Goal: Task Accomplishment & Management: Manage account settings

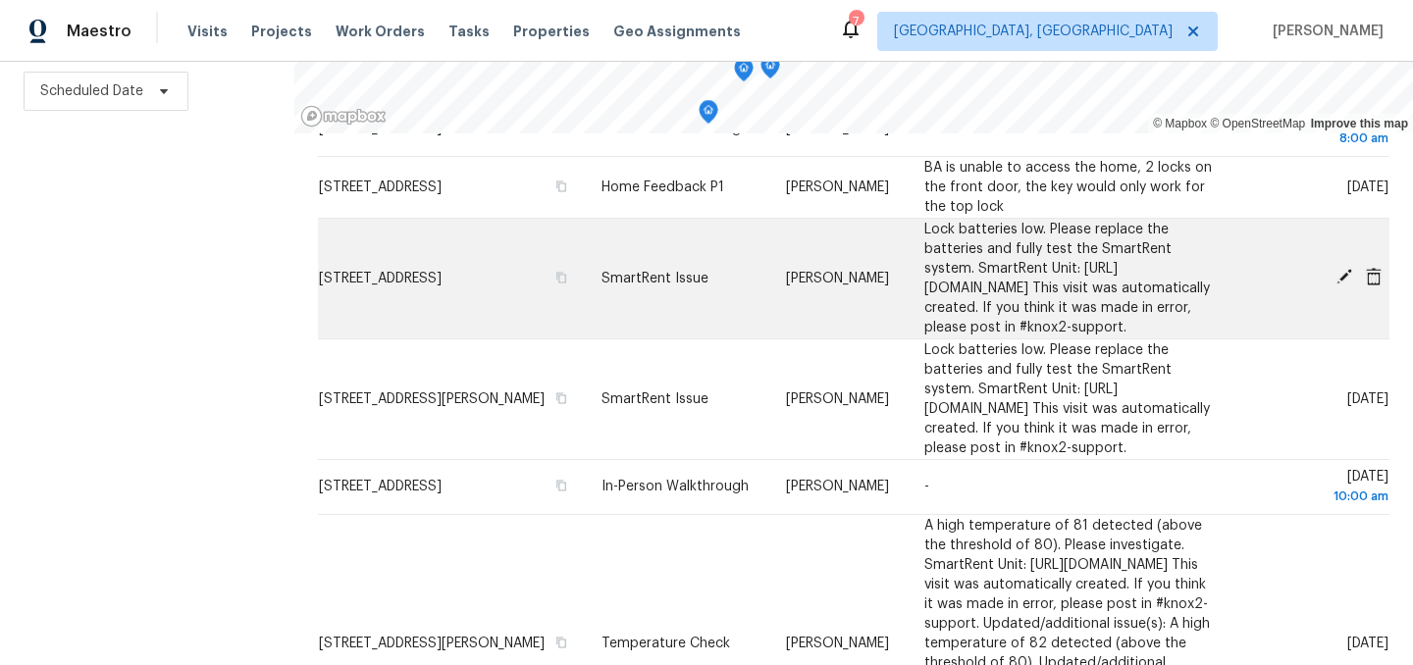
scroll to position [618, 0]
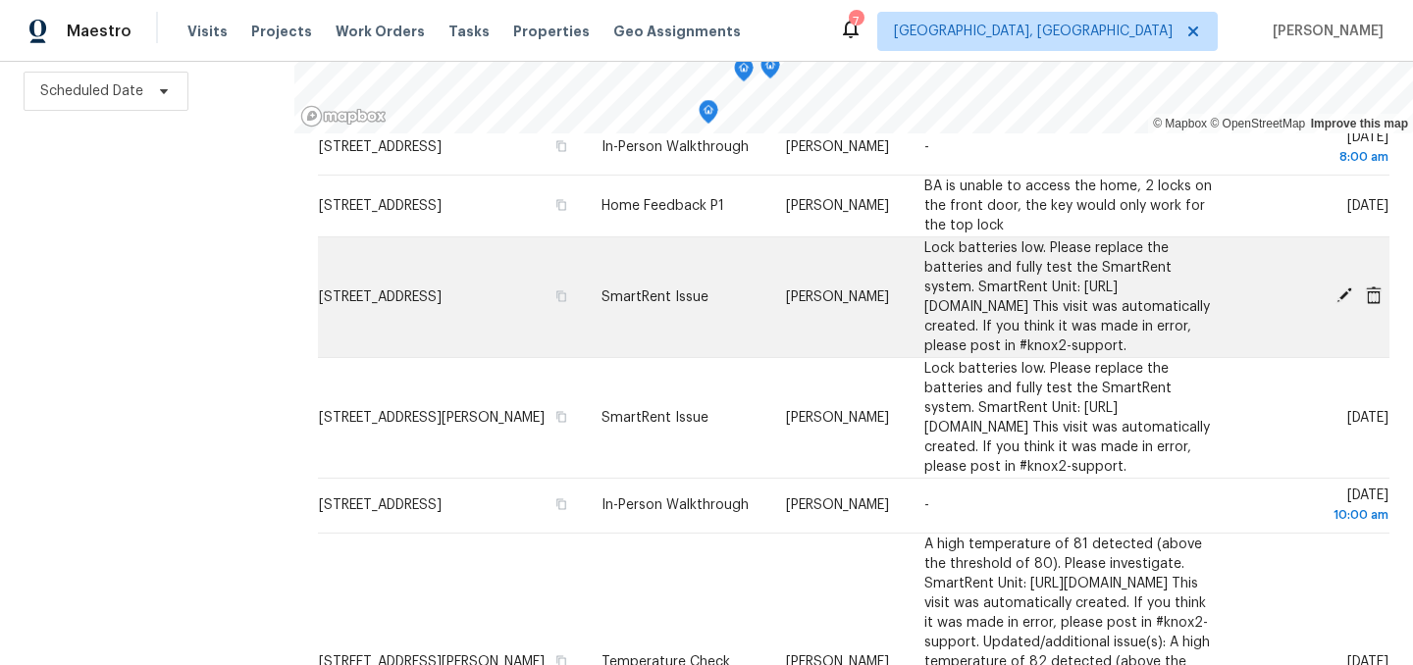
click at [1344, 303] on icon at bounding box center [1344, 295] width 16 height 16
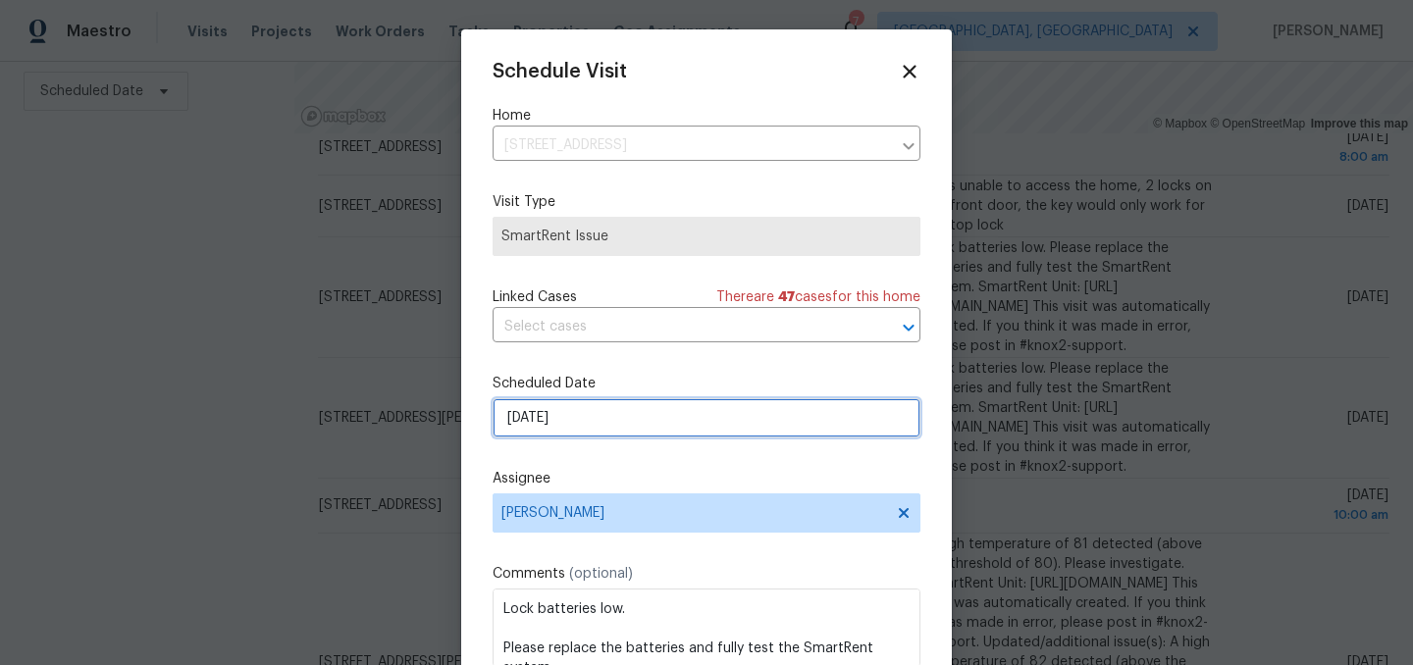
click at [575, 414] on input "[DATE]" at bounding box center [706, 417] width 428 height 39
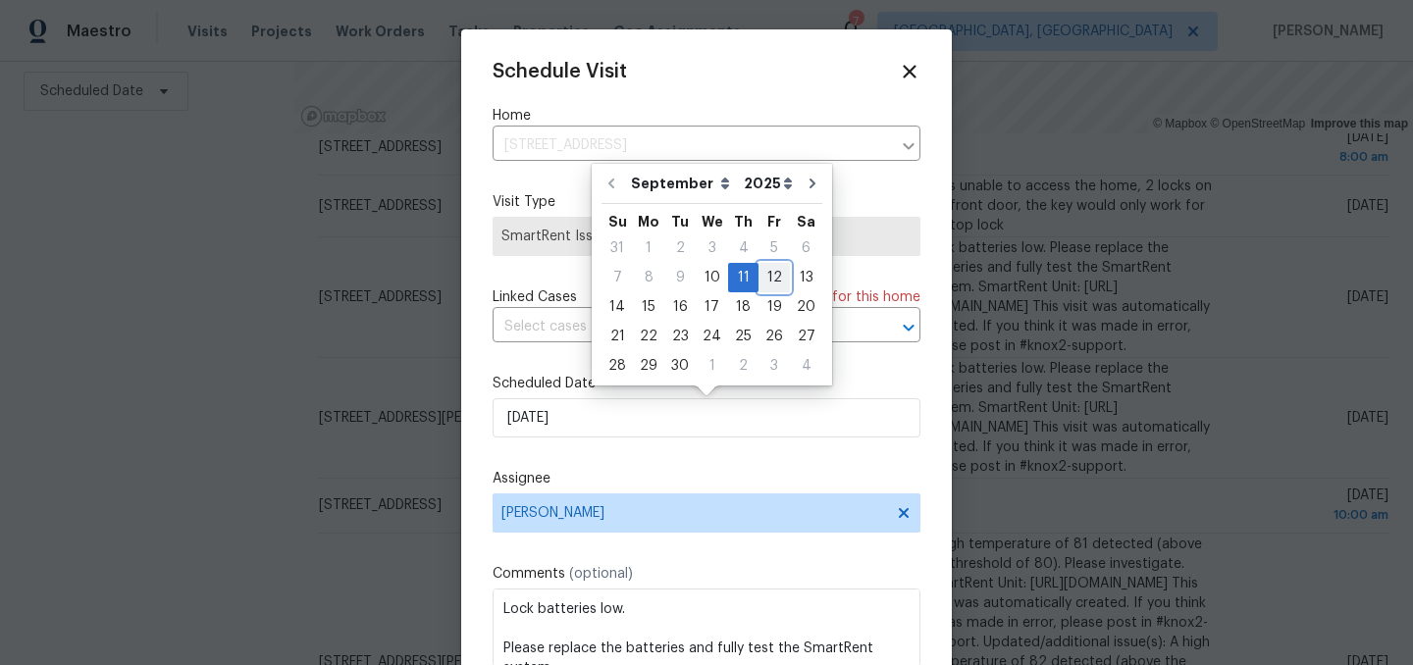
click at [765, 275] on div "12" at bounding box center [773, 277] width 31 height 27
type input "[DATE]"
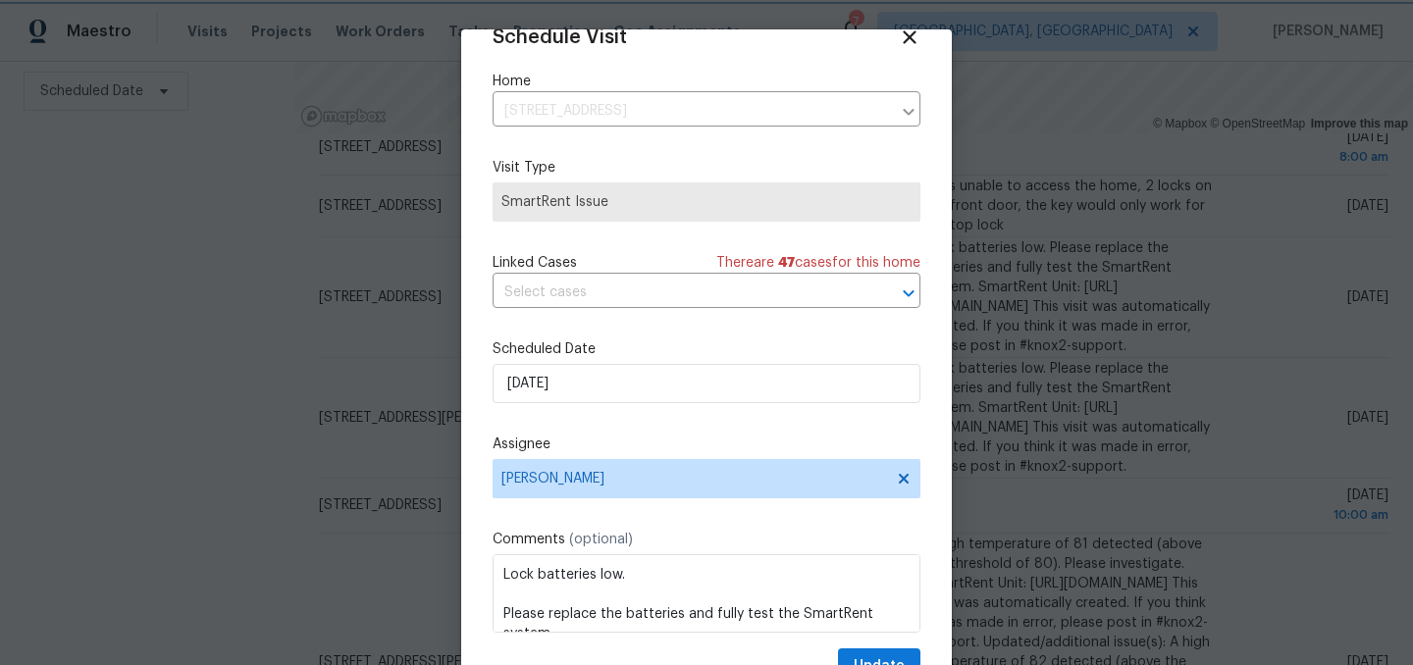
scroll to position [80, 0]
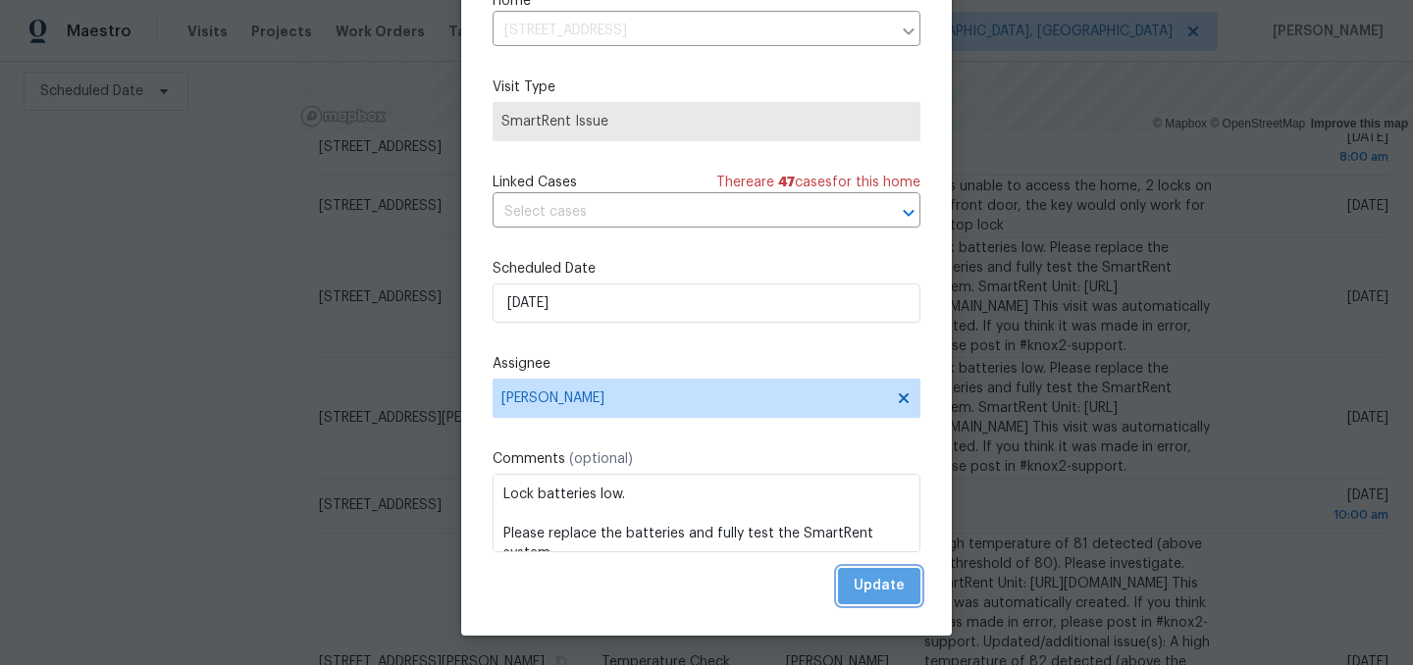
click at [885, 597] on span "Update" at bounding box center [878, 586] width 51 height 25
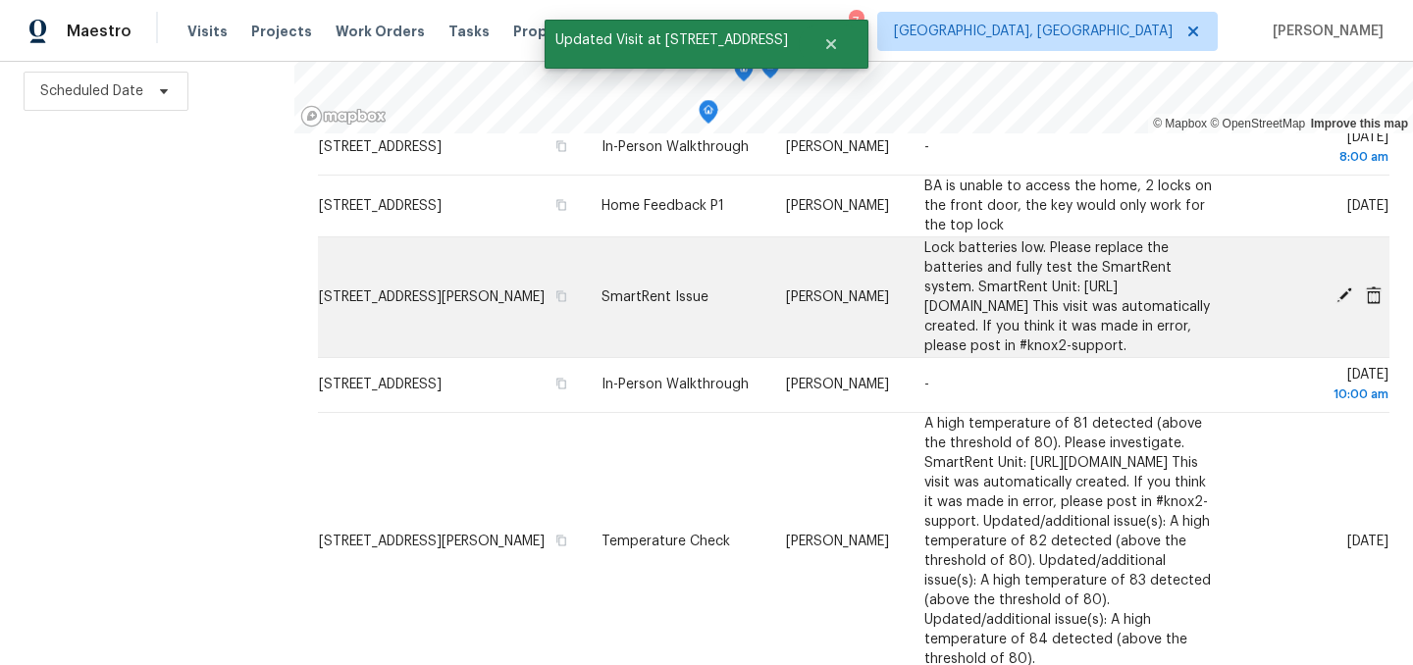
click at [1350, 304] on icon at bounding box center [1344, 295] width 18 height 18
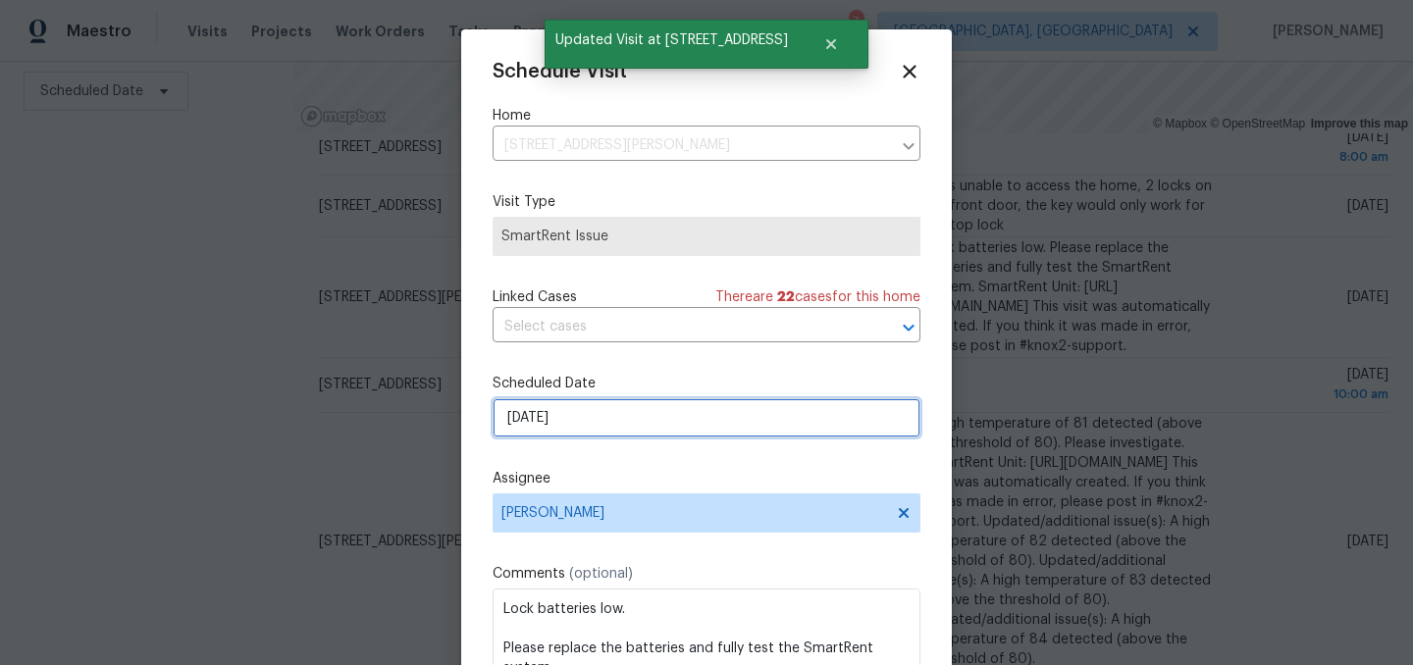
click at [583, 421] on input "9/11/2025" at bounding box center [706, 417] width 428 height 39
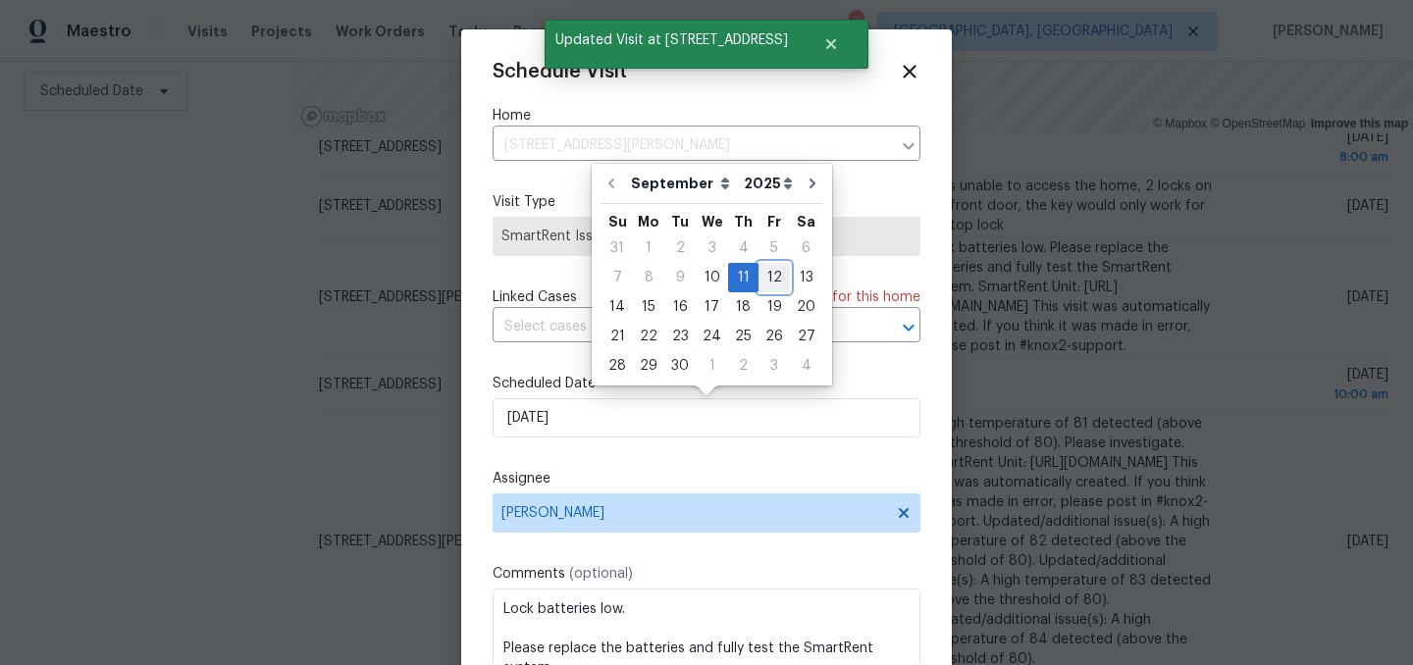
click at [764, 272] on div "12" at bounding box center [773, 277] width 31 height 27
type input "9/12/2025"
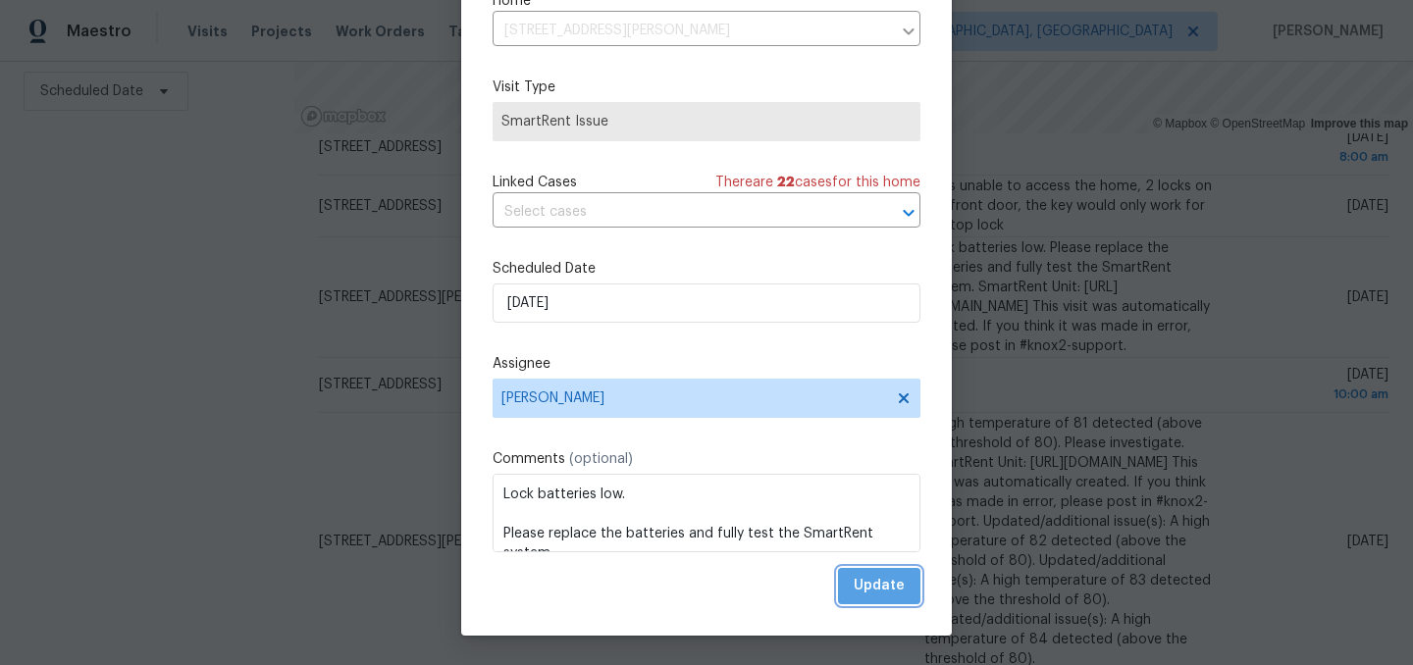
click at [888, 589] on span "Update" at bounding box center [878, 586] width 51 height 25
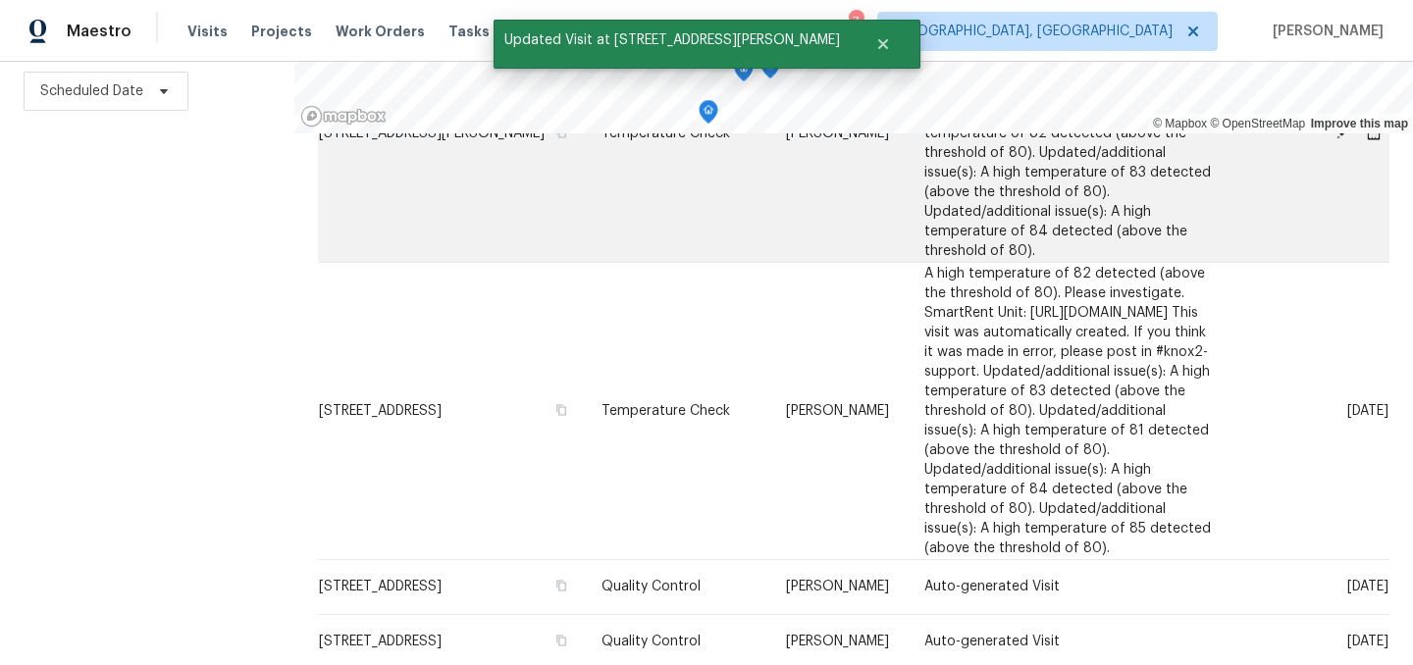
scroll to position [907, 0]
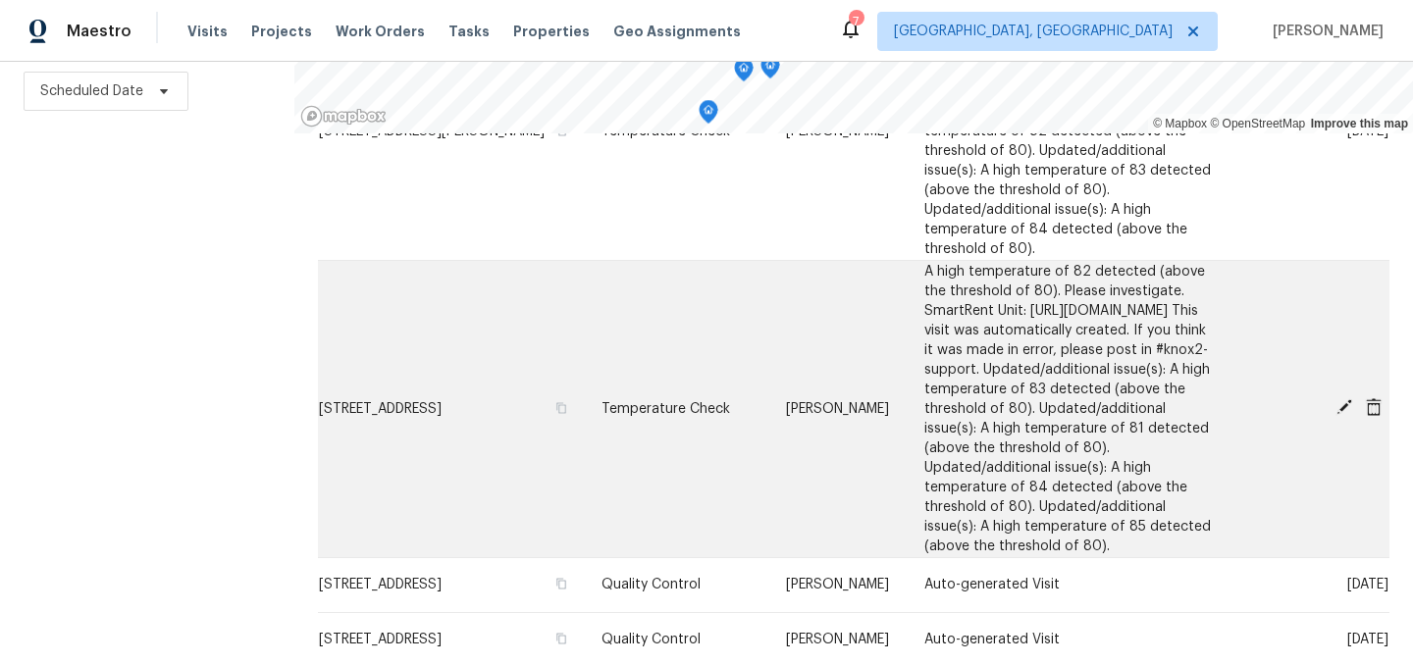
click at [1340, 416] on icon at bounding box center [1344, 407] width 18 height 18
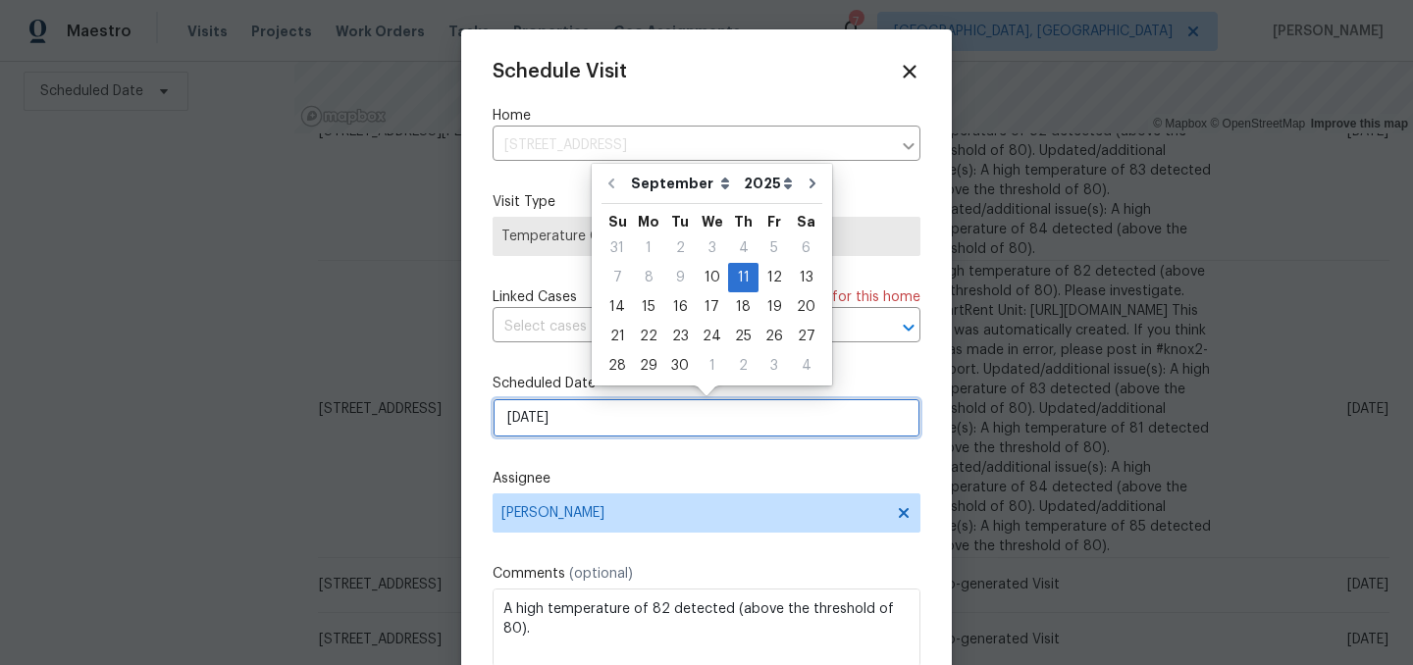
click at [645, 422] on input "9/11/2025" at bounding box center [706, 417] width 428 height 39
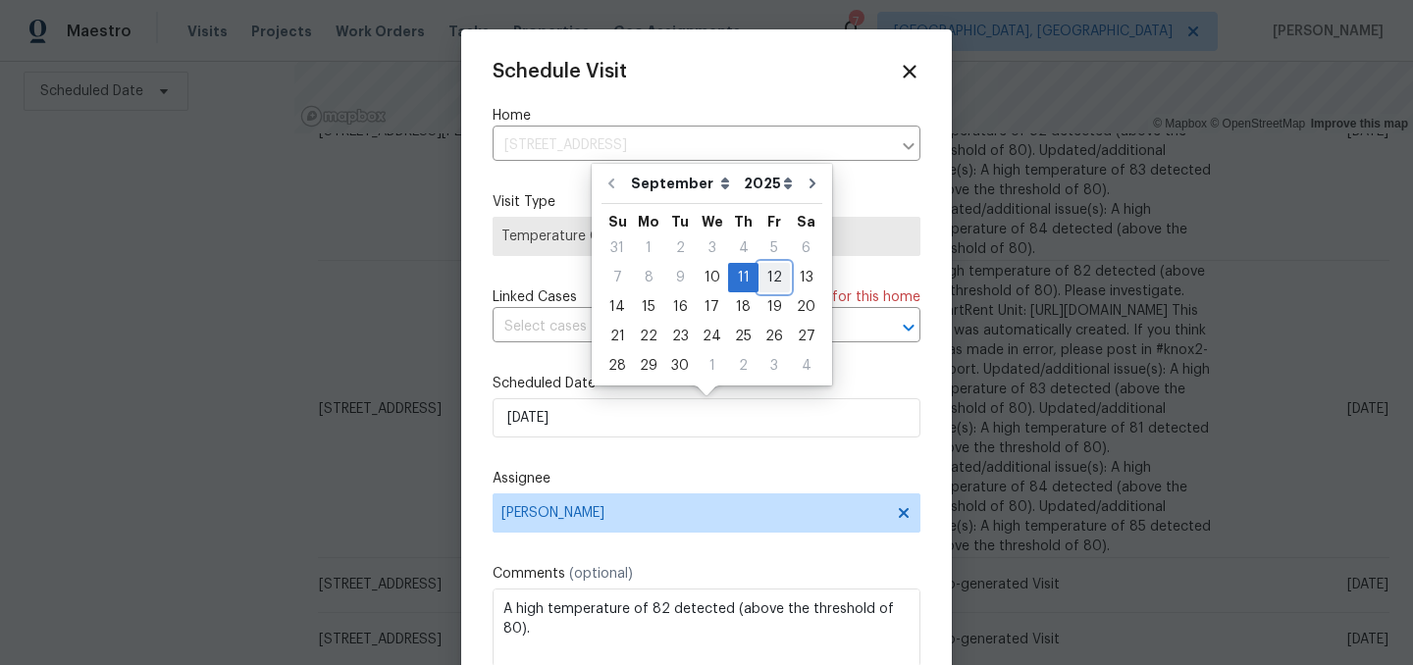
click at [765, 273] on div "12" at bounding box center [773, 277] width 31 height 27
type input "9/12/2025"
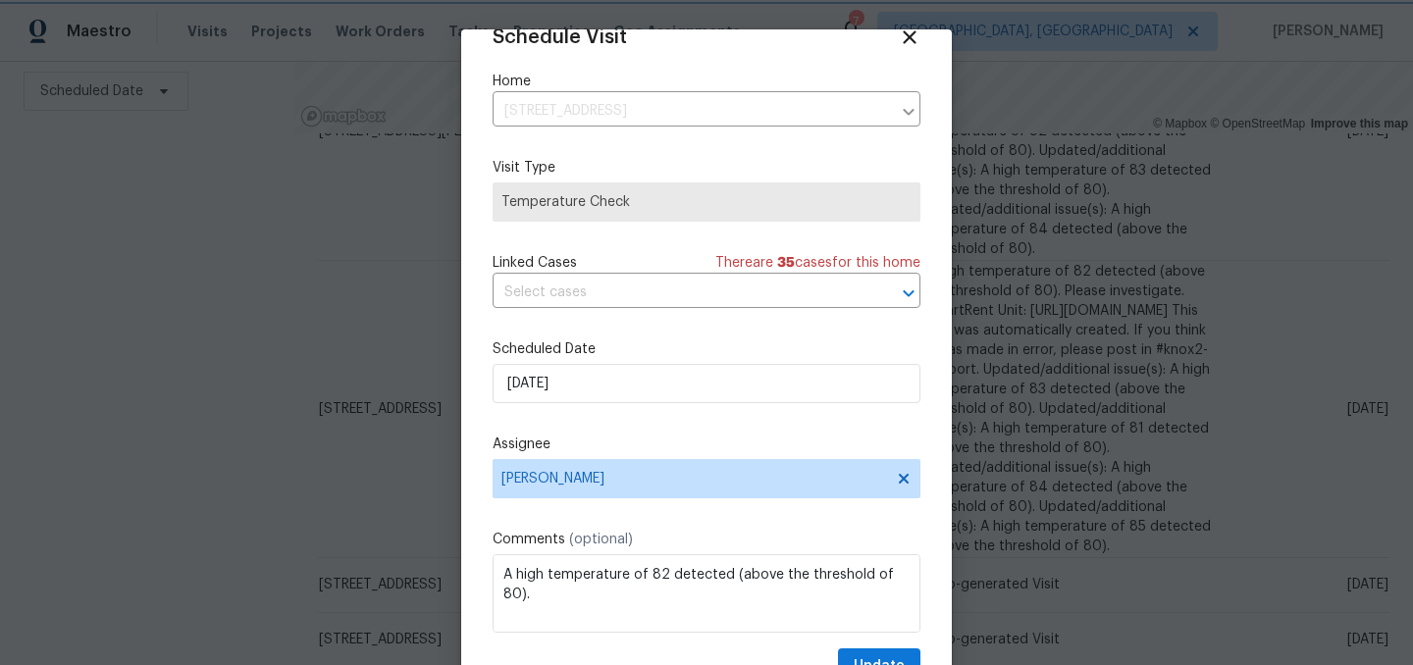
scroll to position [80, 0]
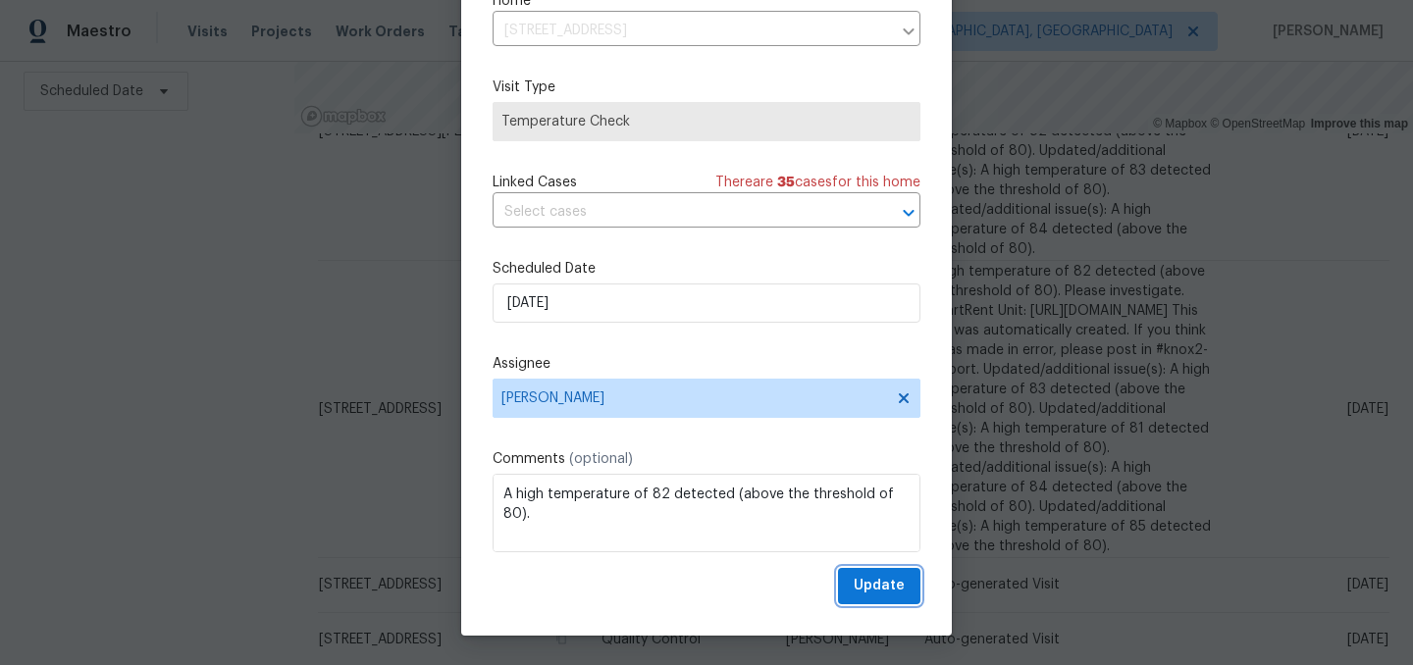
click at [880, 587] on span "Update" at bounding box center [878, 586] width 51 height 25
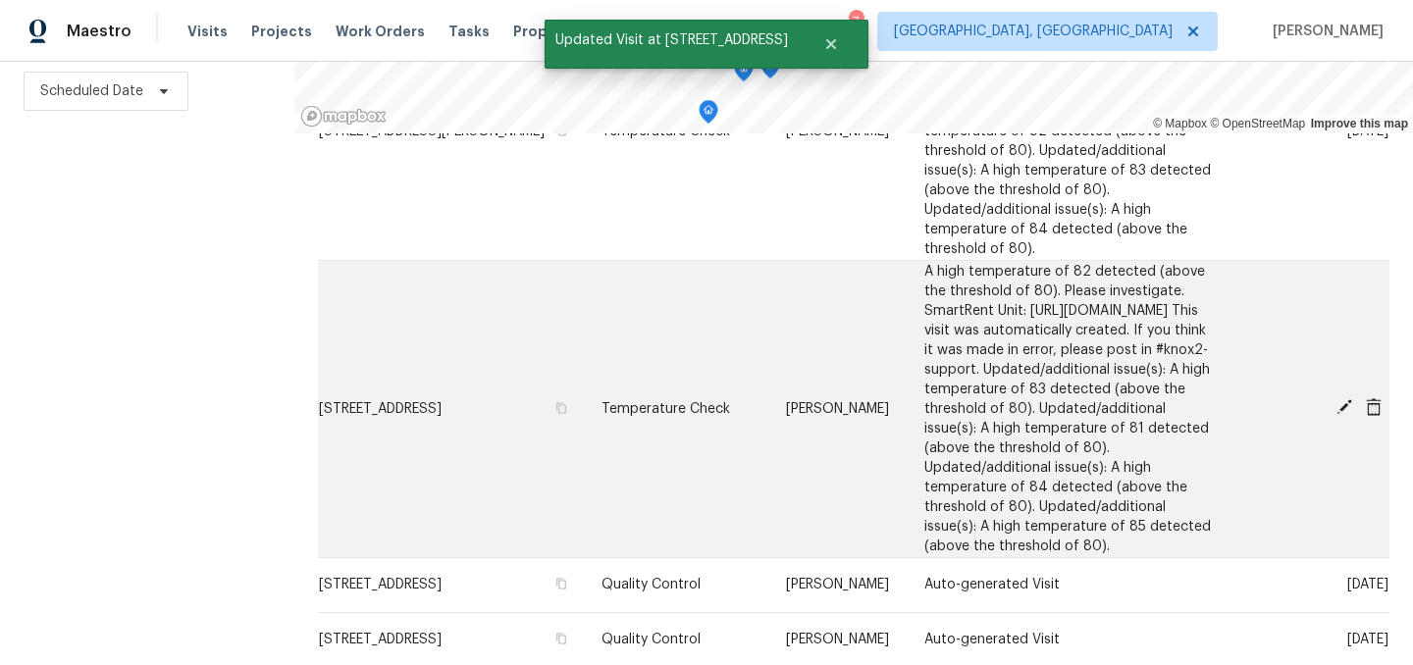
scroll to position [900, 0]
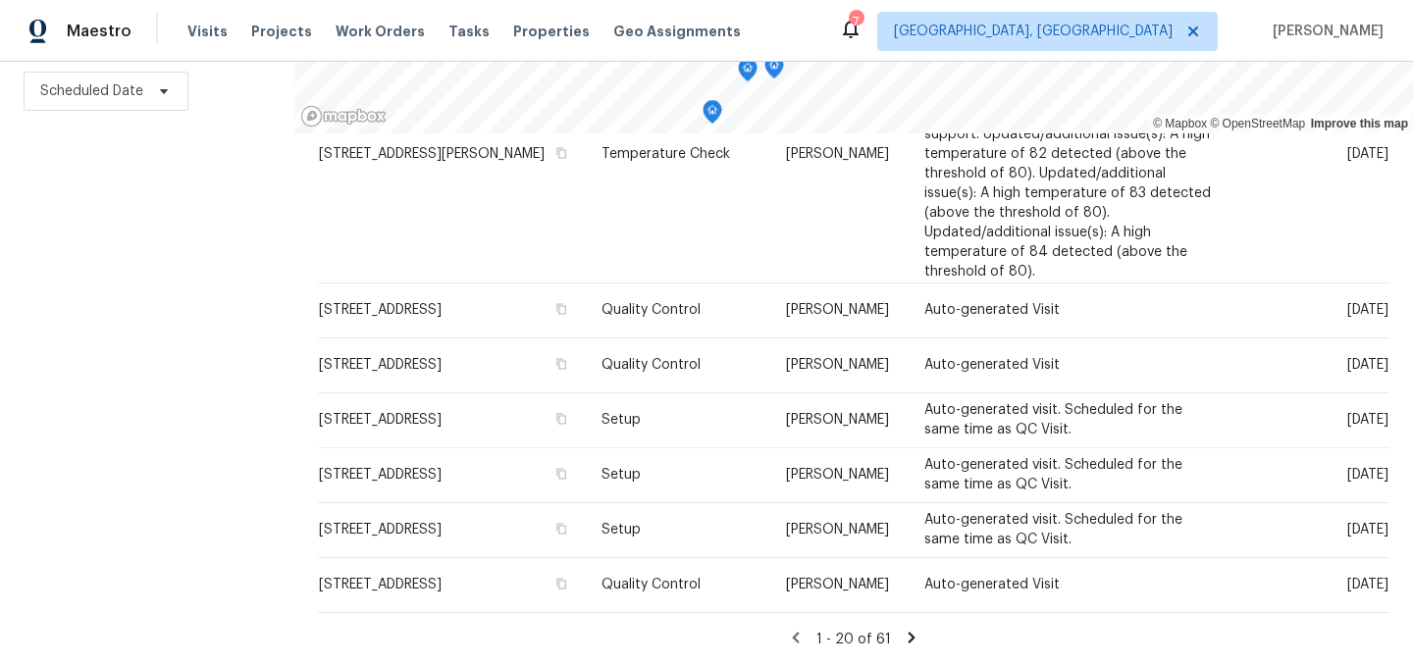
click at [908, 637] on icon at bounding box center [911, 637] width 7 height 11
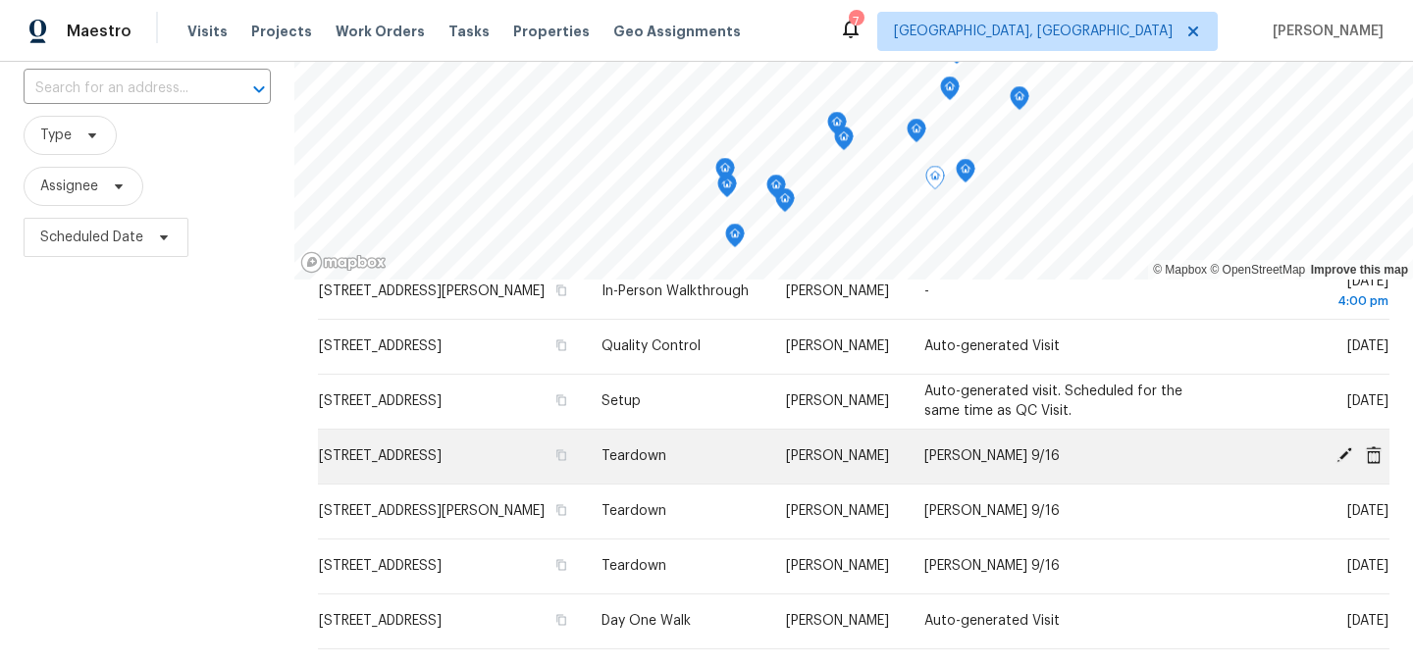
scroll to position [1079, 0]
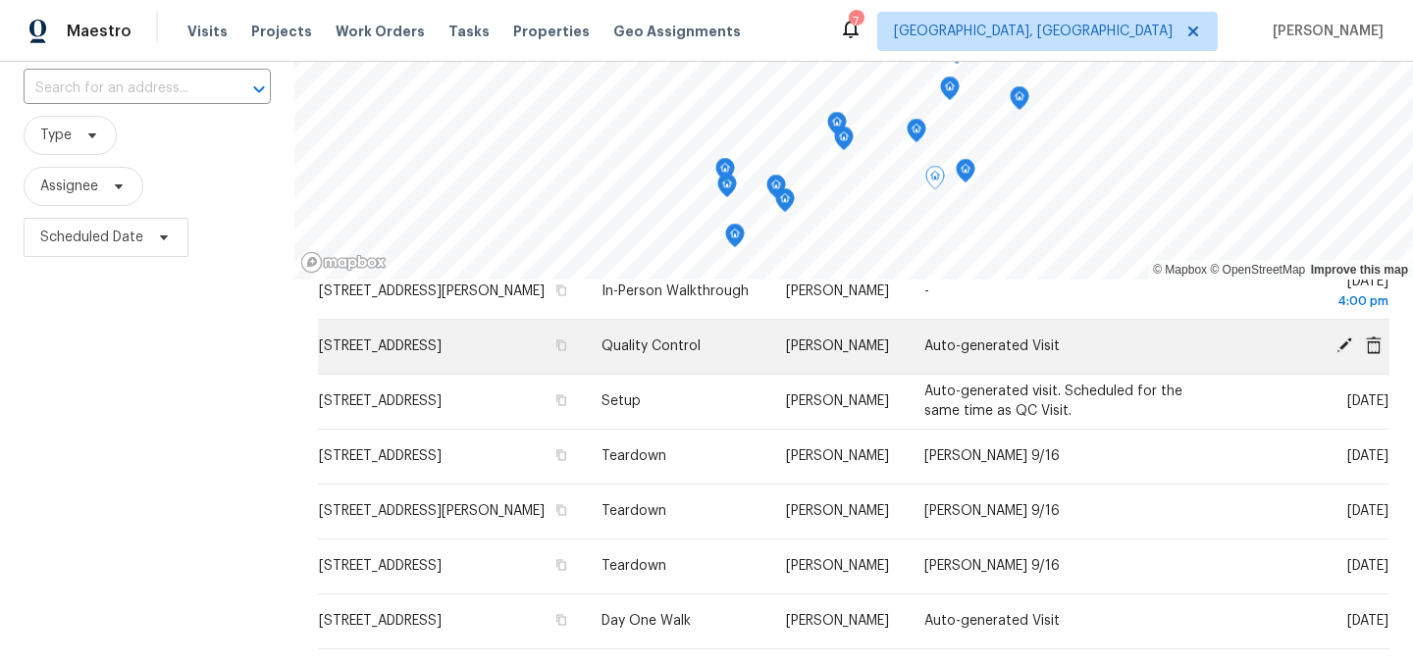
click at [1348, 353] on icon at bounding box center [1344, 345] width 16 height 16
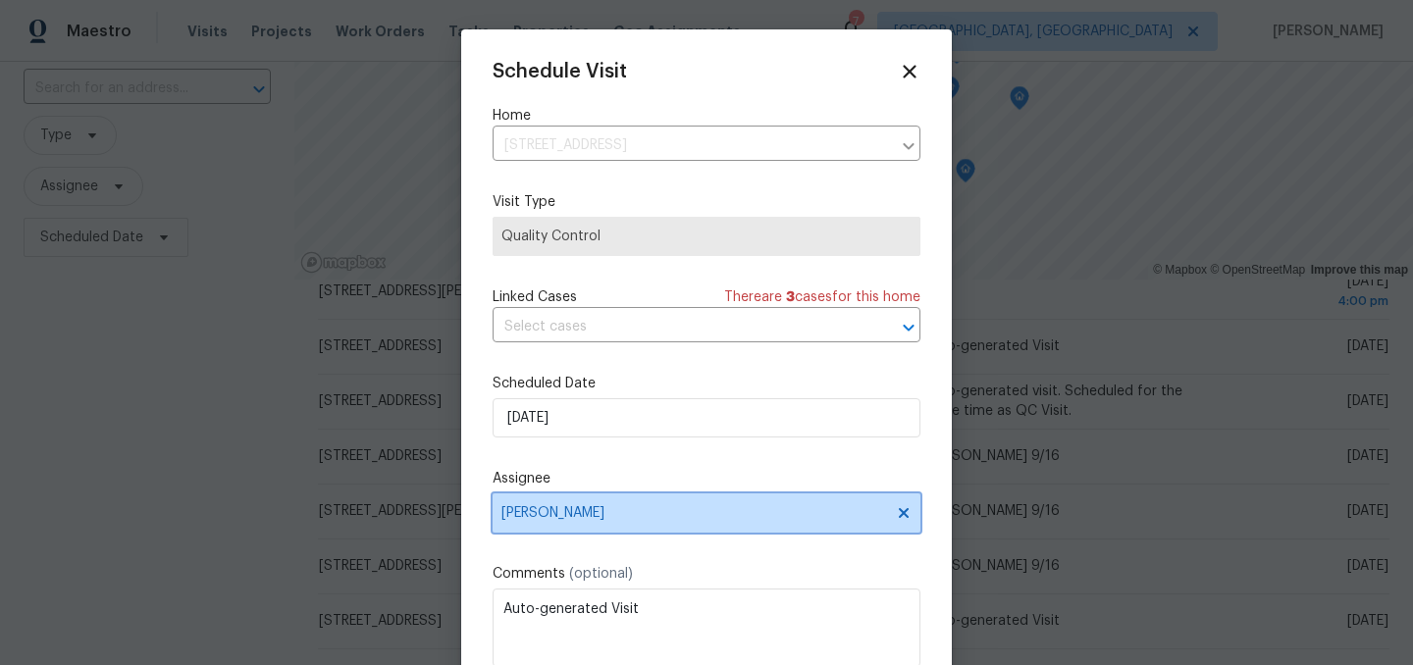
click at [596, 512] on span "[PERSON_NAME]" at bounding box center [693, 513] width 385 height 16
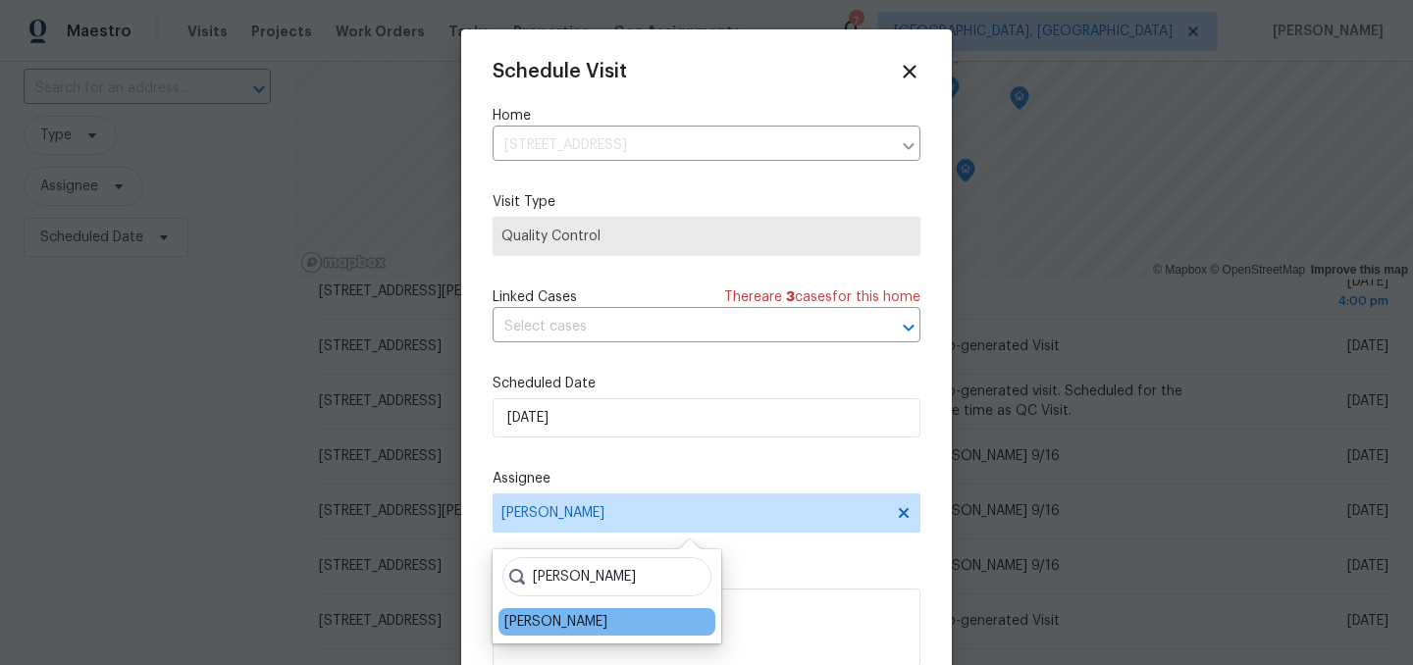
type input "dodd"
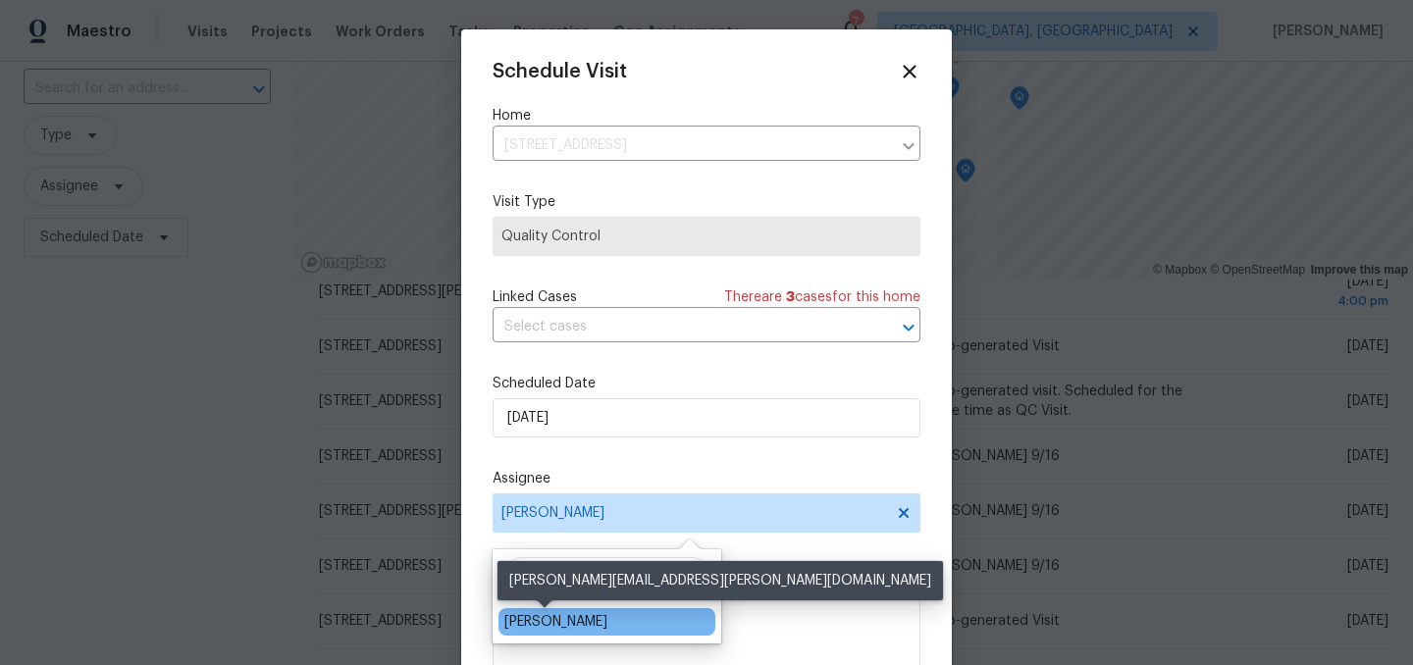
click at [562, 622] on div "[PERSON_NAME]" at bounding box center [555, 622] width 103 height 20
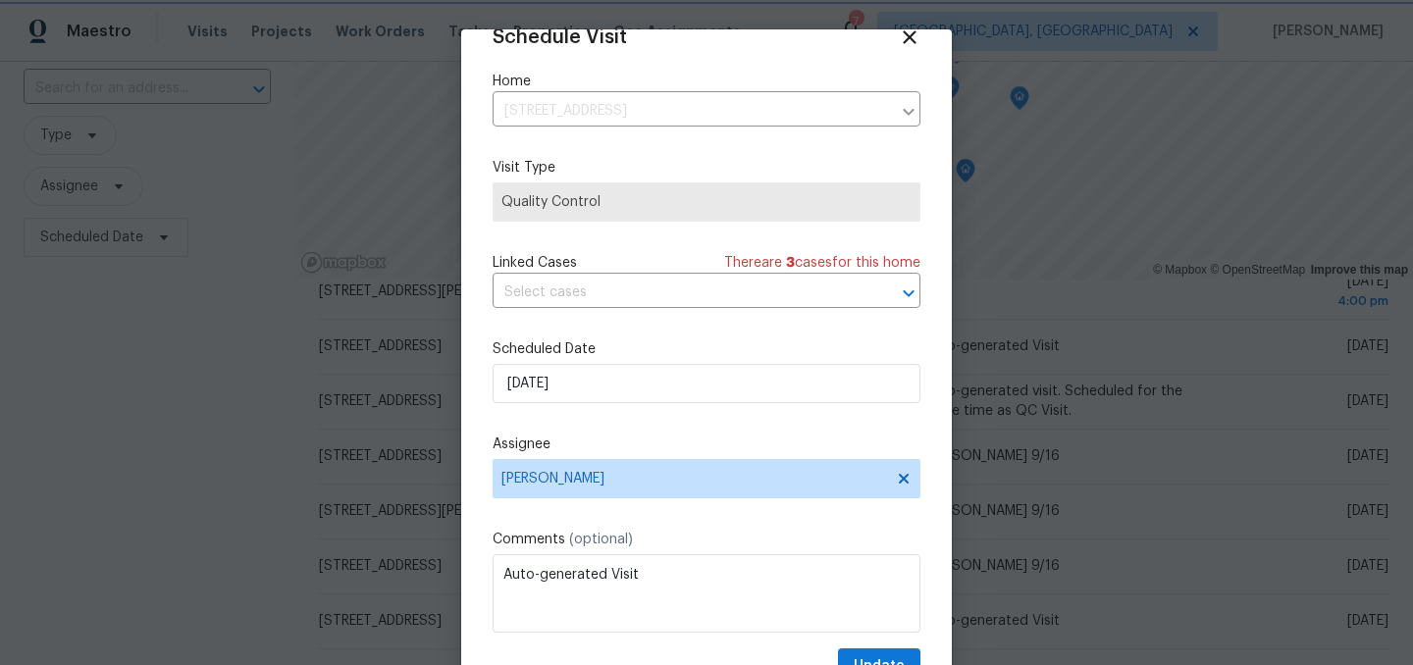
scroll to position [80, 0]
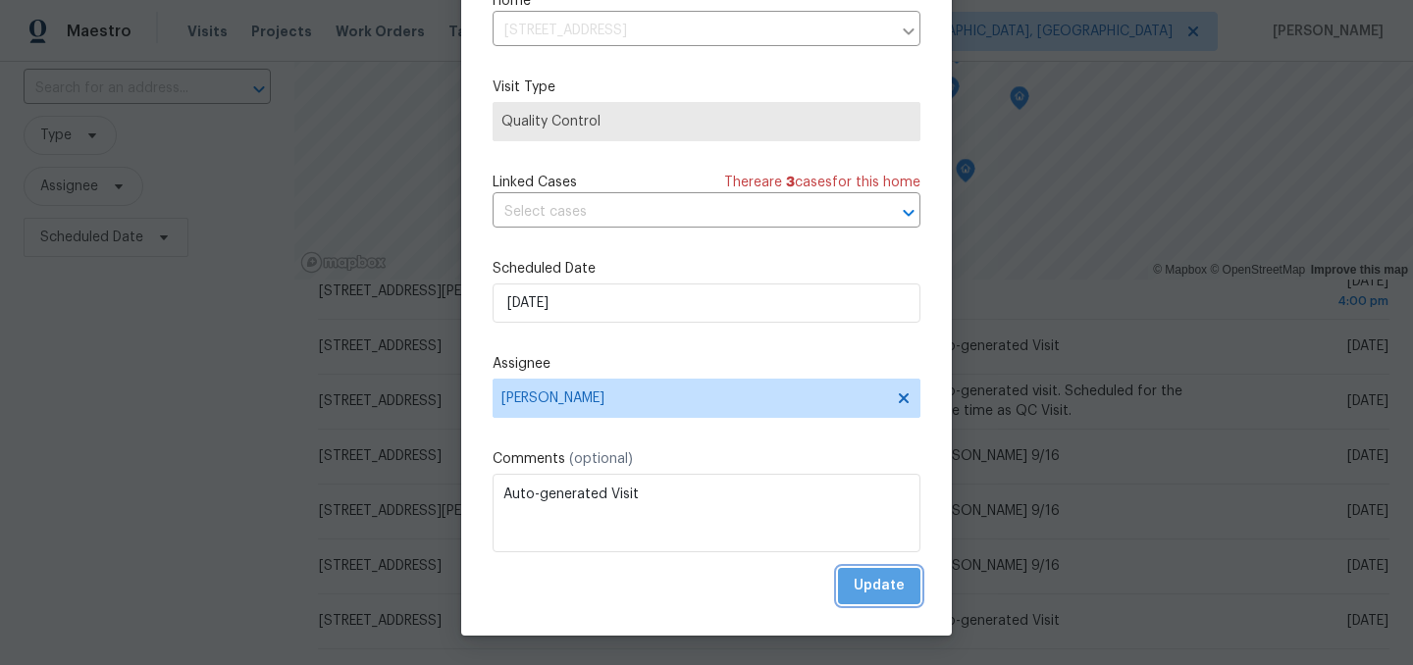
click at [890, 580] on span "Update" at bounding box center [878, 586] width 51 height 25
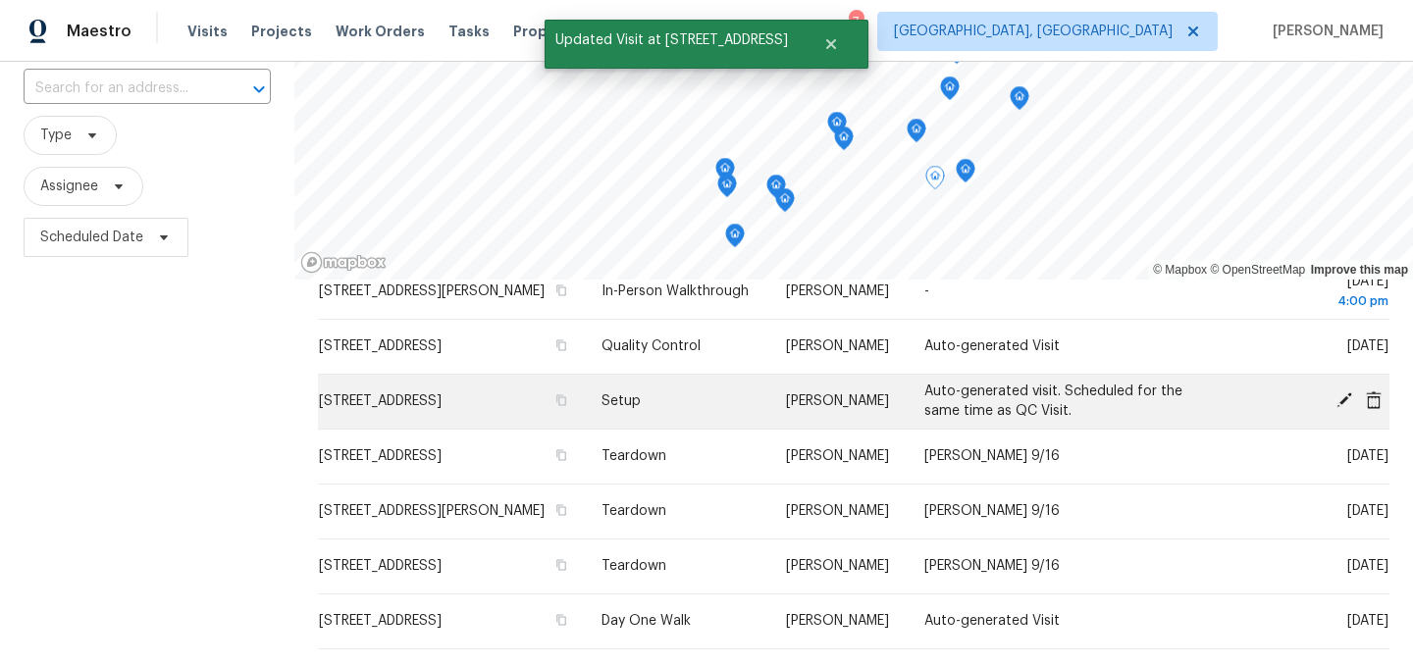
click at [1342, 409] on icon at bounding box center [1344, 400] width 18 height 18
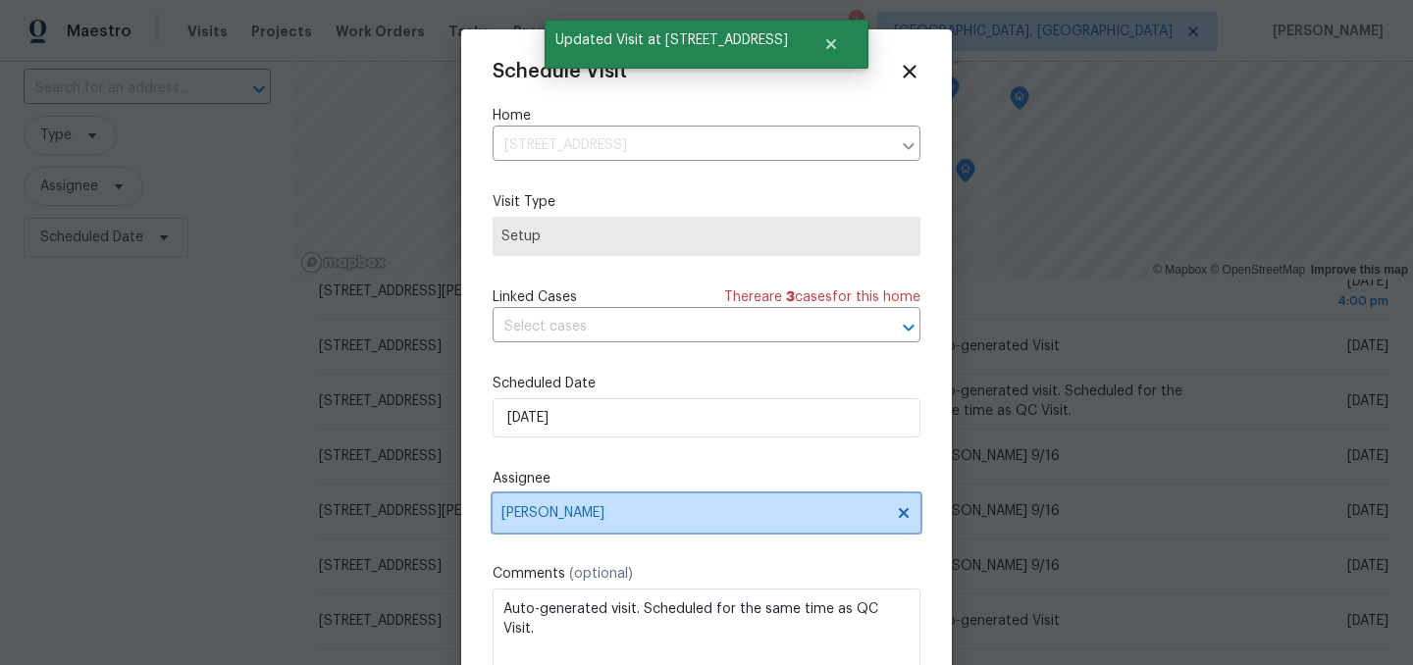
click at [566, 532] on span "[PERSON_NAME]" at bounding box center [706, 512] width 428 height 39
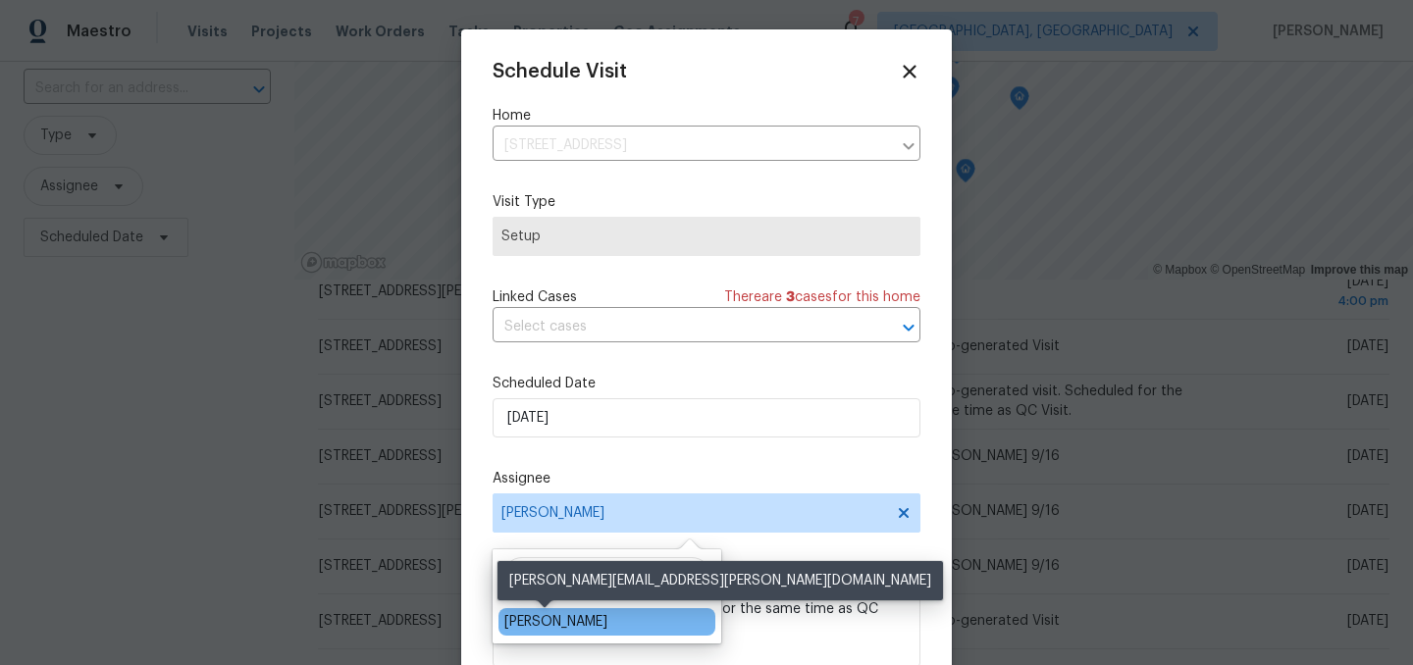
type input "dodd"
click at [554, 626] on div "[PERSON_NAME]" at bounding box center [555, 622] width 103 height 20
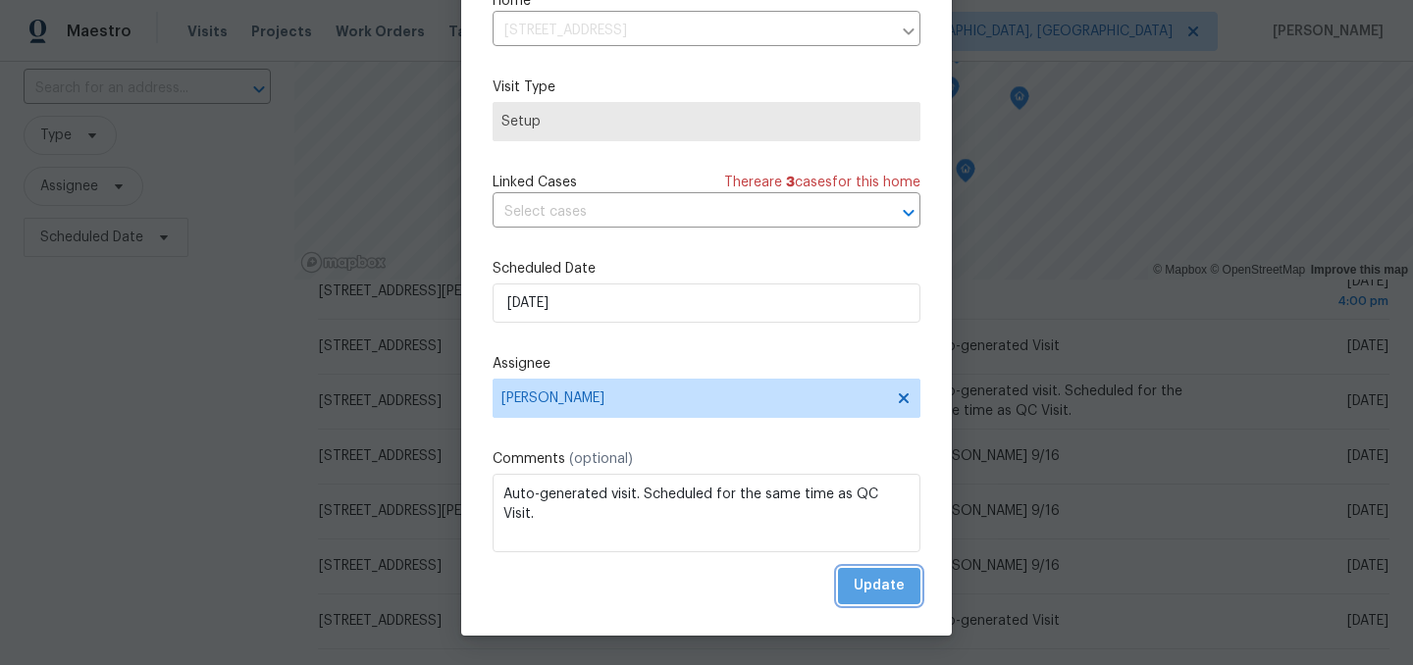
click at [868, 568] on button "Update" at bounding box center [879, 586] width 82 height 36
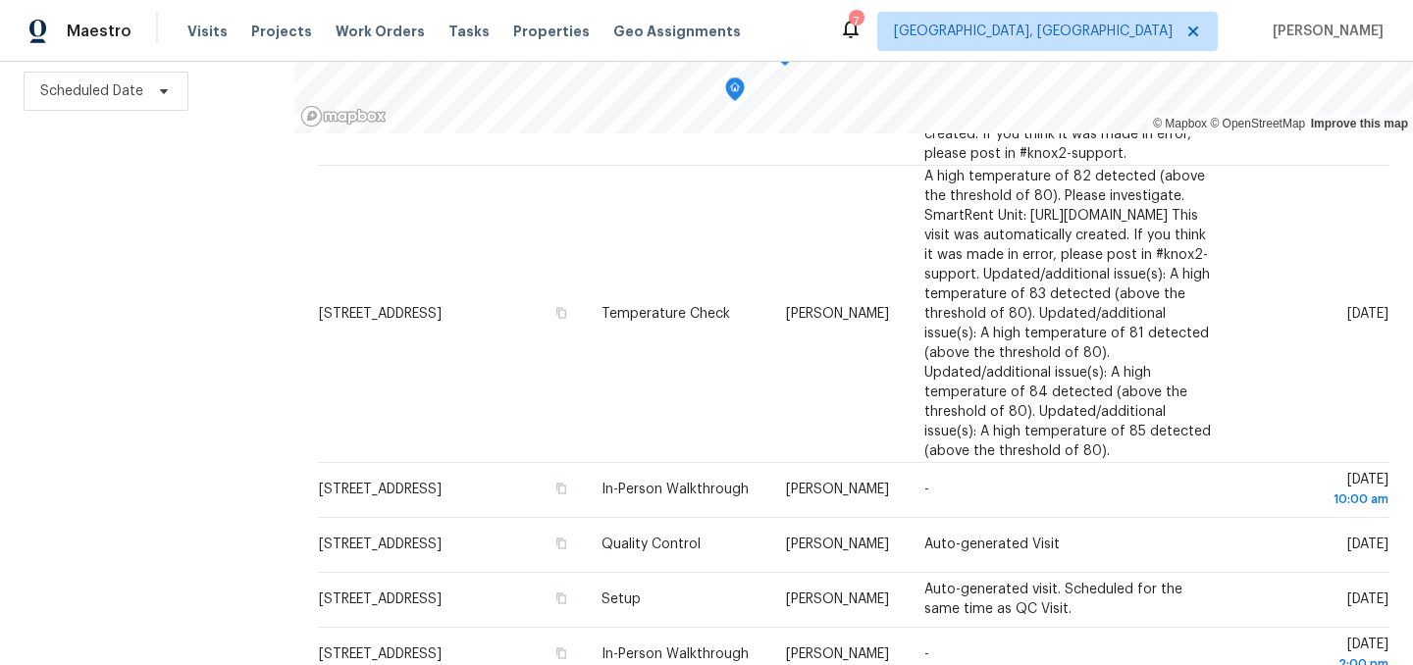
scroll to position [1103, 0]
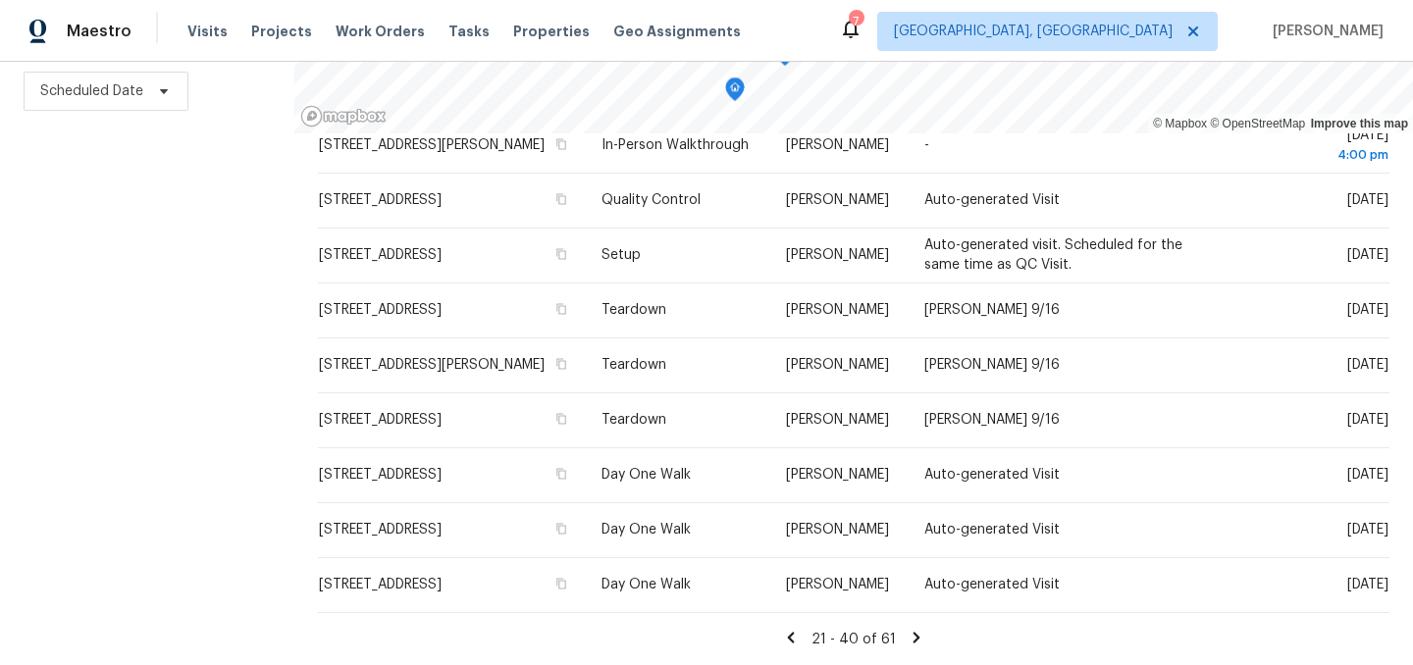
click at [794, 636] on icon at bounding box center [791, 638] width 18 height 18
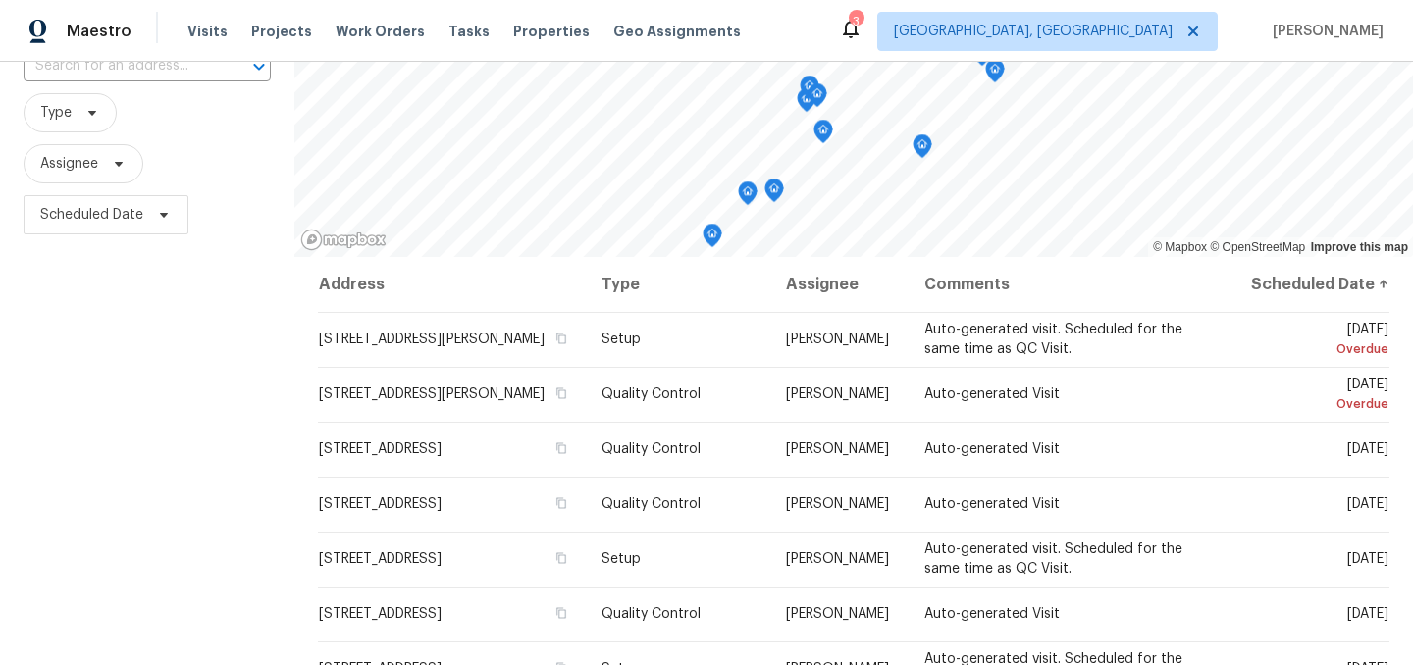
scroll to position [0, 0]
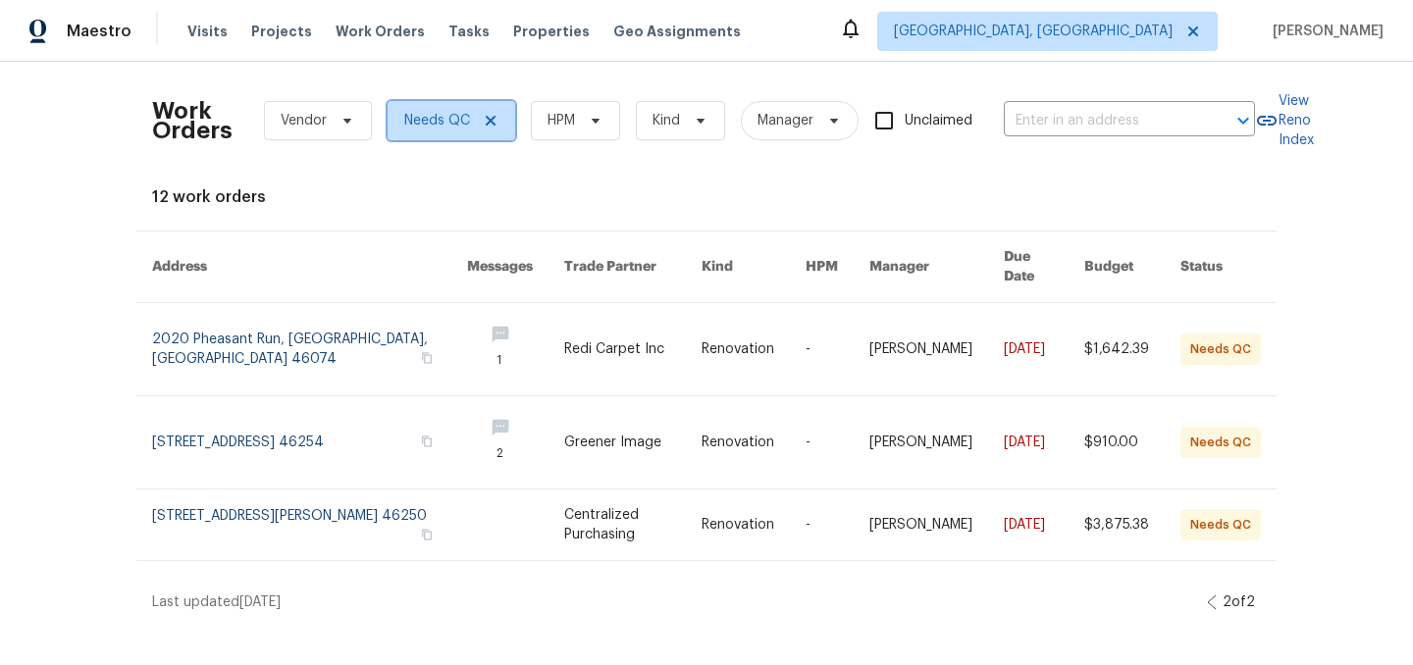
click at [488, 117] on icon at bounding box center [491, 121] width 16 height 16
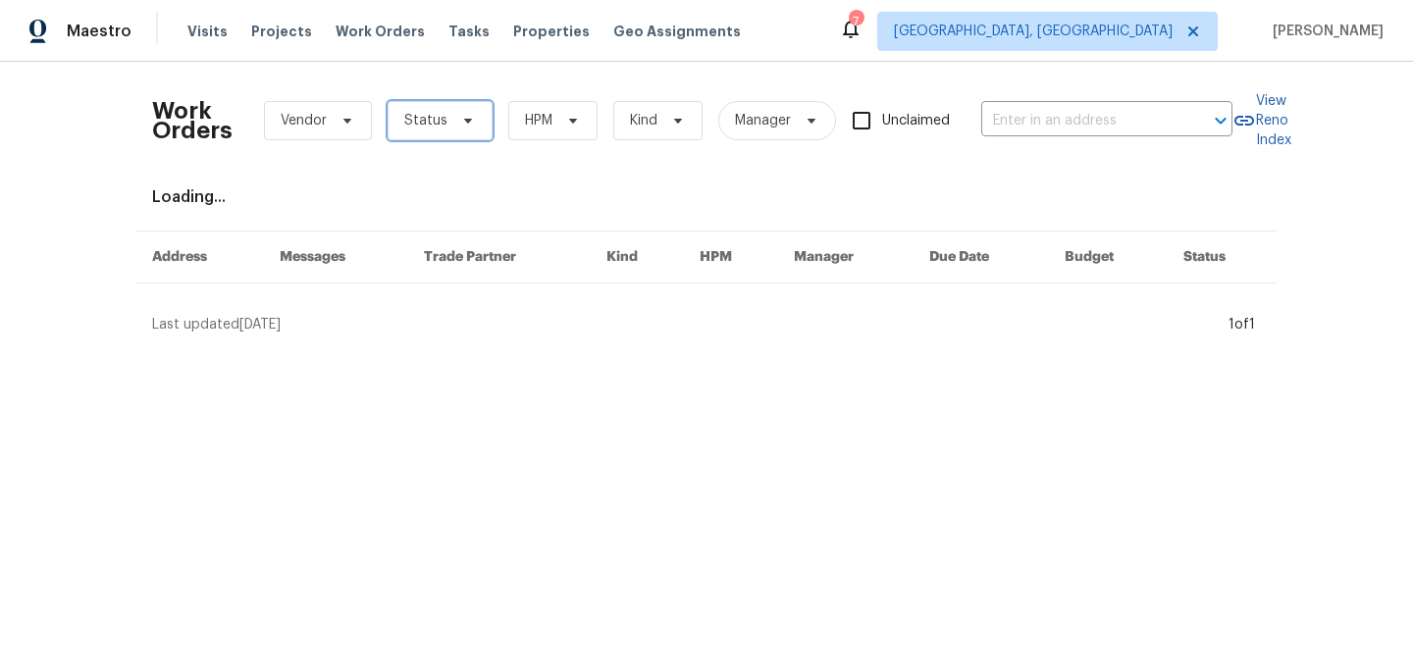
click at [460, 127] on icon at bounding box center [468, 121] width 16 height 16
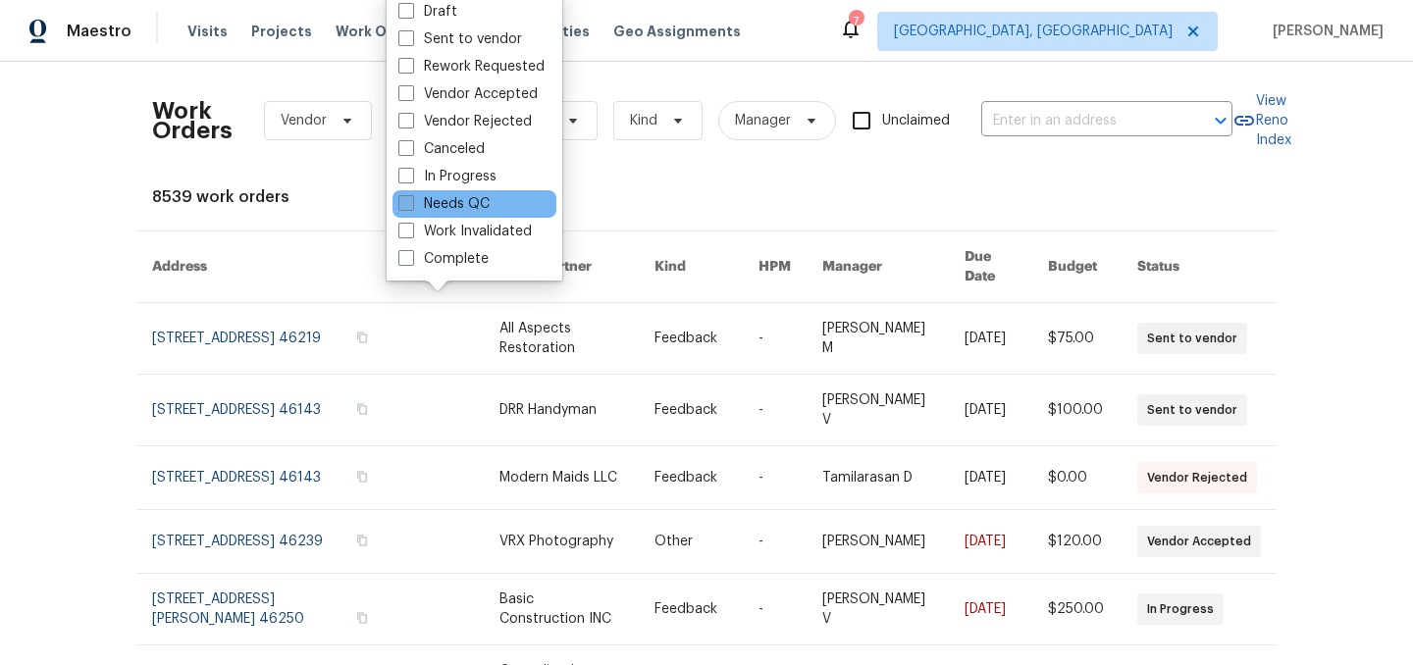
click at [450, 202] on label "Needs QC" at bounding box center [443, 204] width 91 height 20
click at [411, 202] on input "Needs QC" at bounding box center [404, 200] width 13 height 13
checkbox input "true"
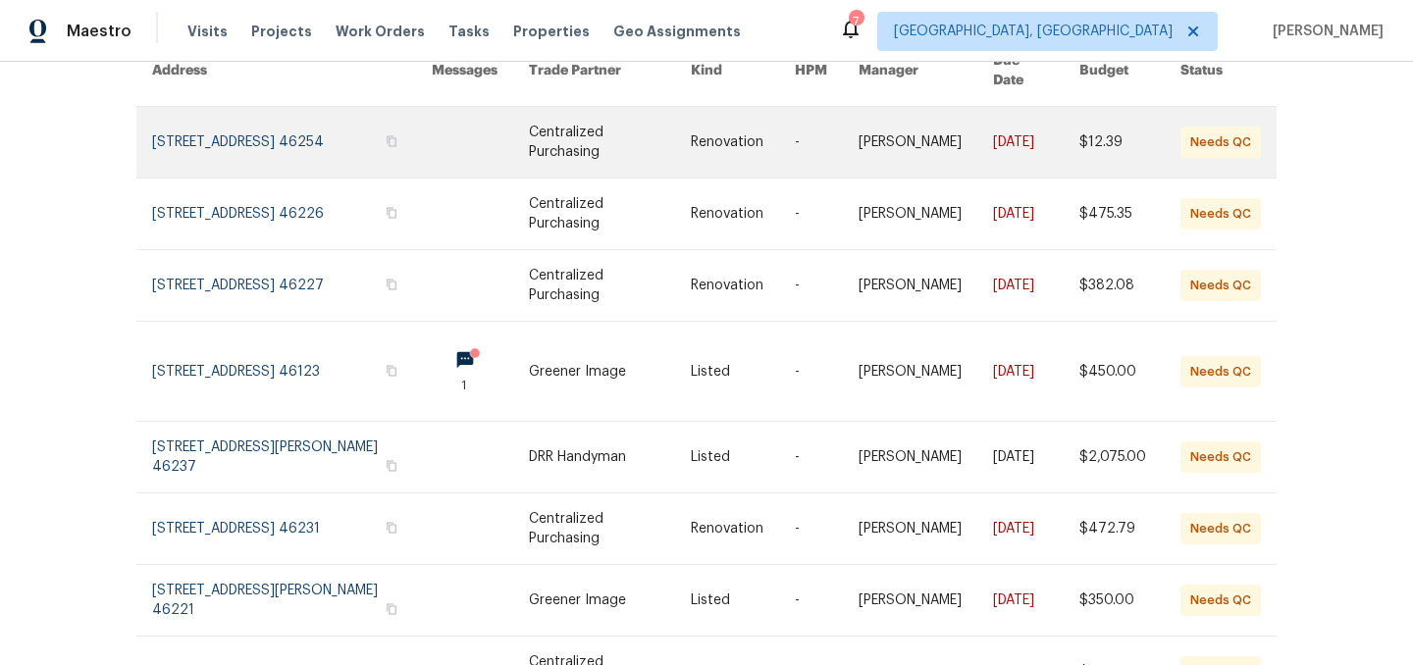
scroll to position [207, 0]
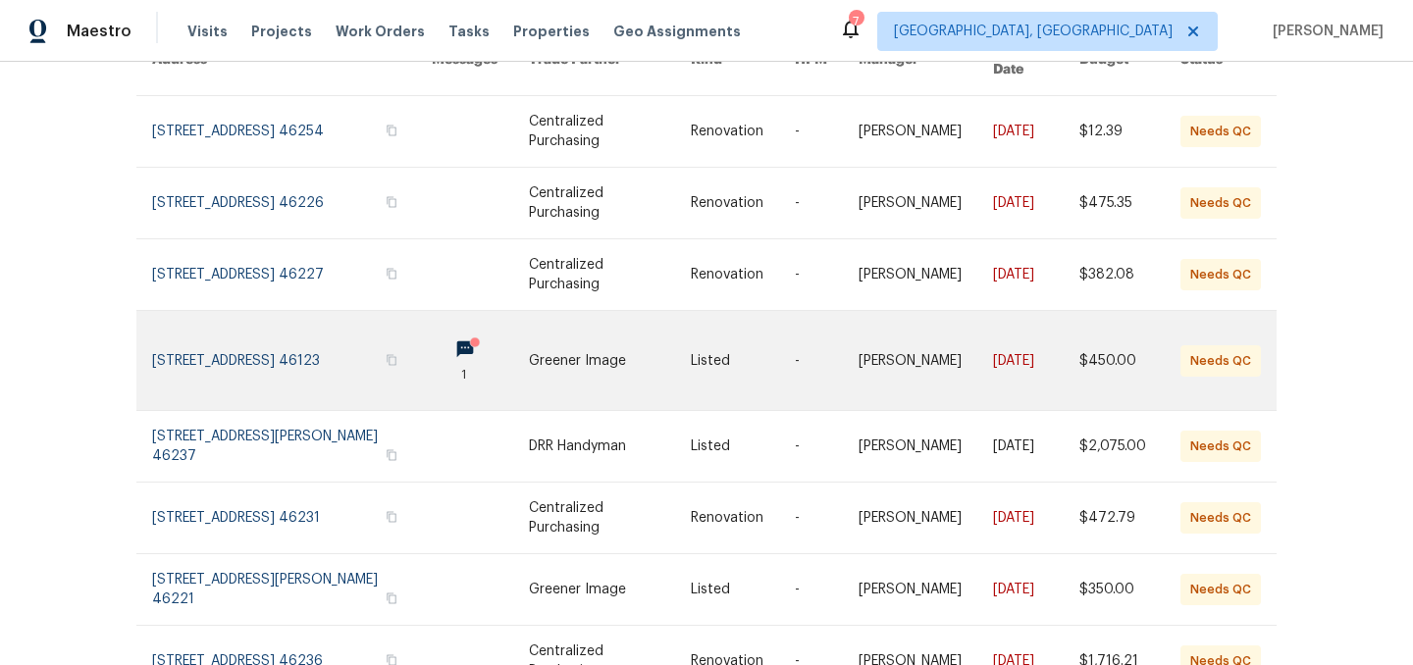
click at [591, 342] on link at bounding box center [610, 360] width 162 height 99
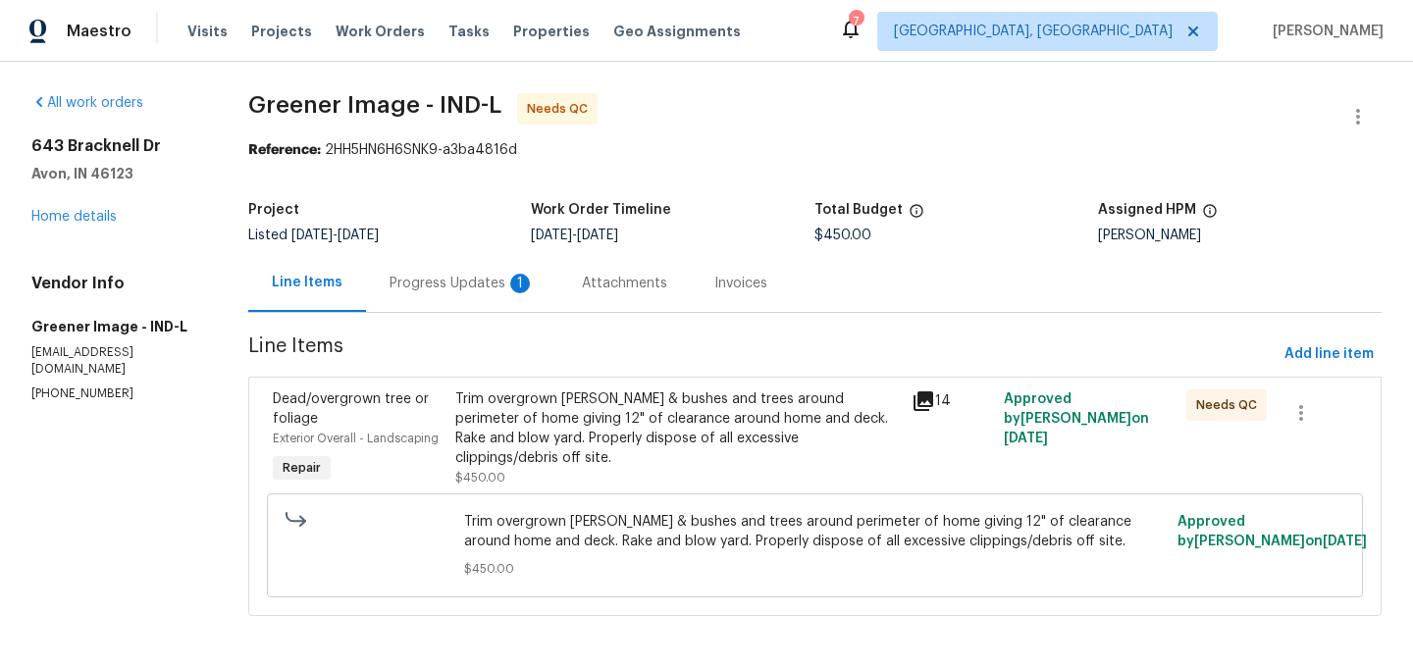
click at [465, 281] on div "Progress Updates 1" at bounding box center [461, 284] width 145 height 20
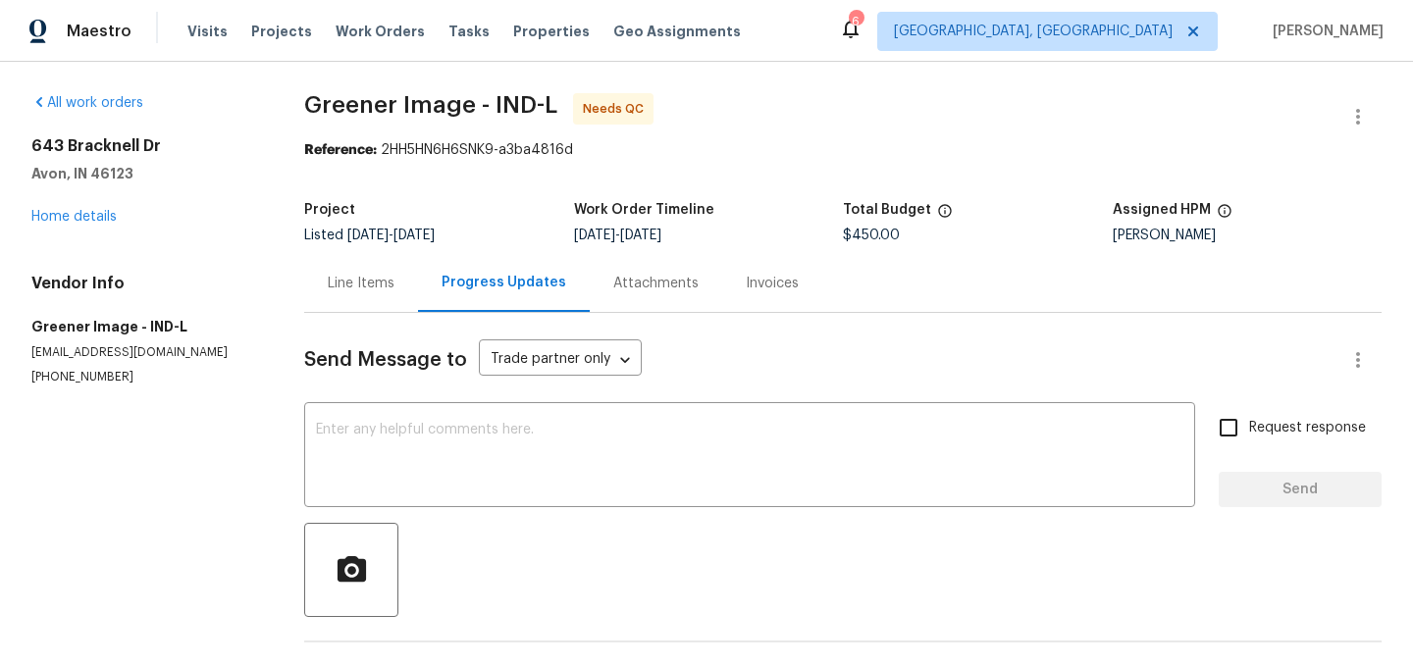
click at [359, 291] on div "Line Items" at bounding box center [361, 284] width 67 height 20
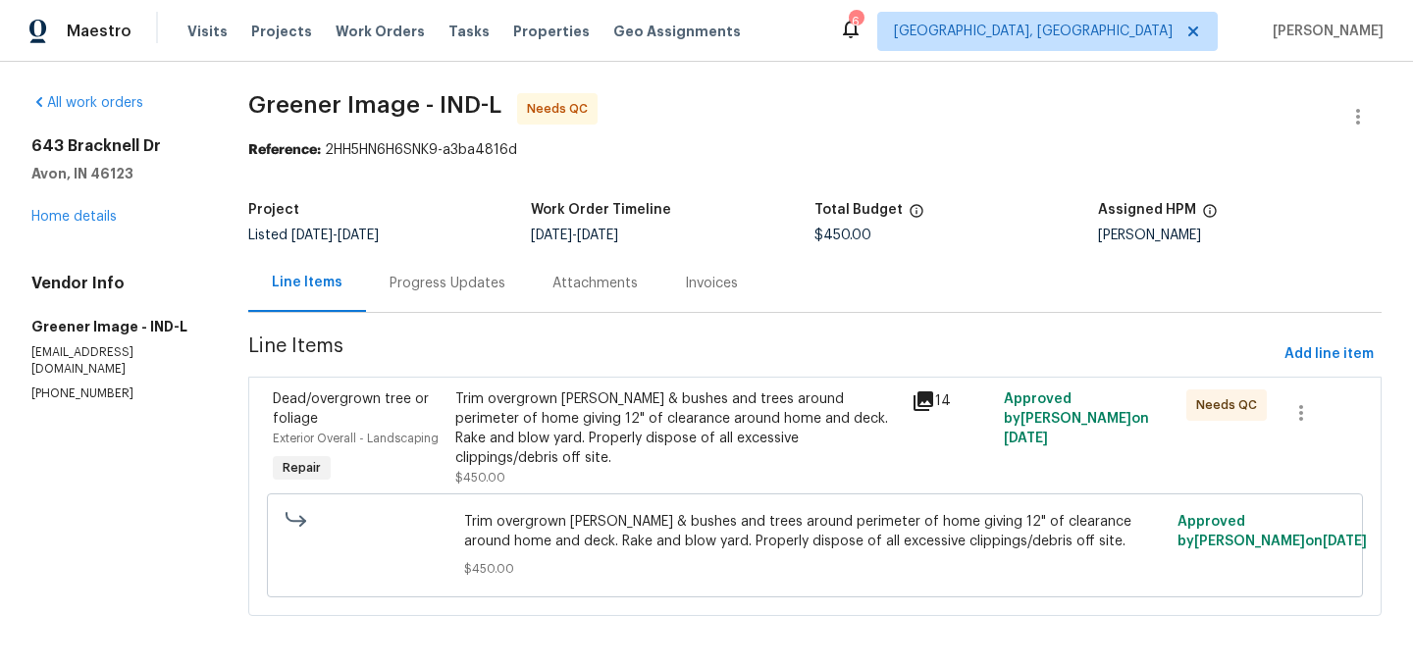
scroll to position [6, 0]
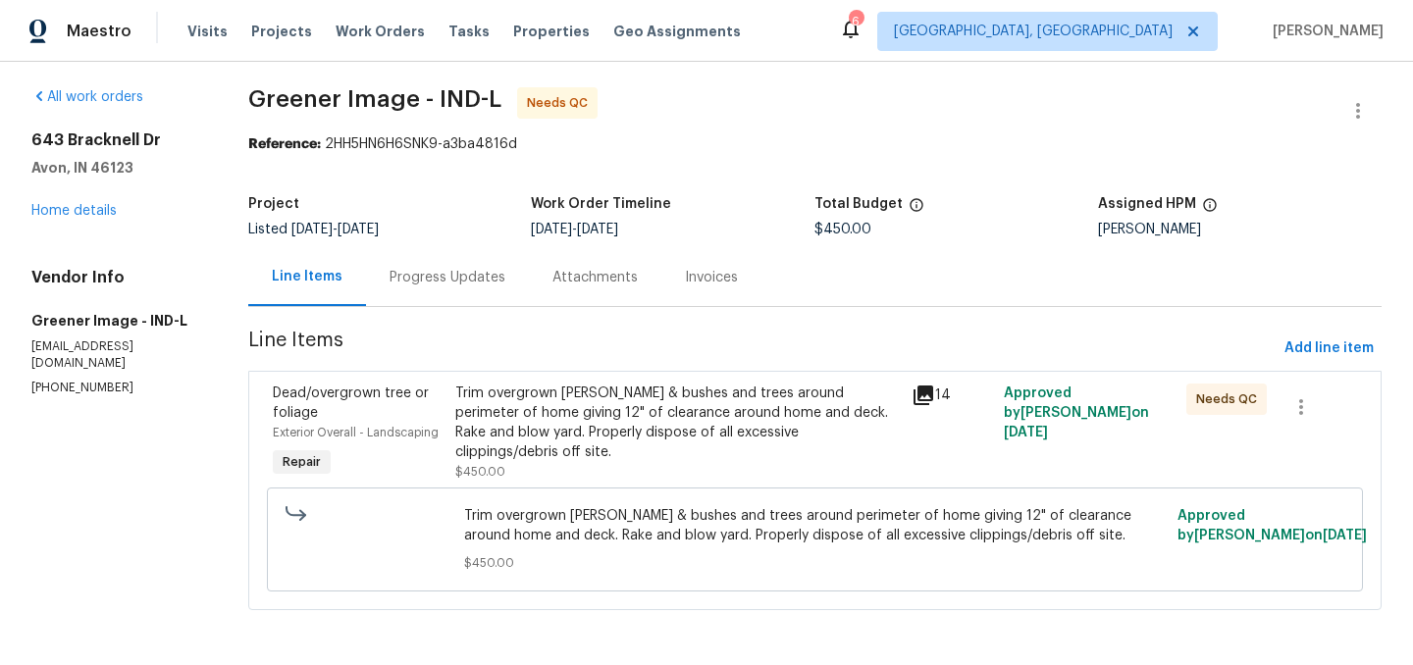
click at [444, 277] on div "Progress Updates" at bounding box center [447, 278] width 116 height 20
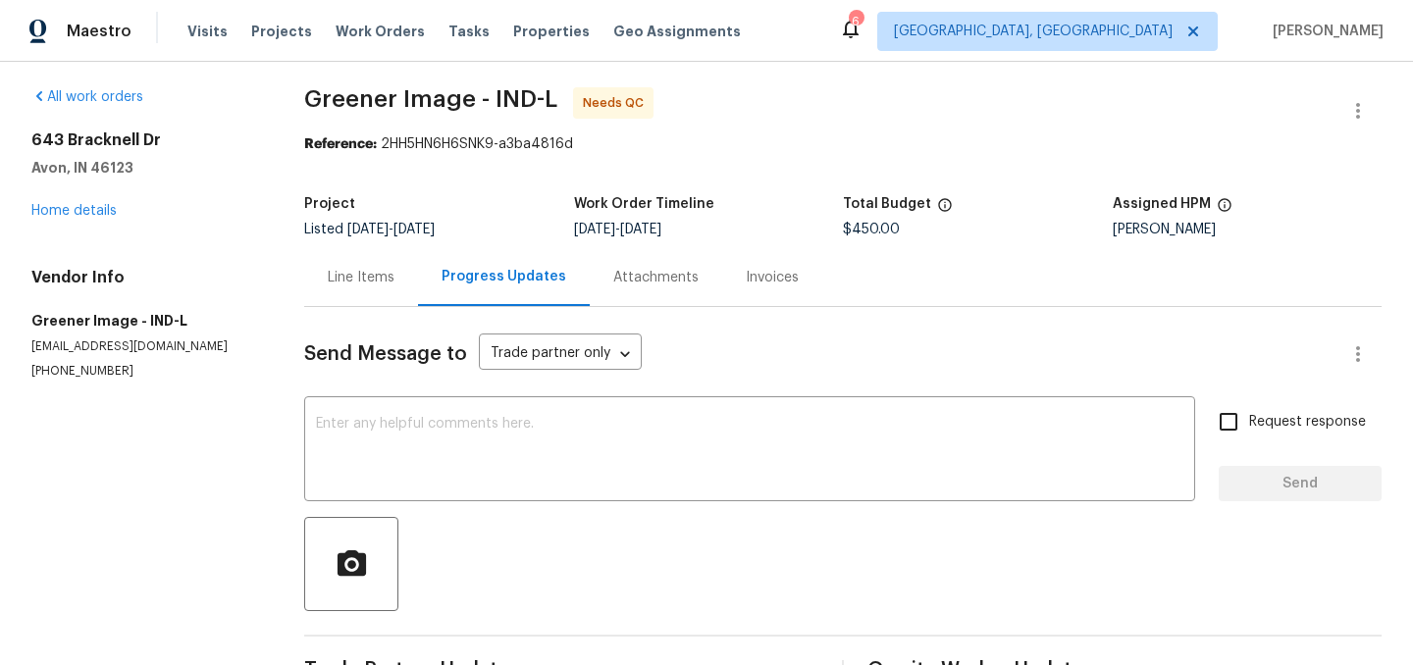
click at [357, 278] on div "Line Items" at bounding box center [361, 278] width 67 height 20
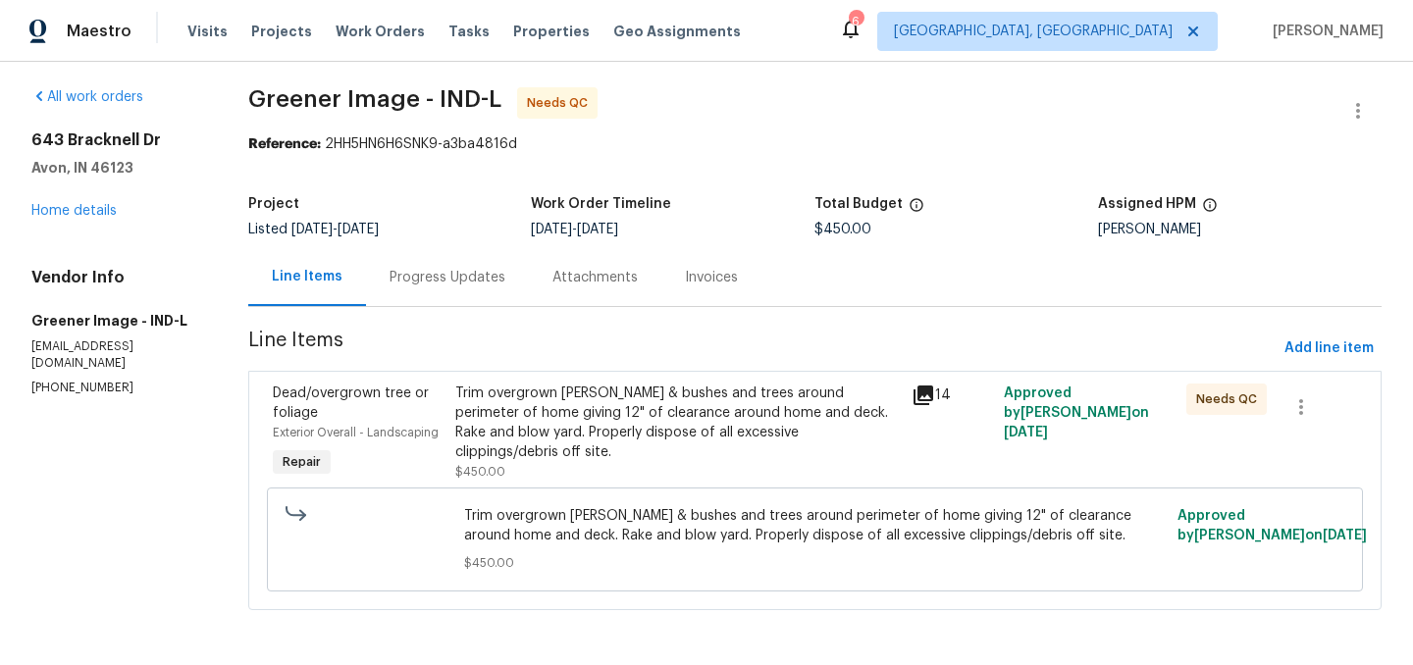
click at [627, 415] on div "Trim overgrown hedges & bushes and trees around perimeter of home giving 12" of…" at bounding box center [677, 423] width 445 height 78
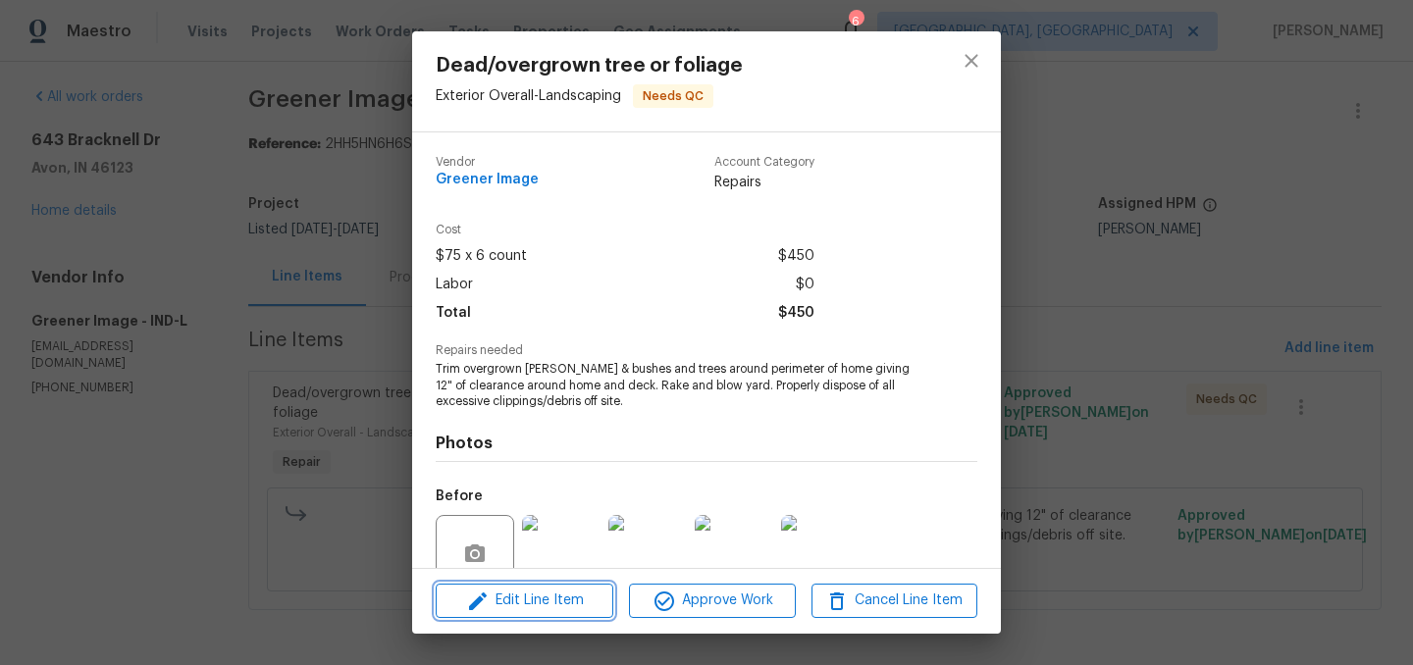
click at [564, 601] on span "Edit Line Item" at bounding box center [524, 601] width 166 height 25
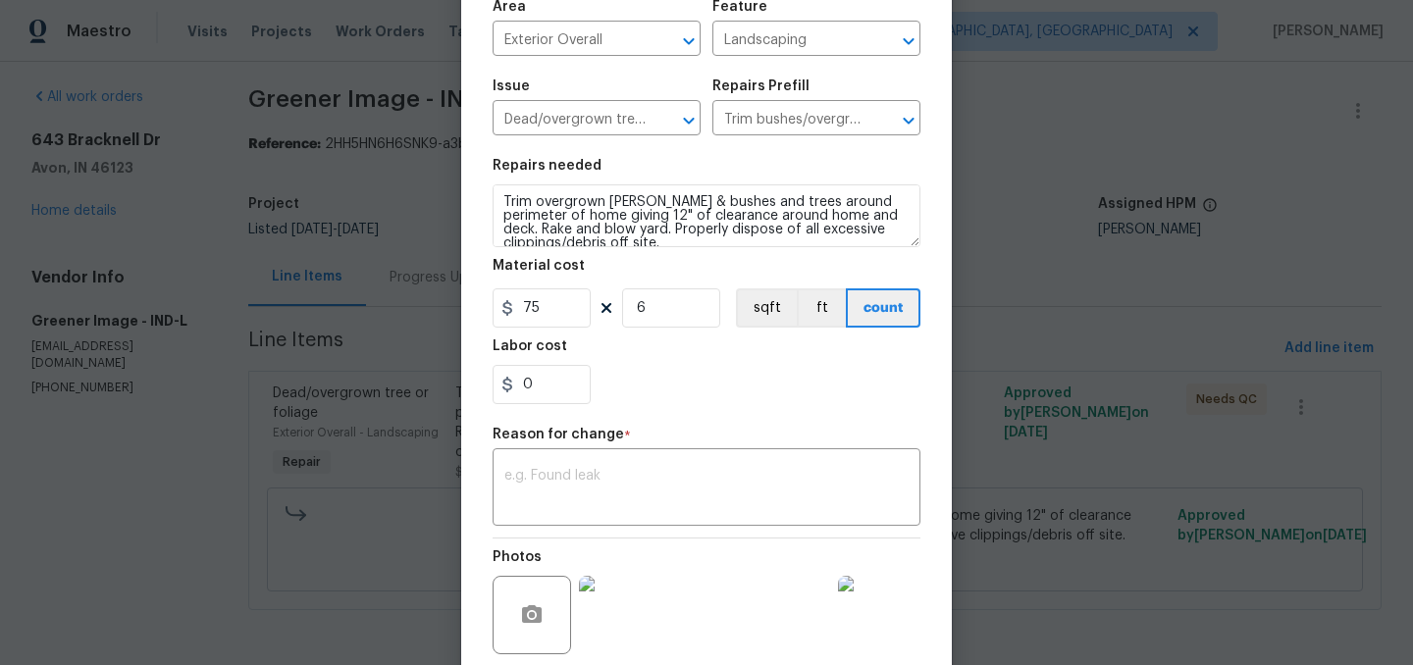
scroll to position [147, 0]
click at [665, 315] on input "6" at bounding box center [671, 306] width 98 height 39
type input "8"
click at [678, 378] on div "0" at bounding box center [706, 383] width 428 height 39
click at [641, 487] on textarea at bounding box center [706, 488] width 404 height 41
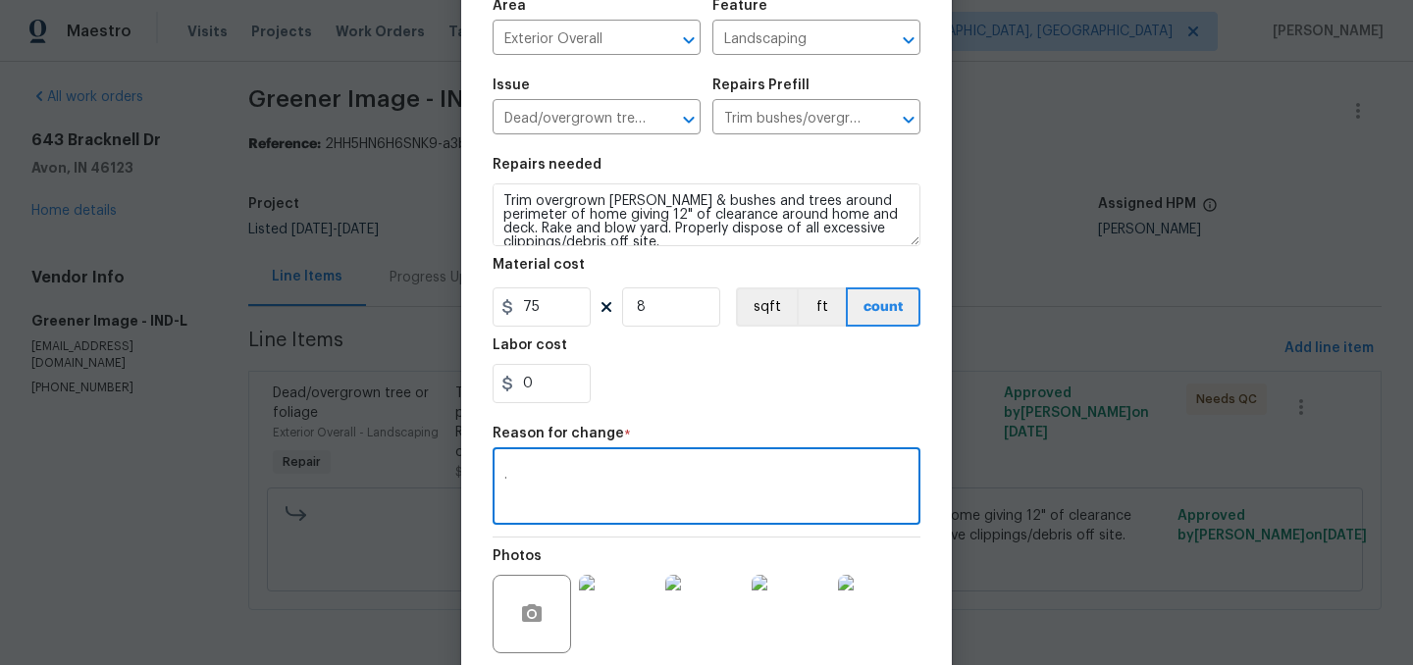
type textarea "."
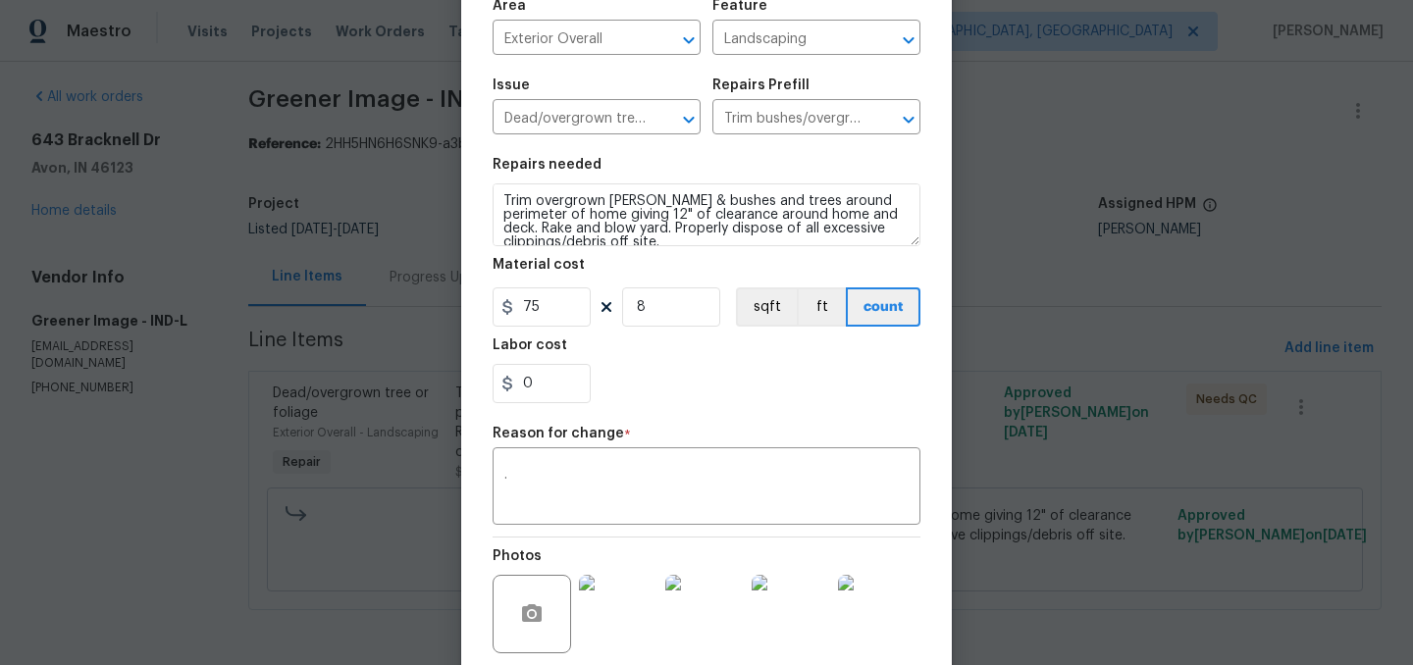
click at [676, 409] on section "Repairs needed Trim overgrown hedges & bushes and trees around perimeter of hom…" at bounding box center [706, 280] width 428 height 269
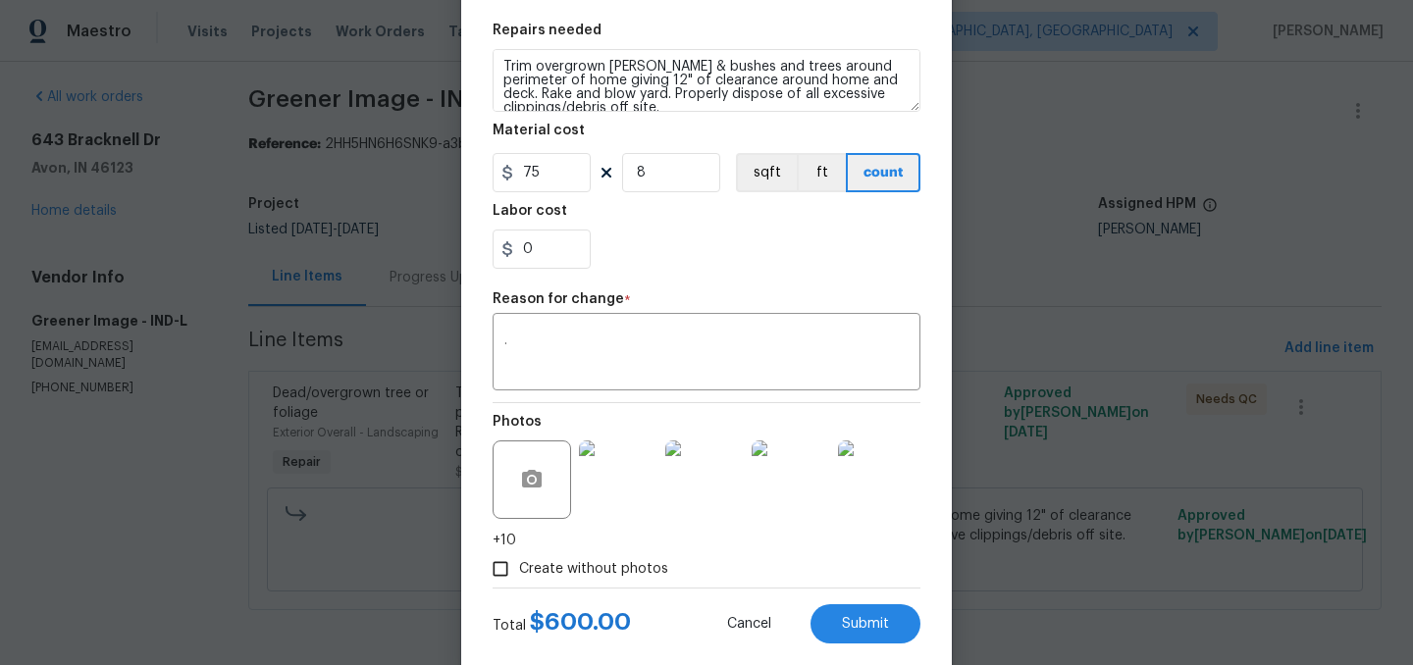
scroll to position [322, 0]
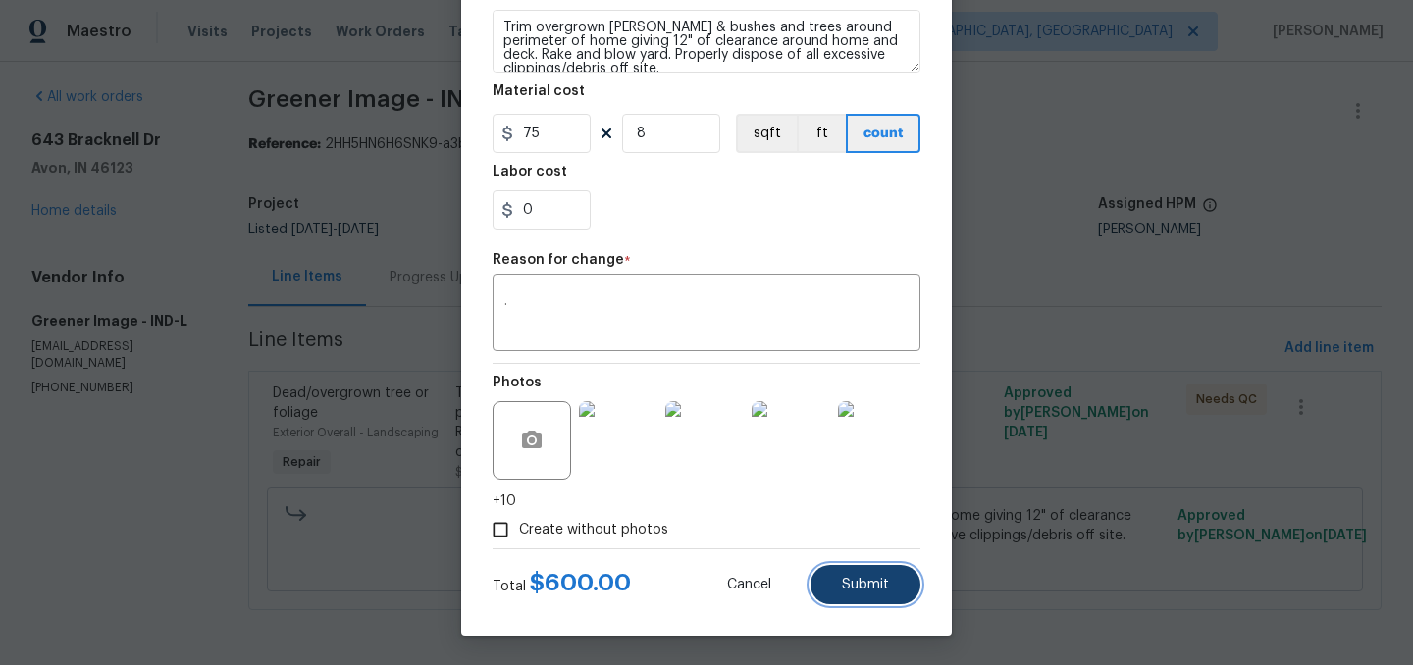
click at [867, 583] on span "Submit" at bounding box center [865, 585] width 47 height 15
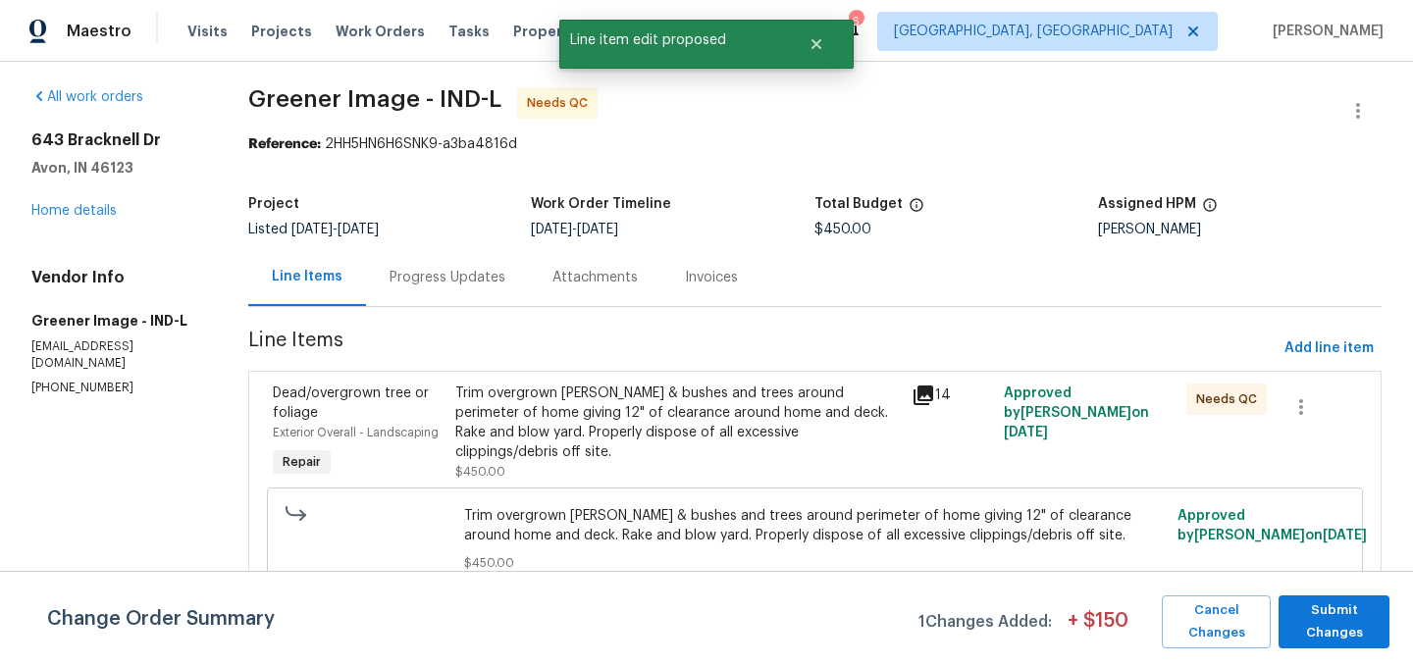
scroll to position [0, 0]
click at [1335, 623] on span "Submit Changes" at bounding box center [1333, 621] width 91 height 45
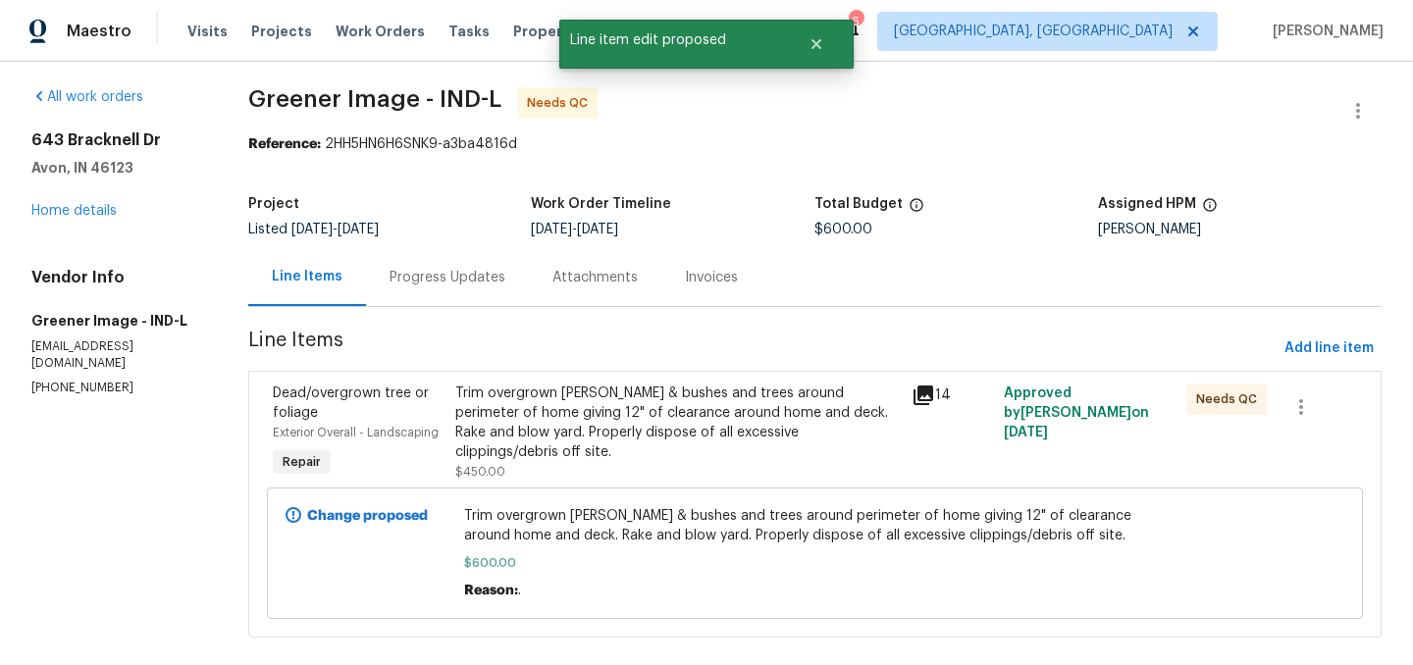
click at [633, 421] on div "Trim overgrown hedges & bushes and trees around perimeter of home giving 12" of…" at bounding box center [677, 423] width 445 height 78
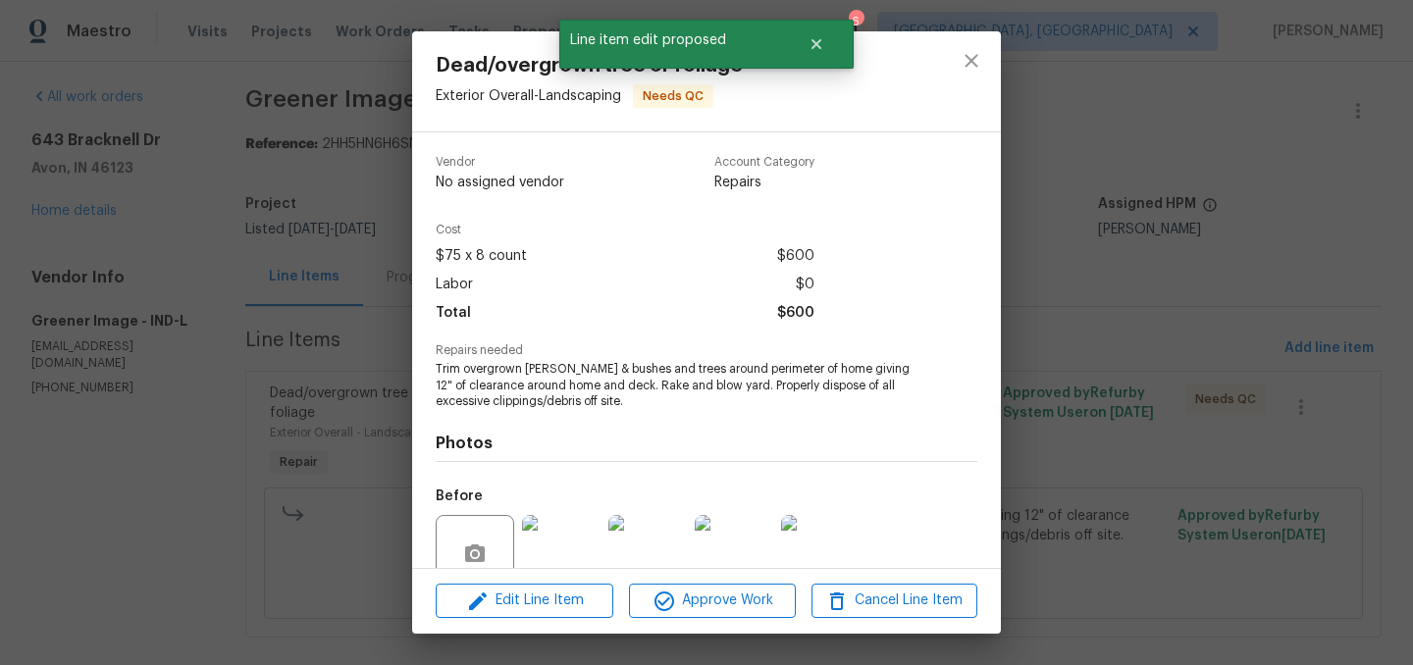
scroll to position [173, 0]
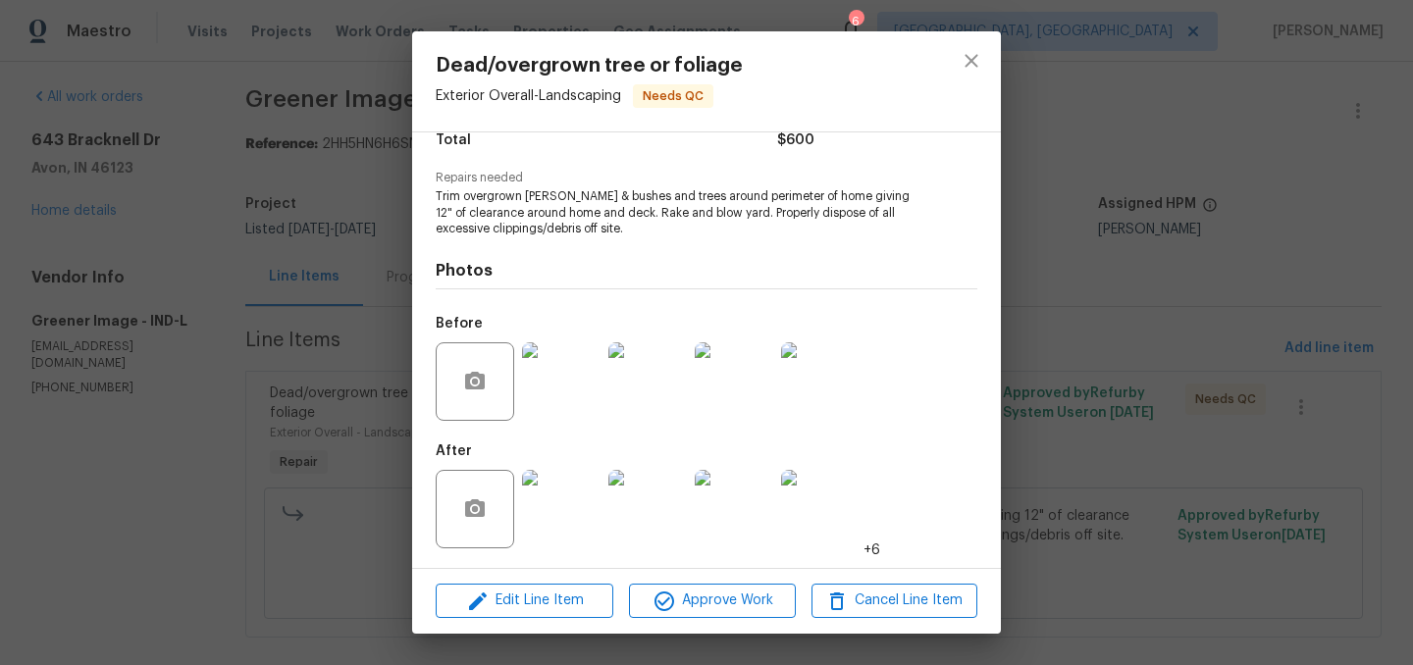
click at [560, 512] on img at bounding box center [561, 509] width 78 height 78
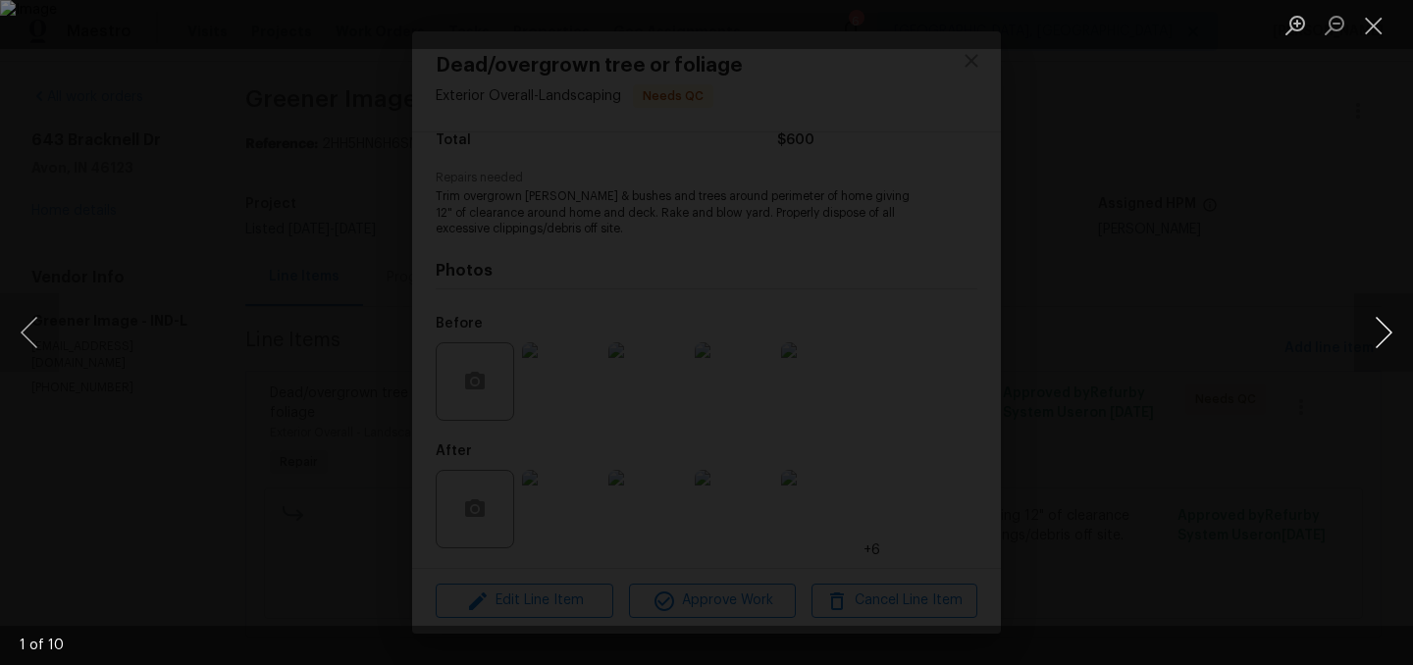
click at [1387, 325] on button "Next image" at bounding box center [1383, 332] width 59 height 78
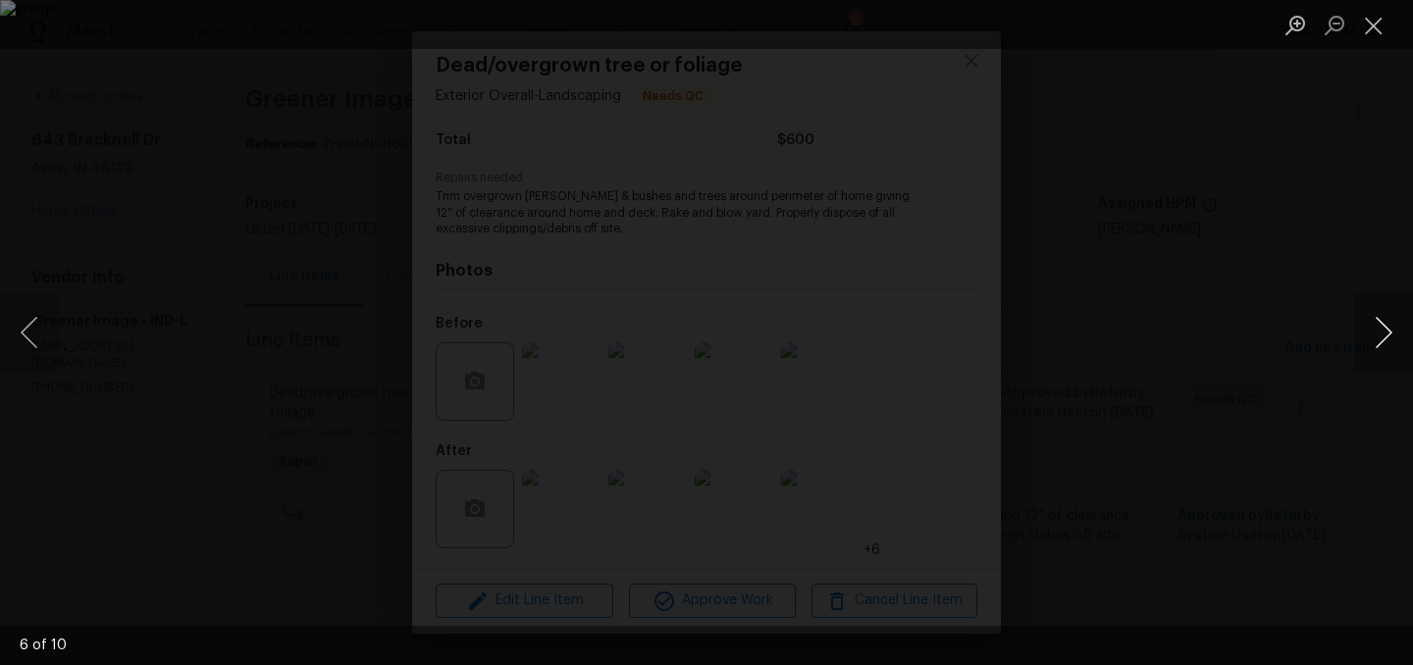
click at [1387, 325] on button "Next image" at bounding box center [1383, 332] width 59 height 78
click at [1371, 22] on button "Close lightbox" at bounding box center [1373, 25] width 39 height 34
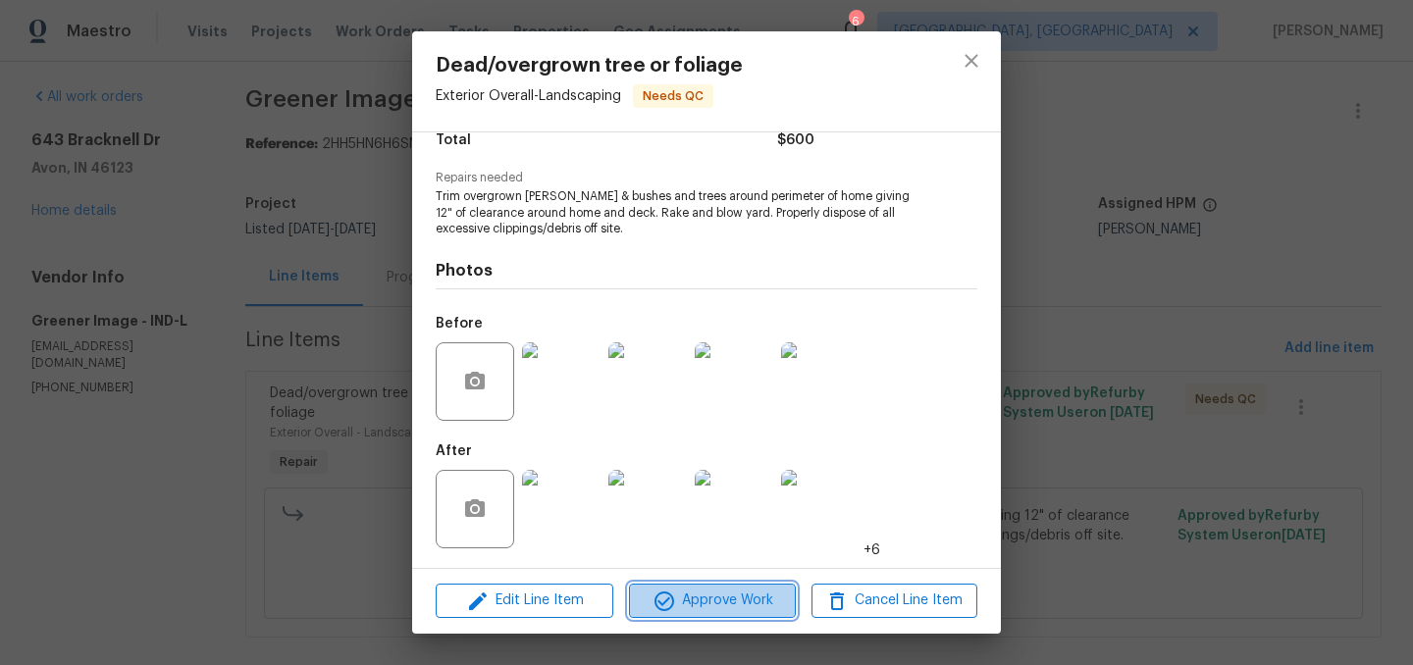
click at [712, 606] on span "Approve Work" at bounding box center [712, 601] width 154 height 25
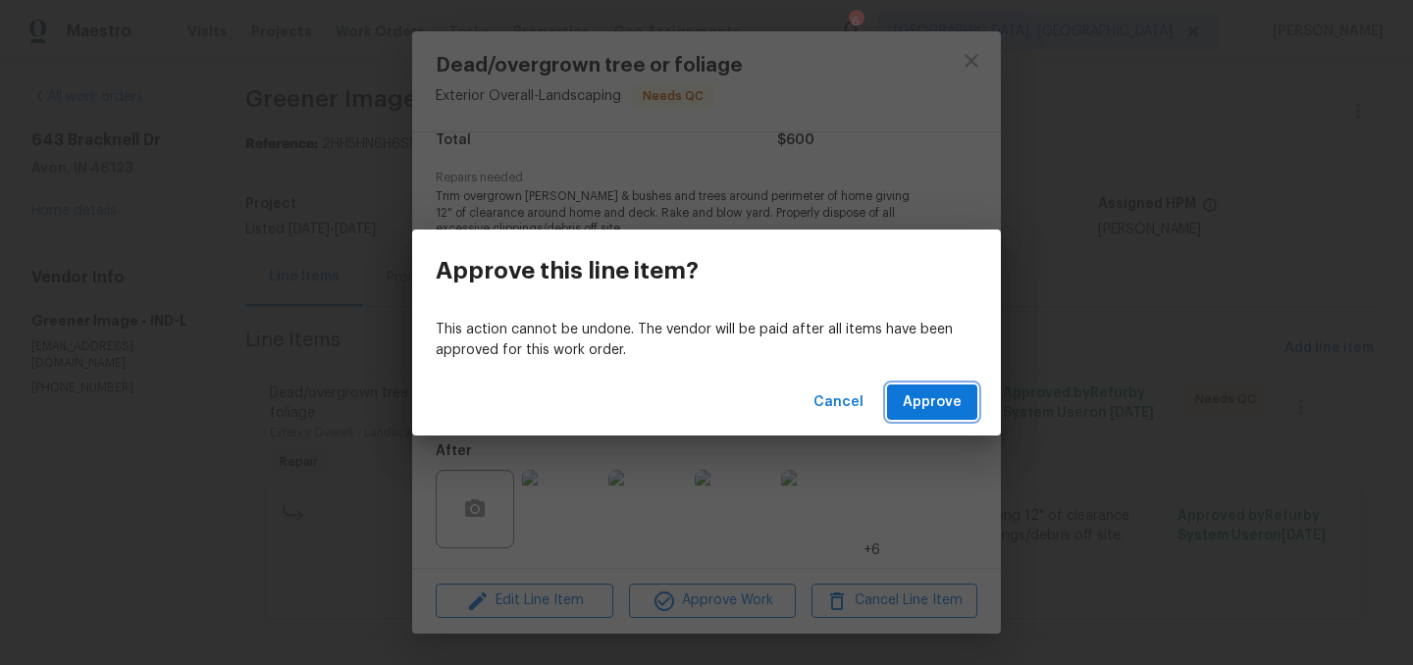
click at [937, 397] on span "Approve" at bounding box center [932, 402] width 59 height 25
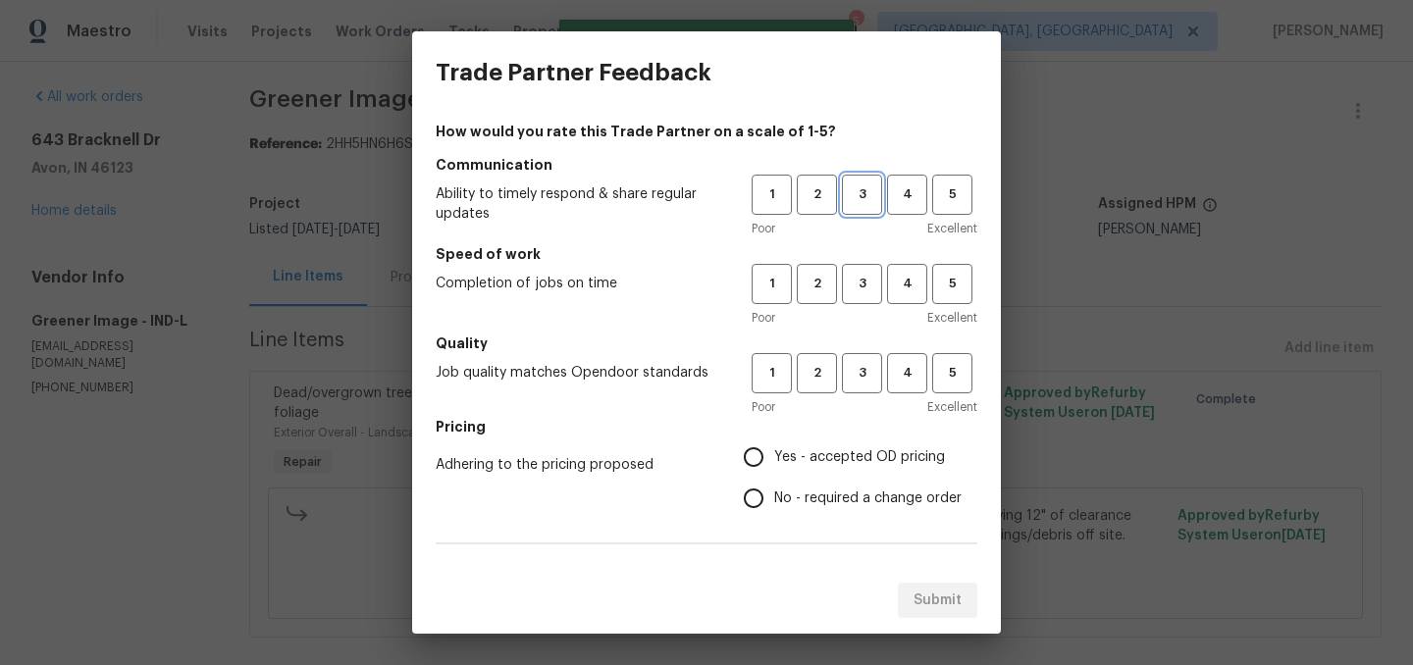
click at [856, 193] on span "3" at bounding box center [862, 194] width 36 height 23
click at [862, 300] on button "3" at bounding box center [862, 284] width 40 height 40
click at [863, 357] on button "3" at bounding box center [862, 373] width 40 height 40
click at [765, 458] on input "Yes - accepted OD pricing" at bounding box center [753, 457] width 41 height 41
radio input "true"
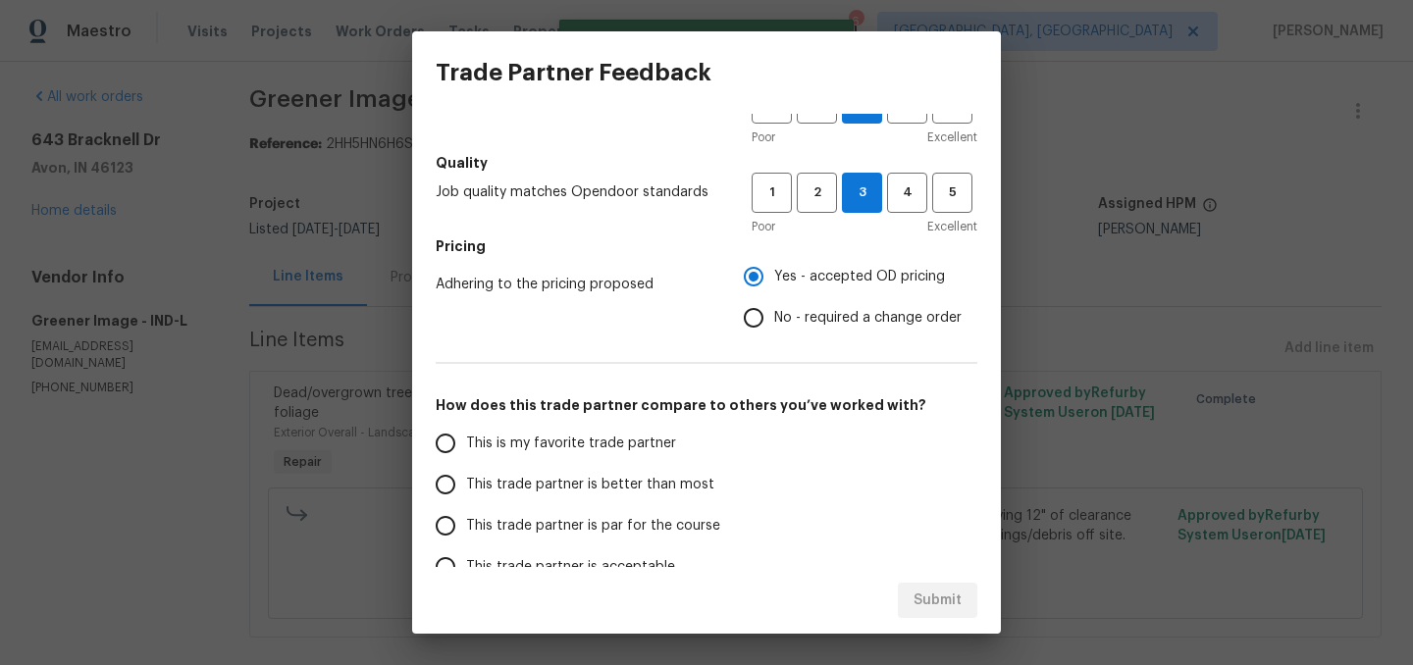
scroll to position [186, 0]
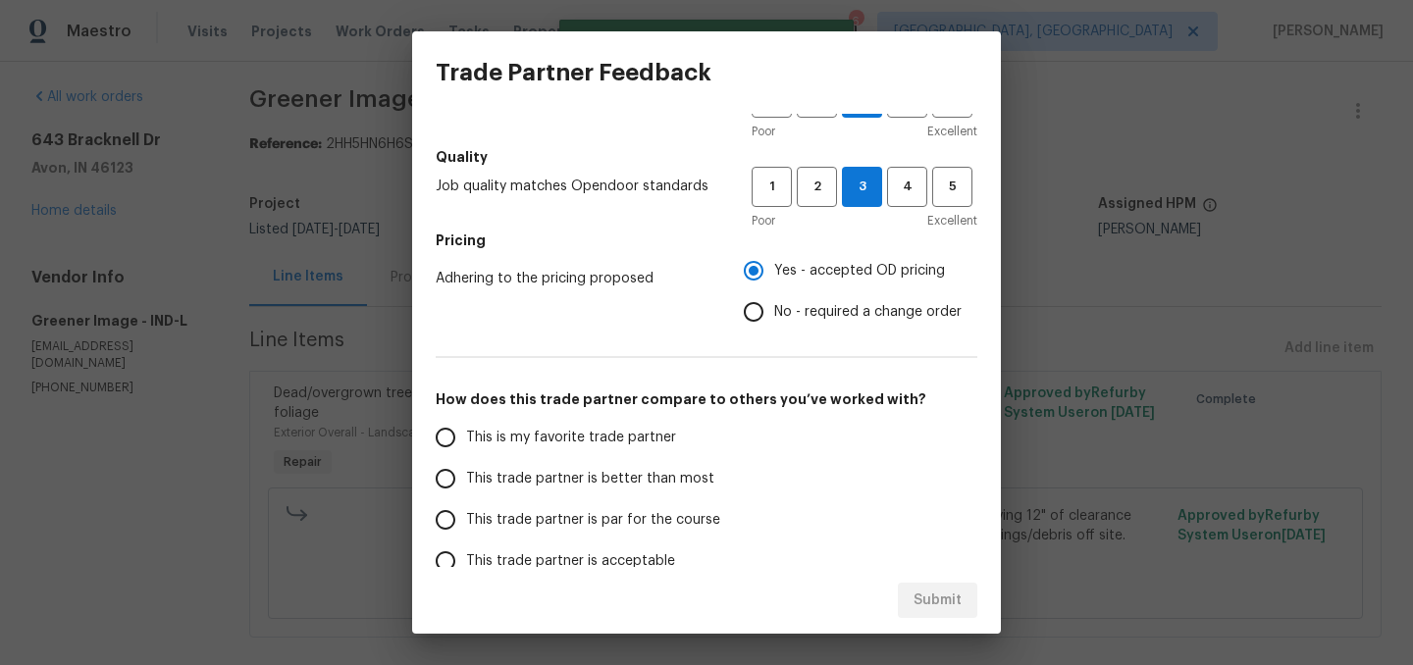
click at [598, 474] on span "This trade partner is better than most" at bounding box center [590, 479] width 248 height 21
click at [466, 474] on input "This trade partner is better than most" at bounding box center [445, 478] width 41 height 41
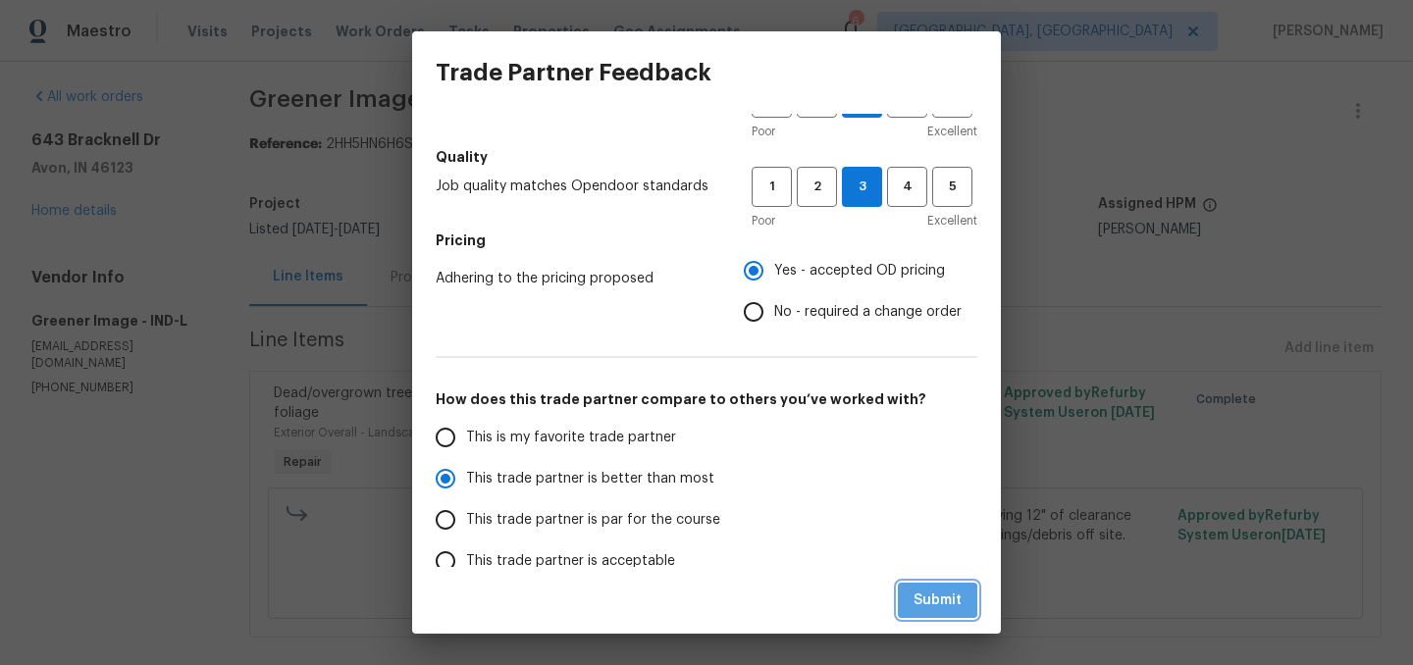
click at [939, 592] on span "Submit" at bounding box center [937, 601] width 48 height 25
radio input "true"
radio input "false"
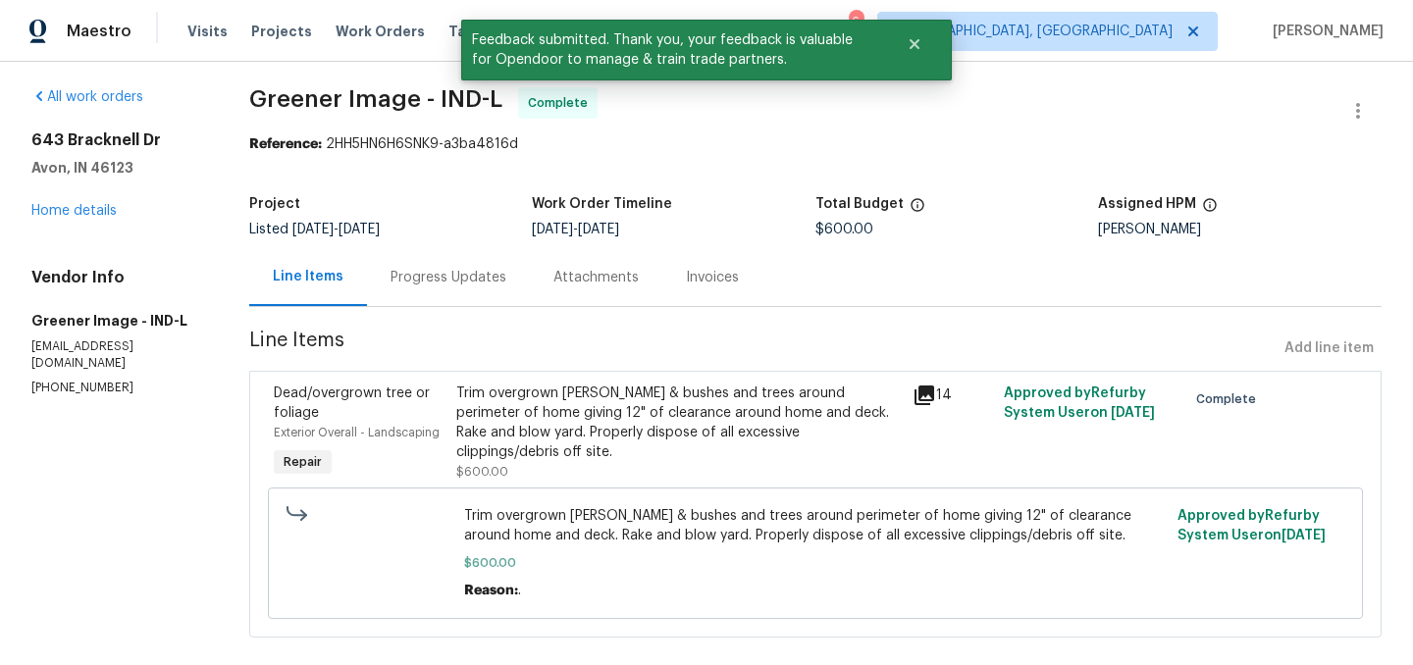
click at [456, 276] on div "Progress Updates" at bounding box center [448, 278] width 116 height 20
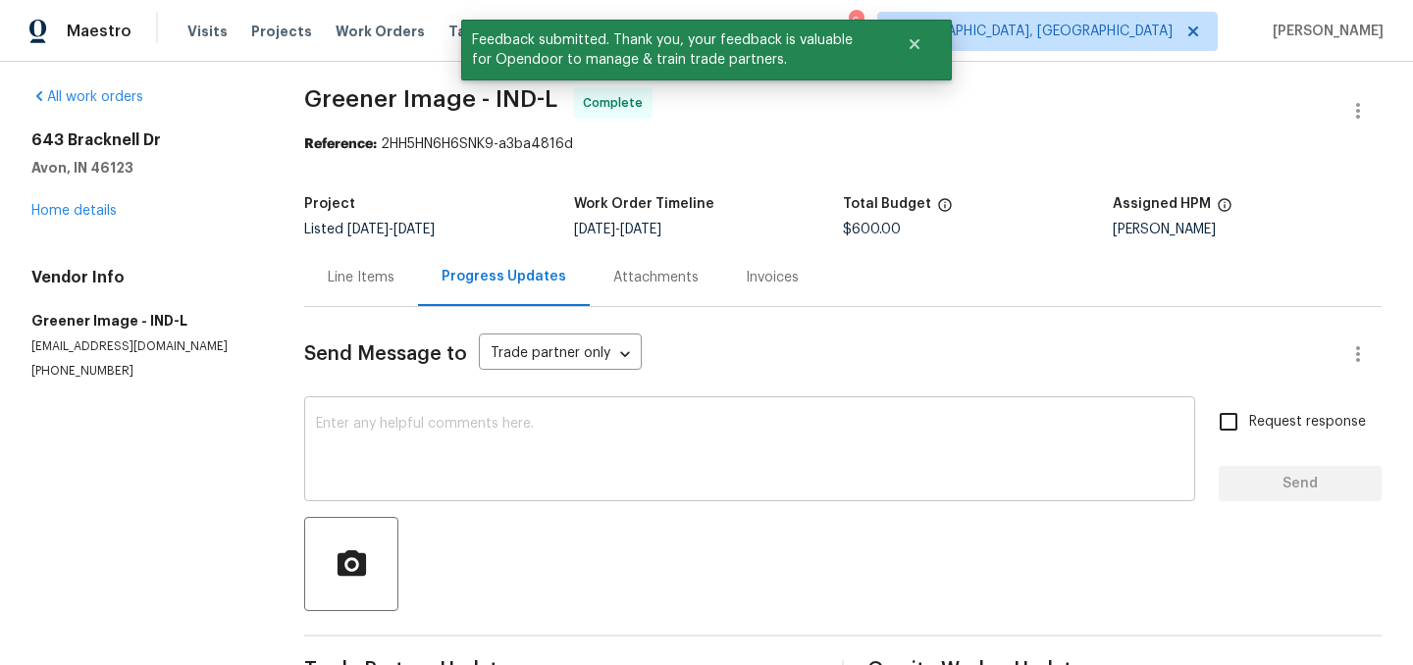
click at [478, 442] on textarea at bounding box center [749, 451] width 867 height 69
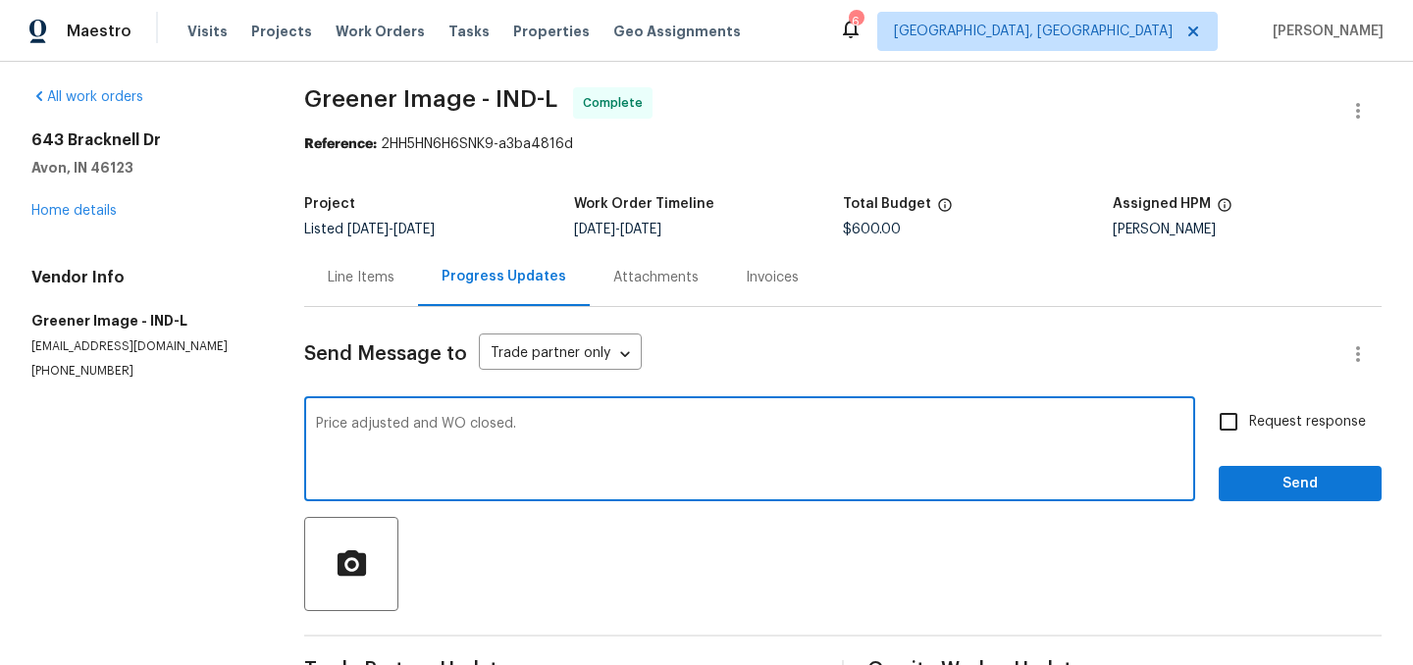
type textarea "Price adjusted and WO closed."
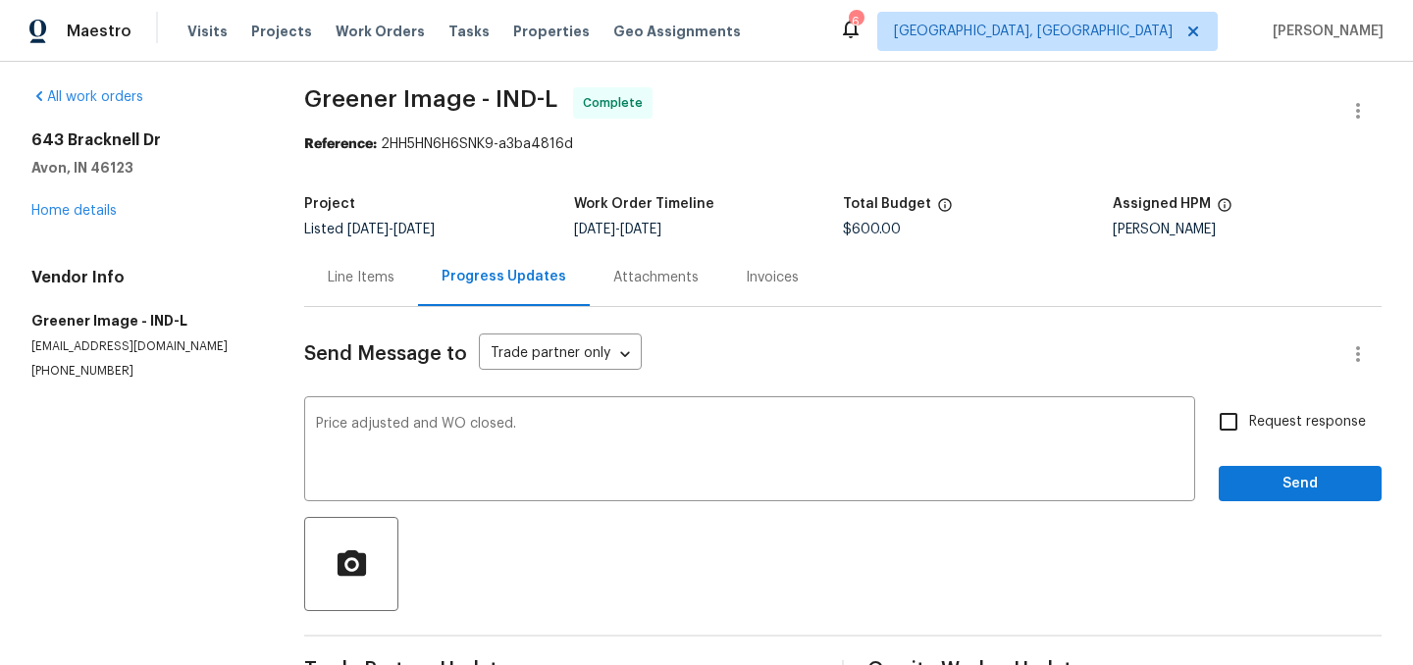
click at [1316, 457] on div "Request response Send" at bounding box center [1299, 451] width 163 height 100
click at [1314, 476] on span "Send" at bounding box center [1299, 484] width 131 height 25
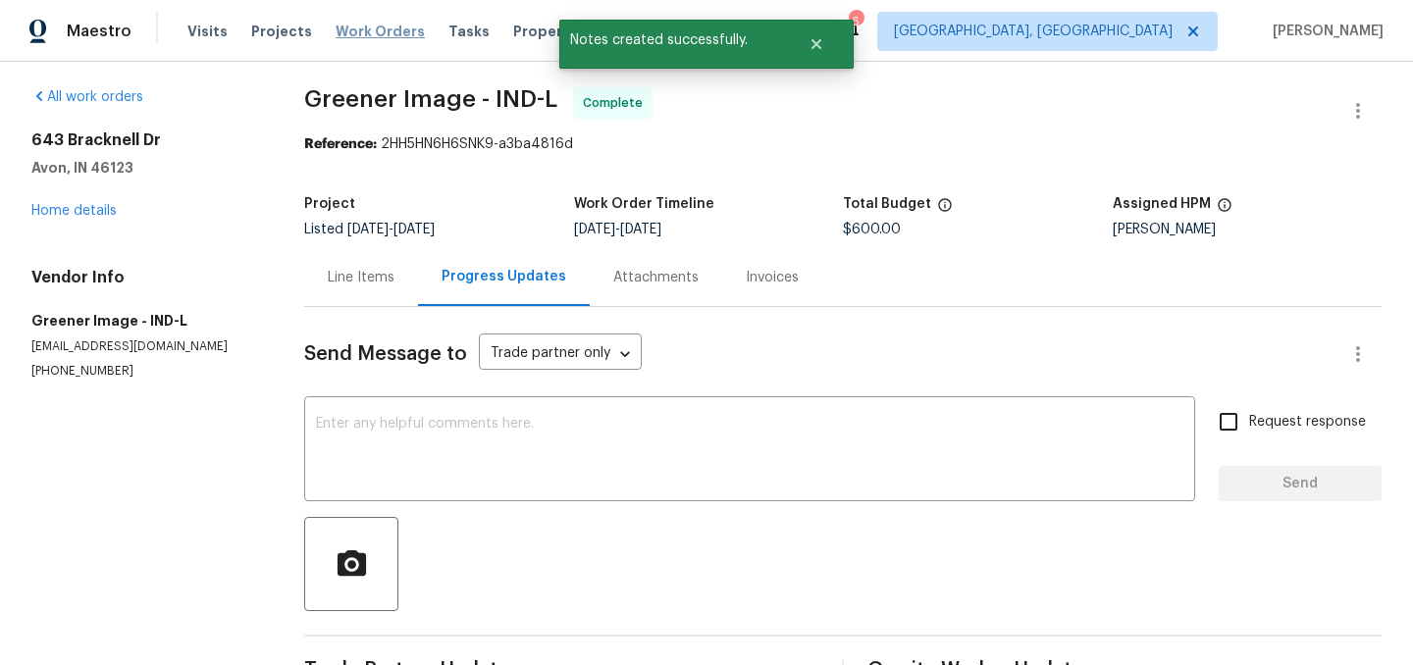
click at [364, 29] on span "Work Orders" at bounding box center [380, 32] width 89 height 20
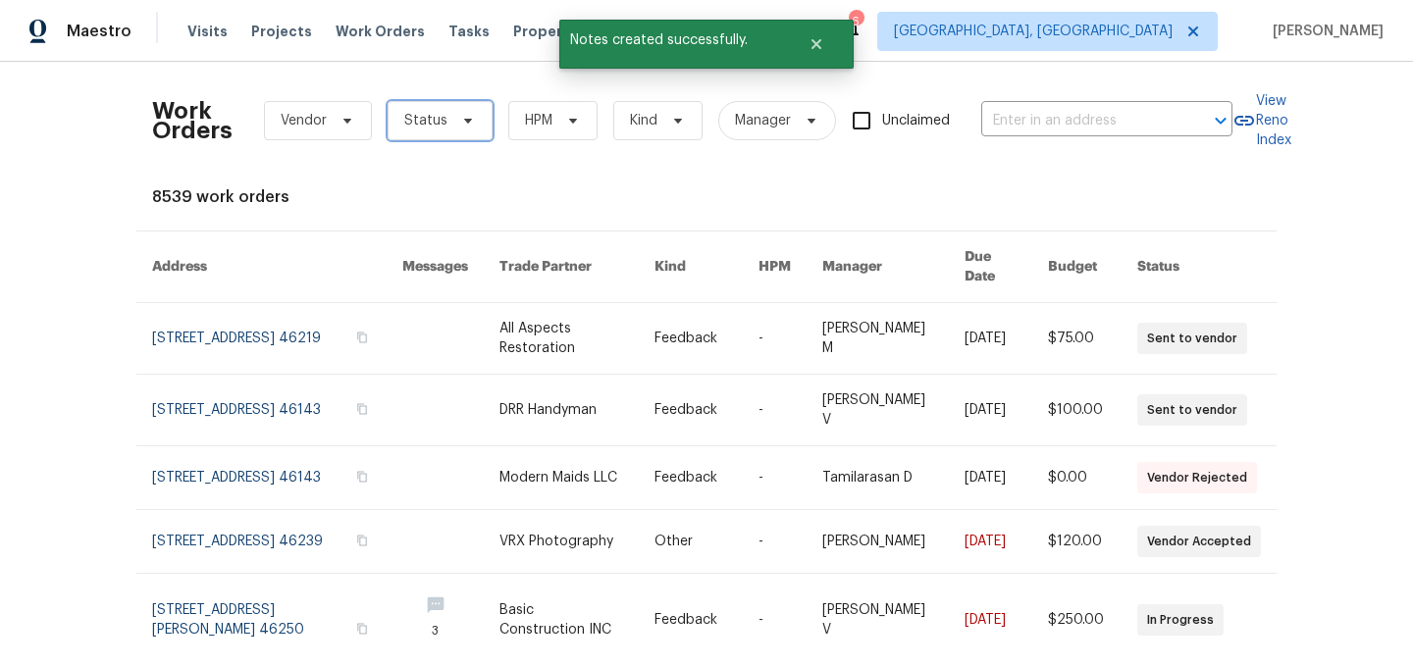
click at [434, 121] on span "Status" at bounding box center [425, 121] width 43 height 20
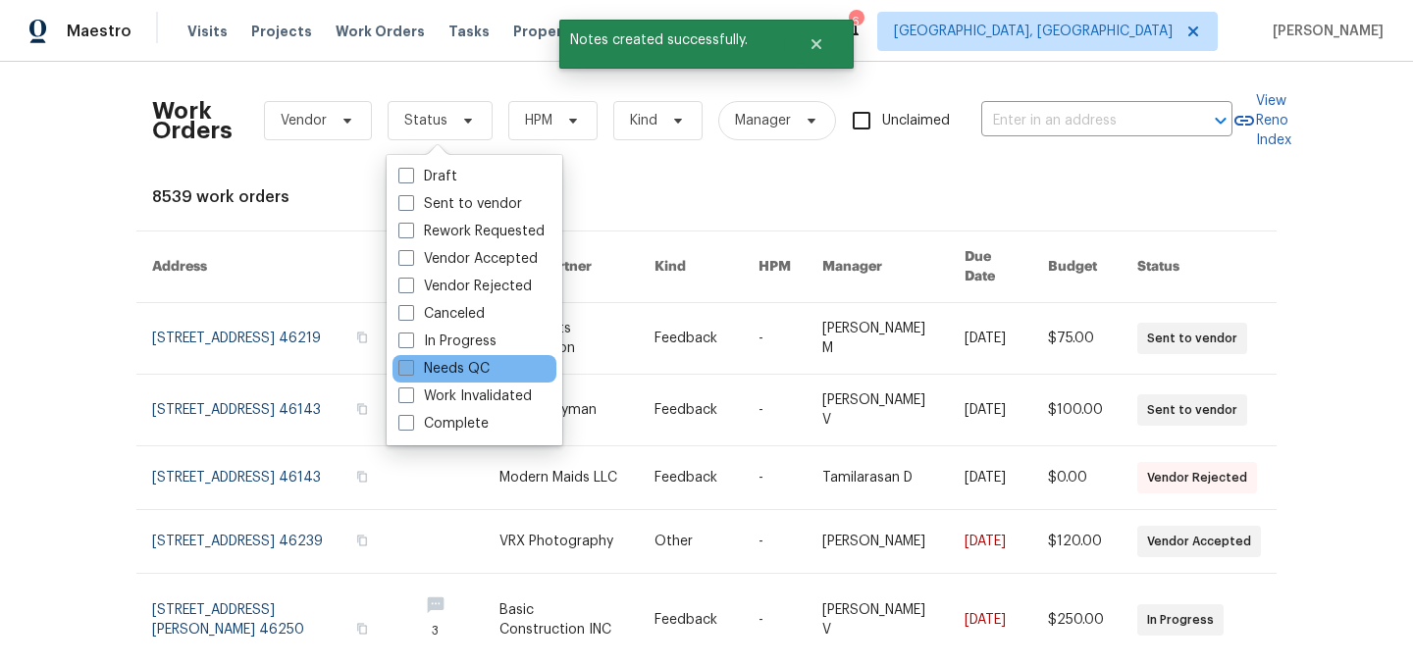
click at [479, 368] on label "Needs QC" at bounding box center [443, 369] width 91 height 20
click at [411, 368] on input "Needs QC" at bounding box center [404, 365] width 13 height 13
checkbox input "true"
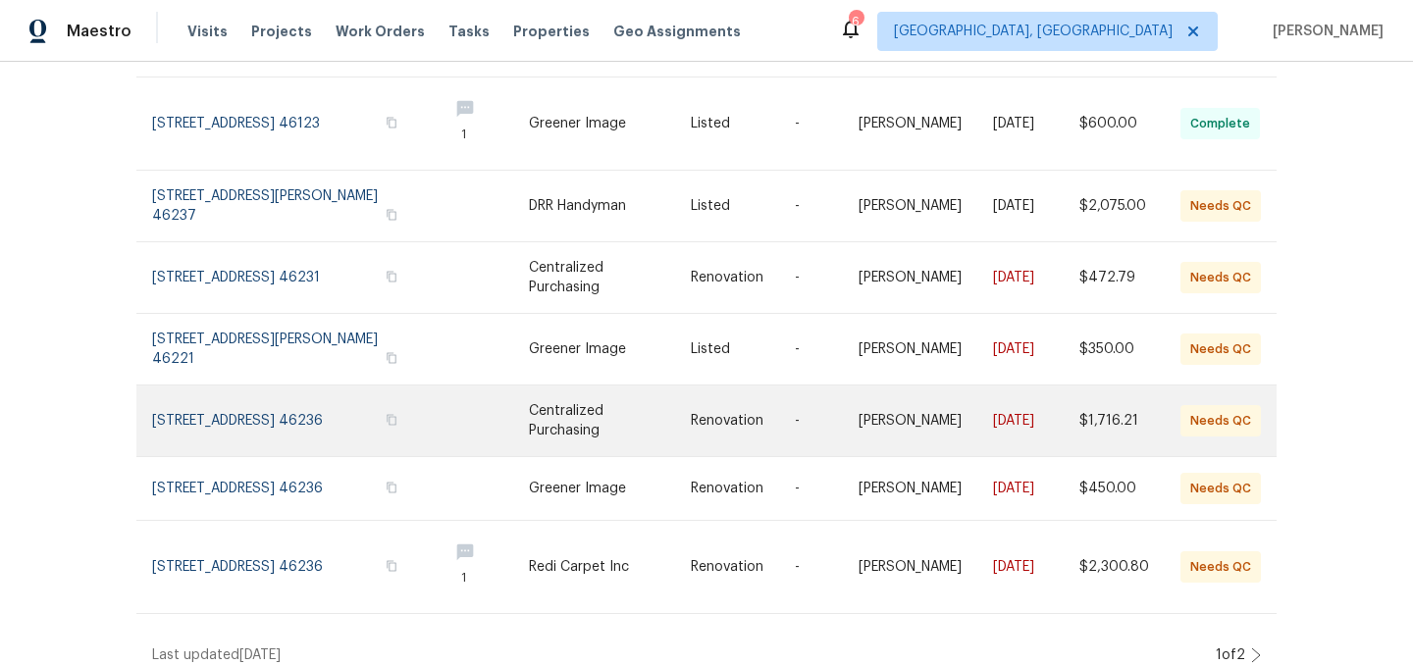
scroll to position [441, 0]
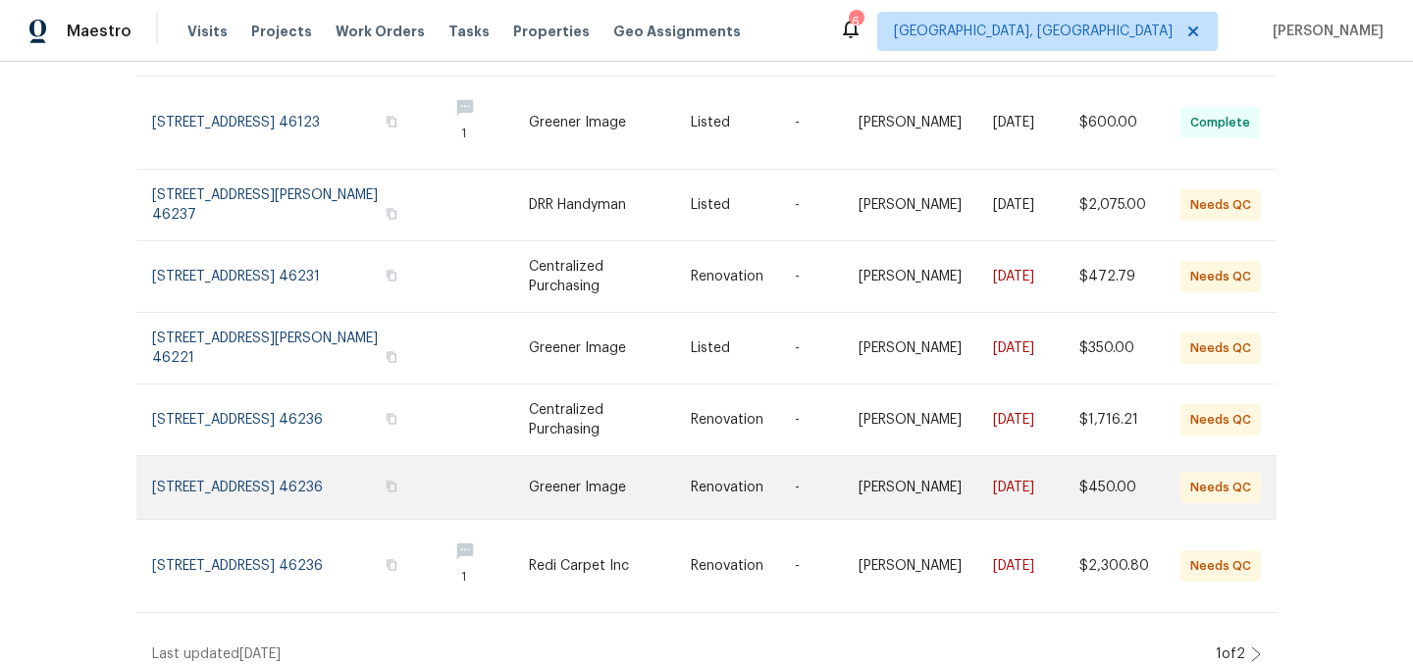
click at [595, 471] on link at bounding box center [610, 487] width 162 height 63
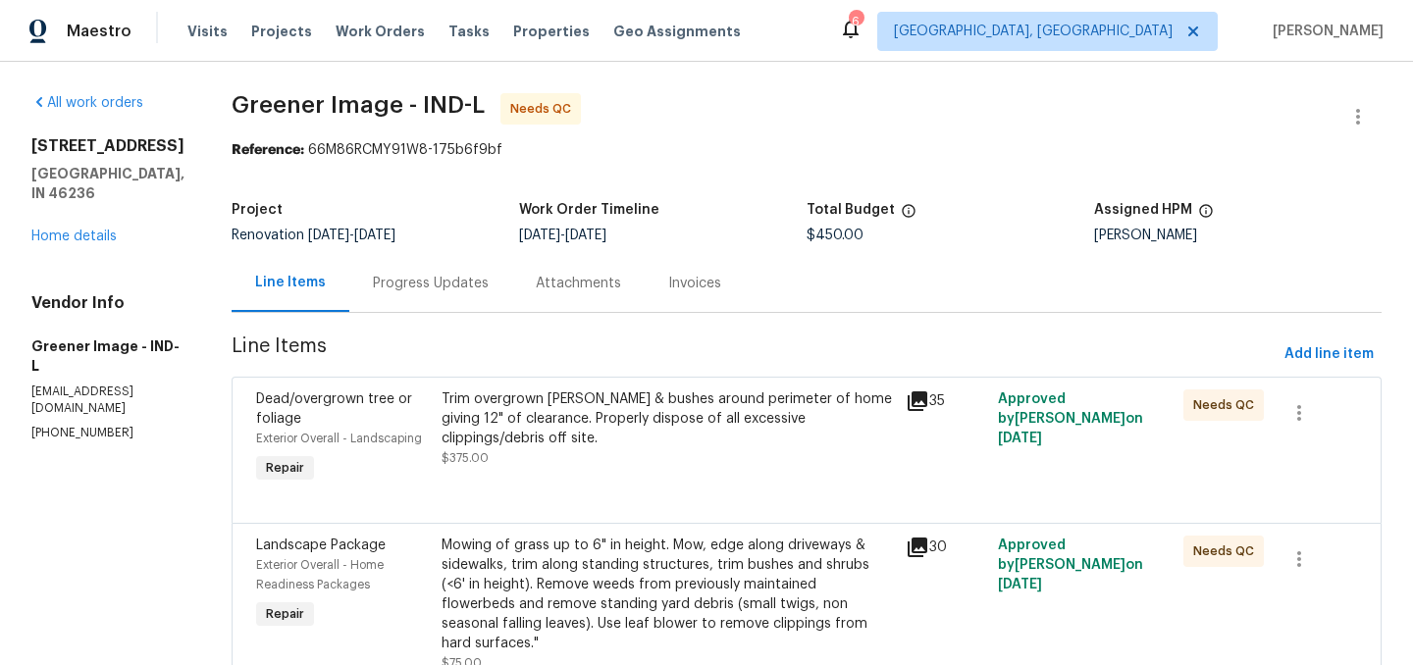
scroll to position [80, 0]
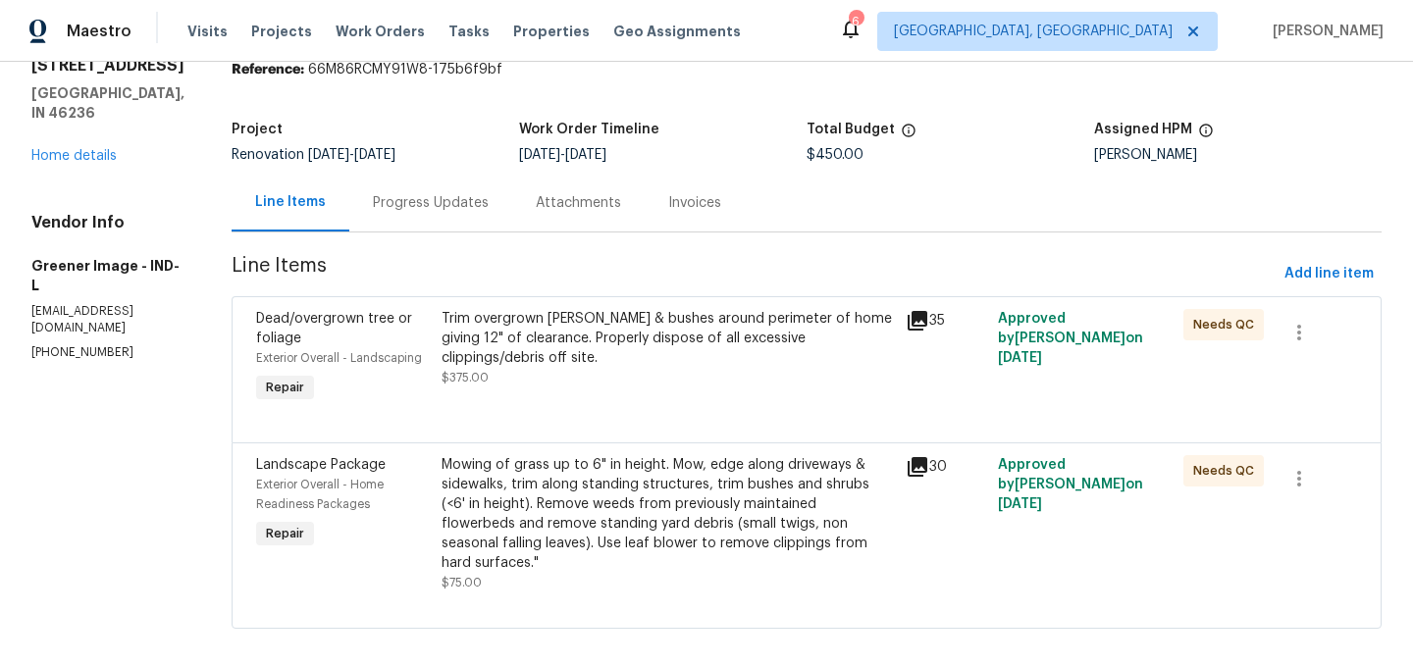
click at [653, 344] on div "Trim overgrown hedges & bushes around perimeter of home giving 12" of clearance…" at bounding box center [667, 338] width 452 height 59
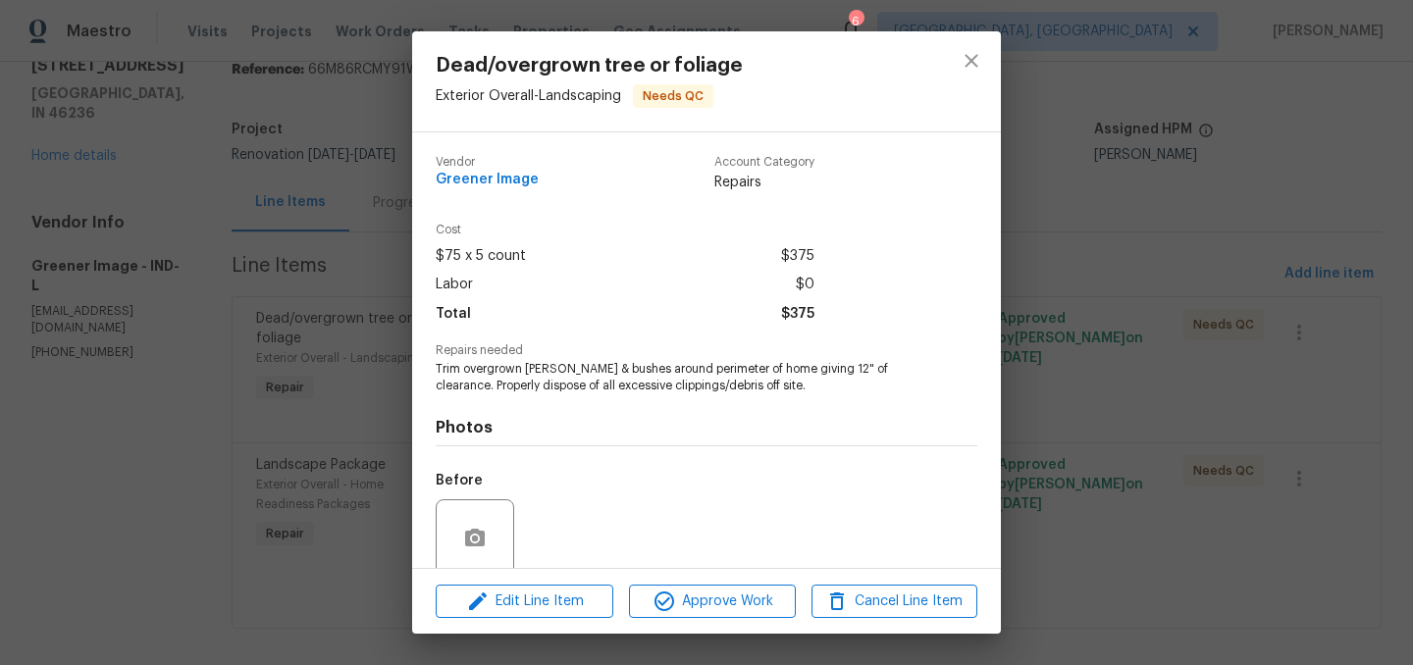
scroll to position [156, 0]
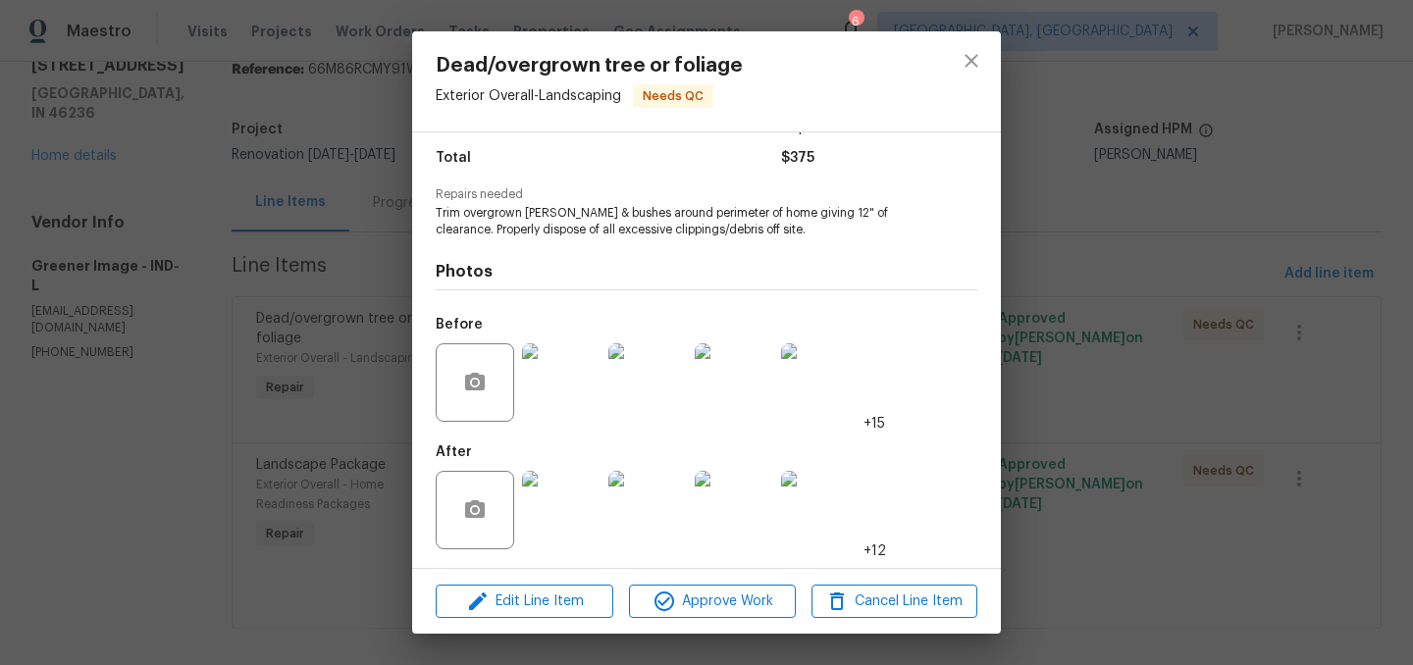
click at [574, 497] on img at bounding box center [561, 510] width 78 height 78
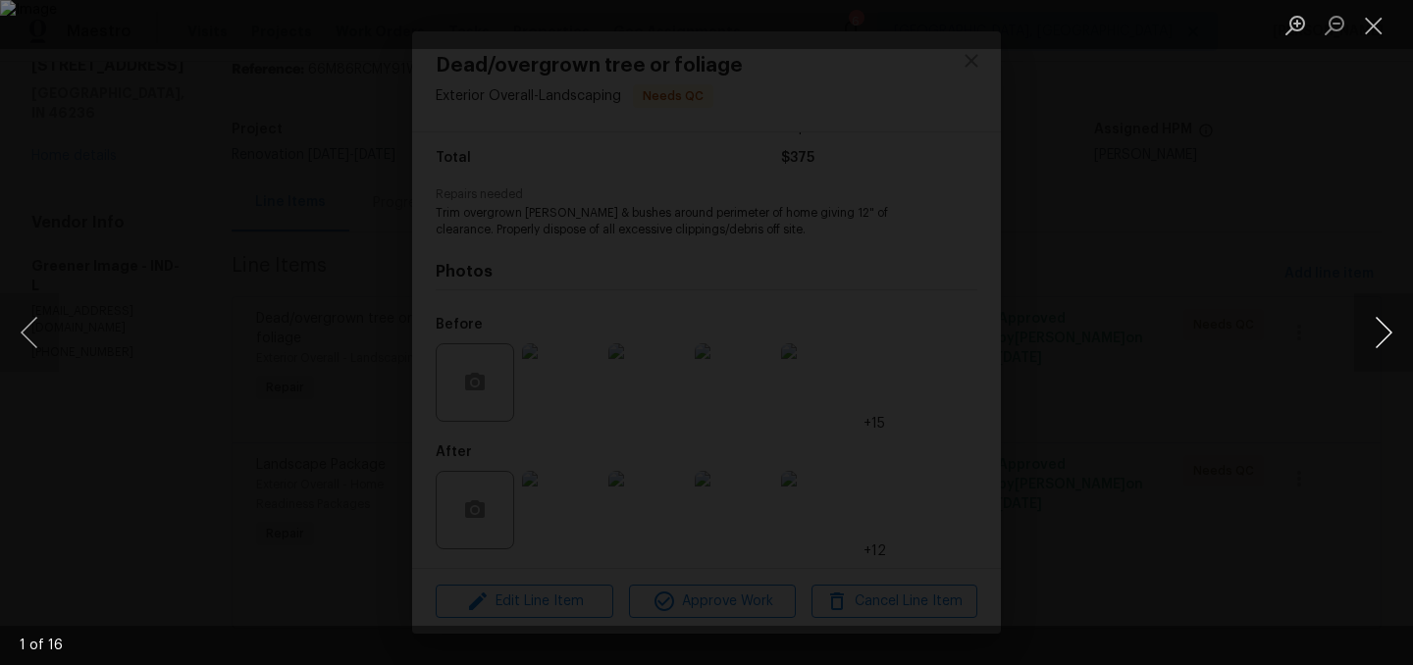
click at [1397, 322] on button "Next image" at bounding box center [1383, 332] width 59 height 78
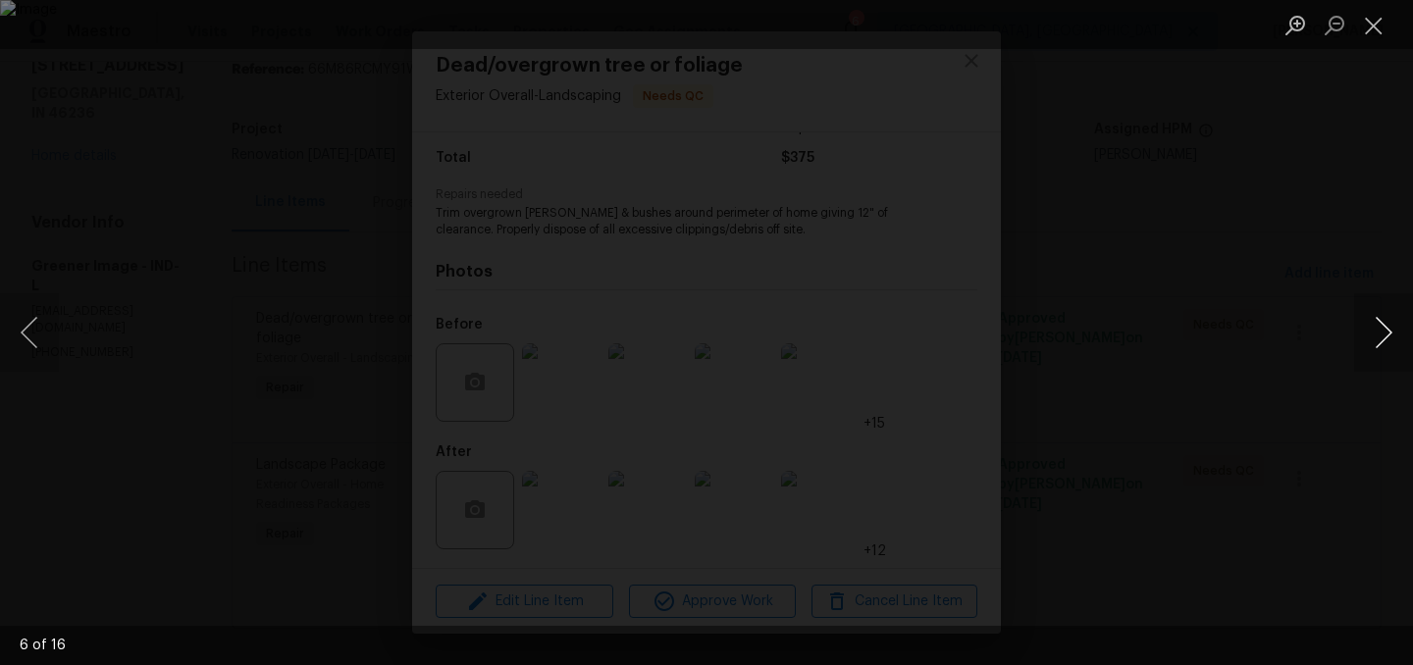
click at [1397, 322] on button "Next image" at bounding box center [1383, 332] width 59 height 78
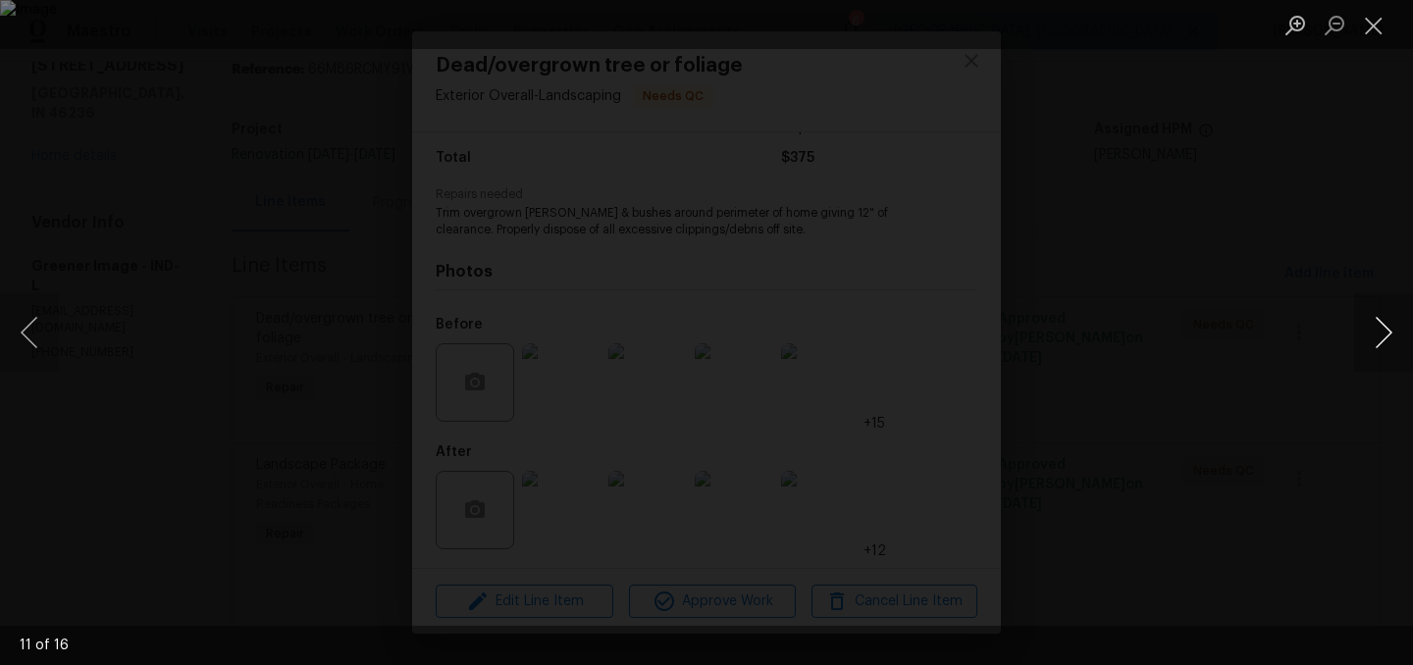
click at [1397, 322] on button "Next image" at bounding box center [1383, 332] width 59 height 78
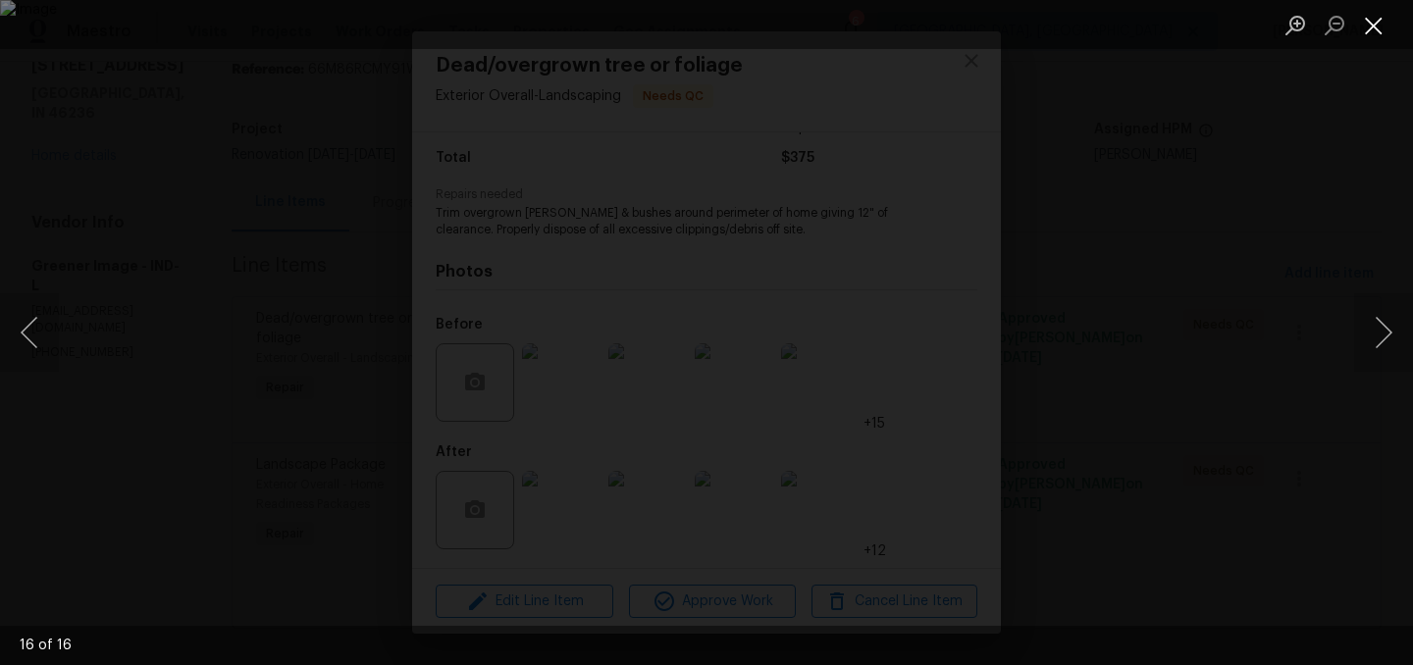
click at [1381, 28] on button "Close lightbox" at bounding box center [1373, 25] width 39 height 34
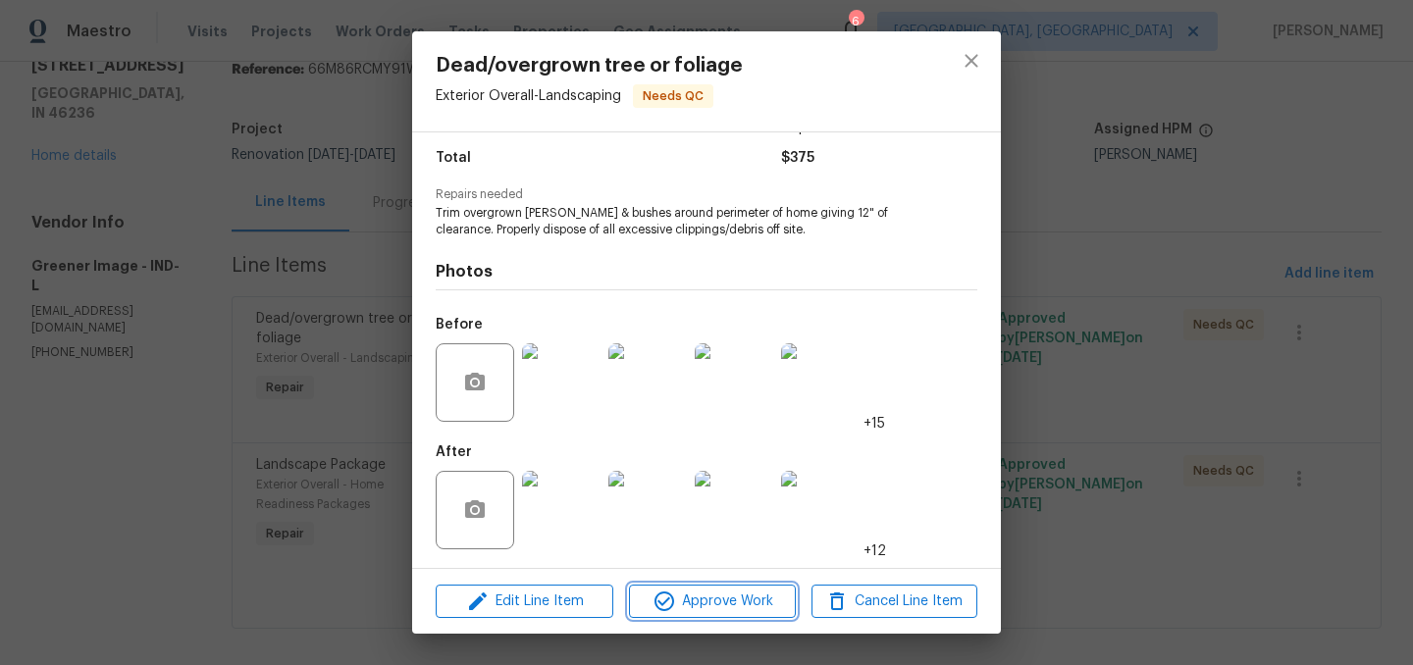
click at [725, 596] on span "Approve Work" at bounding box center [712, 602] width 154 height 25
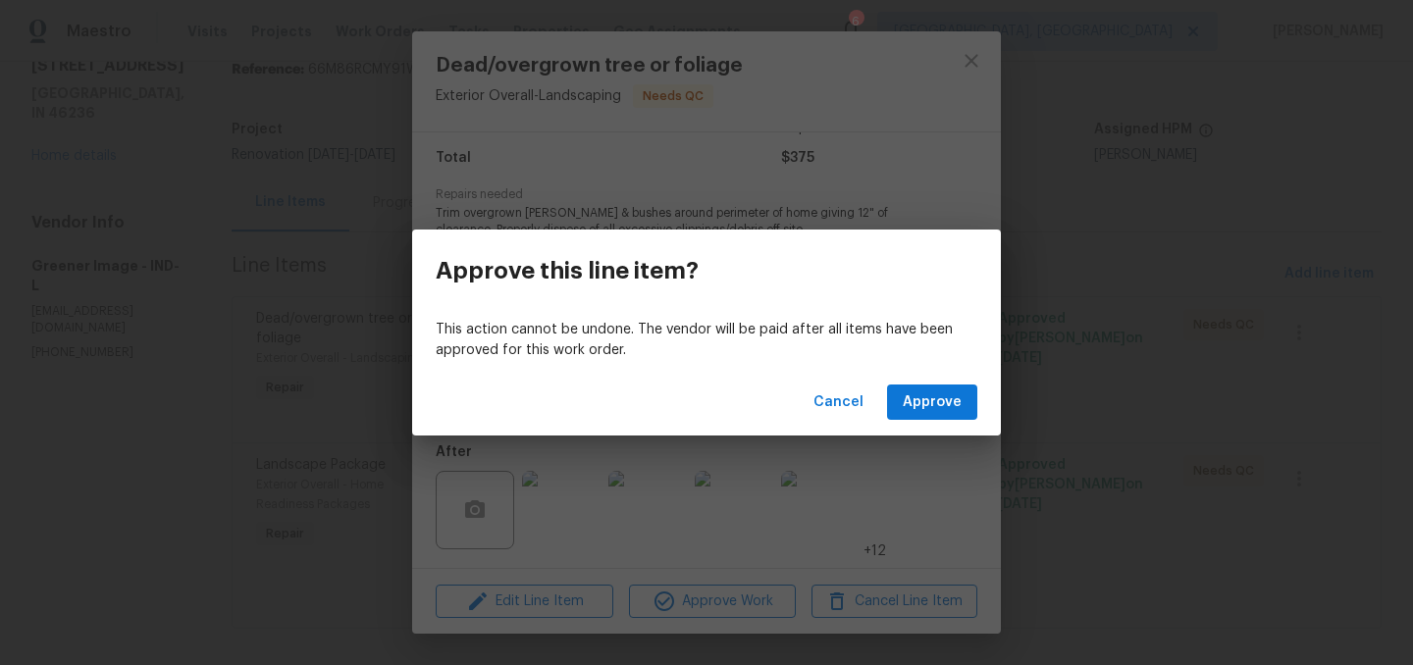
click at [938, 374] on div "Cancel Approve" at bounding box center [706, 403] width 589 height 68
click at [940, 398] on span "Approve" at bounding box center [932, 402] width 59 height 25
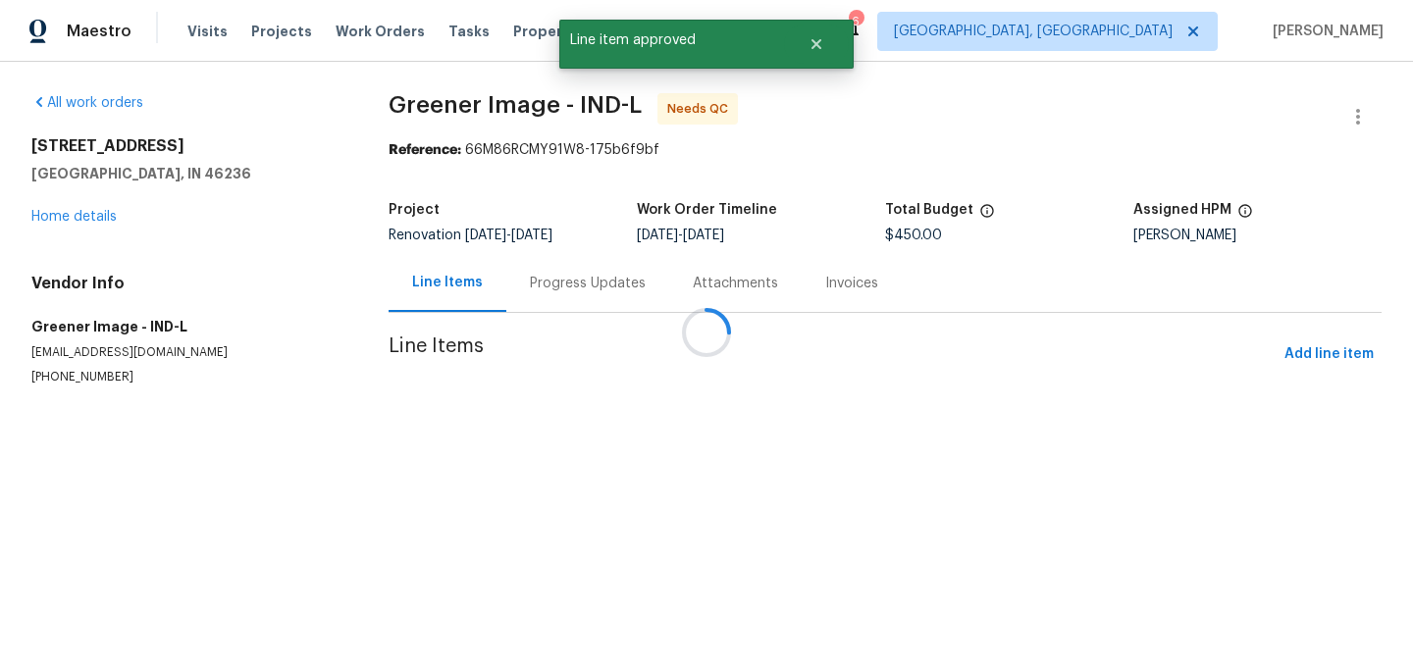
scroll to position [0, 0]
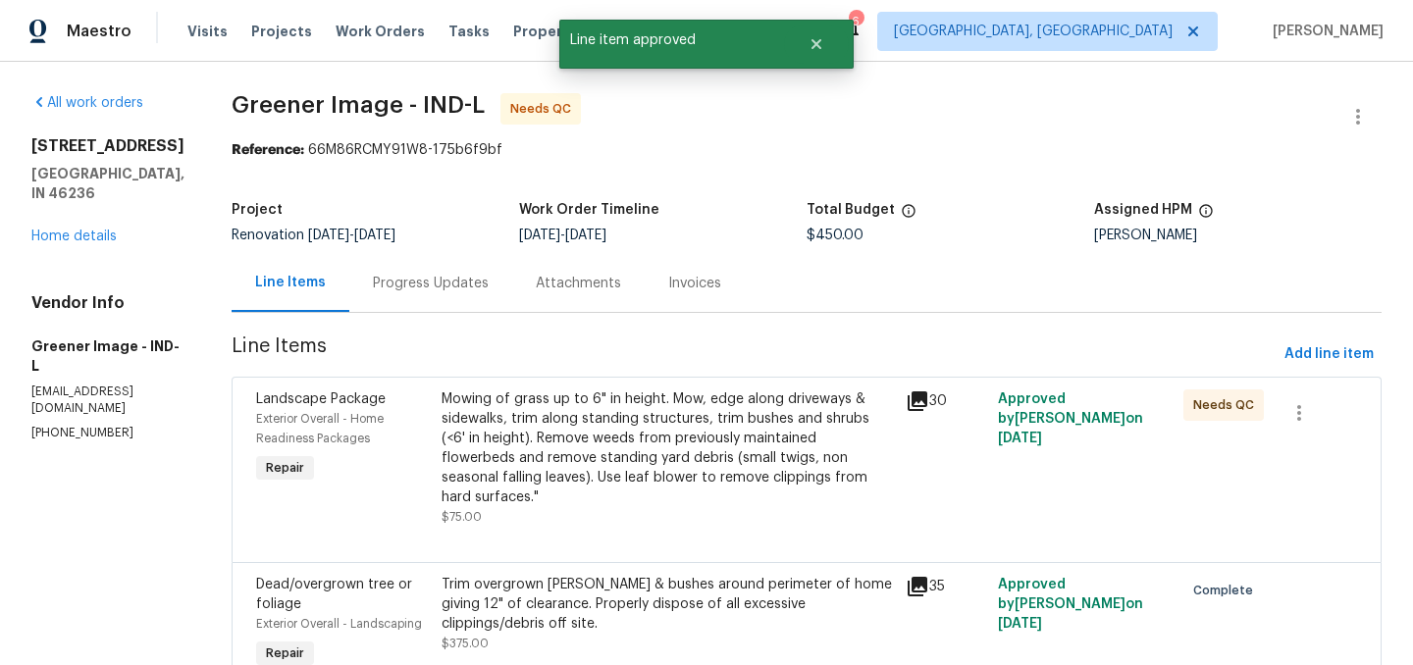
click at [526, 419] on div "Mowing of grass up to 6" in height. Mow, edge along driveways & sidewalks, trim…" at bounding box center [667, 448] width 452 height 118
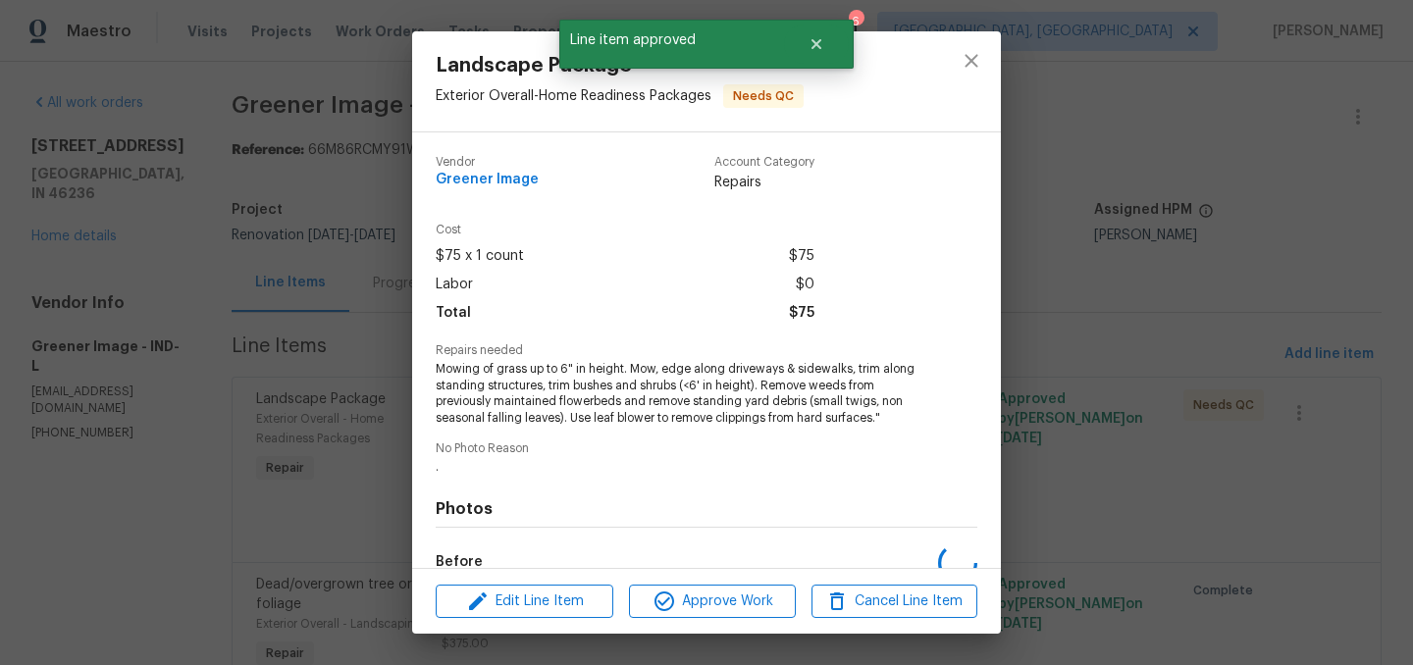
scroll to position [238, 0]
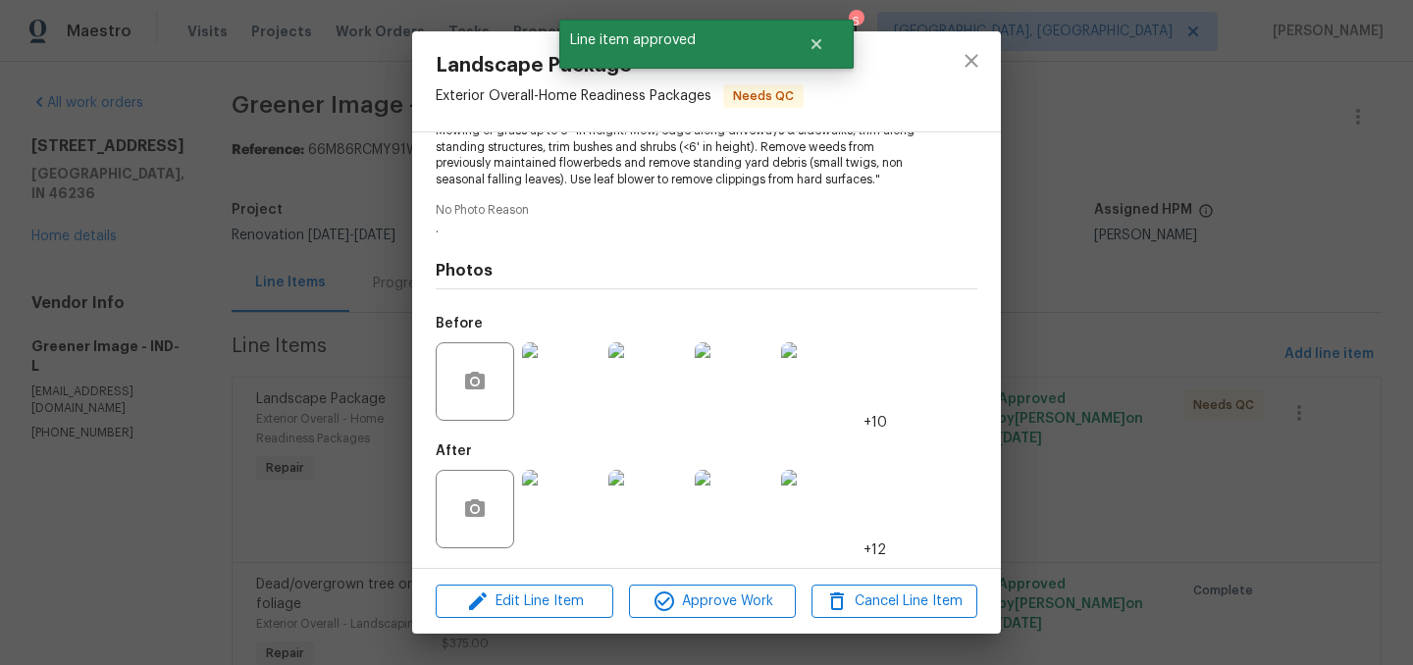
click at [547, 501] on img at bounding box center [561, 509] width 78 height 78
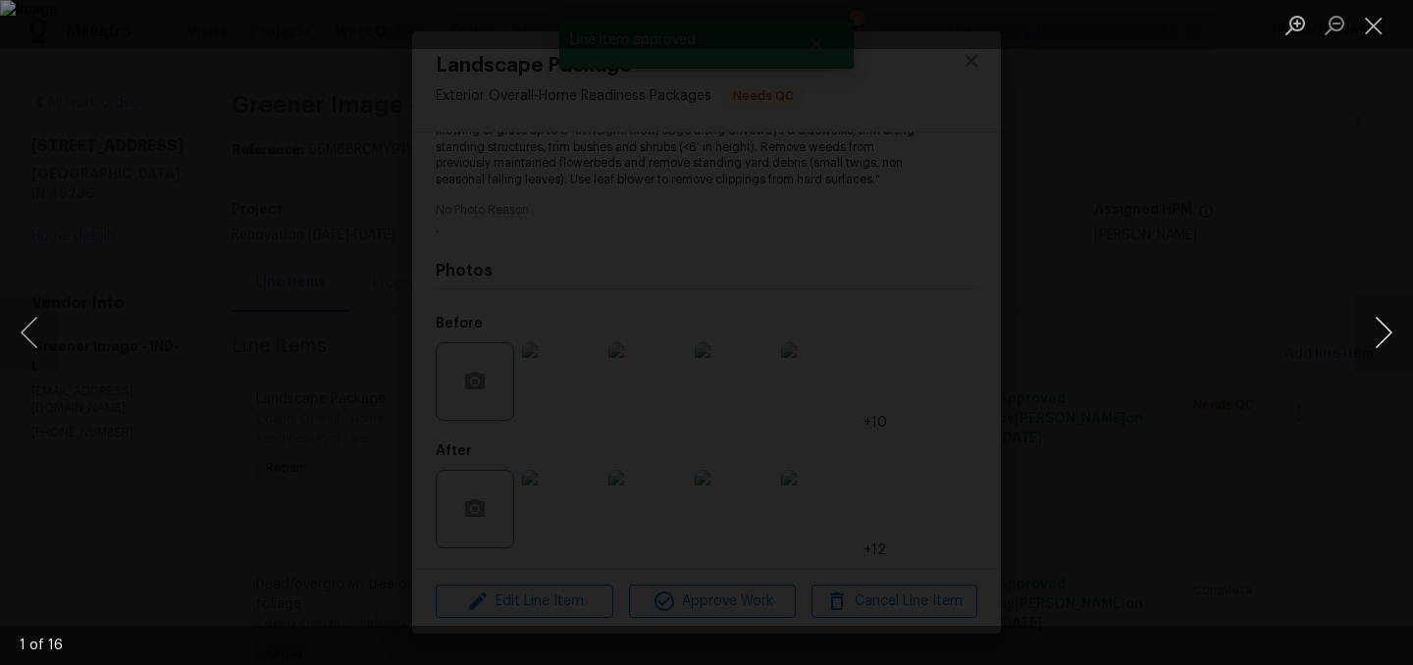
click at [1387, 319] on button "Next image" at bounding box center [1383, 332] width 59 height 78
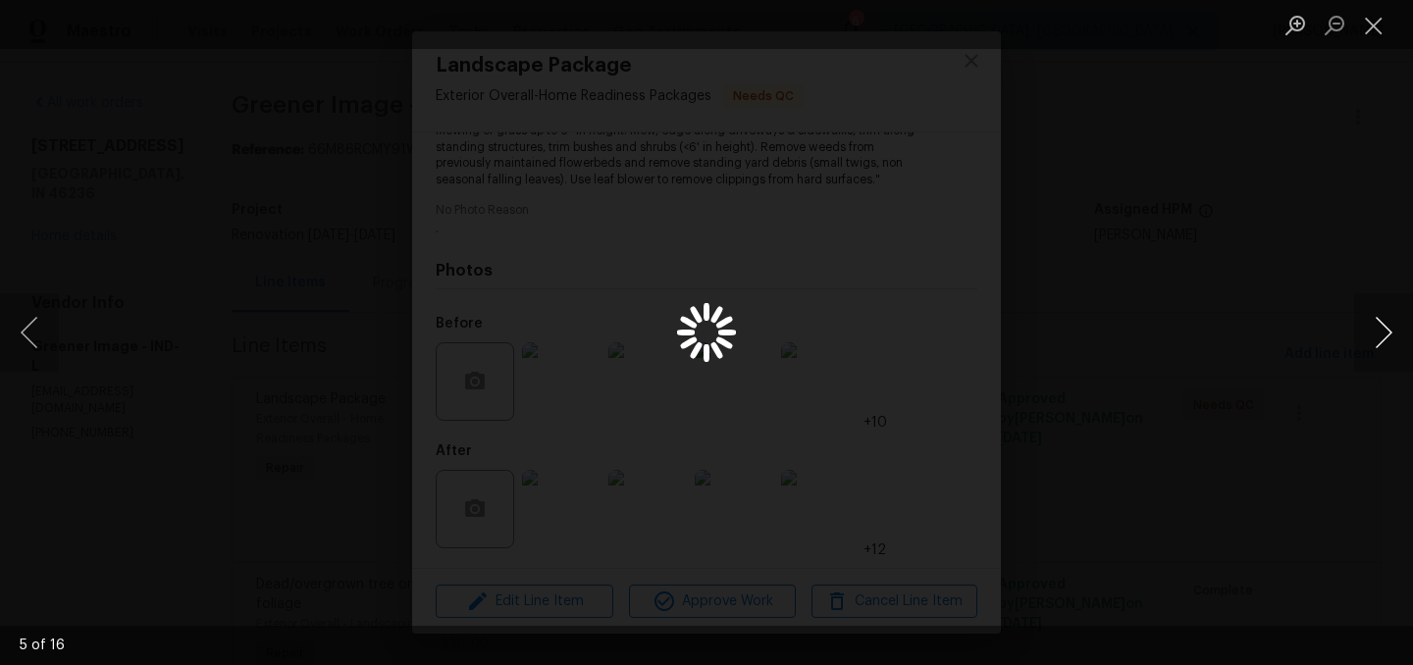
click at [1387, 319] on button "Next image" at bounding box center [1383, 332] width 59 height 78
click at [1376, 19] on button "Close lightbox" at bounding box center [1373, 25] width 39 height 34
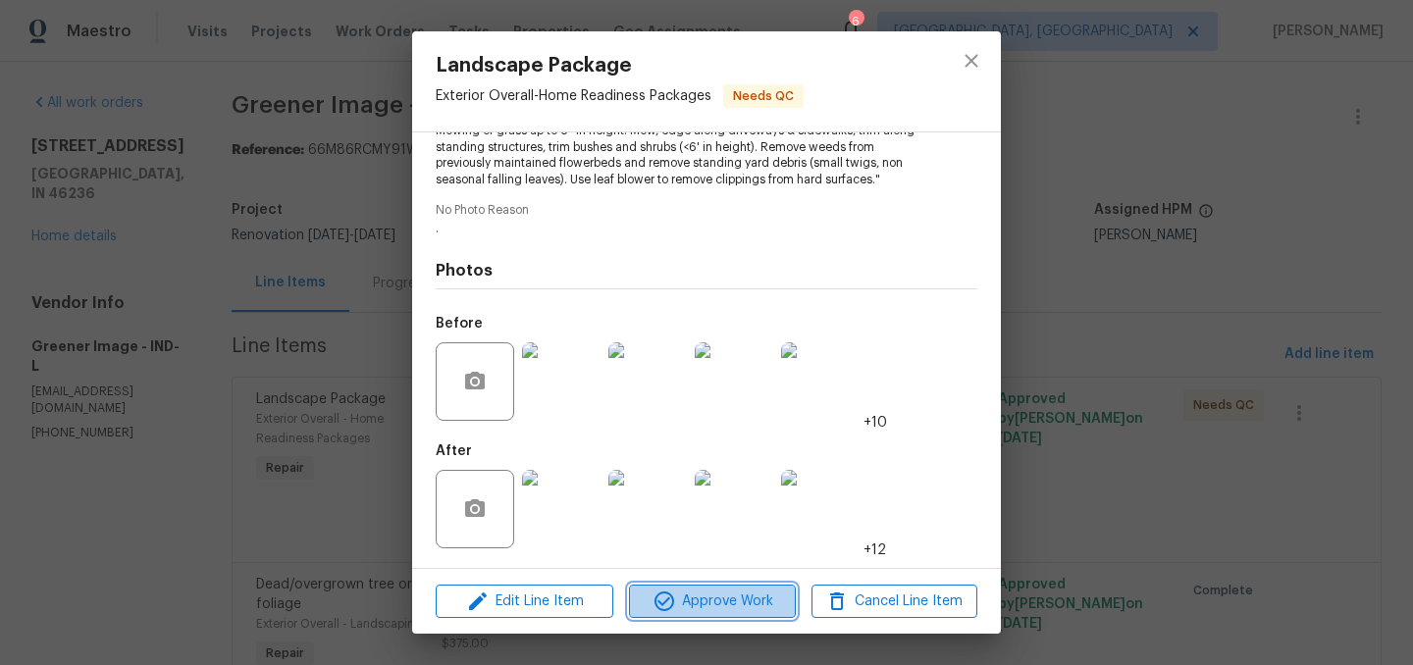
click at [761, 598] on span "Approve Work" at bounding box center [712, 602] width 154 height 25
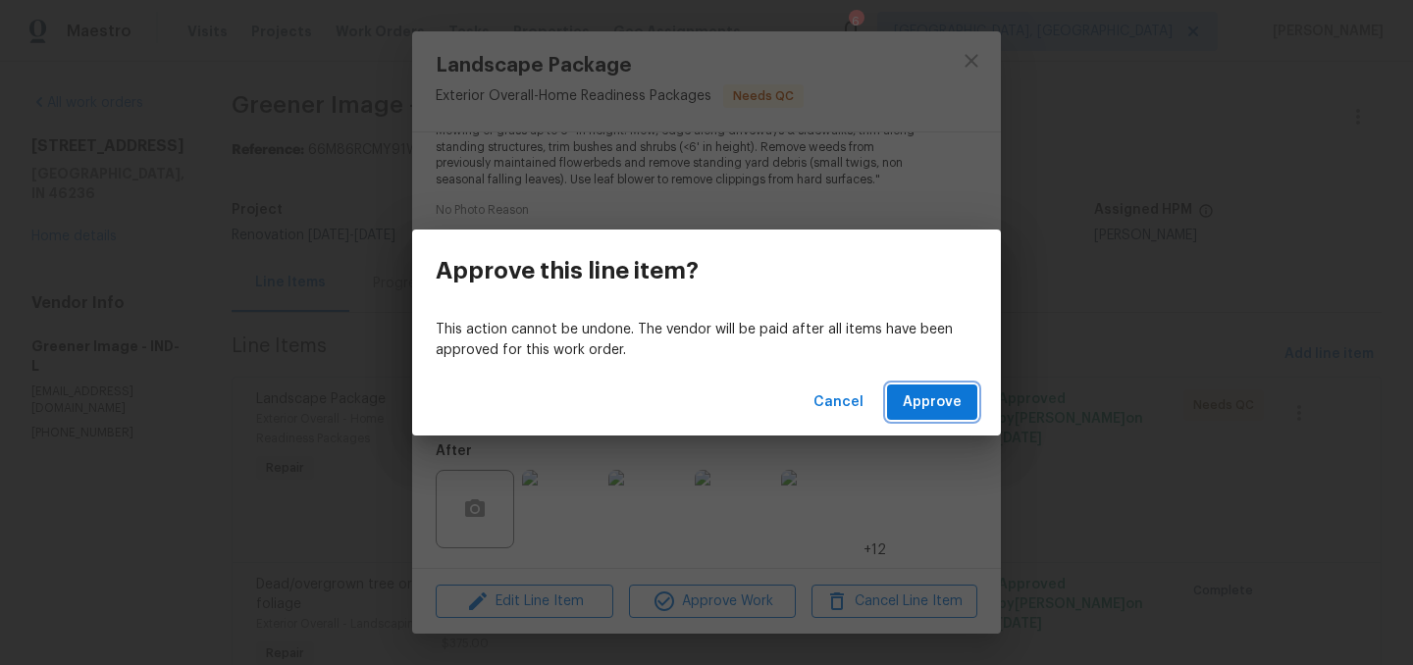
click at [917, 396] on span "Approve" at bounding box center [932, 402] width 59 height 25
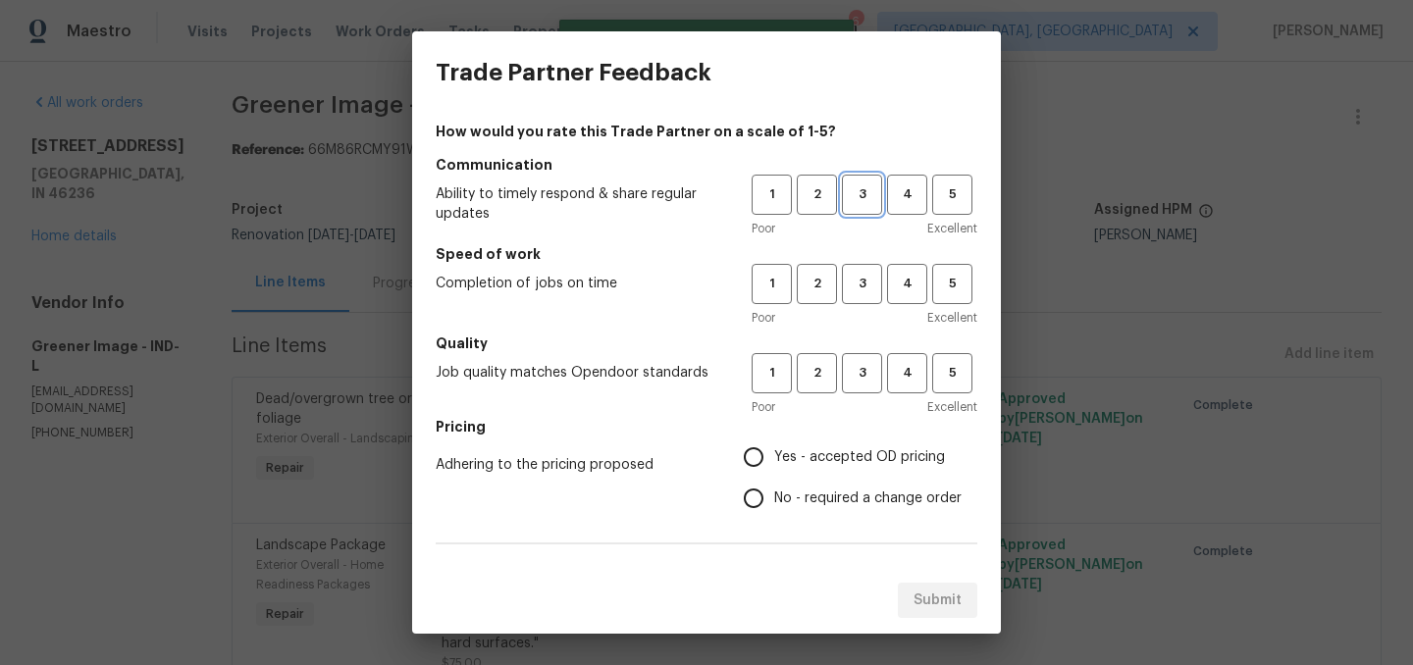
click at [854, 190] on span "3" at bounding box center [862, 194] width 36 height 23
click at [863, 255] on h5 "Speed of work" at bounding box center [707, 254] width 542 height 20
click at [859, 286] on span "3" at bounding box center [862, 284] width 36 height 23
click at [865, 365] on span "3" at bounding box center [862, 373] width 36 height 23
click at [765, 443] on input "Yes - accepted OD pricing" at bounding box center [753, 457] width 41 height 41
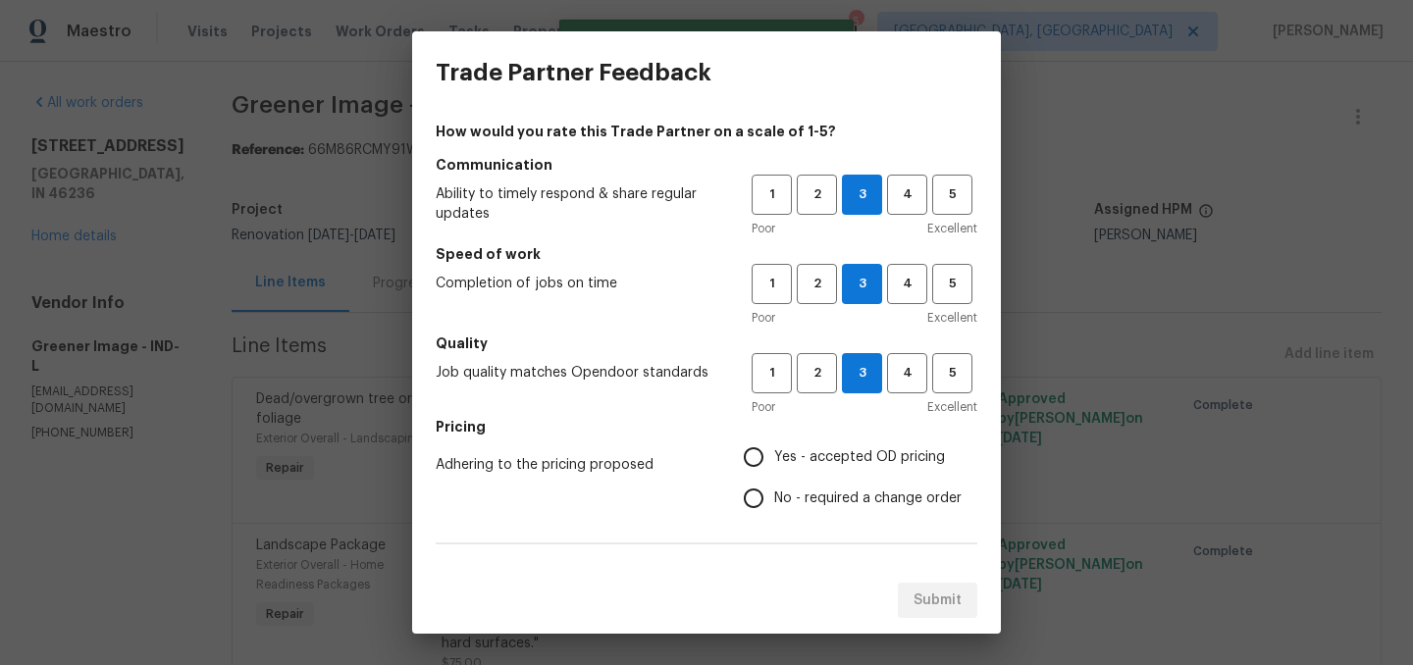
radio input "true"
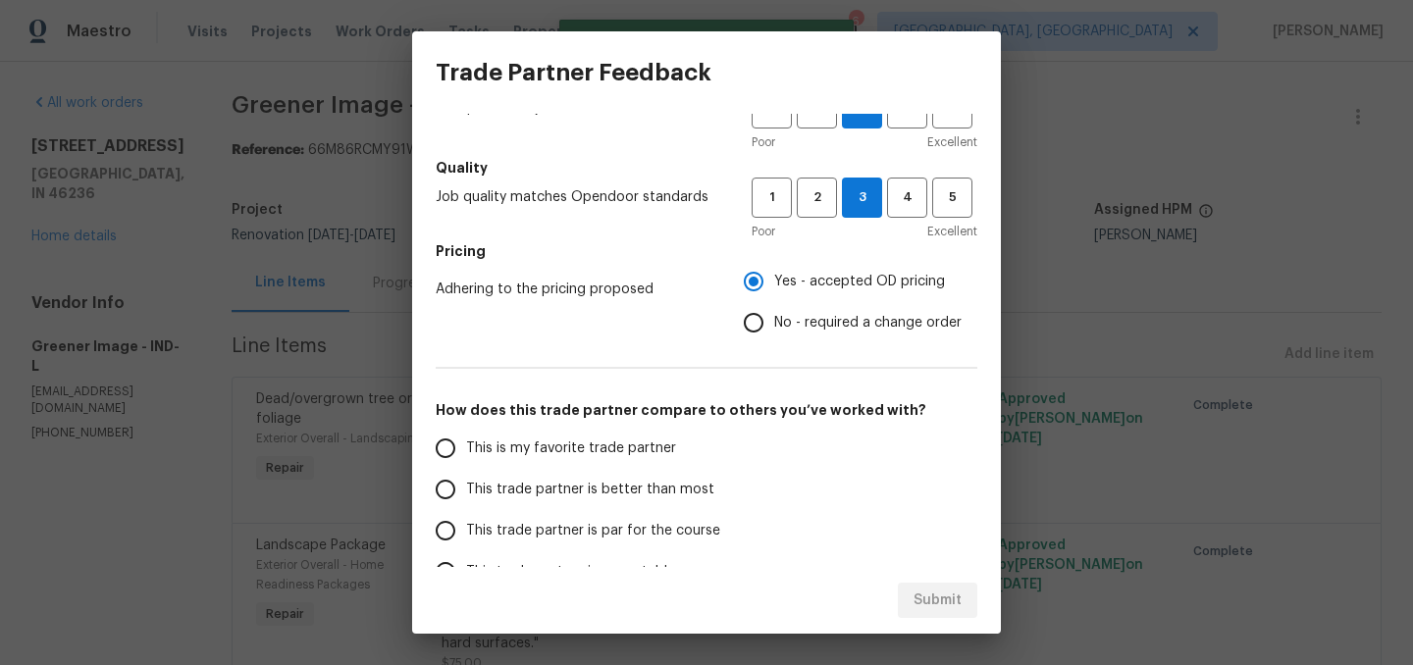
scroll to position [181, 0]
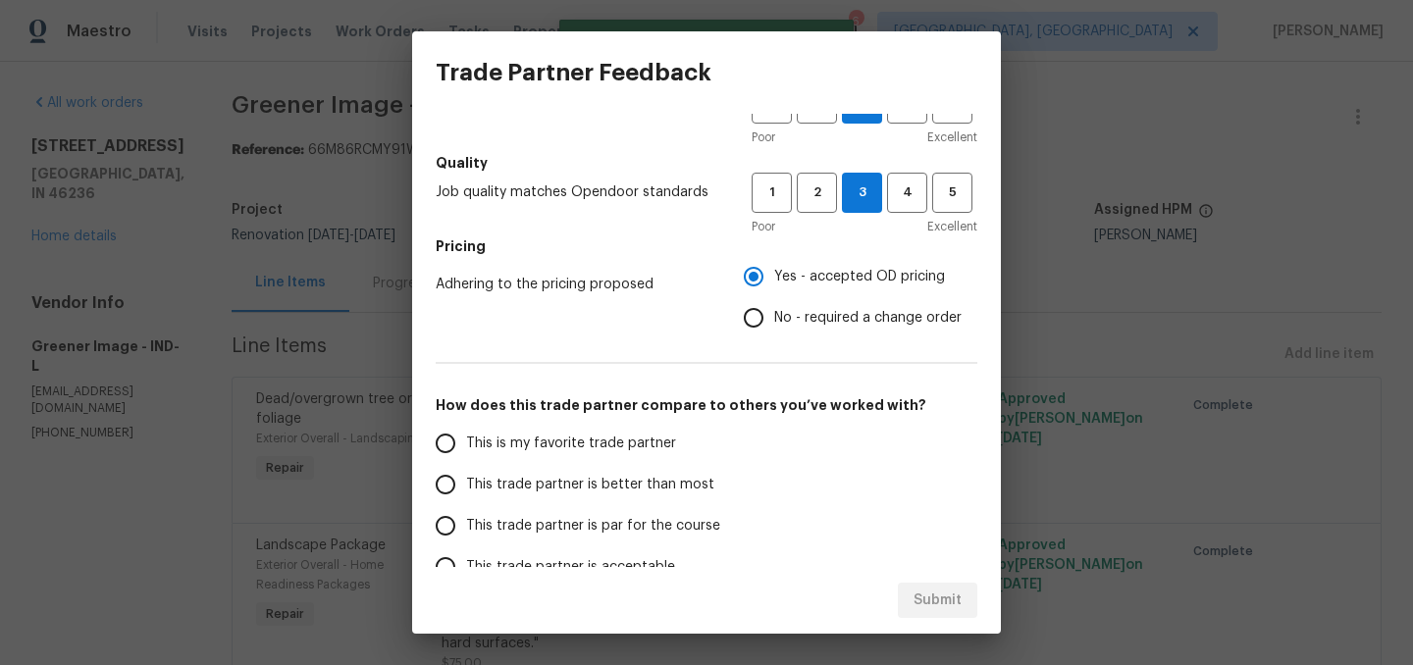
click at [610, 486] on span "This trade partner is better than most" at bounding box center [590, 485] width 248 height 21
click at [466, 486] on input "This trade partner is better than most" at bounding box center [445, 484] width 41 height 41
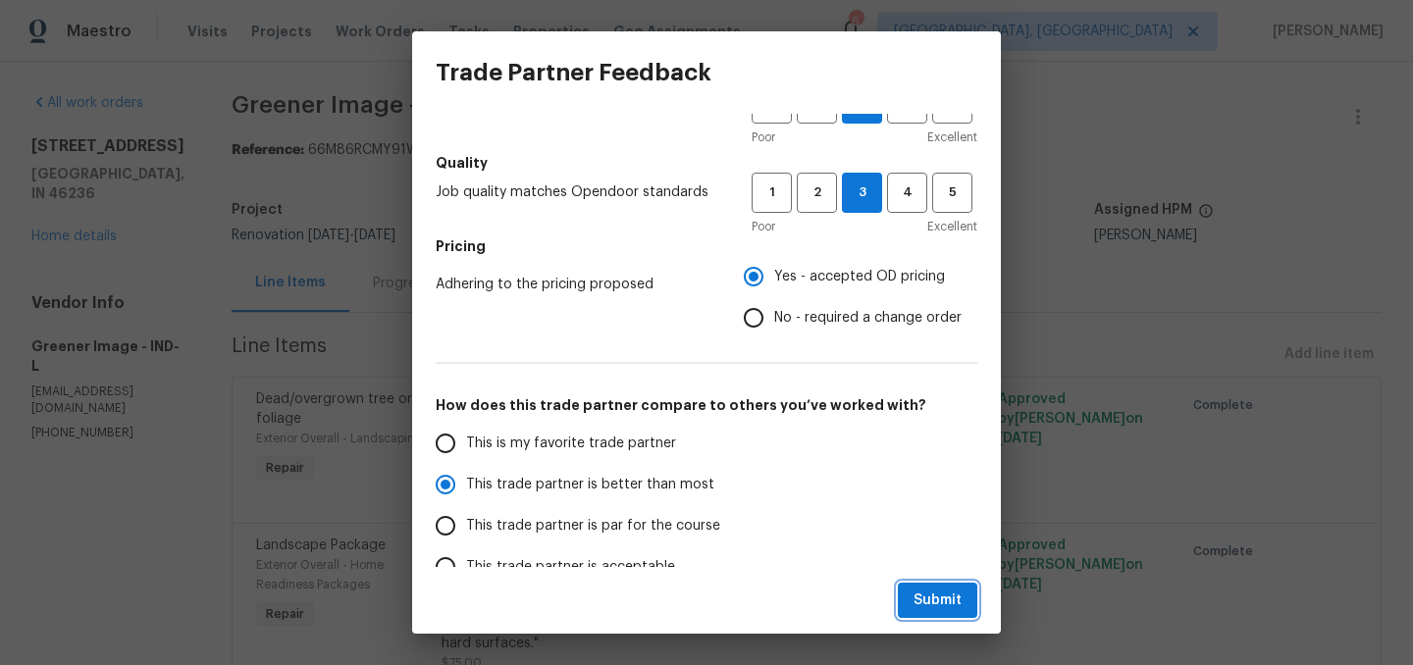
click at [945, 605] on span "Submit" at bounding box center [937, 601] width 48 height 25
radio input "true"
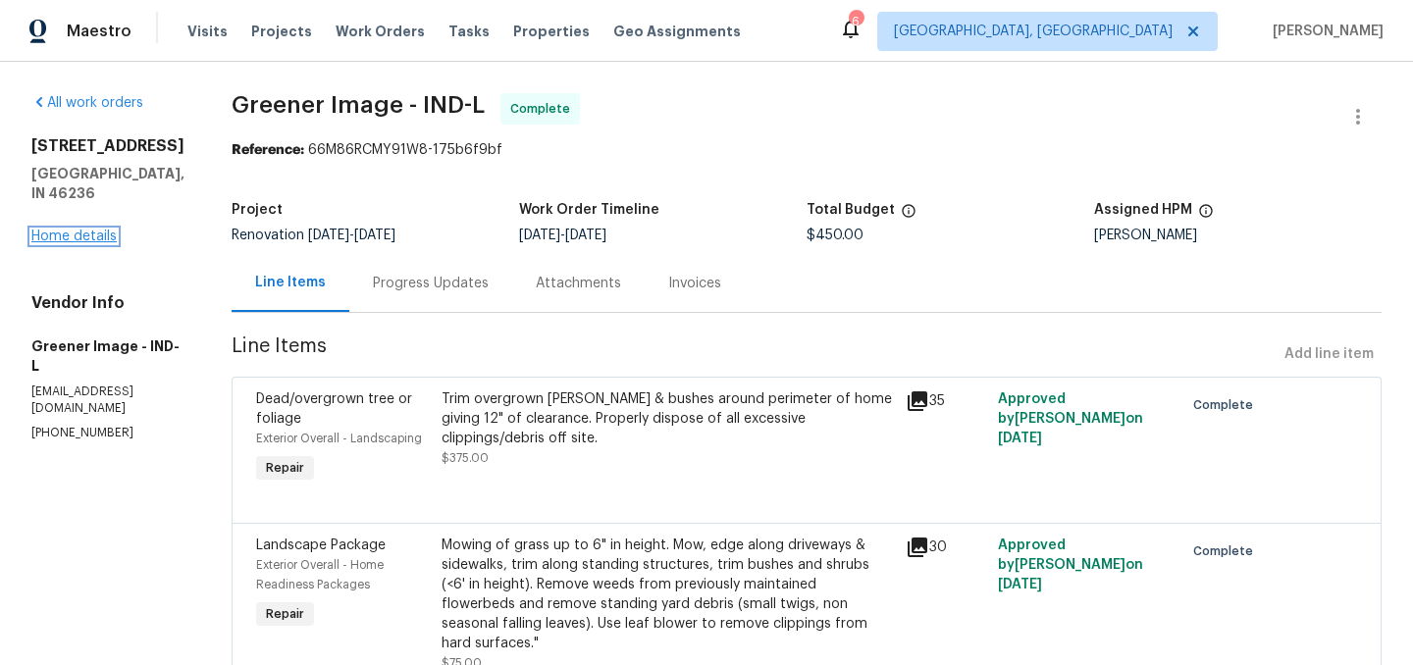
click at [79, 243] on link "Home details" at bounding box center [73, 237] width 85 height 14
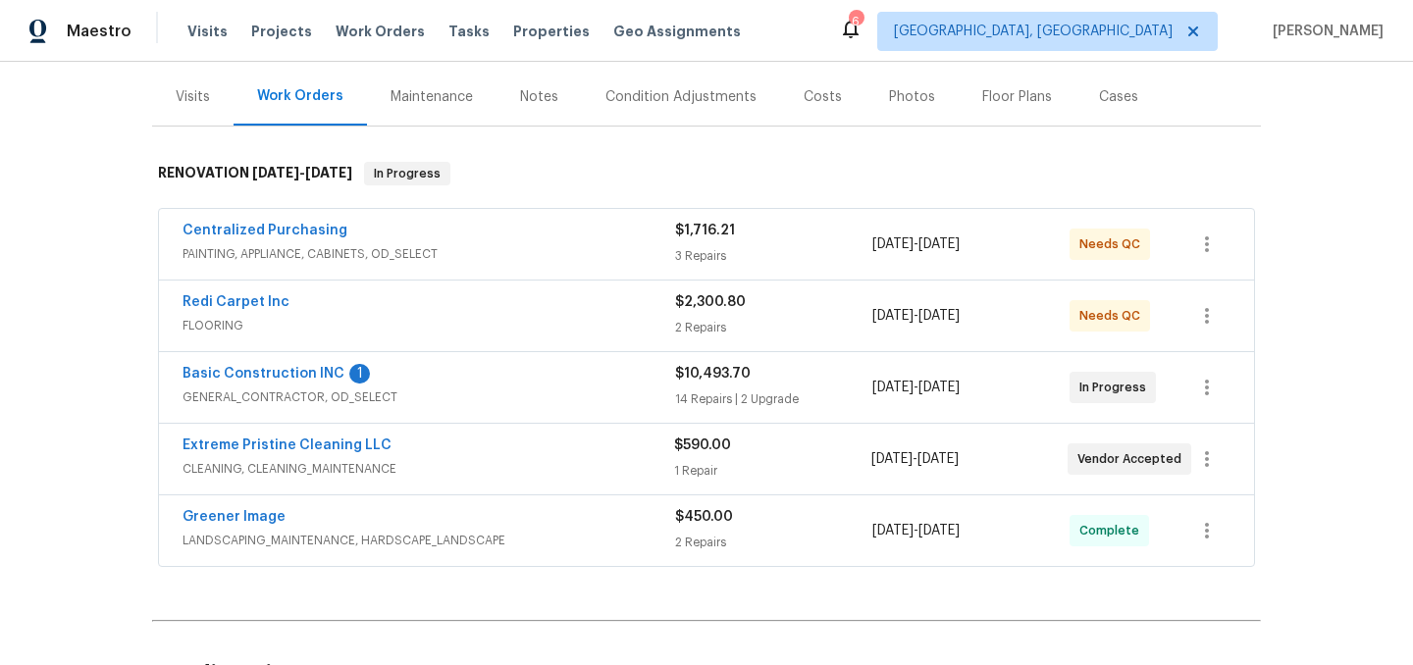
scroll to position [229, 0]
click at [301, 379] on link "Basic Construction INC" at bounding box center [263, 375] width 162 height 14
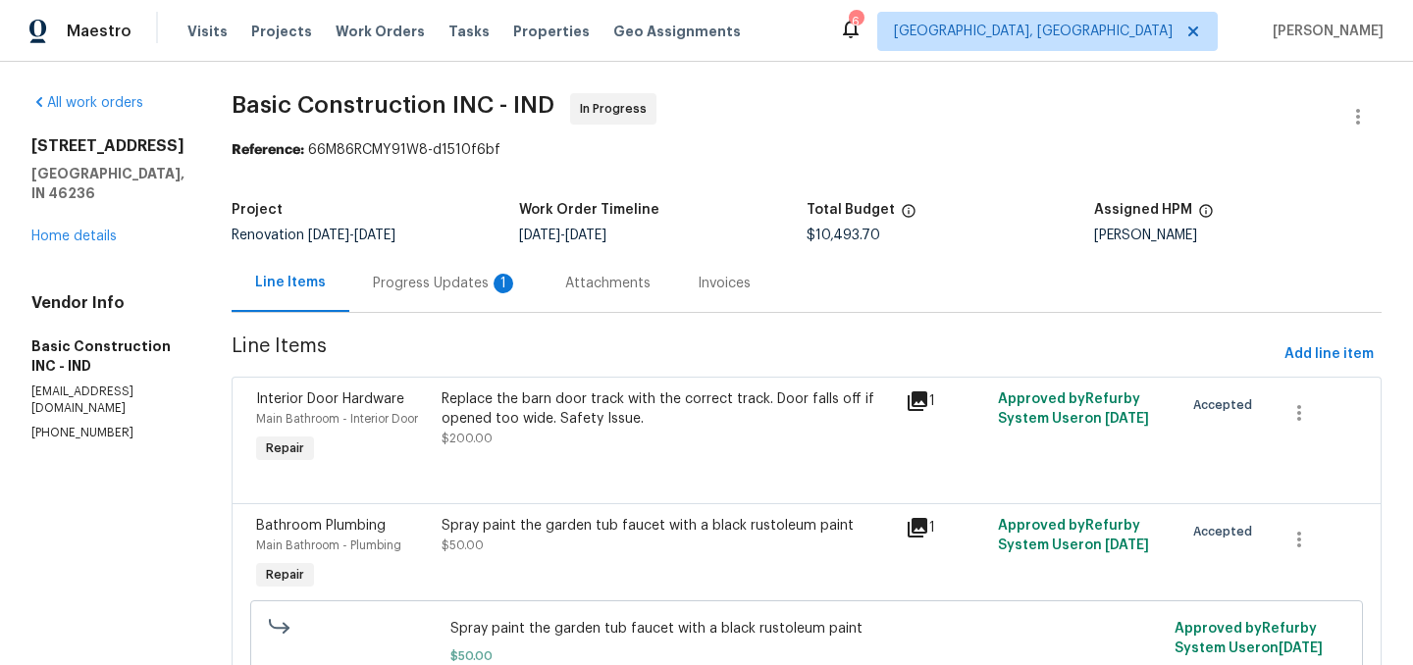
click at [402, 286] on div "Progress Updates 1" at bounding box center [445, 284] width 145 height 20
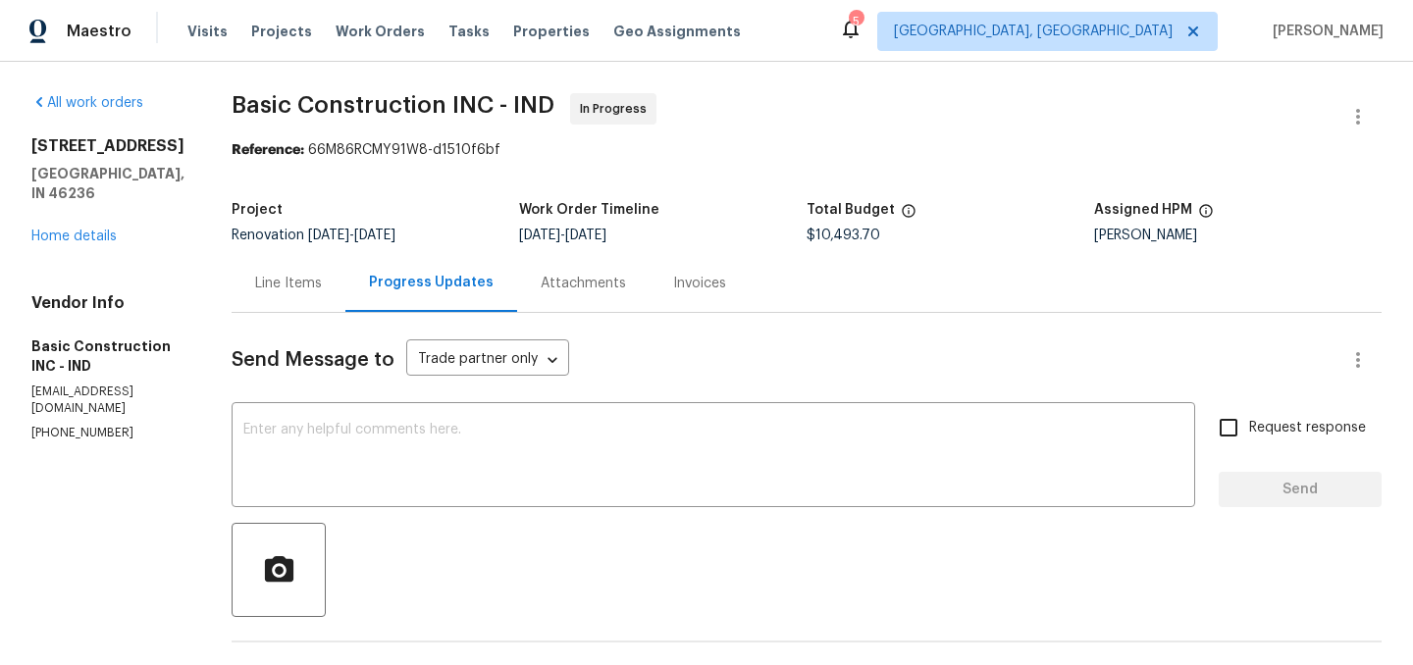
click at [257, 299] on div "Line Items" at bounding box center [289, 283] width 114 height 58
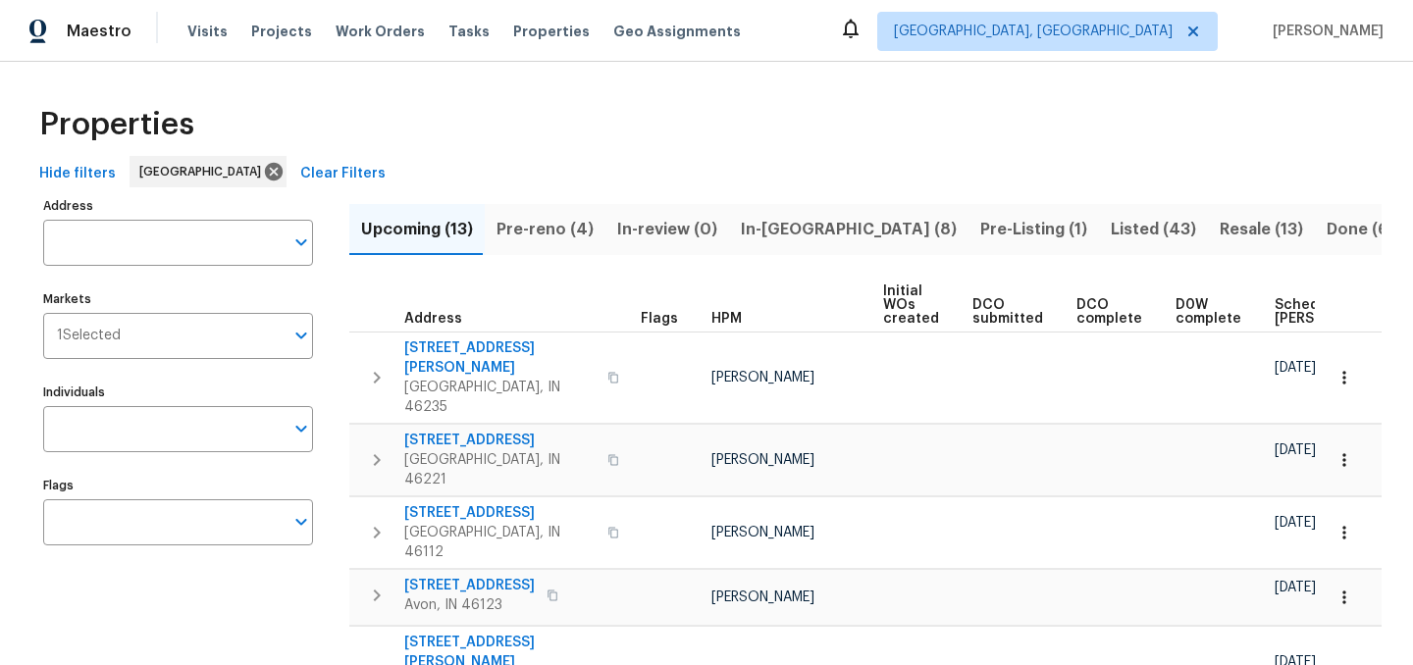
scroll to position [0, 238]
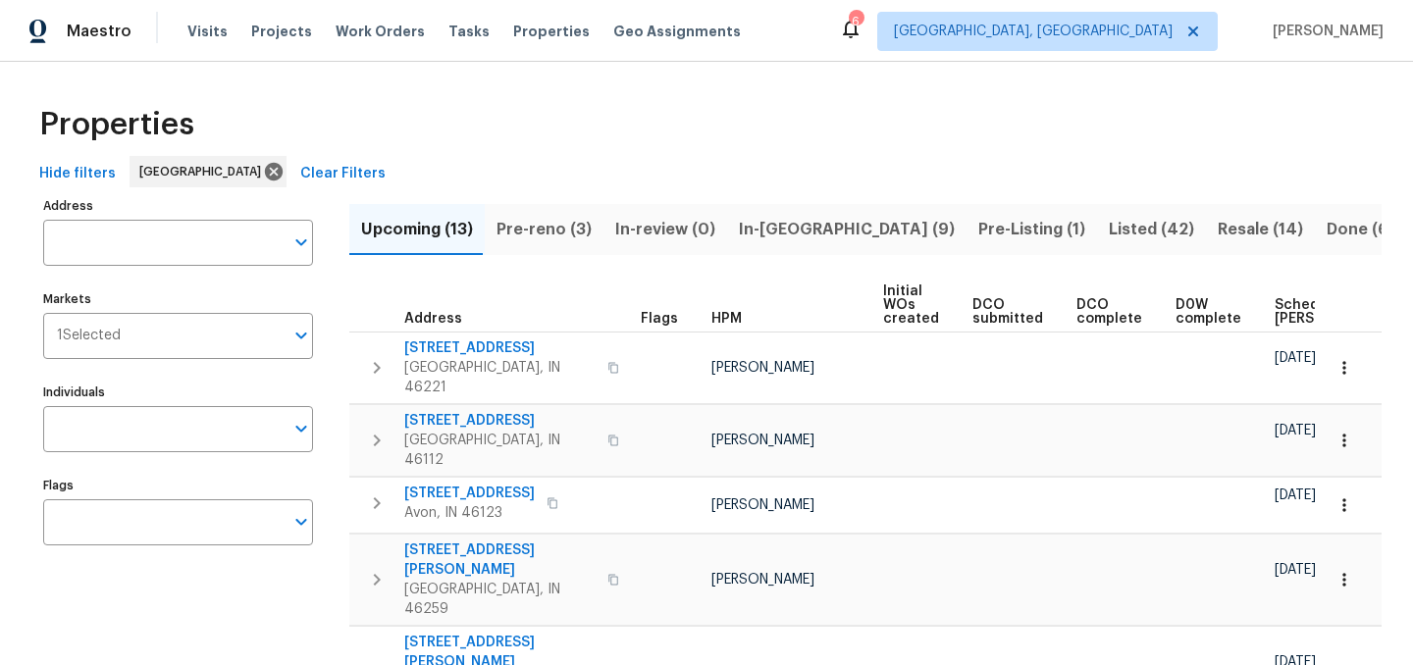
click at [534, 227] on span "Pre-reno (3)" at bounding box center [543, 229] width 95 height 27
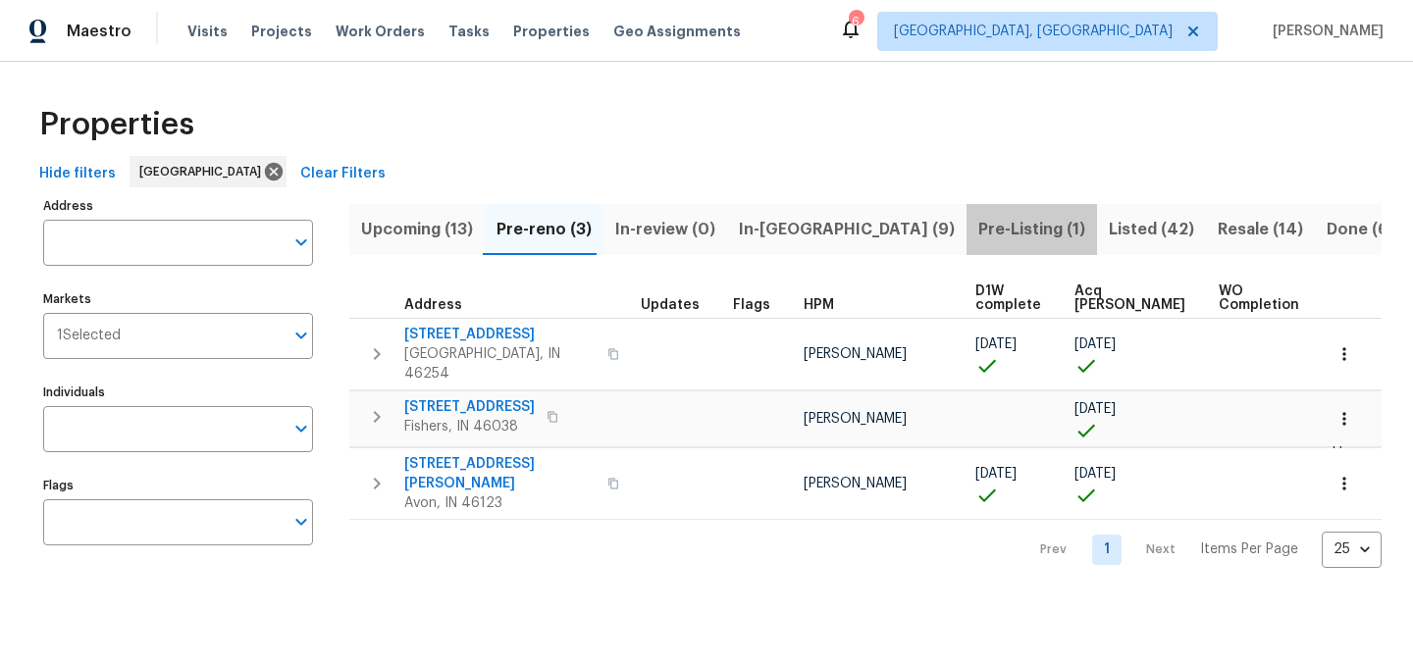
click at [978, 224] on span "Pre-Listing (1)" at bounding box center [1031, 229] width 107 height 27
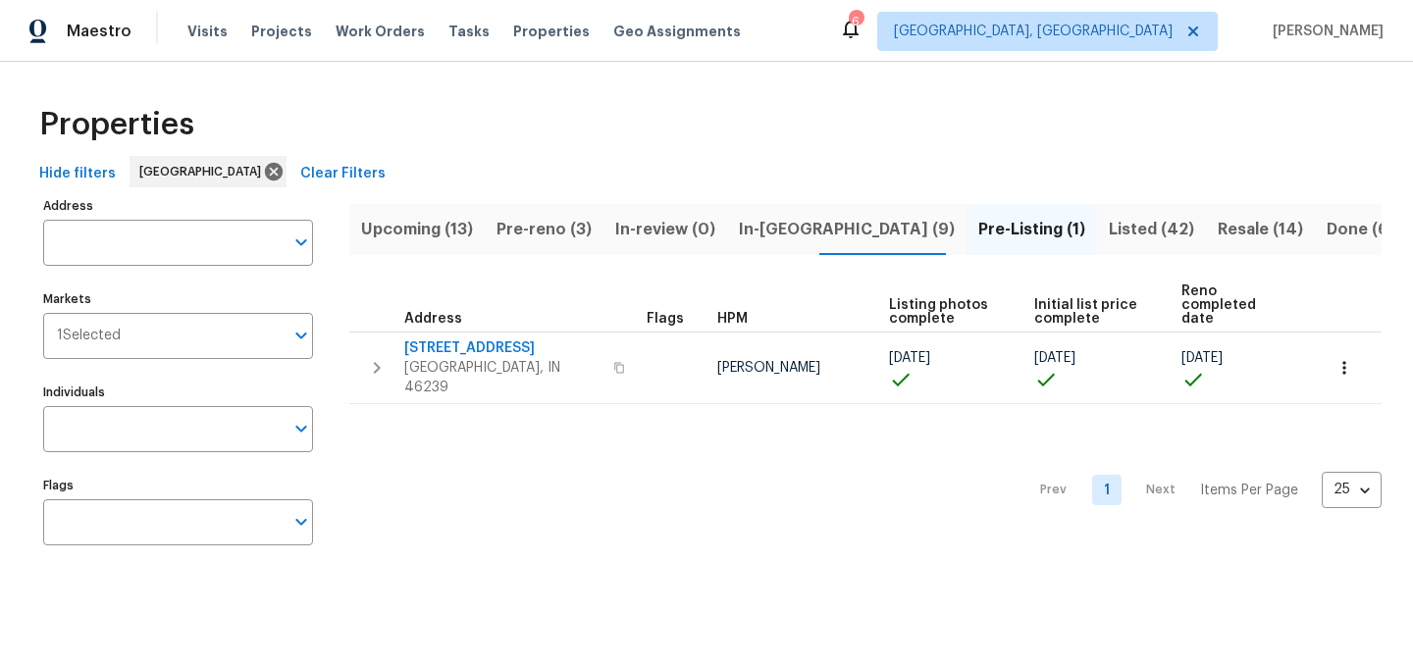
click at [759, 230] on span "In-reno (9)" at bounding box center [847, 229] width 216 height 27
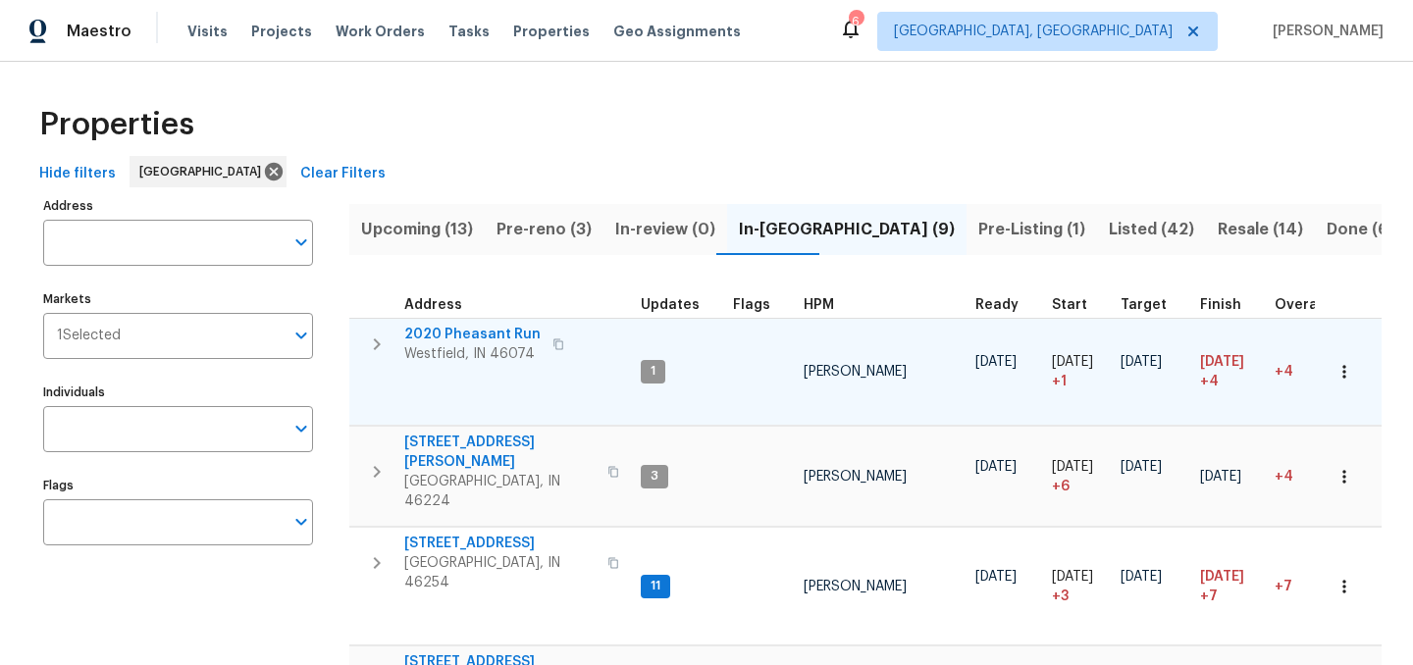
click at [475, 329] on span "2020 Pheasant Run" at bounding box center [472, 335] width 136 height 20
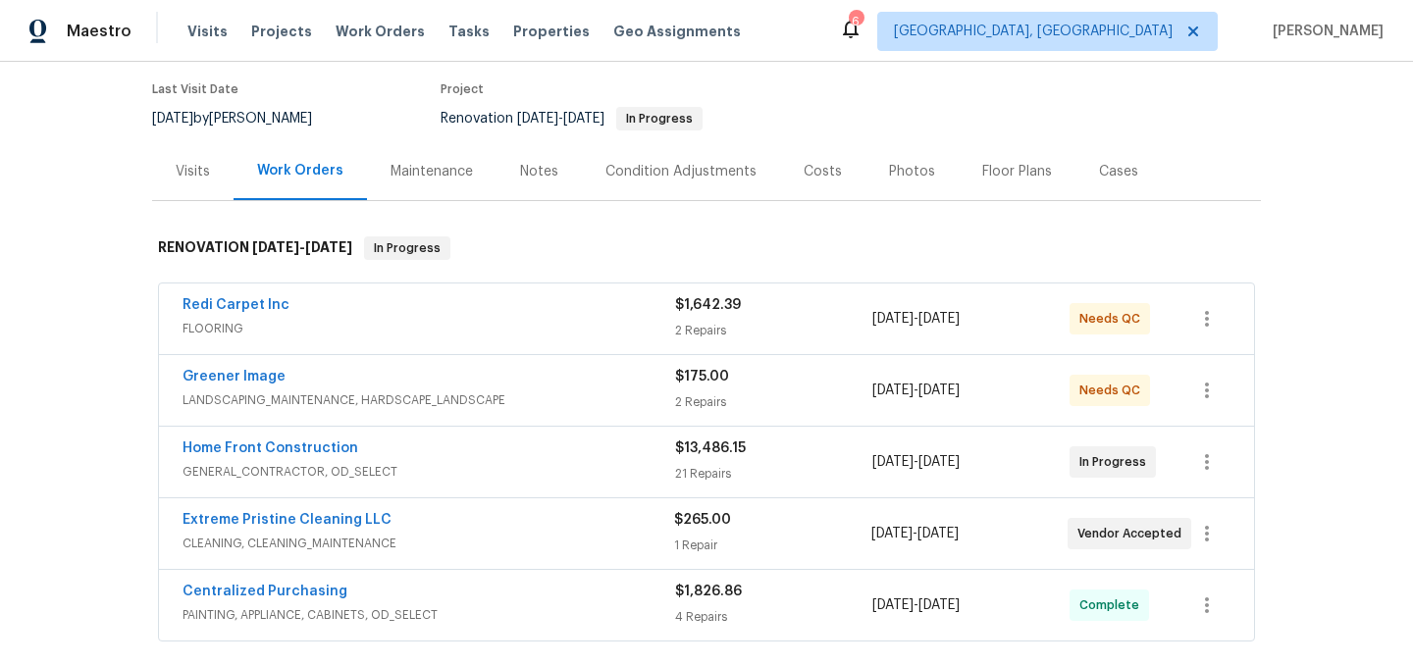
scroll to position [159, 0]
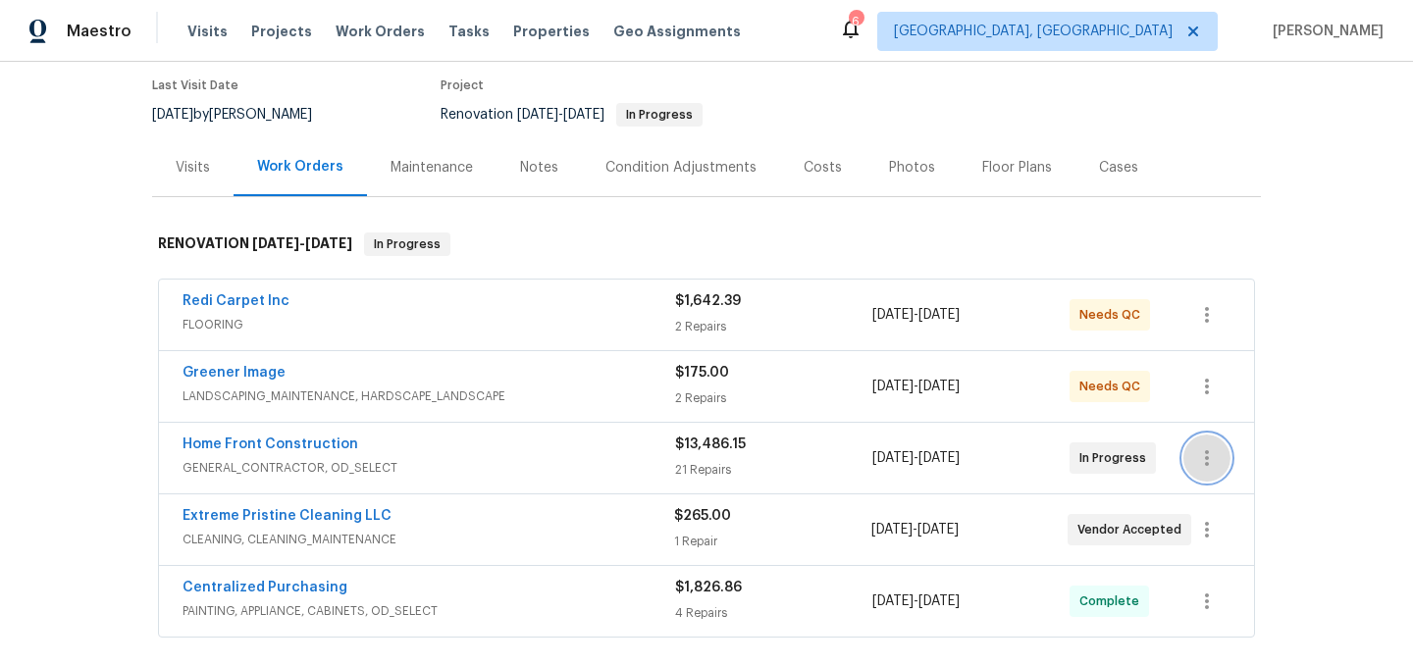
click at [1206, 467] on icon "button" at bounding box center [1207, 458] width 24 height 24
click at [1217, 458] on li "Edit" at bounding box center [1289, 458] width 212 height 32
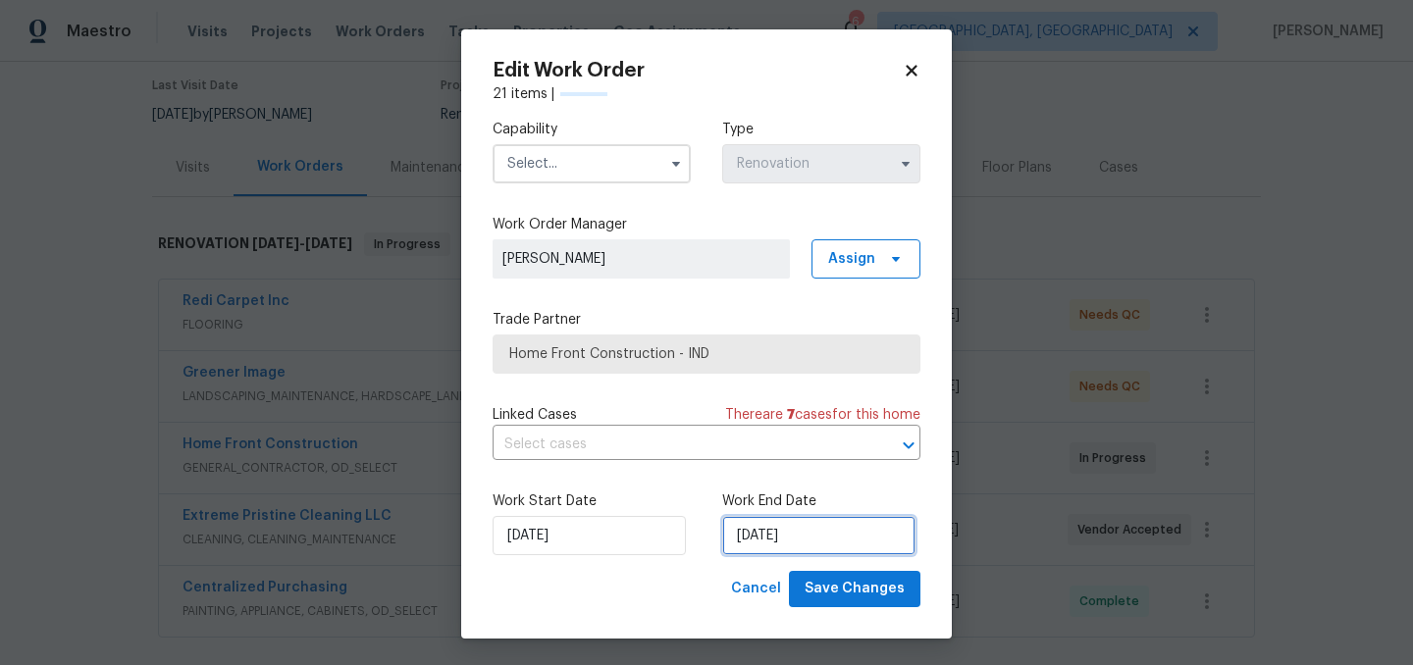
select select "8"
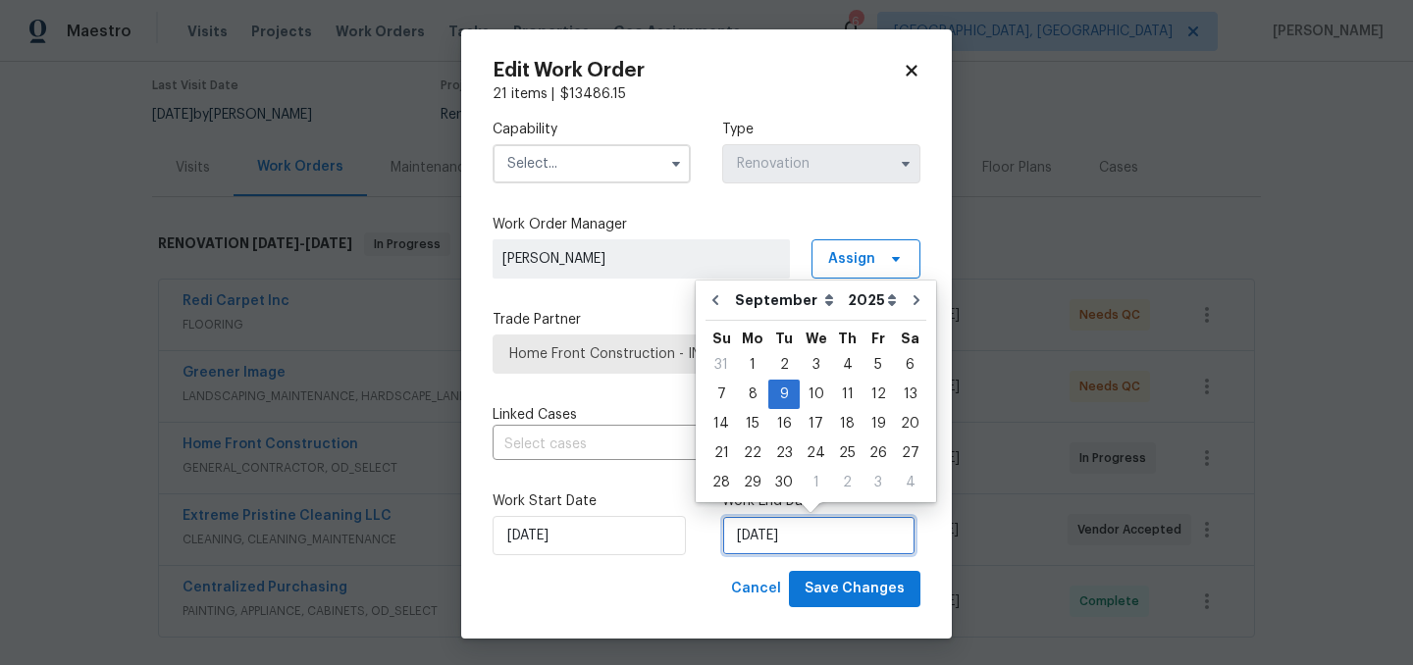
click at [803, 537] on input "9/9/2025" at bounding box center [818, 535] width 193 height 39
click at [813, 389] on div "10" at bounding box center [816, 394] width 32 height 27
type input "[DATE]"
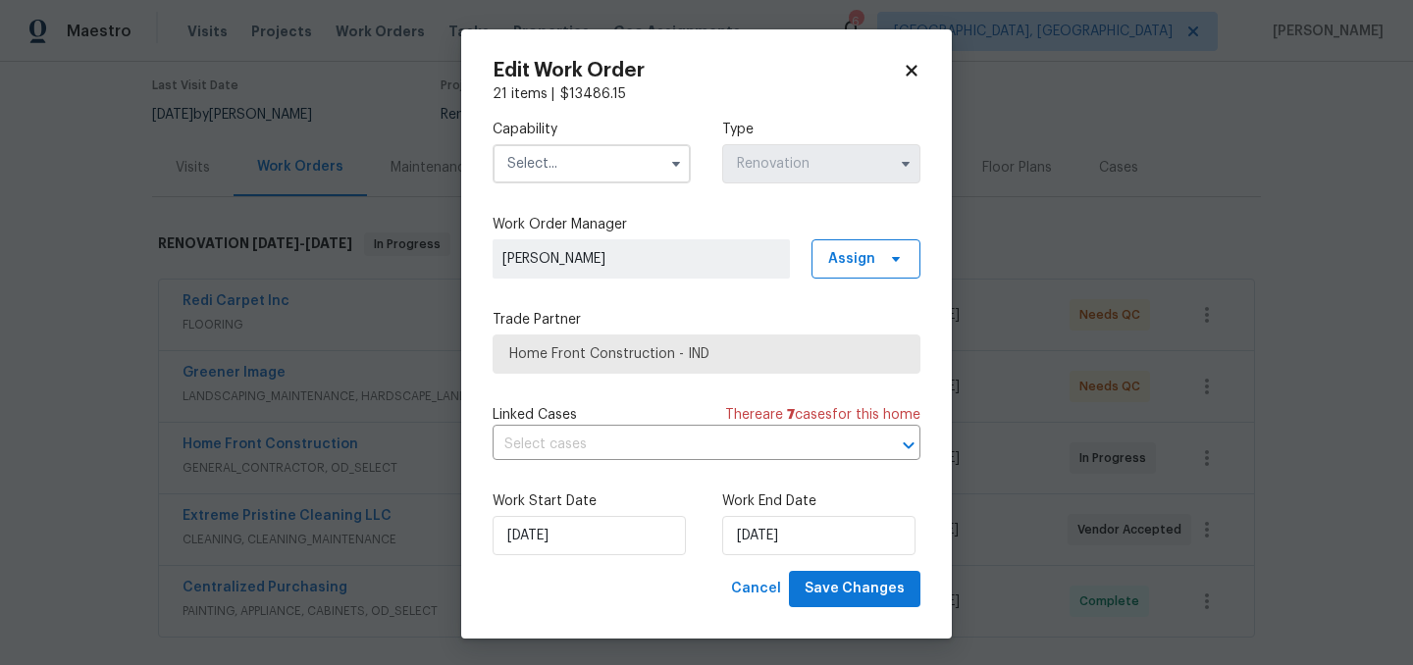
click at [595, 171] on input "text" at bounding box center [591, 163] width 198 height 39
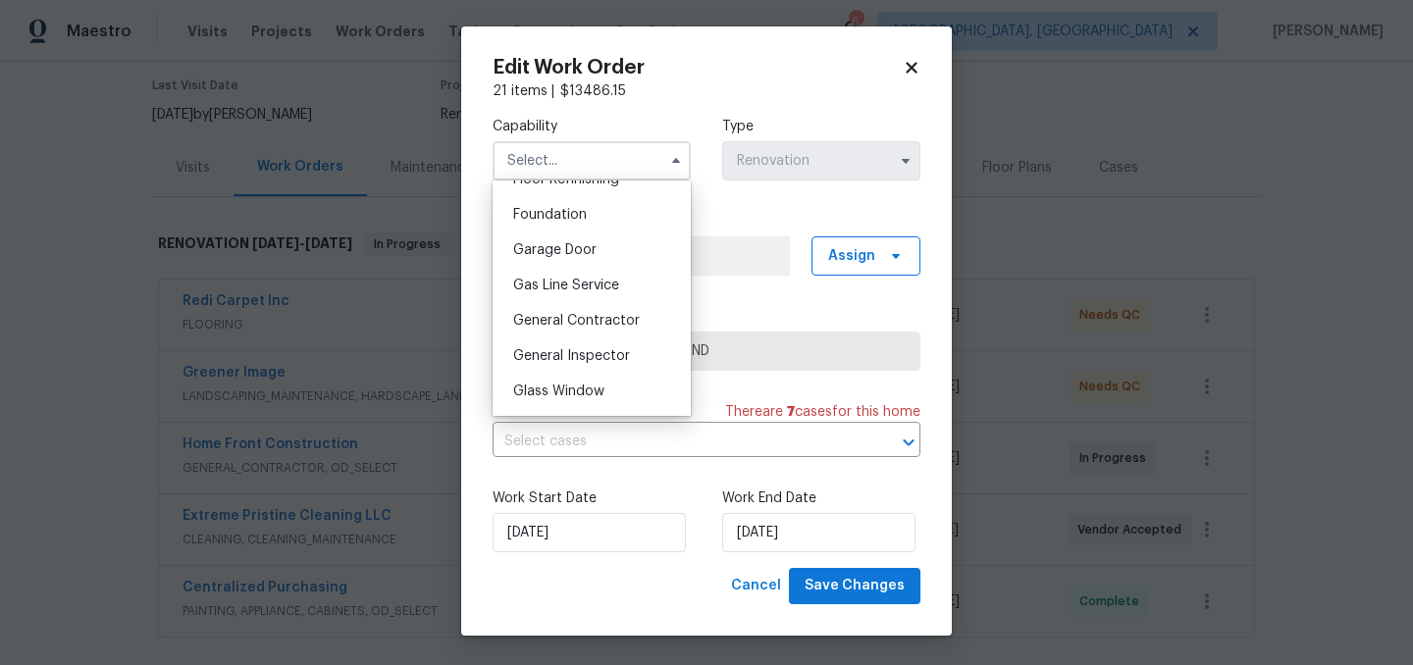
scroll to position [817, 0]
click at [588, 320] on span "General Contractor" at bounding box center [576, 324] width 127 height 14
type input "General Contractor"
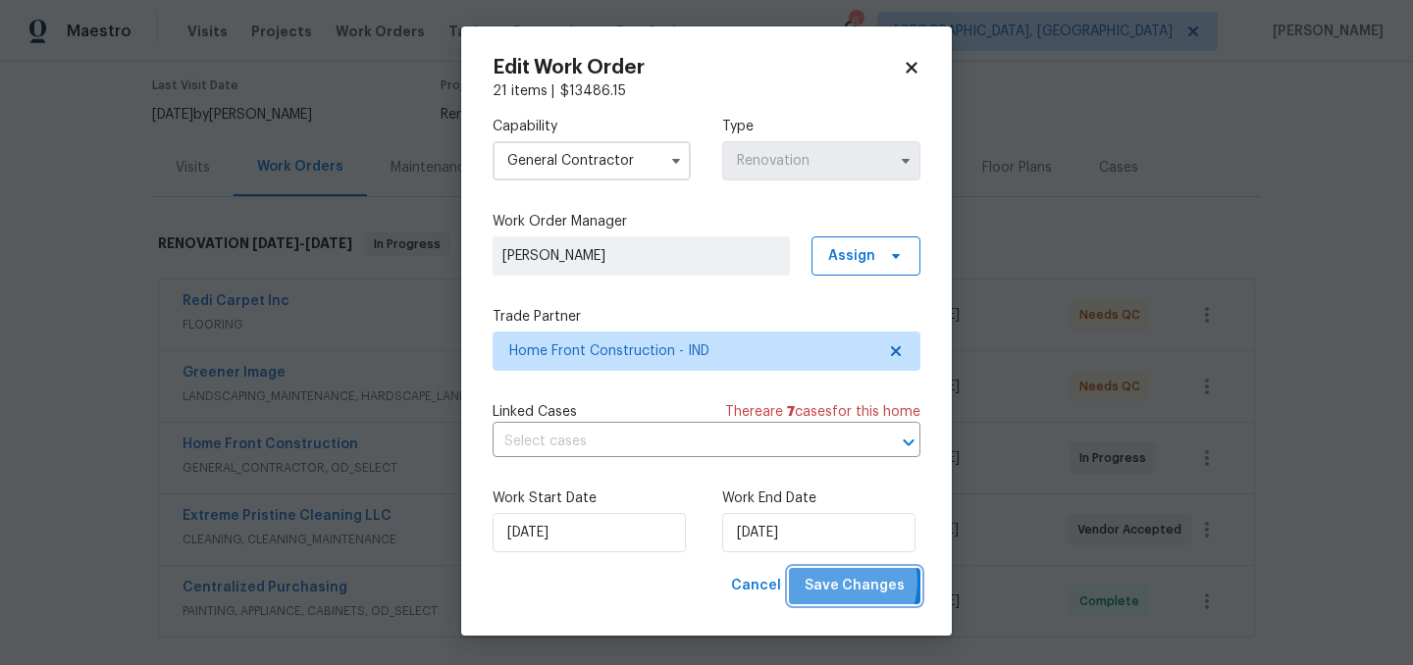
click at [841, 582] on span "Save Changes" at bounding box center [854, 586] width 100 height 25
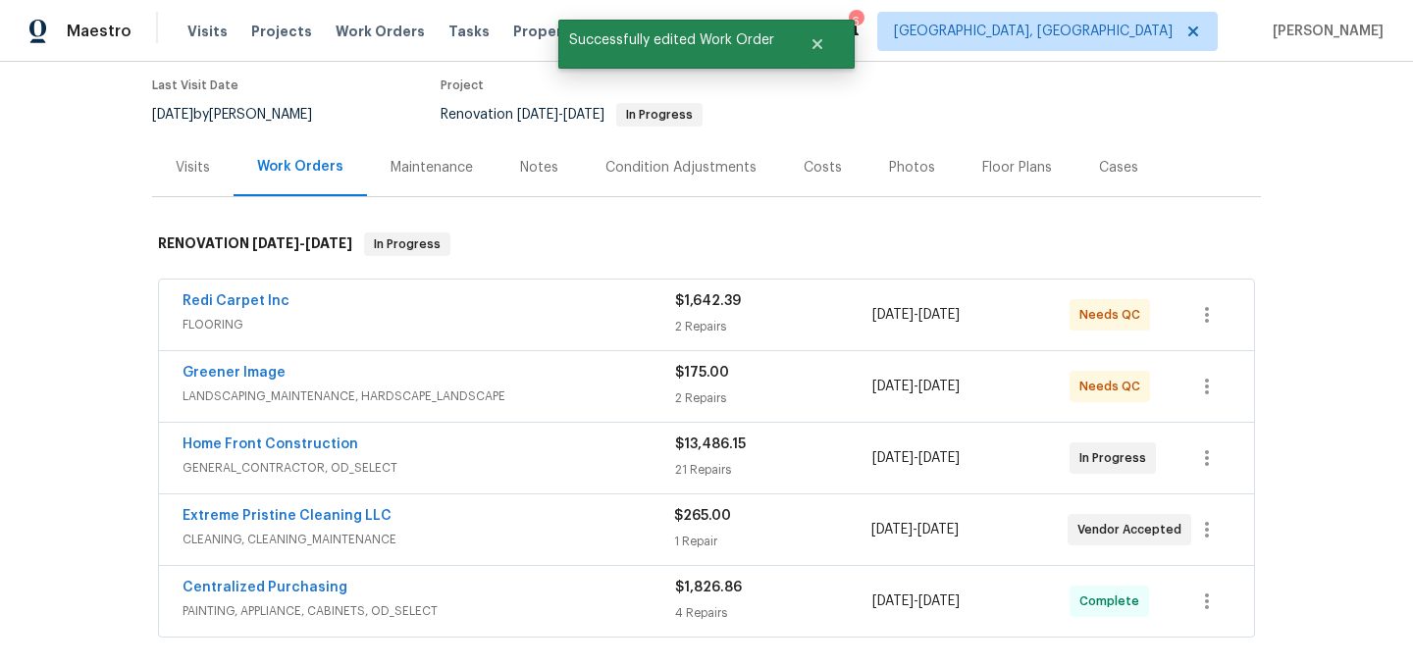
scroll to position [0, 0]
click at [1230, 529] on div "Extreme Pristine Cleaning LLC CLEANING, CLEANING_MAINTENANCE $265.00 1 Repair 8…" at bounding box center [706, 529] width 1095 height 71
click at [1196, 529] on icon "button" at bounding box center [1207, 530] width 24 height 24
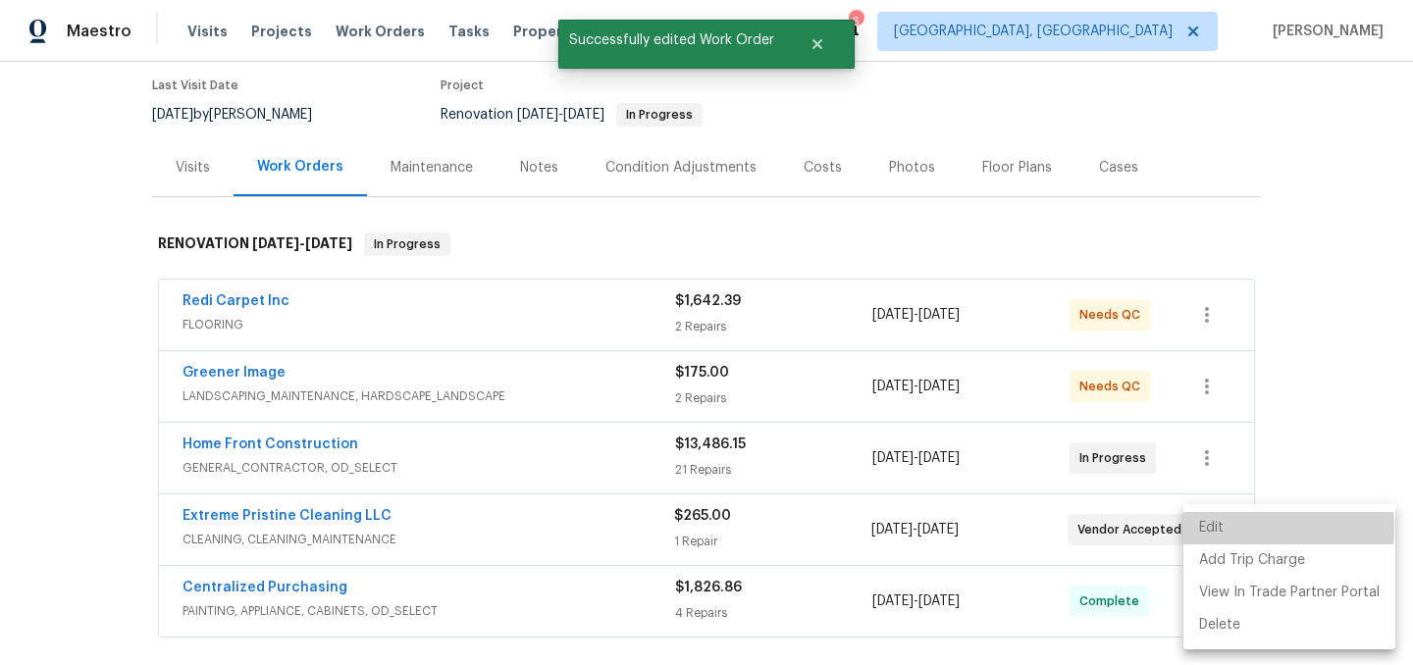
click at [1209, 528] on li "Edit" at bounding box center [1289, 528] width 212 height 32
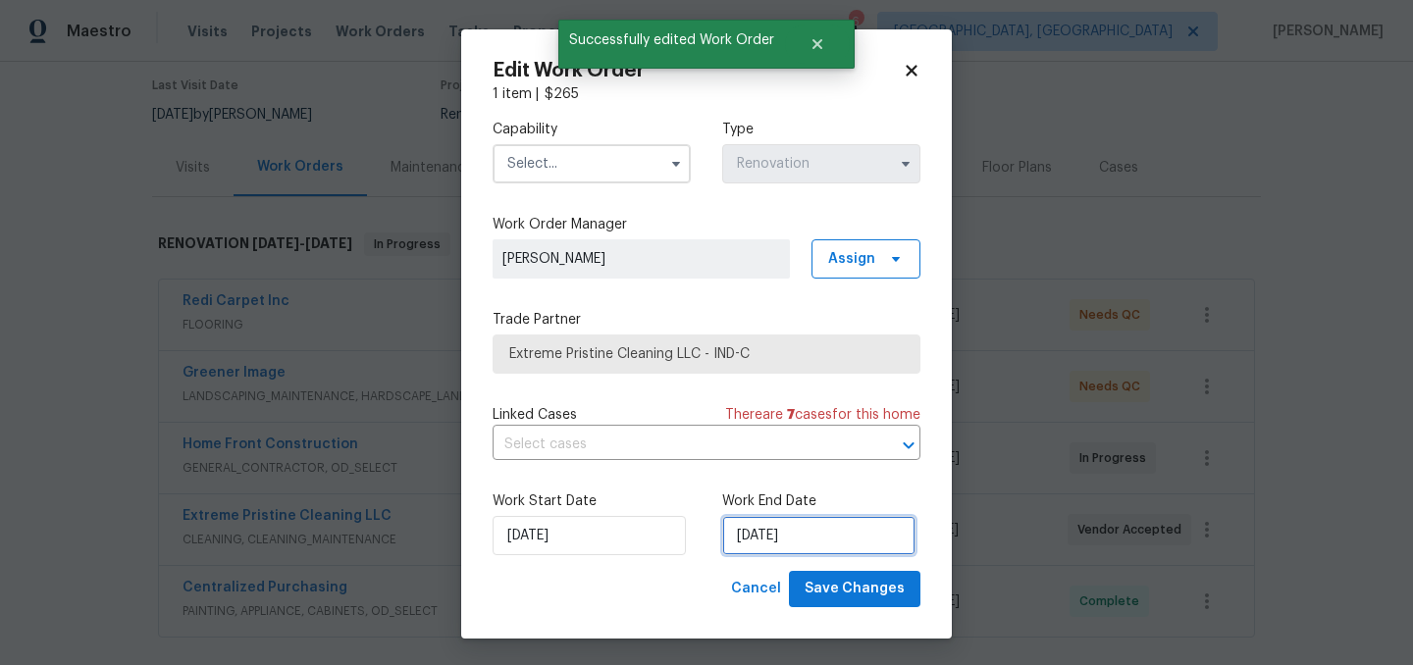
click at [802, 529] on input "9/8/2025" at bounding box center [818, 535] width 193 height 39
select select "8"
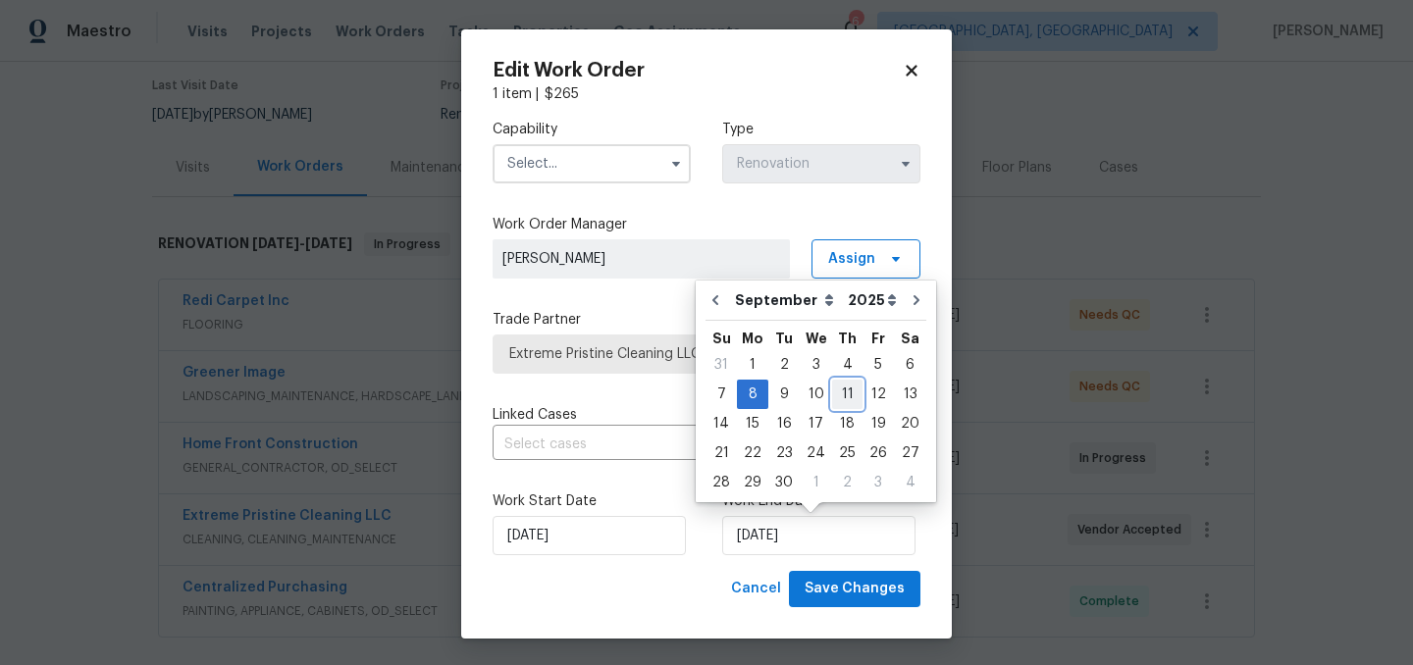
click at [846, 390] on div "11" at bounding box center [847, 394] width 30 height 27
type input "[DATE]"
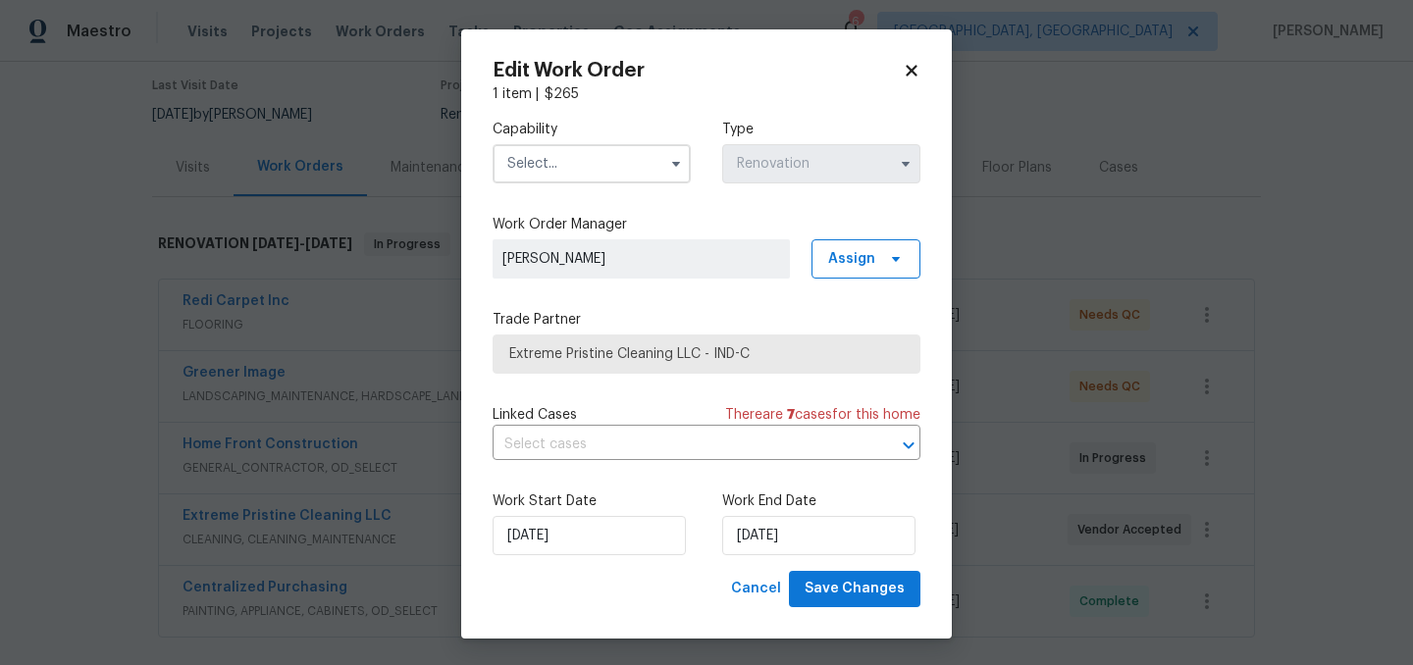
click at [587, 150] on input "text" at bounding box center [591, 163] width 198 height 39
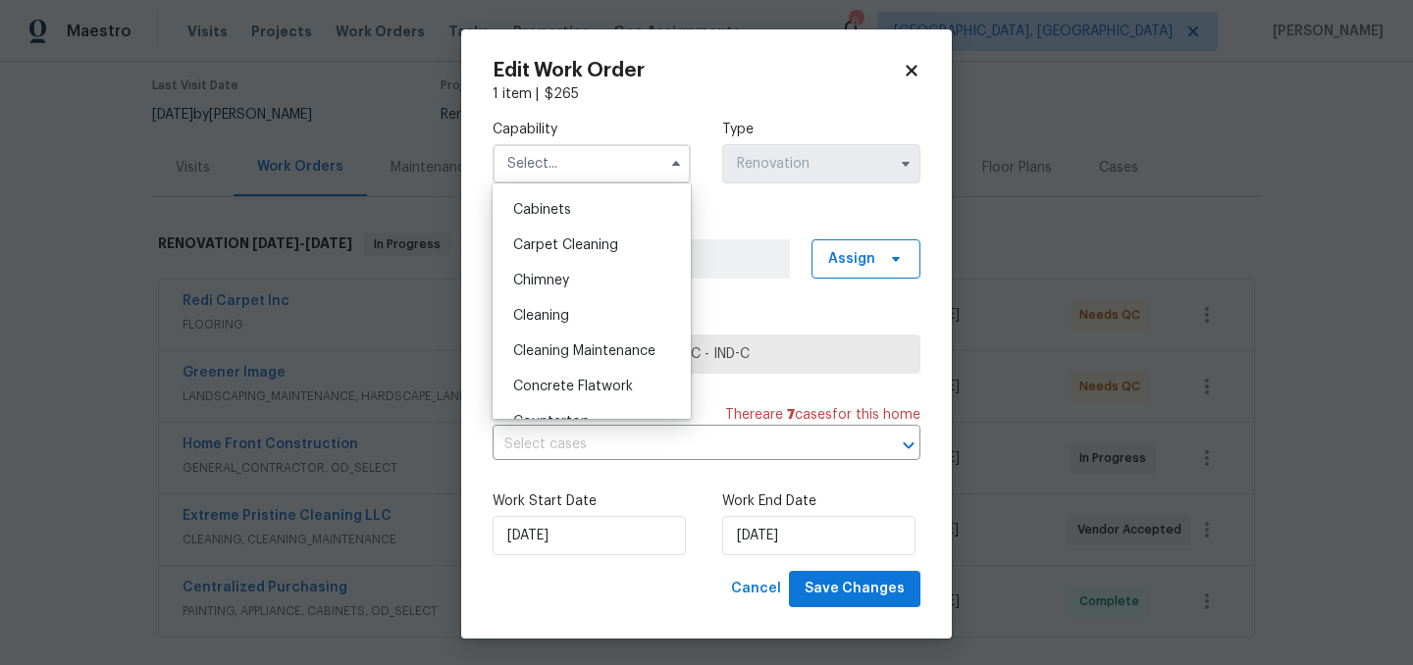
scroll to position [176, 0]
click at [563, 306] on span "Cleaning" at bounding box center [541, 313] width 56 height 14
type input "Cleaning"
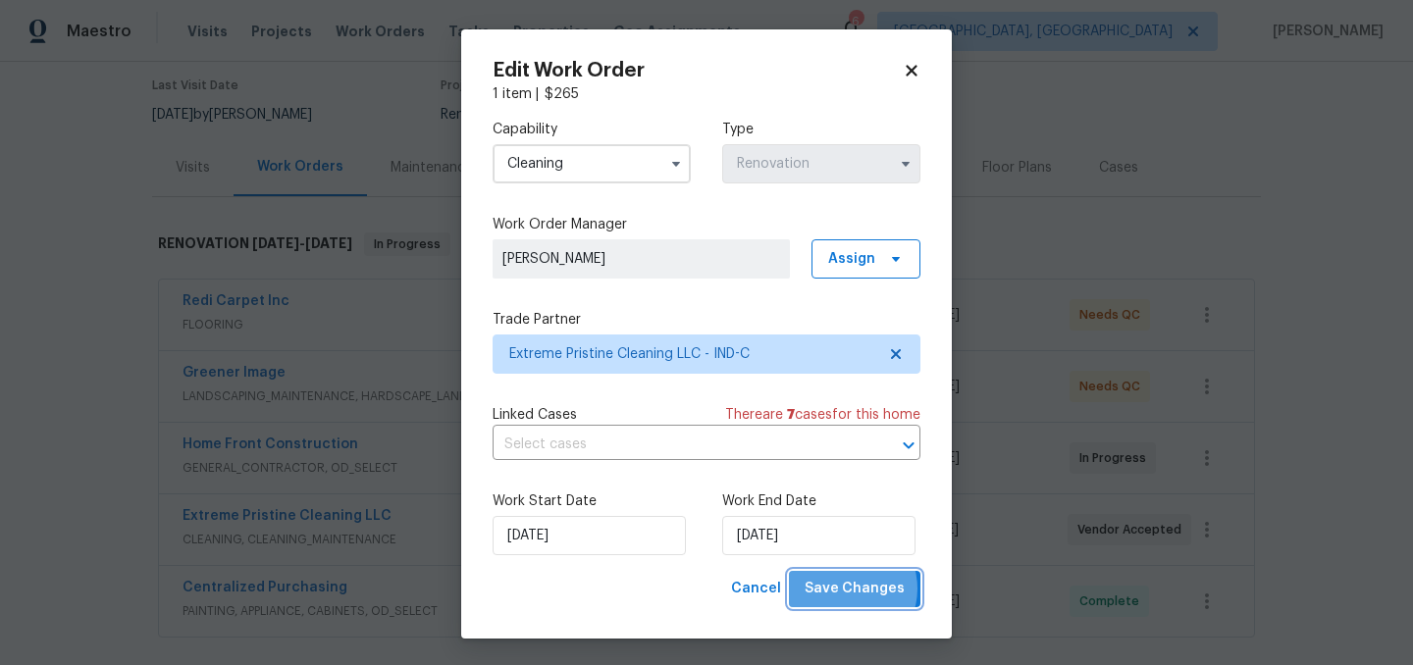
click at [851, 590] on span "Save Changes" at bounding box center [854, 589] width 100 height 25
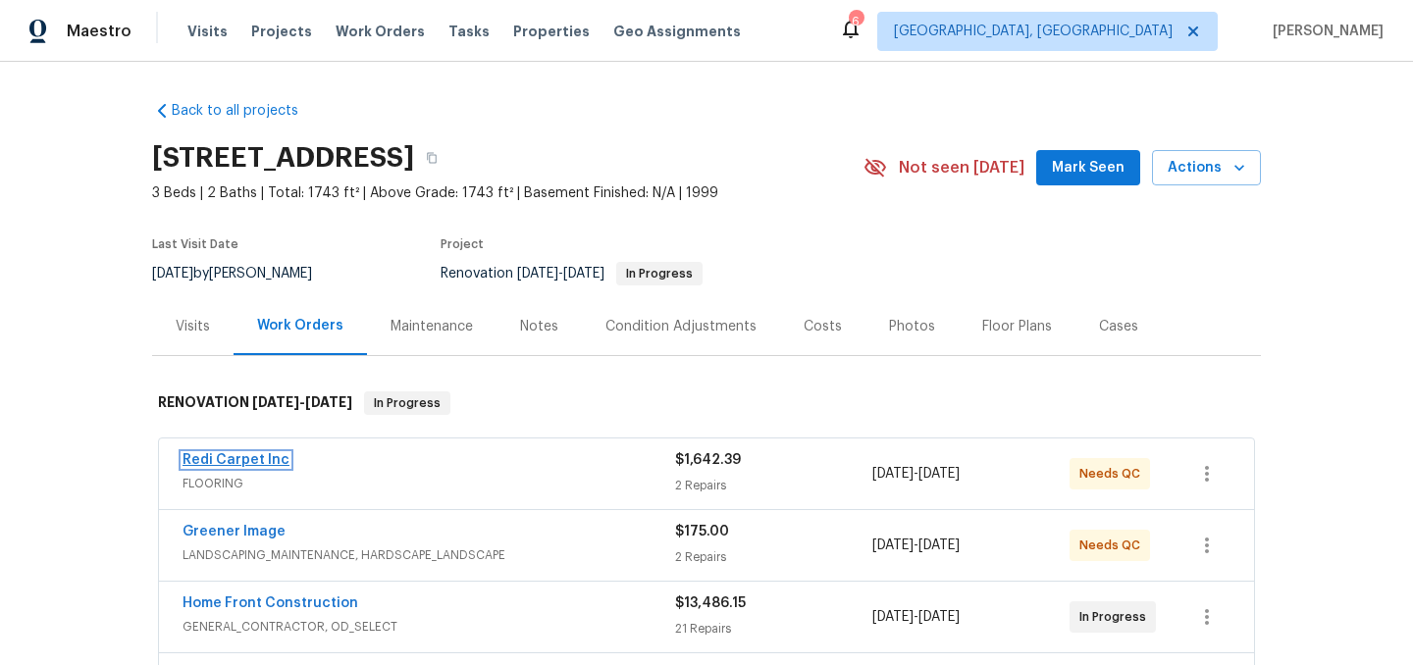
click at [235, 459] on link "Redi Carpet Inc" at bounding box center [235, 460] width 107 height 14
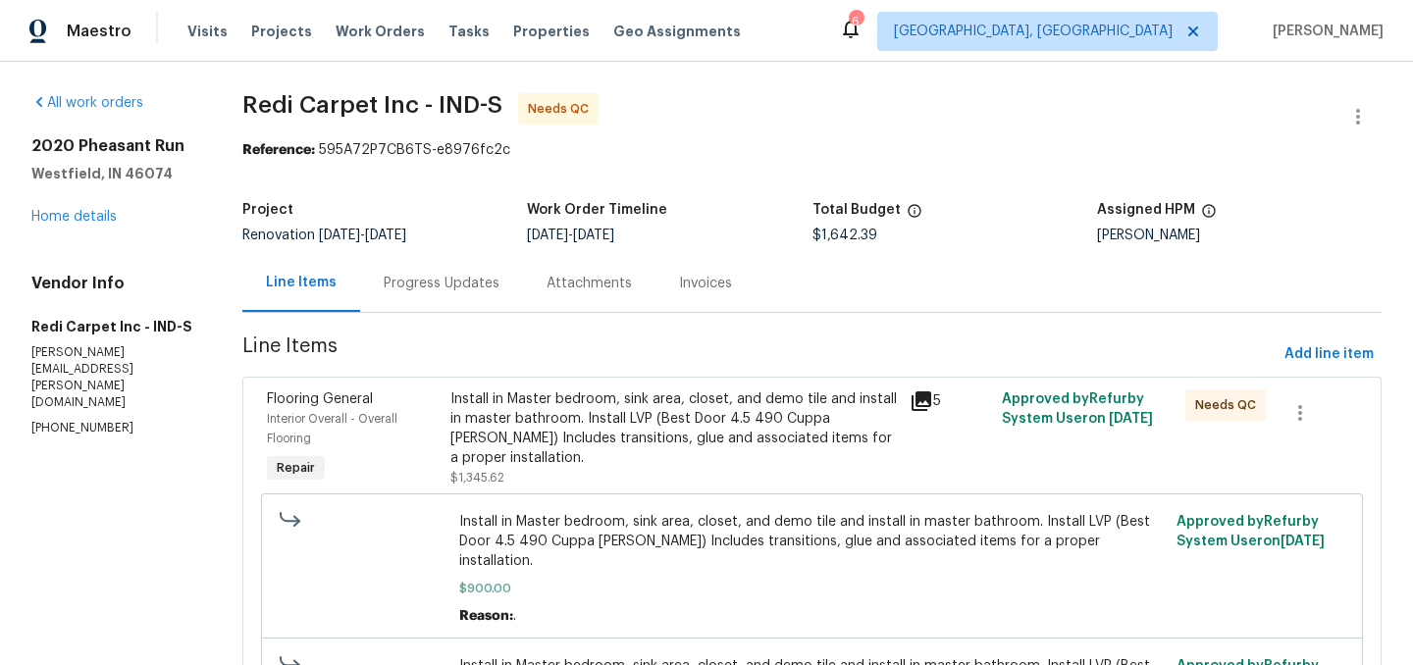
click at [583, 420] on div "Install in Master bedroom, sink area, closet, and demo tile and install in mast…" at bounding box center [673, 428] width 447 height 78
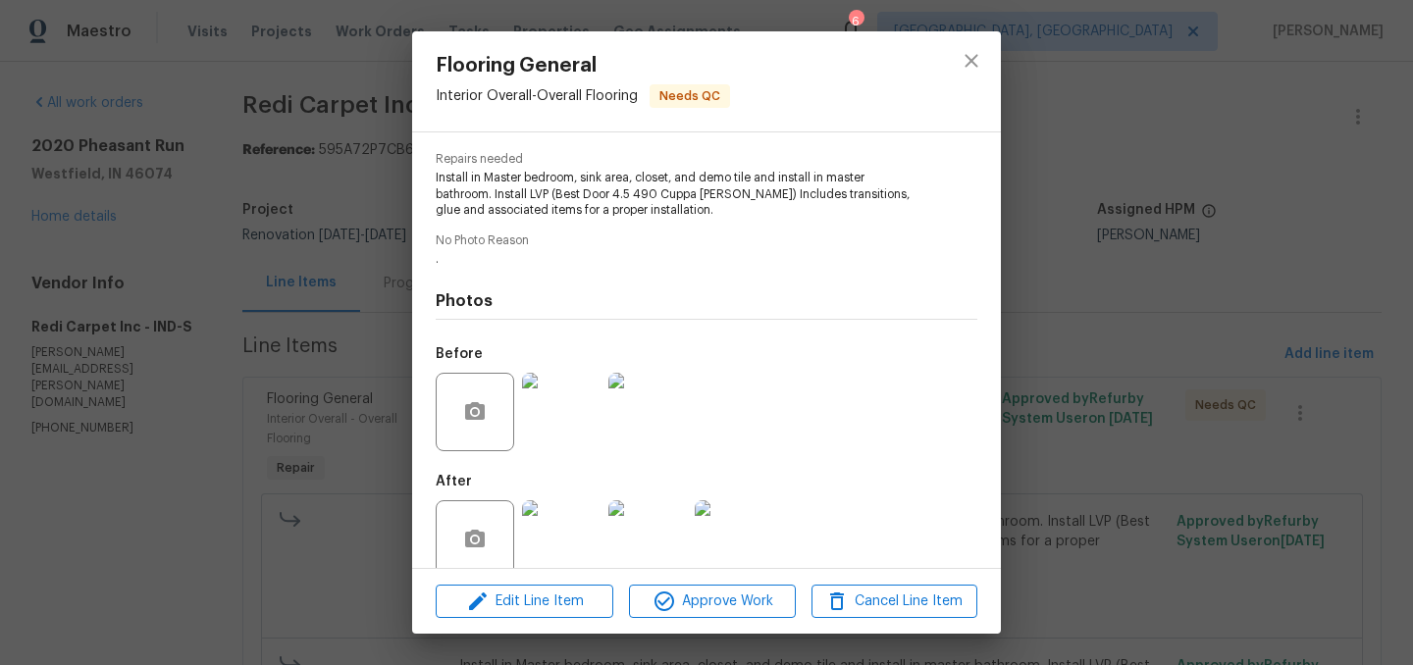
scroll to position [222, 0]
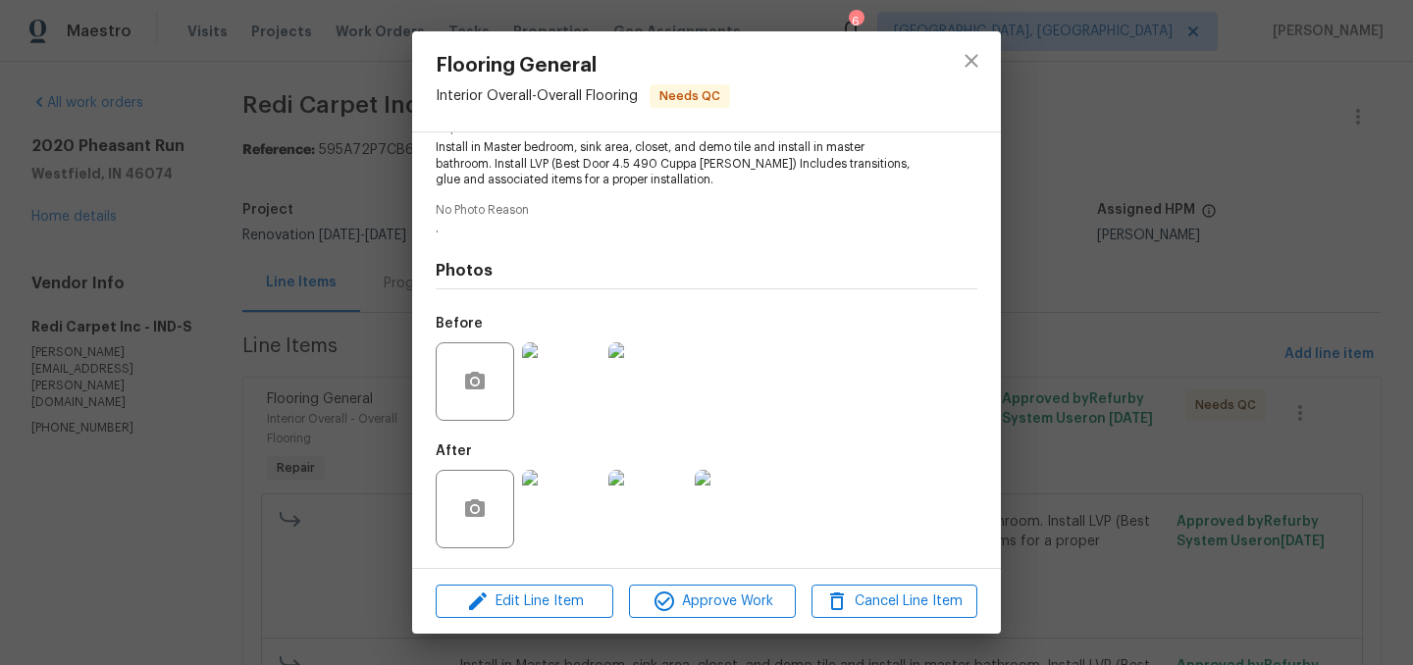
click at [571, 510] on img at bounding box center [561, 509] width 78 height 78
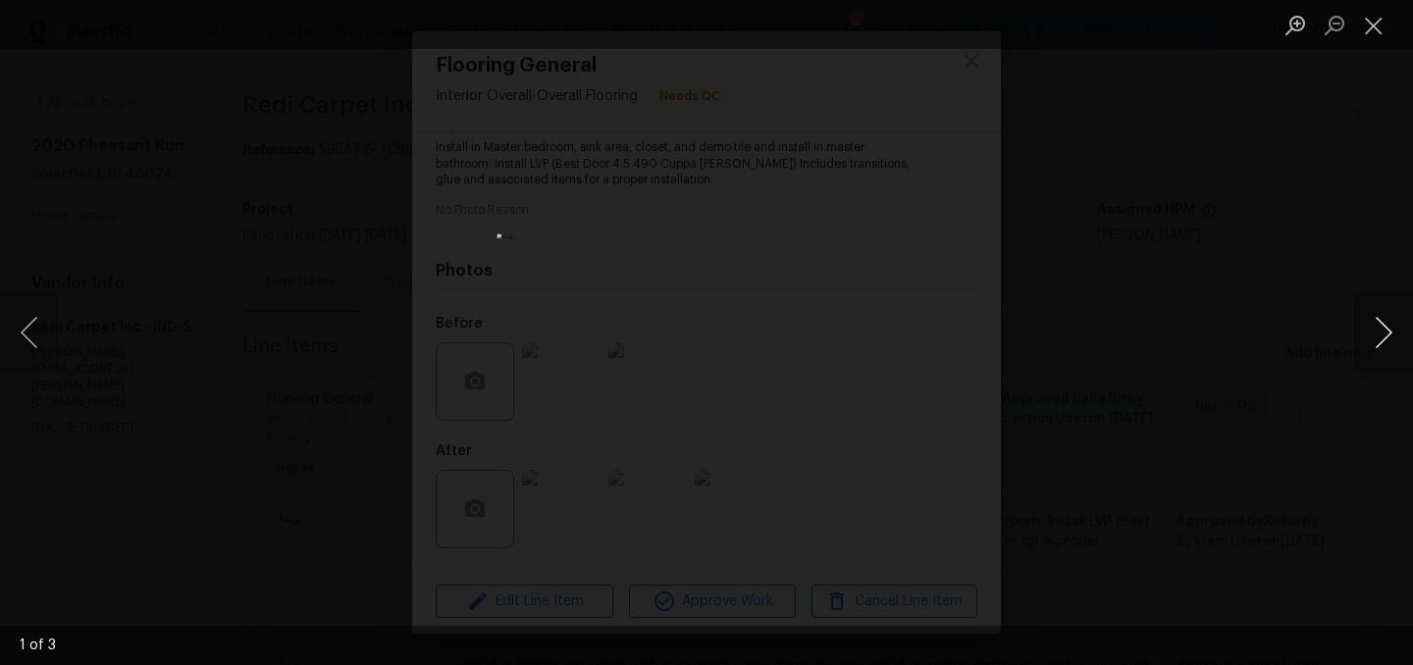
click at [1382, 336] on button "Next image" at bounding box center [1383, 332] width 59 height 78
click at [1372, 24] on button "Close lightbox" at bounding box center [1373, 25] width 39 height 34
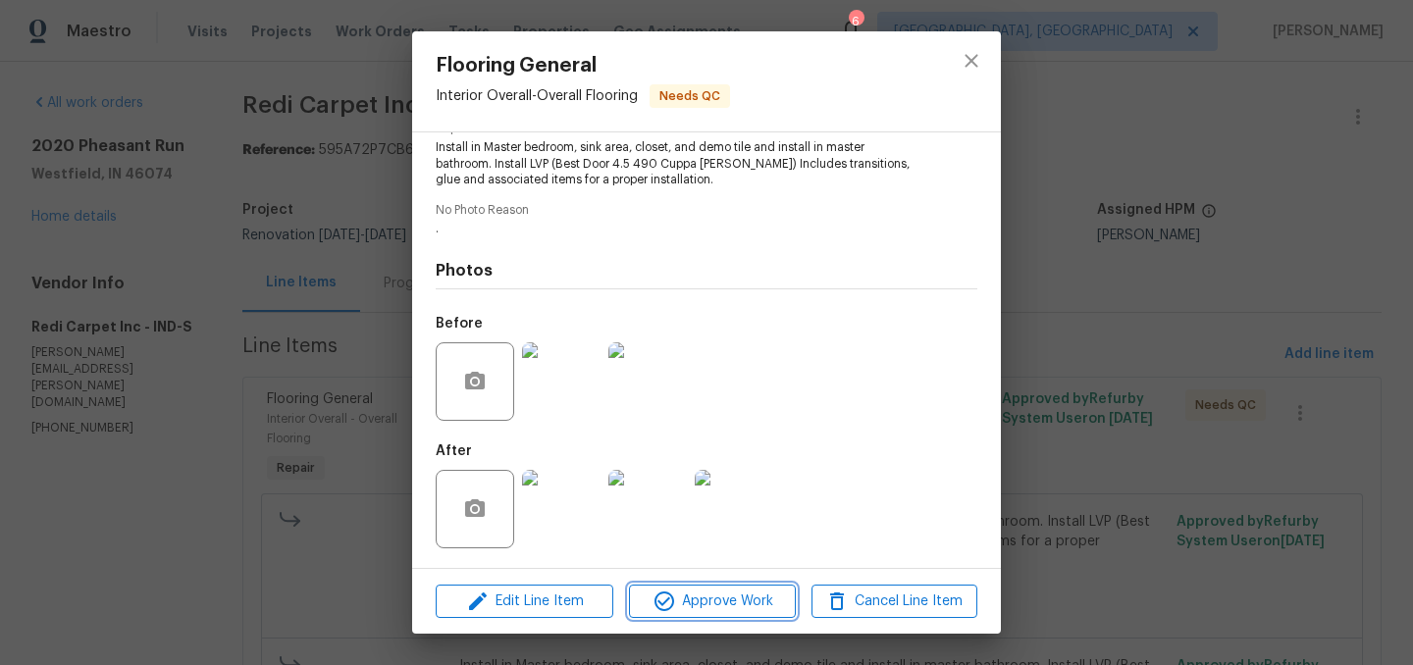
click at [725, 599] on span "Approve Work" at bounding box center [712, 602] width 154 height 25
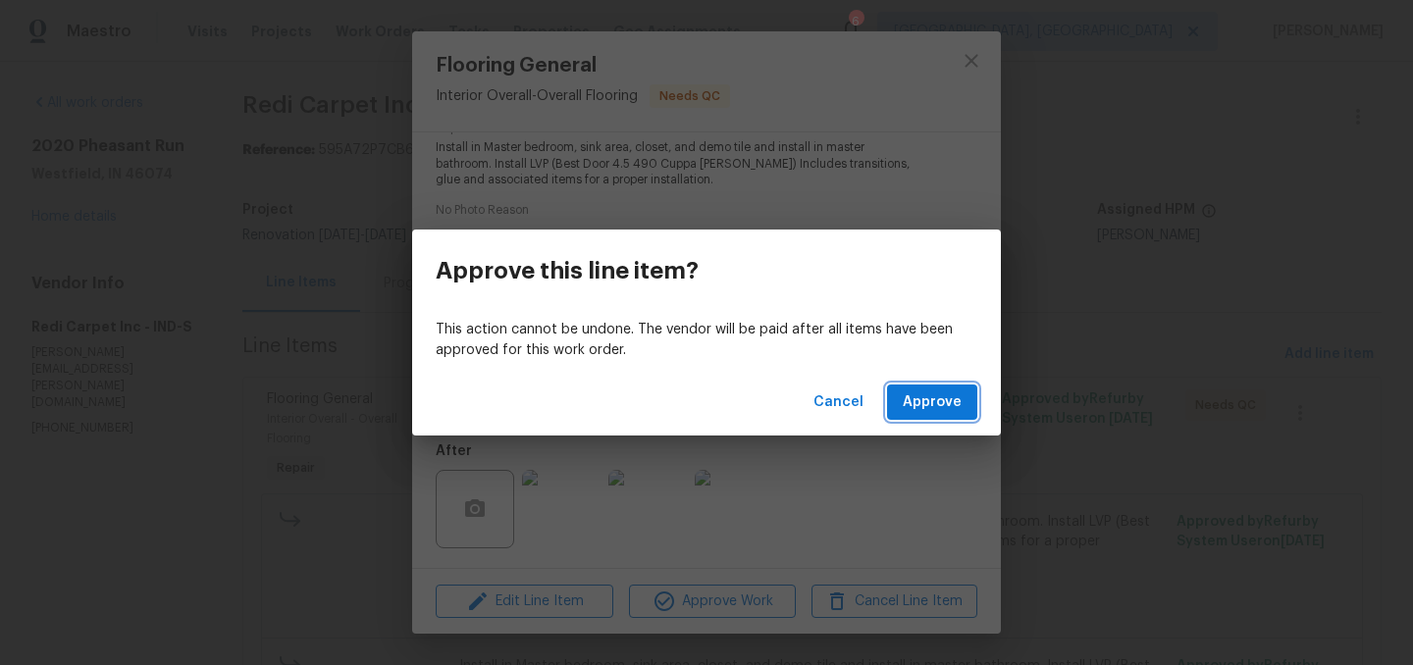
click at [922, 411] on span "Approve" at bounding box center [932, 402] width 59 height 25
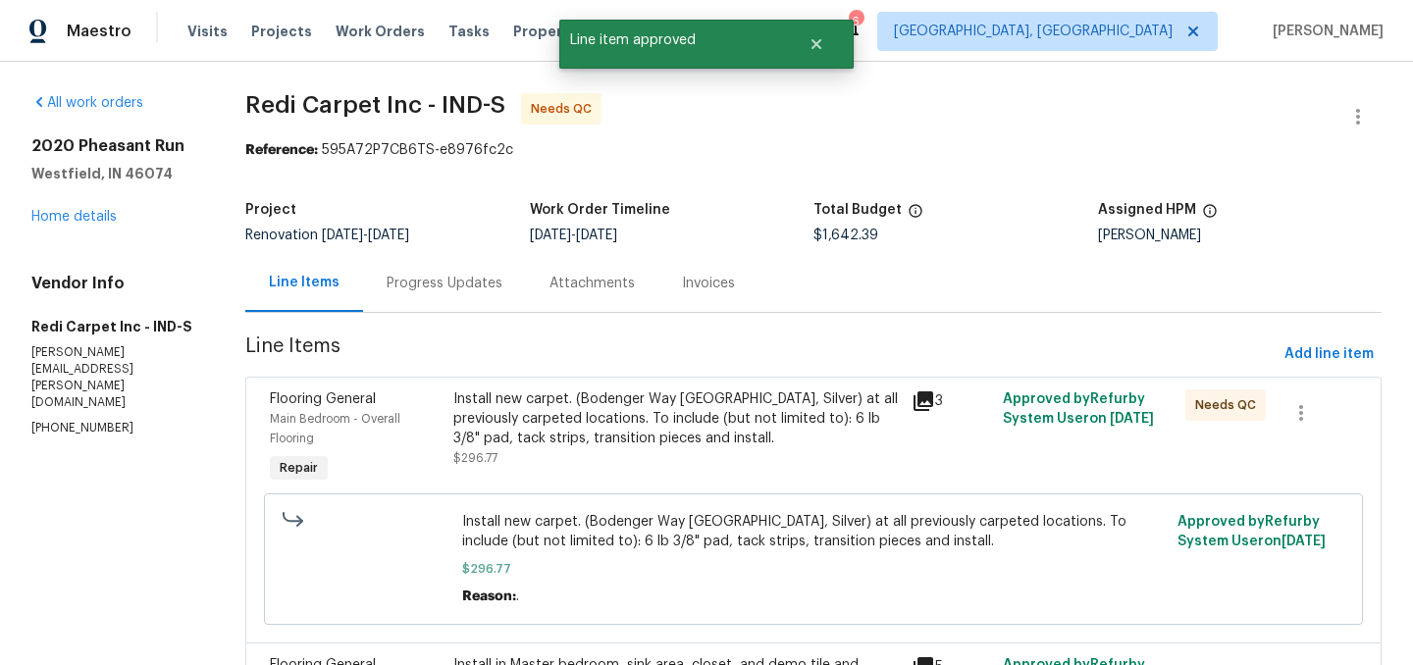
click at [660, 415] on div "Install new carpet. (Bodenger Way [GEOGRAPHIC_DATA], Silver) at all previously …" at bounding box center [675, 418] width 445 height 59
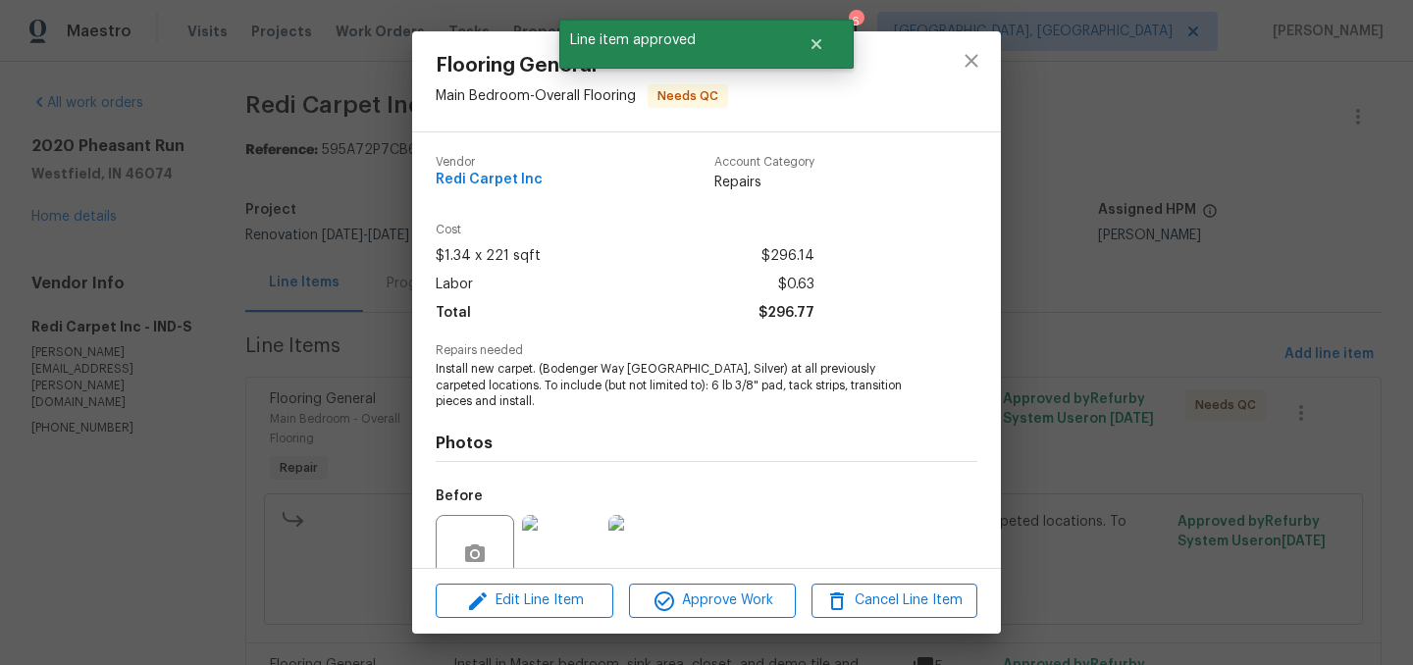
scroll to position [173, 0]
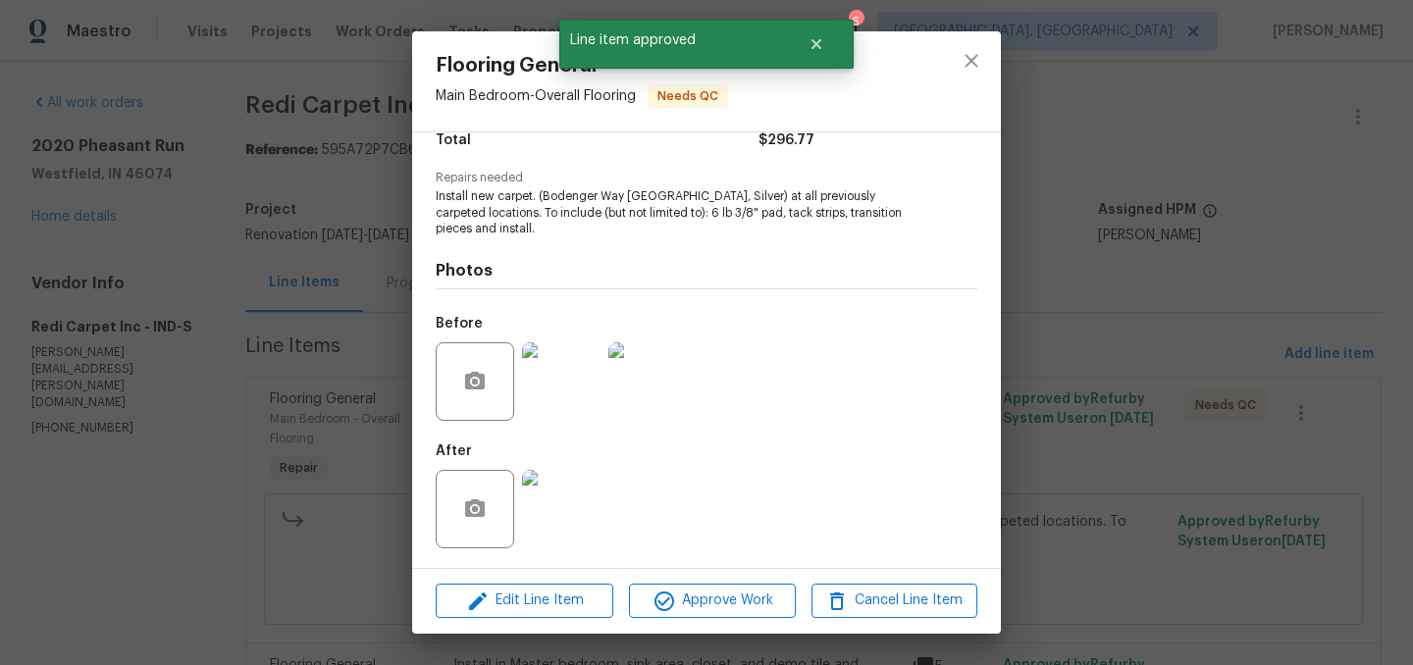
click at [567, 514] on img at bounding box center [561, 509] width 78 height 78
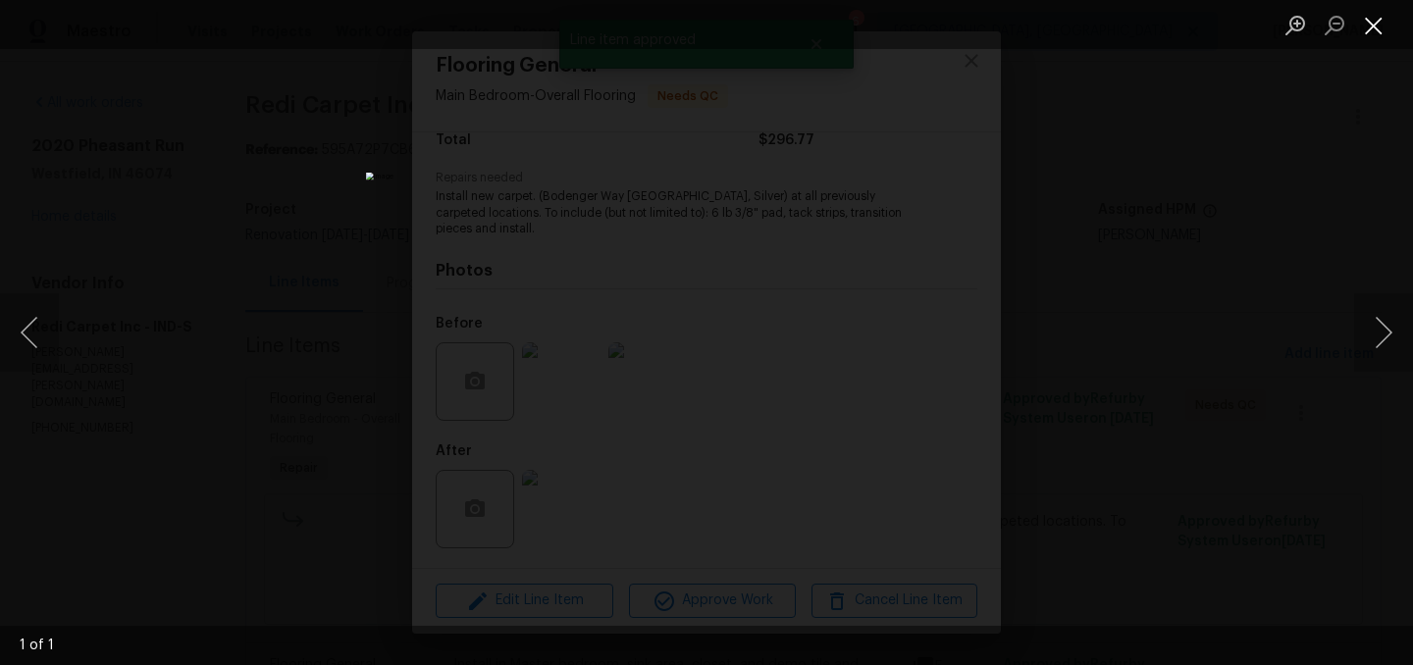
click at [1385, 23] on button "Close lightbox" at bounding box center [1373, 25] width 39 height 34
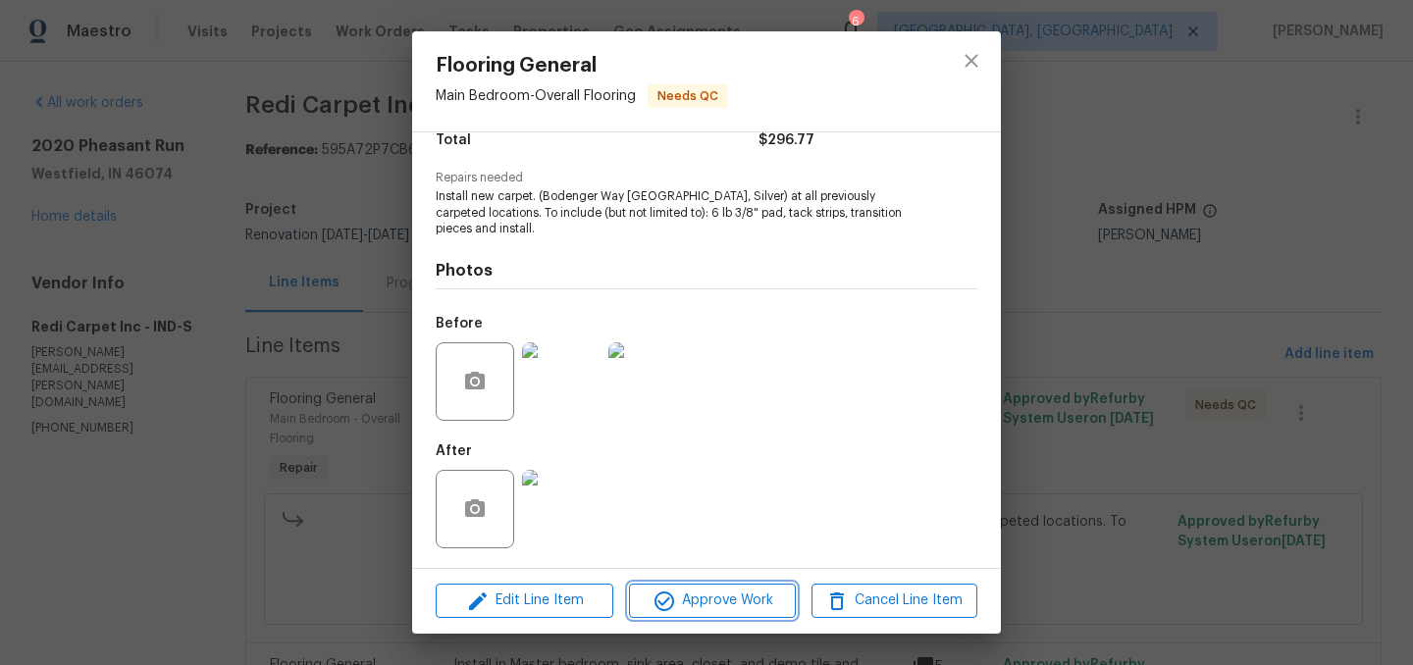
click at [722, 595] on span "Approve Work" at bounding box center [712, 601] width 154 height 25
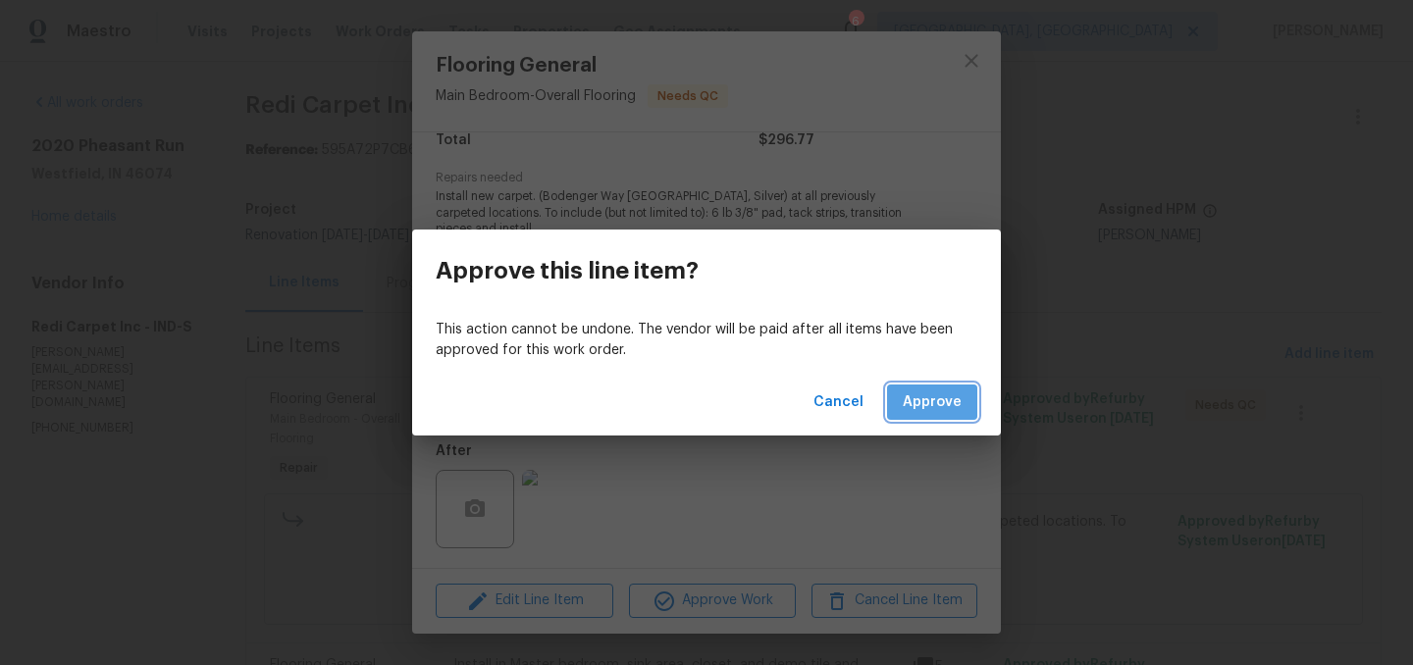
click at [932, 390] on span "Approve" at bounding box center [932, 402] width 59 height 25
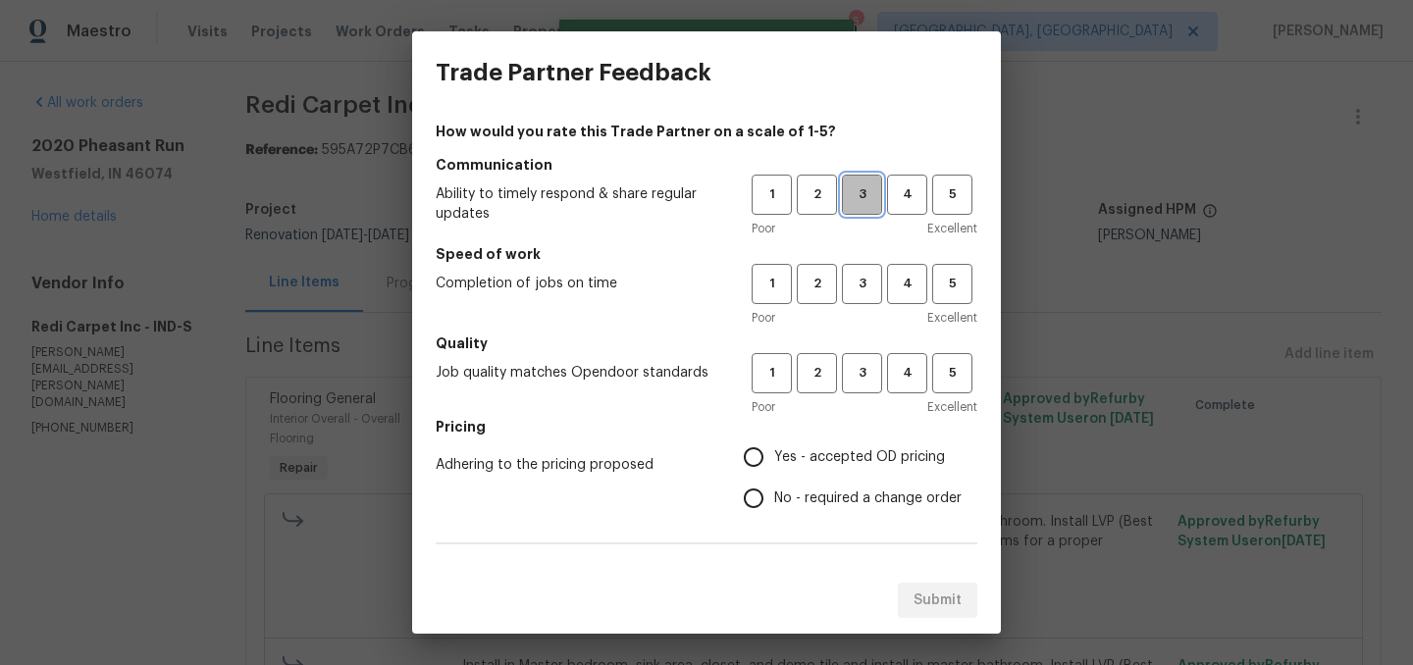
click at [862, 210] on button "3" at bounding box center [862, 195] width 40 height 40
click at [863, 275] on span "3" at bounding box center [862, 284] width 36 height 23
click at [860, 363] on span "3" at bounding box center [862, 373] width 36 height 23
click at [751, 465] on input "Yes - accepted OD pricing" at bounding box center [753, 457] width 41 height 41
radio input "true"
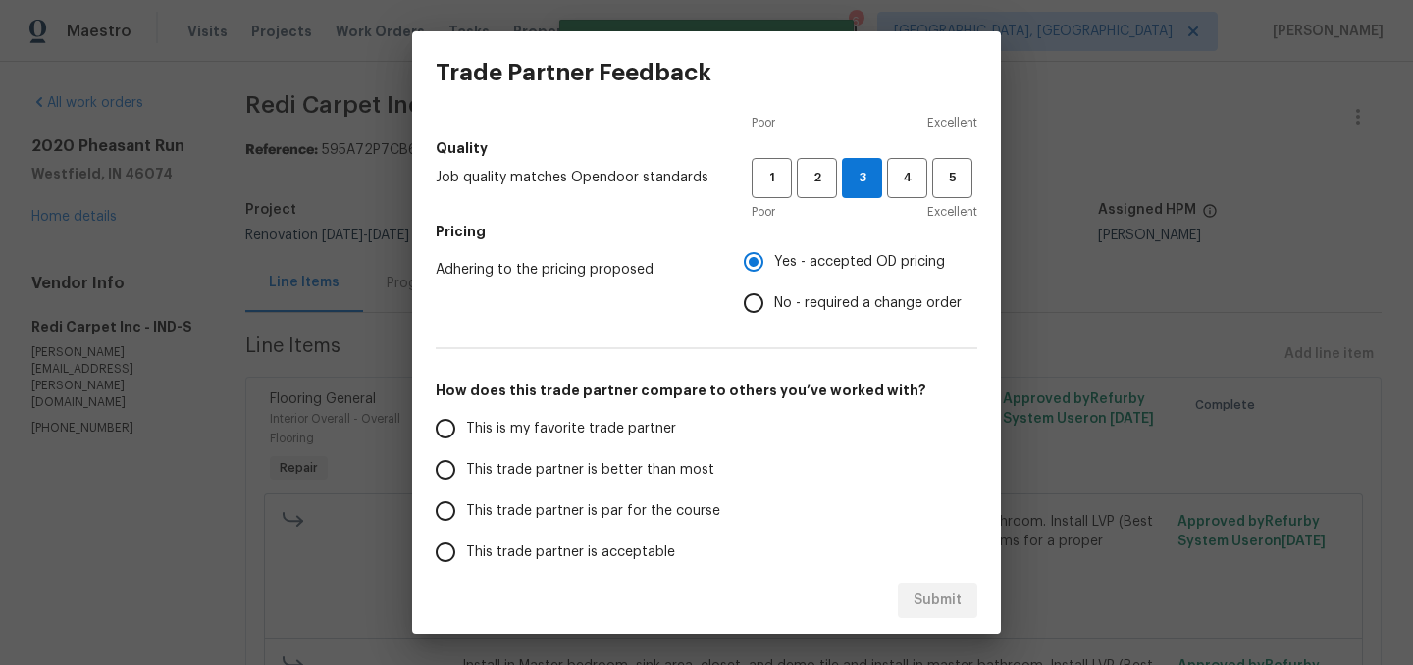
scroll to position [197, 0]
click at [610, 471] on span "This trade partner is better than most" at bounding box center [590, 468] width 248 height 21
click at [466, 471] on input "This trade partner is better than most" at bounding box center [445, 467] width 41 height 41
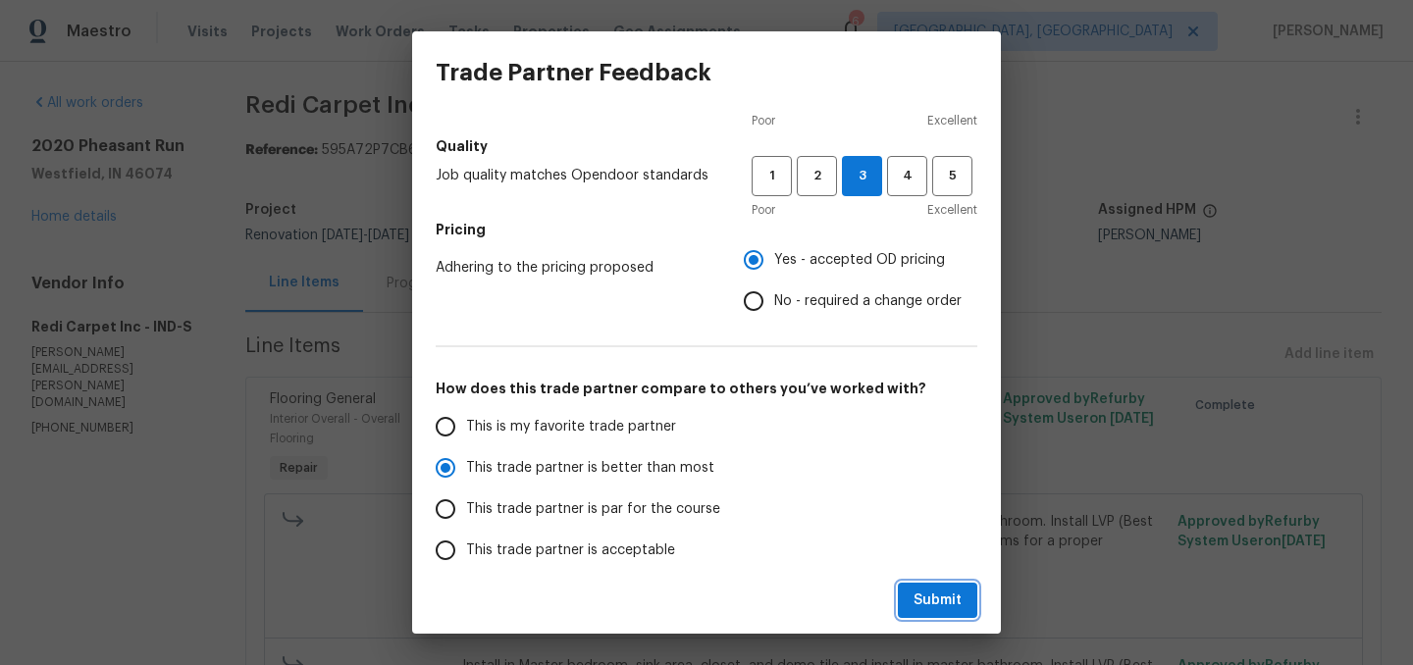
click at [935, 601] on span "Submit" at bounding box center [937, 601] width 48 height 25
radio input "true"
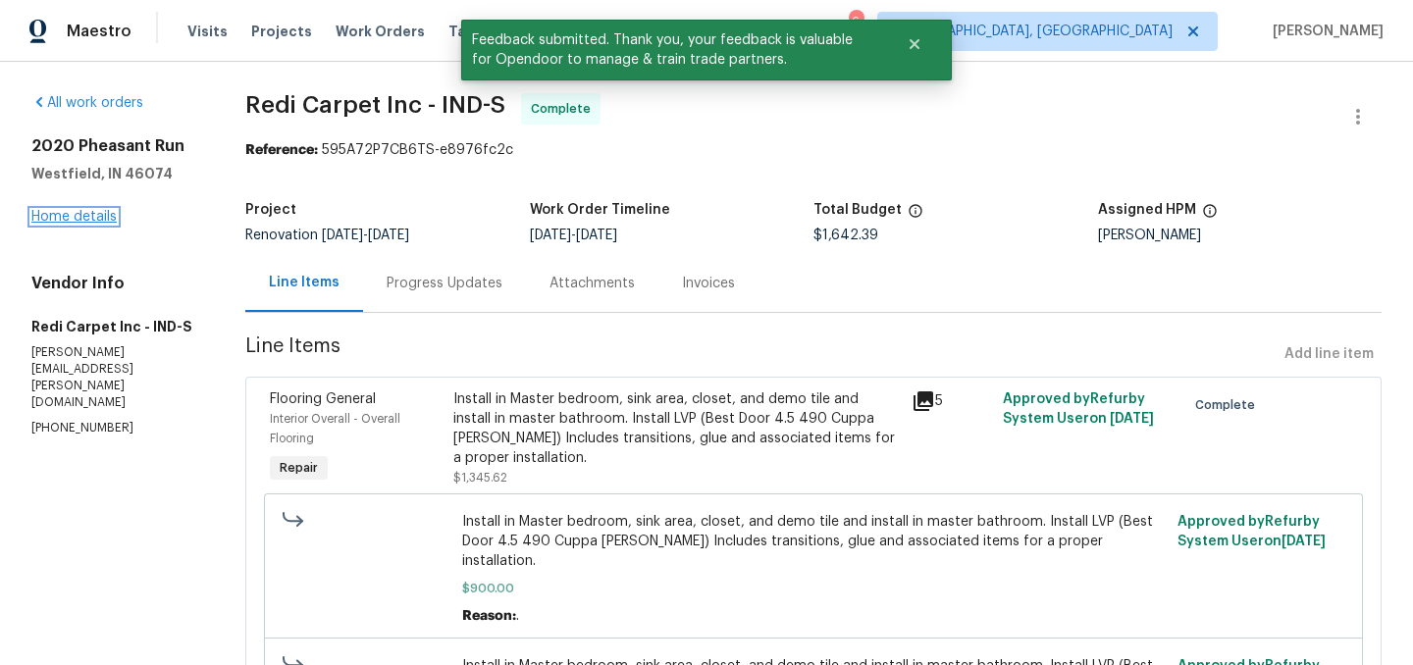
click at [84, 220] on link "Home details" at bounding box center [73, 217] width 85 height 14
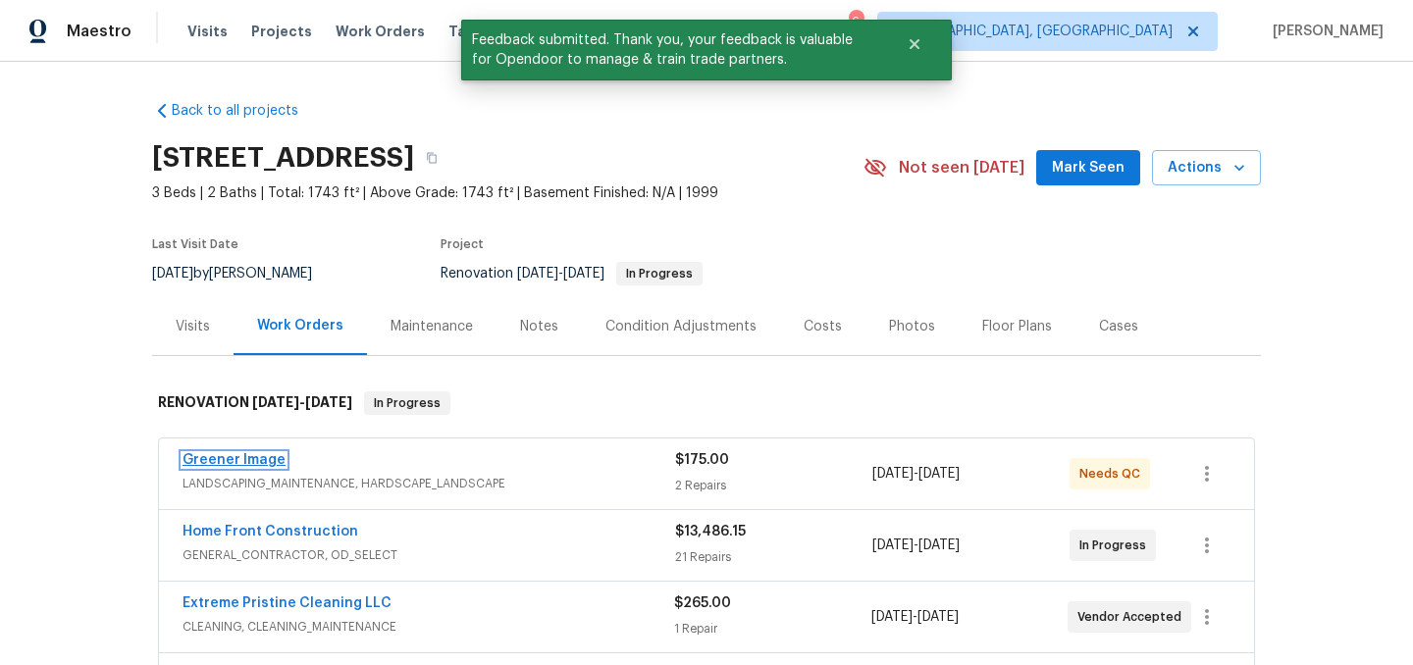
click at [237, 461] on link "Greener Image" at bounding box center [233, 460] width 103 height 14
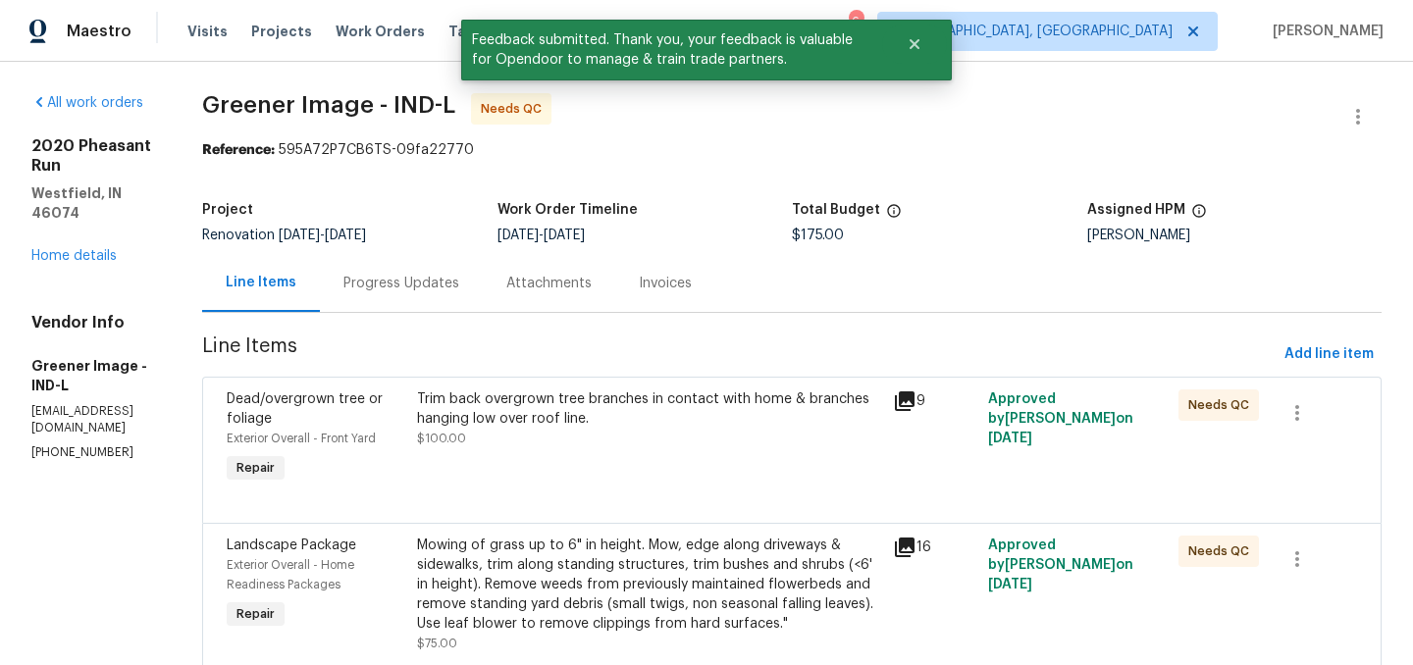
click at [569, 410] on div "Trim back overgrown tree branches in contact with home & branches hanging low o…" at bounding box center [649, 408] width 464 height 39
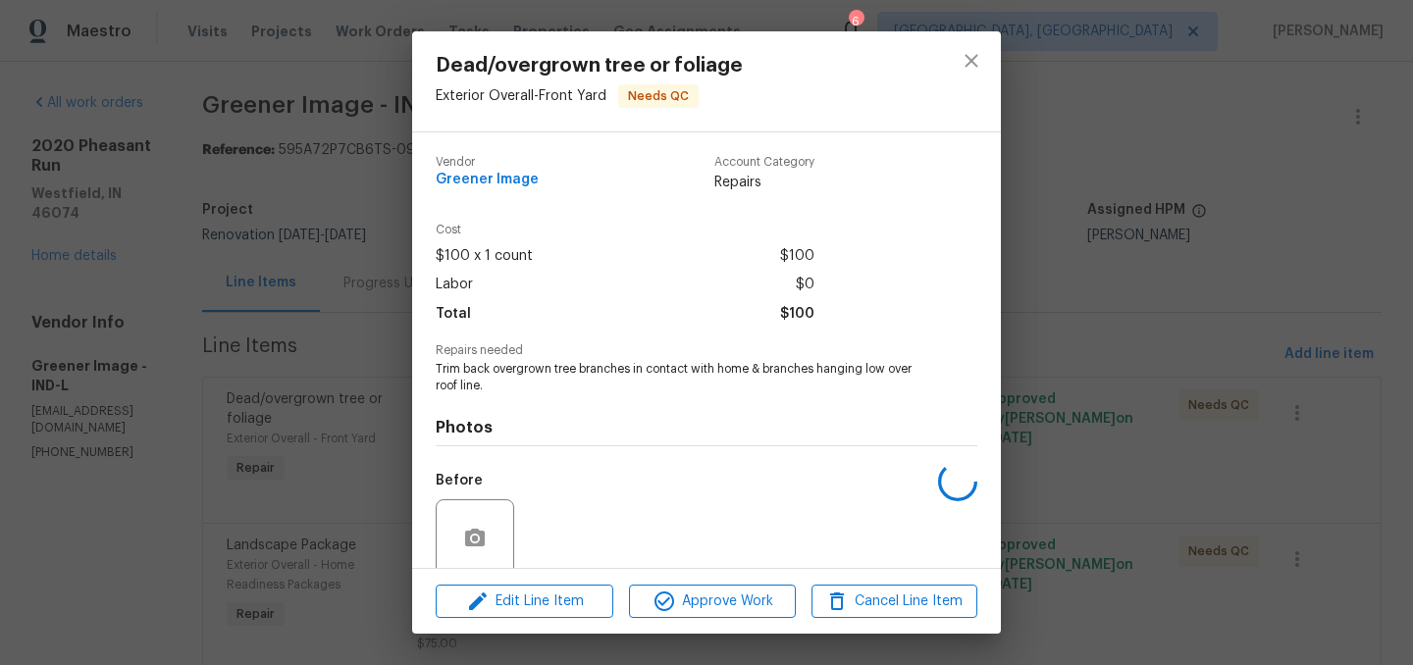
scroll to position [156, 0]
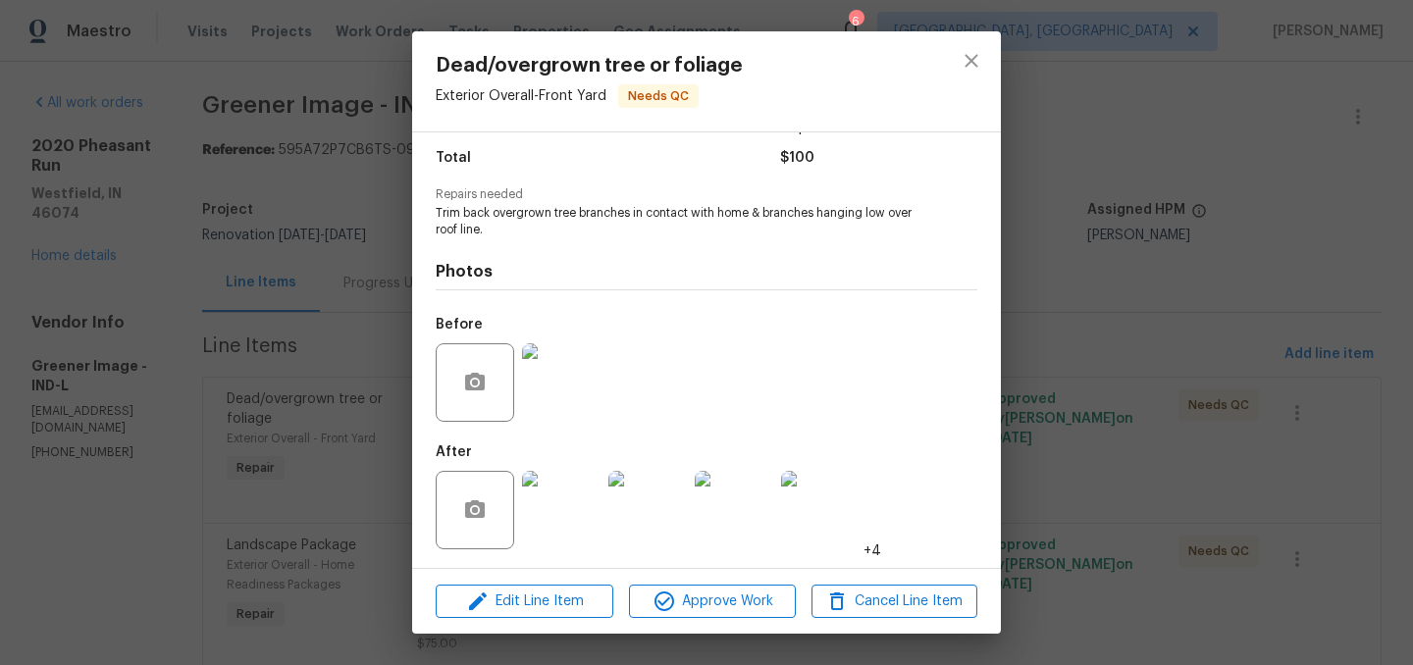
click at [738, 619] on div "Edit Line Item Approve Work Cancel Line Item" at bounding box center [706, 602] width 589 height 66
click at [740, 597] on span "Approve Work" at bounding box center [712, 602] width 154 height 25
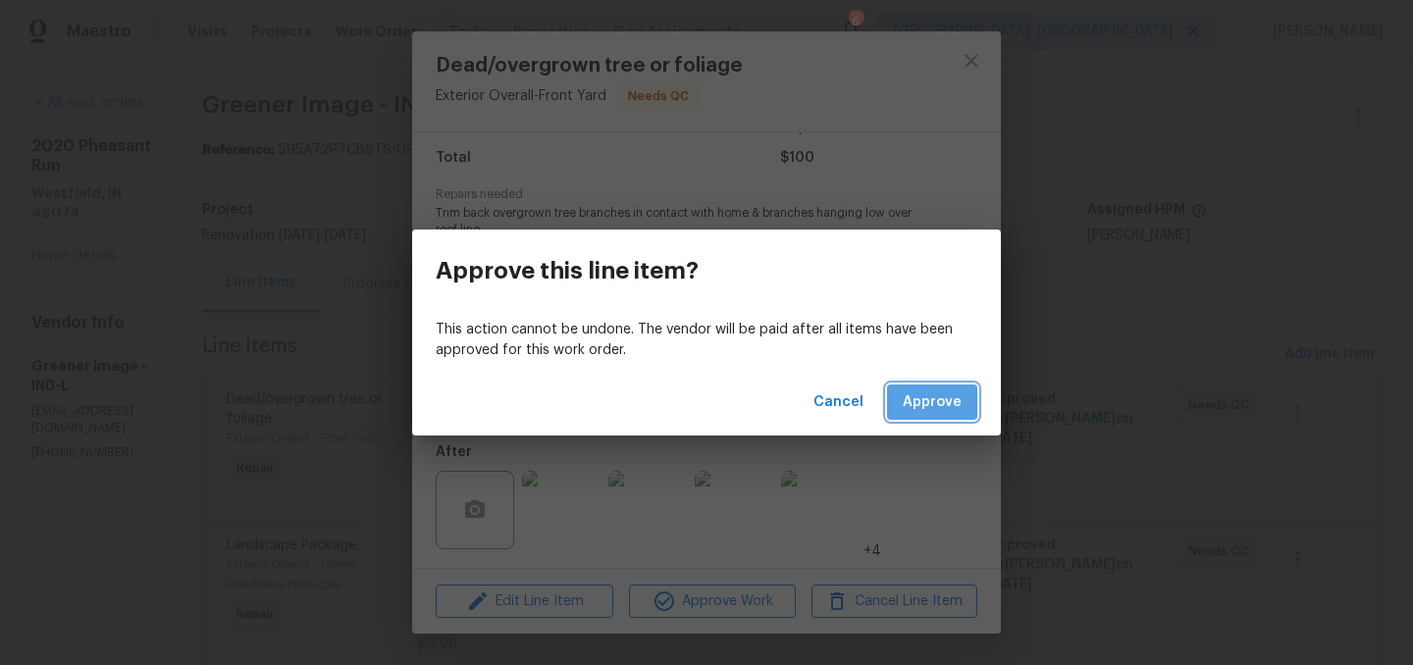
click at [963, 393] on button "Approve" at bounding box center [932, 403] width 90 height 36
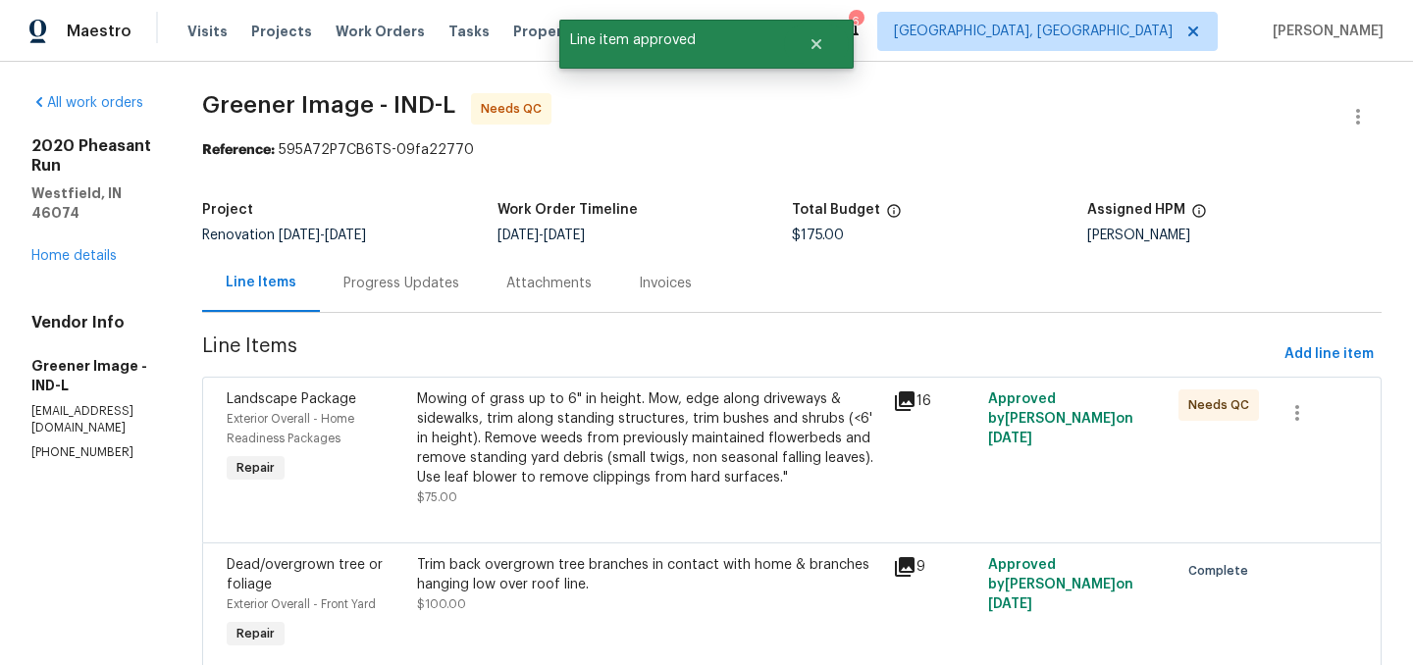
click at [573, 415] on div "Mowing of grass up to 6" in height. Mow, edge along driveways & sidewalks, trim…" at bounding box center [649, 438] width 464 height 98
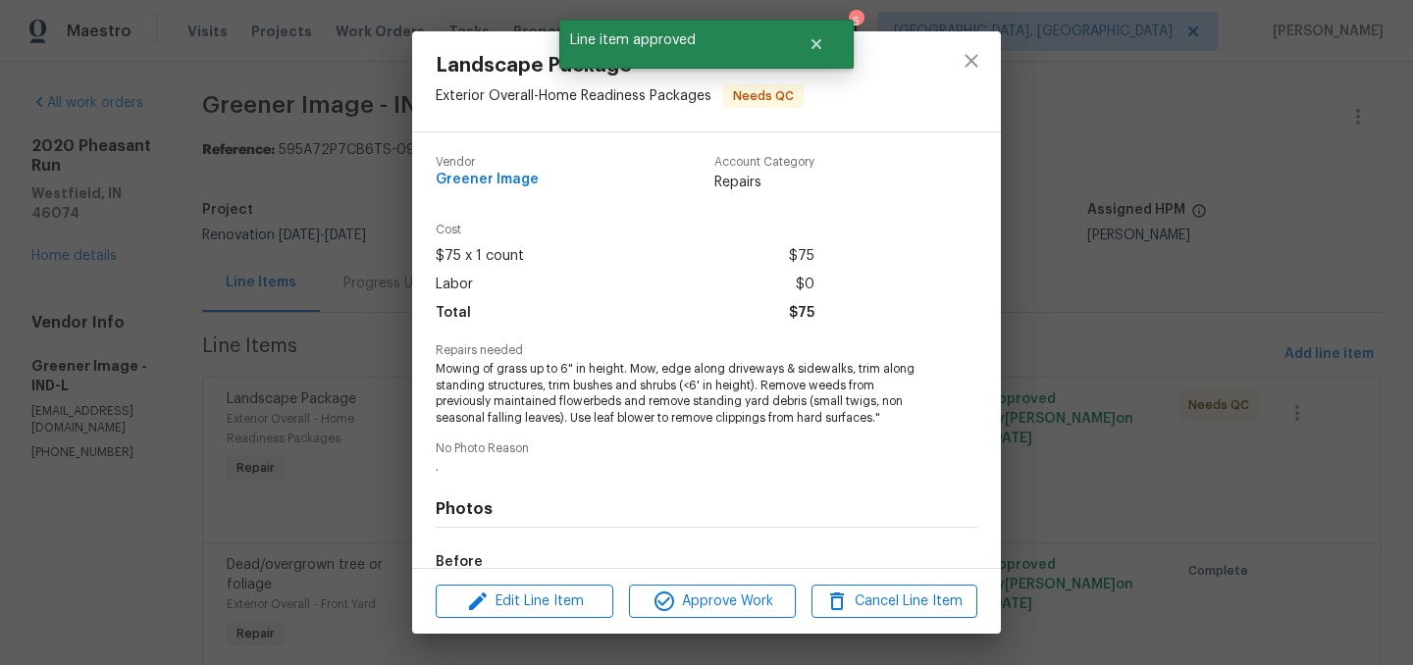
scroll to position [238, 0]
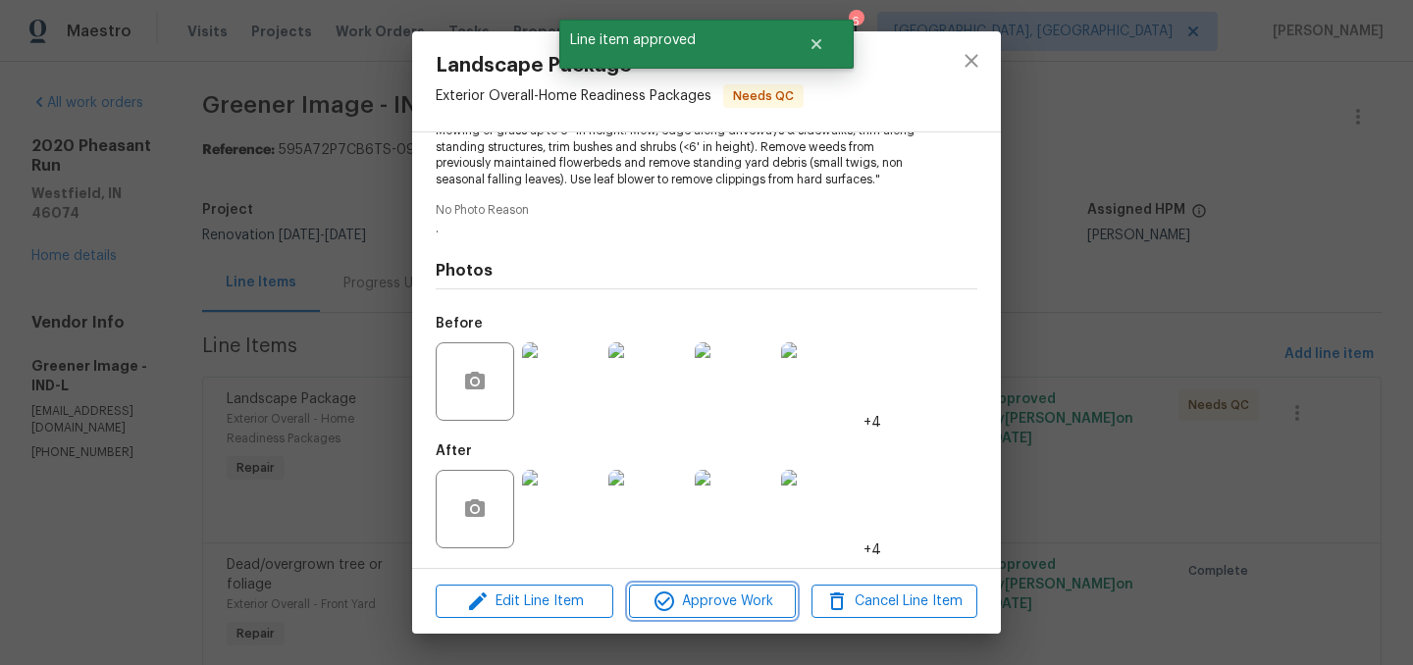
click at [716, 594] on span "Approve Work" at bounding box center [712, 602] width 154 height 25
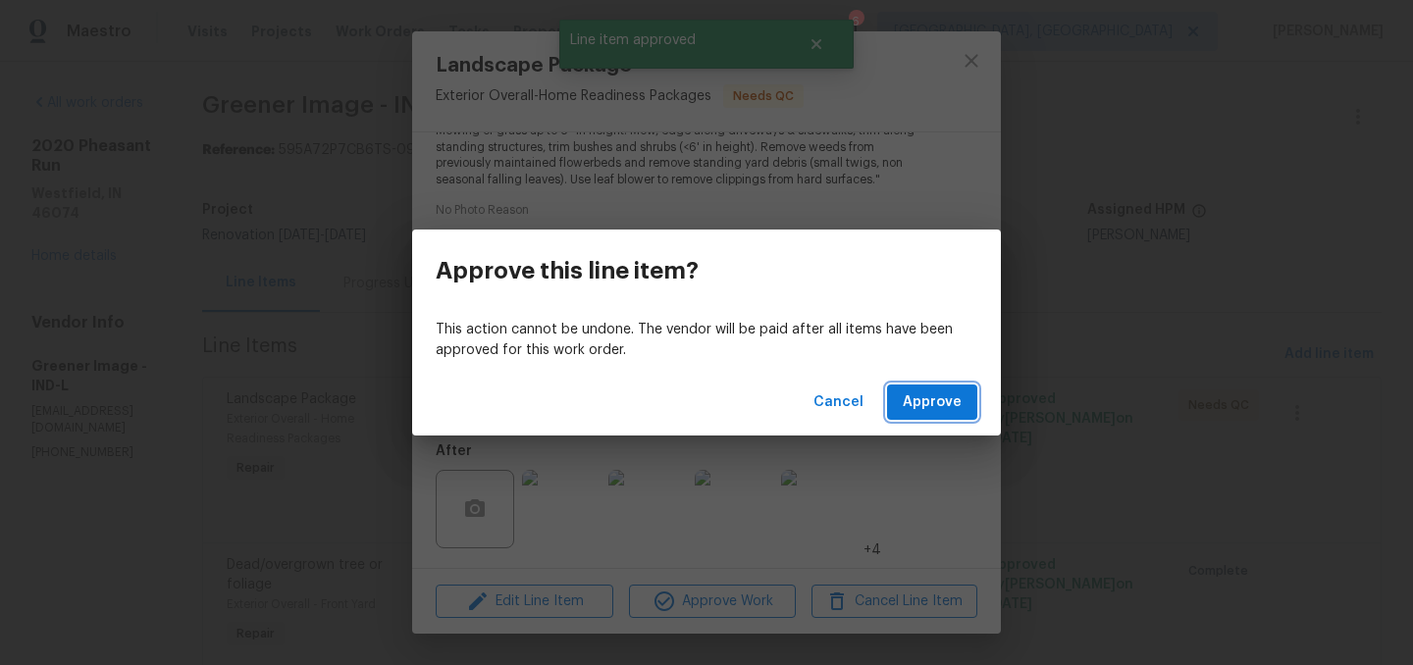
click at [936, 394] on span "Approve" at bounding box center [932, 402] width 59 height 25
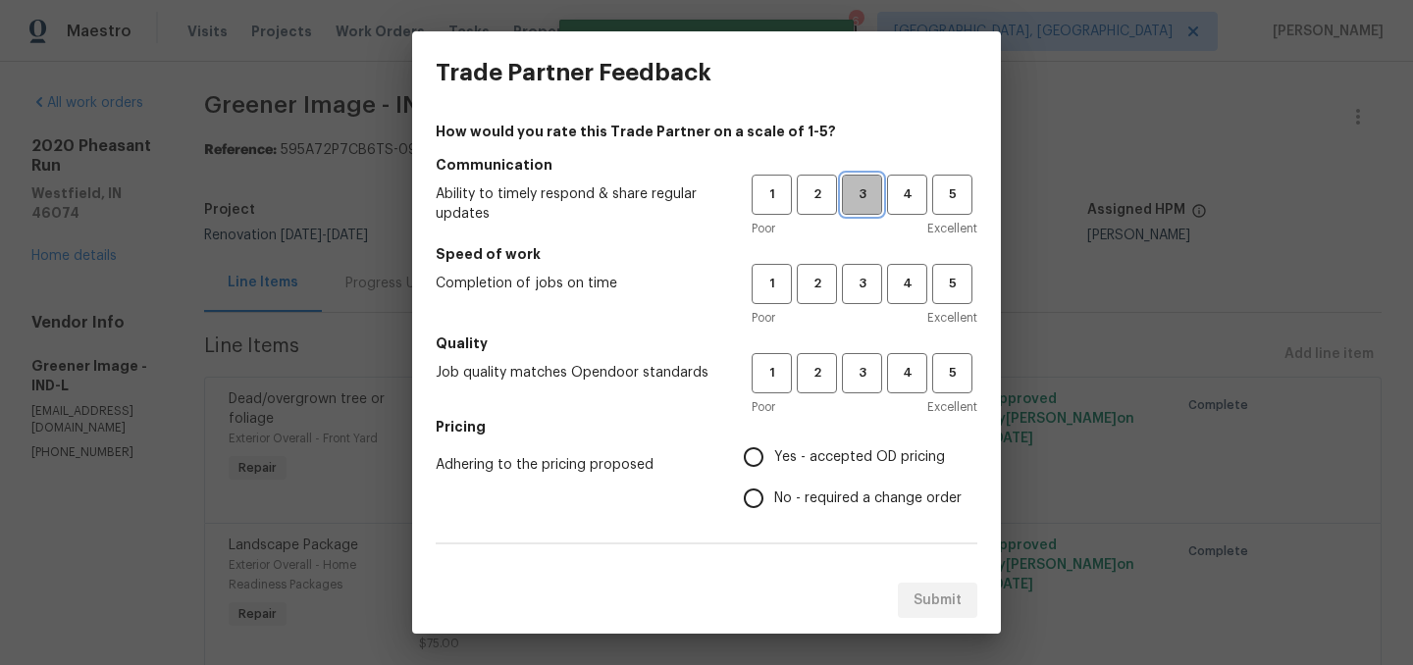
click at [860, 196] on span "3" at bounding box center [862, 194] width 36 height 23
click at [863, 289] on span "3" at bounding box center [862, 284] width 36 height 23
click at [865, 373] on span "3" at bounding box center [862, 373] width 36 height 23
click at [770, 444] on input "Yes - accepted OD pricing" at bounding box center [753, 457] width 41 height 41
radio input "true"
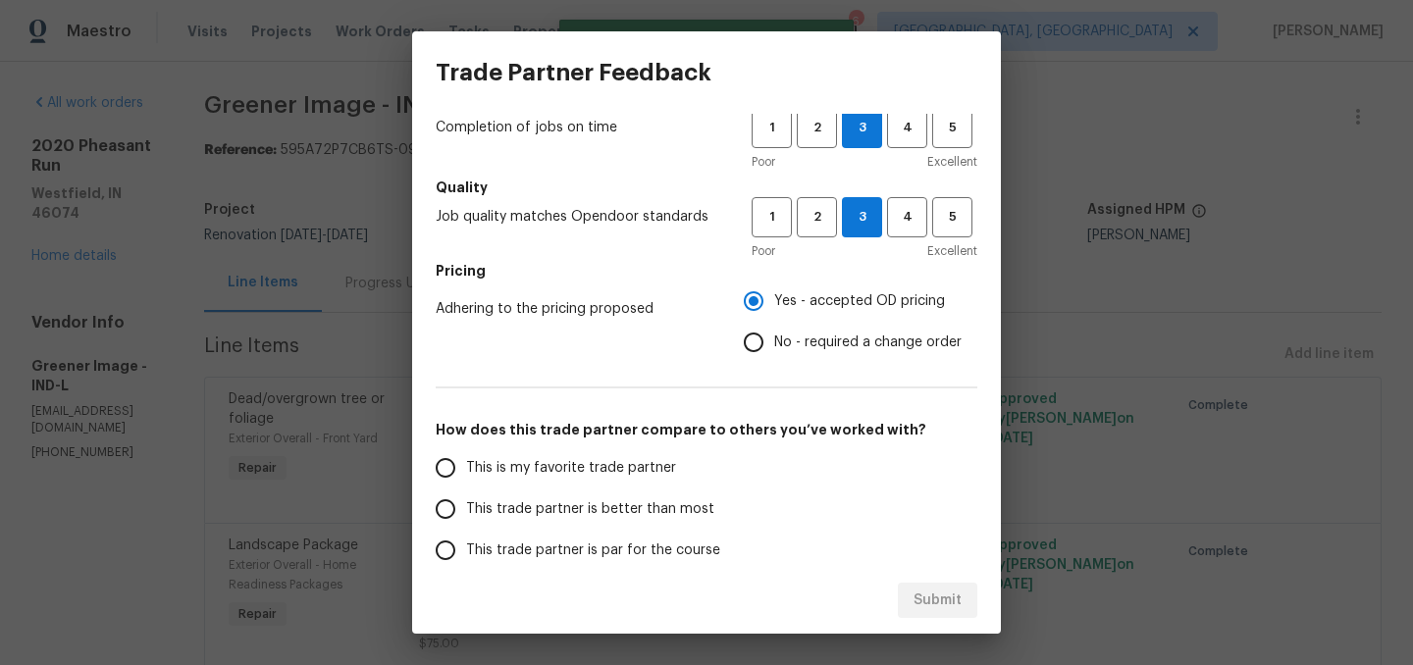
scroll to position [161, 0]
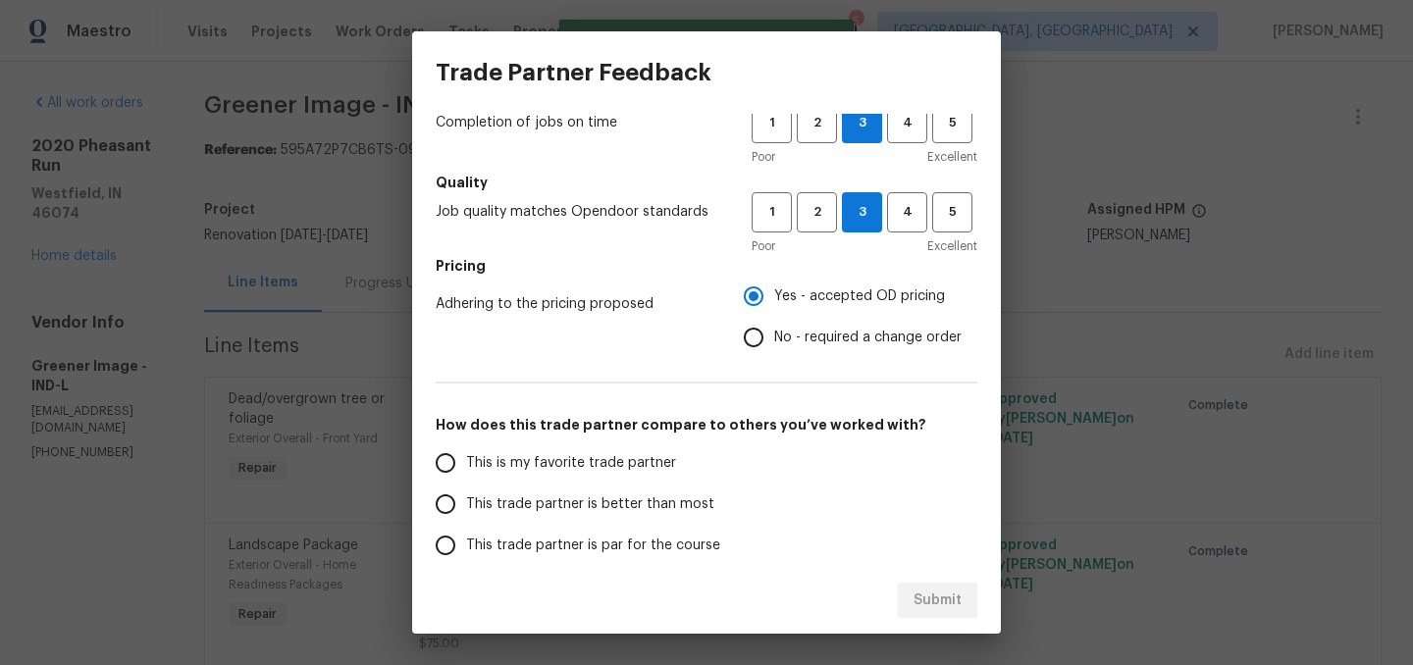
click at [652, 505] on span "This trade partner is better than most" at bounding box center [590, 504] width 248 height 21
click at [466, 505] on input "This trade partner is better than most" at bounding box center [445, 504] width 41 height 41
click at [937, 617] on button "Submit" at bounding box center [937, 601] width 79 height 36
radio input "true"
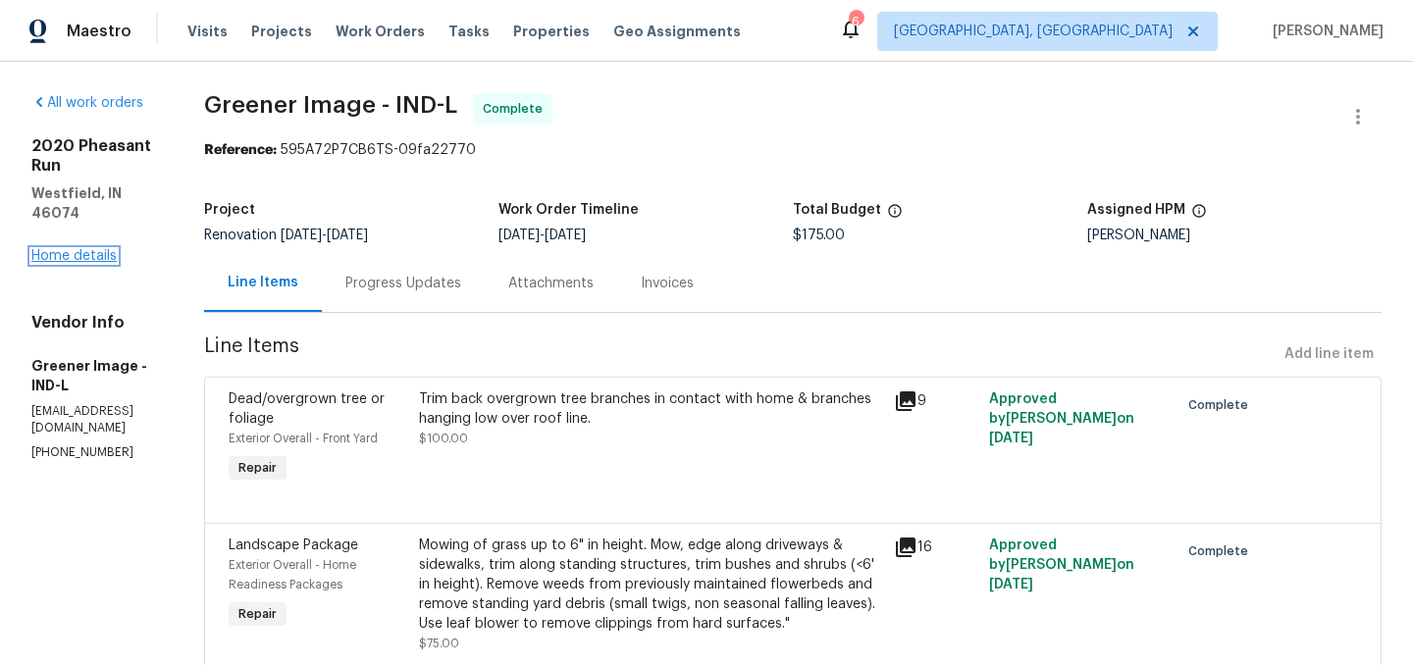
click at [90, 249] on link "Home details" at bounding box center [73, 256] width 85 height 14
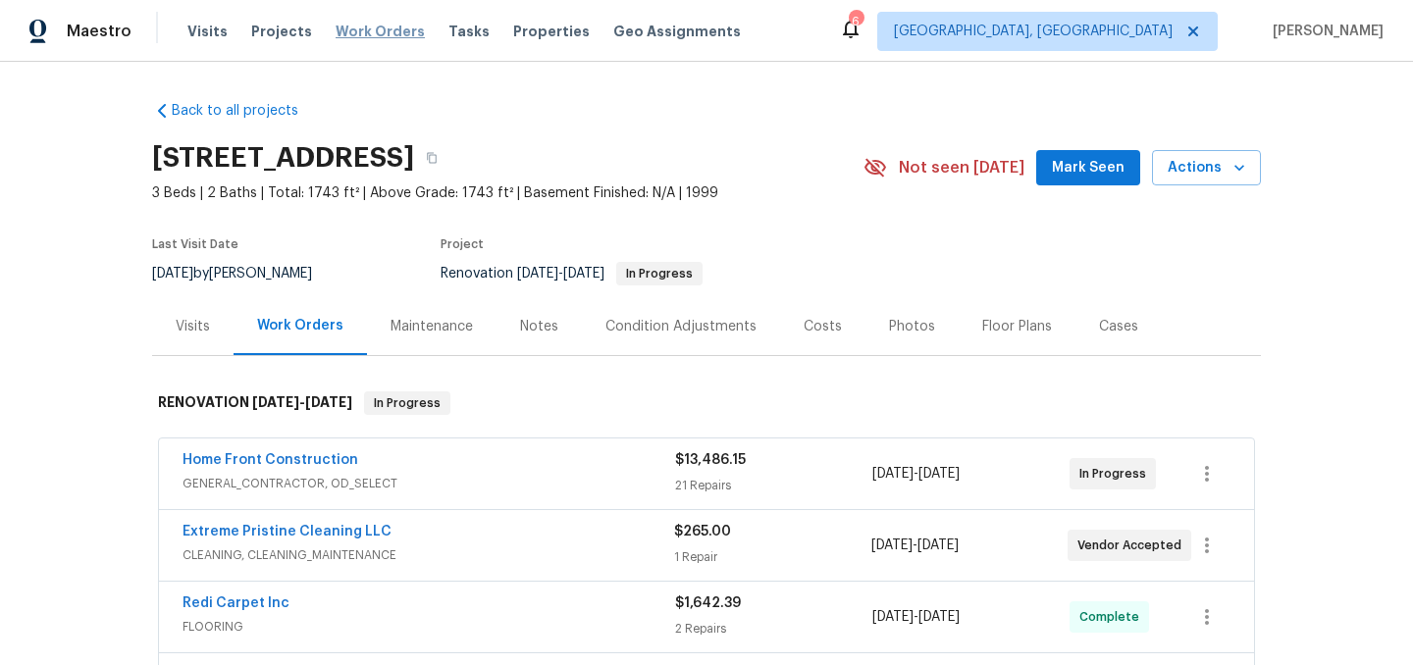
click at [370, 32] on span "Work Orders" at bounding box center [380, 32] width 89 height 20
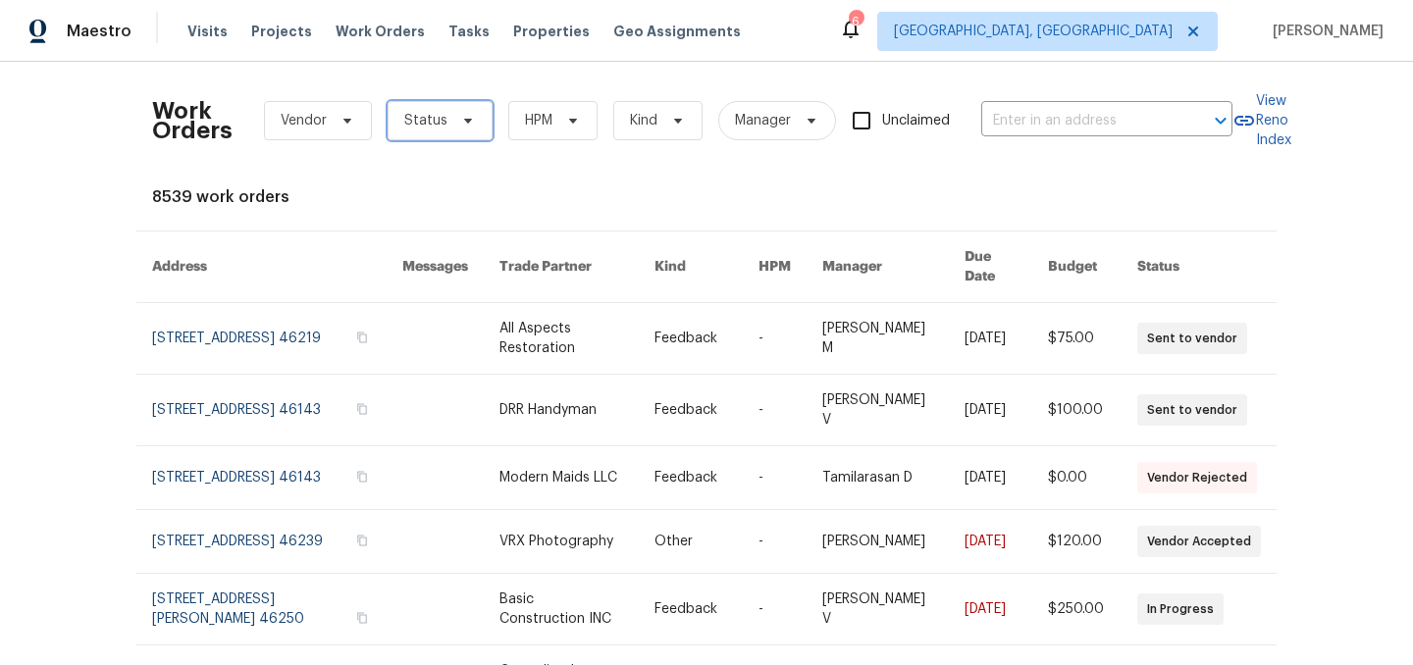
click at [436, 128] on span "Status" at bounding box center [425, 121] width 43 height 20
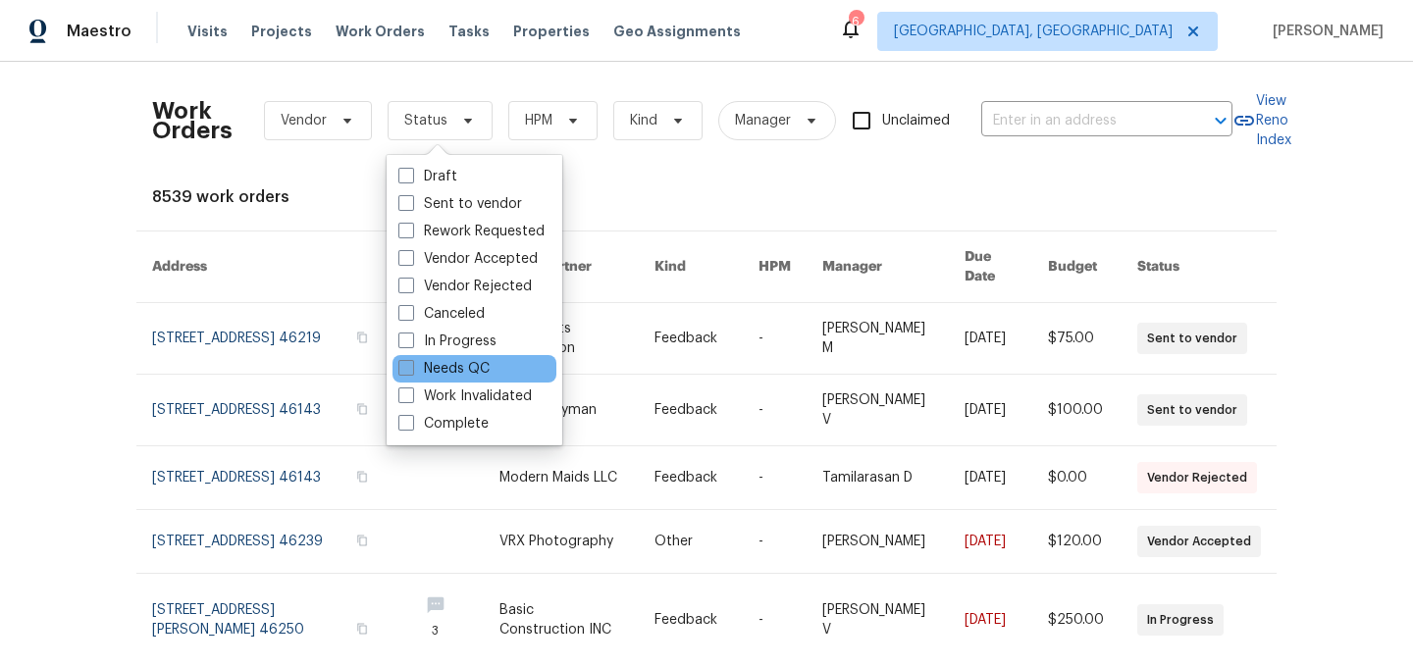
click at [455, 359] on label "Needs QC" at bounding box center [443, 369] width 91 height 20
click at [411, 359] on input "Needs QC" at bounding box center [404, 365] width 13 height 13
checkbox input "true"
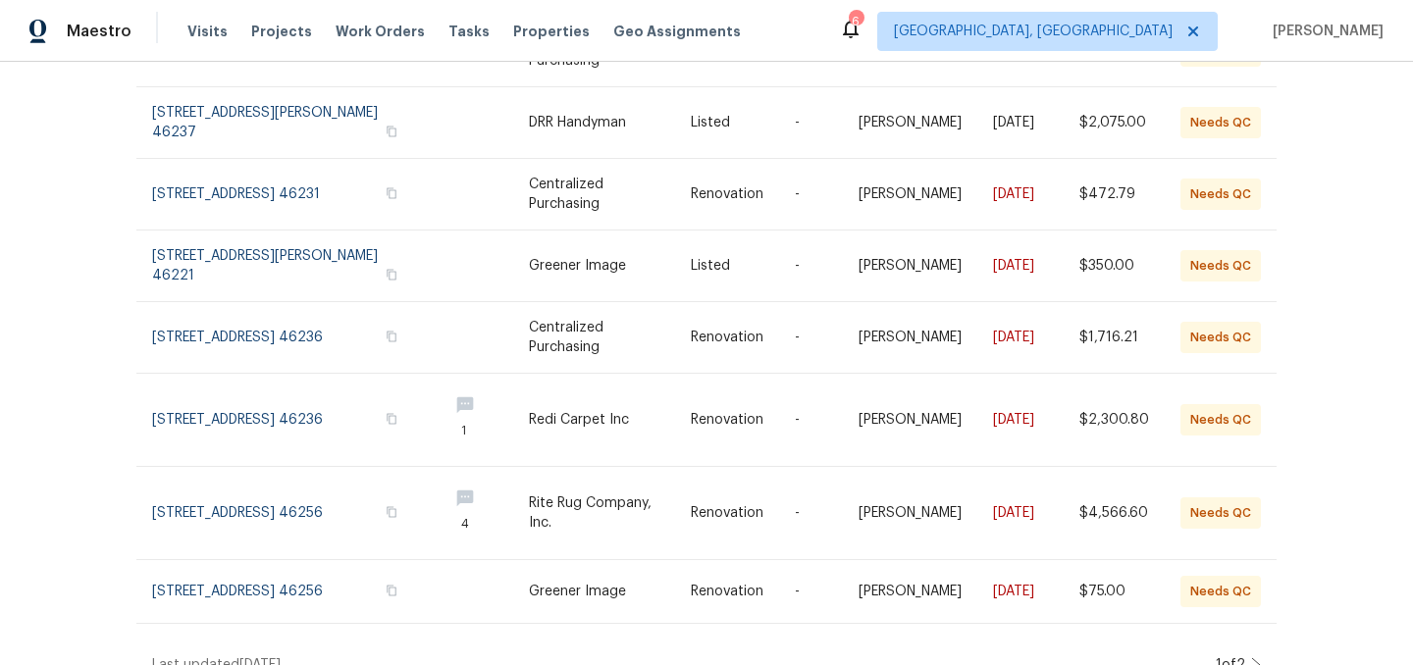
scroll to position [441, 0]
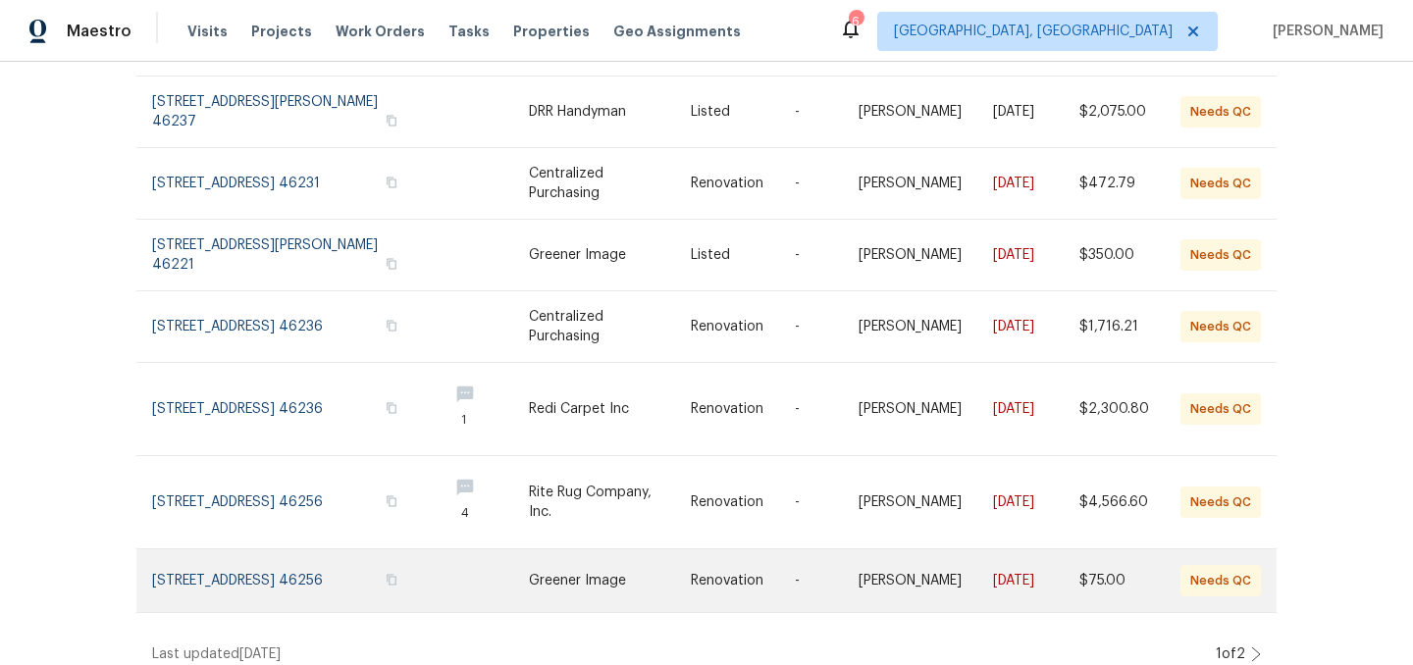
click at [569, 577] on link at bounding box center [610, 580] width 162 height 63
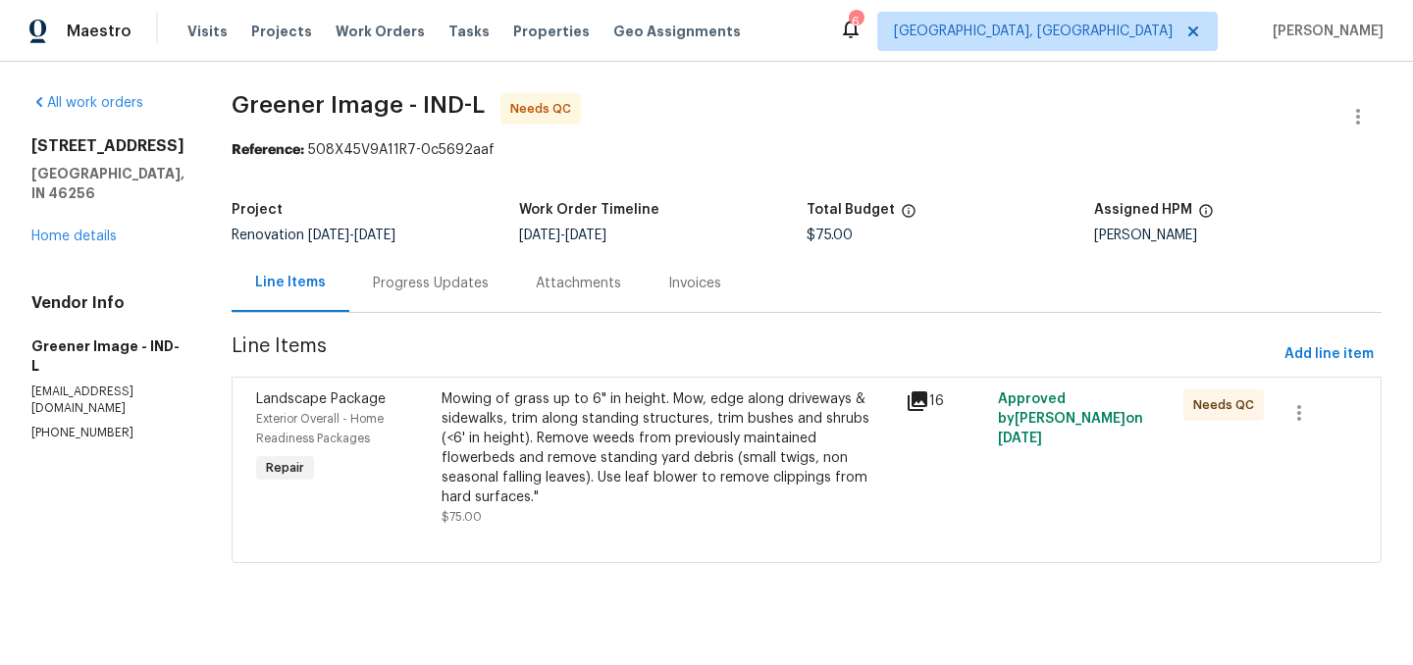
click at [579, 440] on div "Mowing of grass up to 6" in height. Mow, edge along driveways & sidewalks, trim…" at bounding box center [667, 448] width 452 height 118
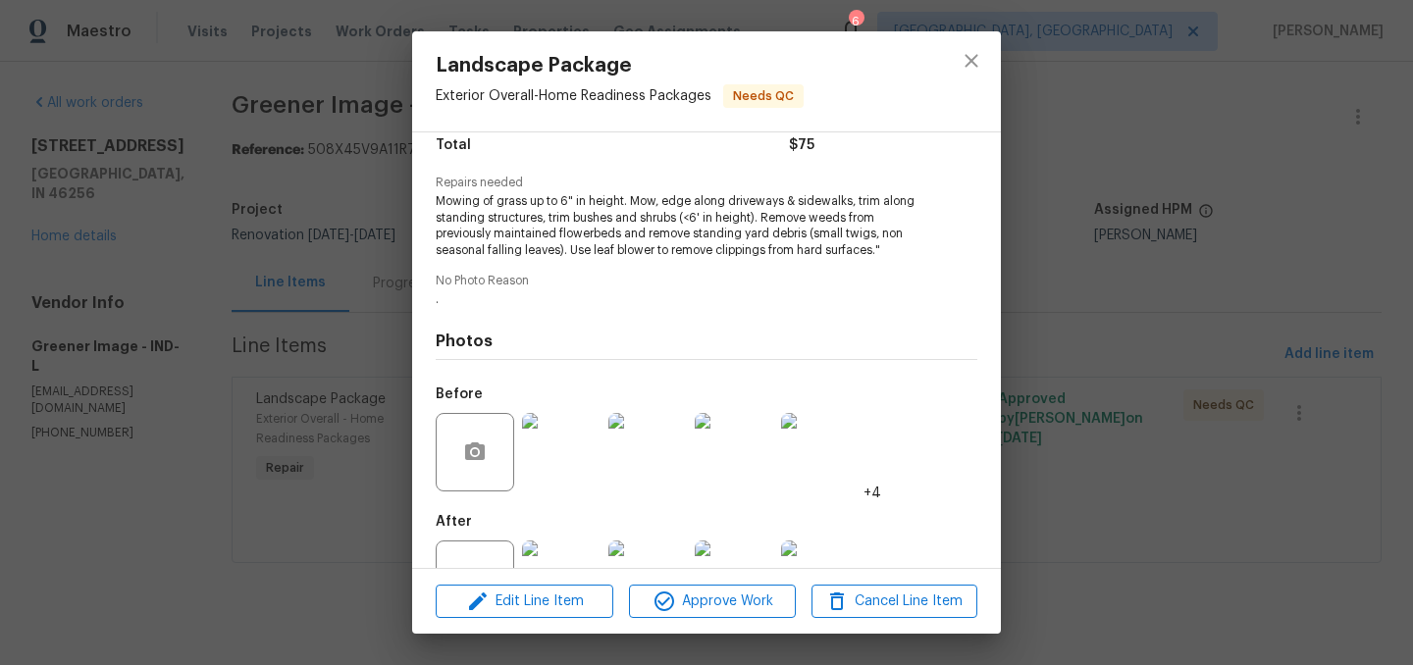
scroll to position [238, 0]
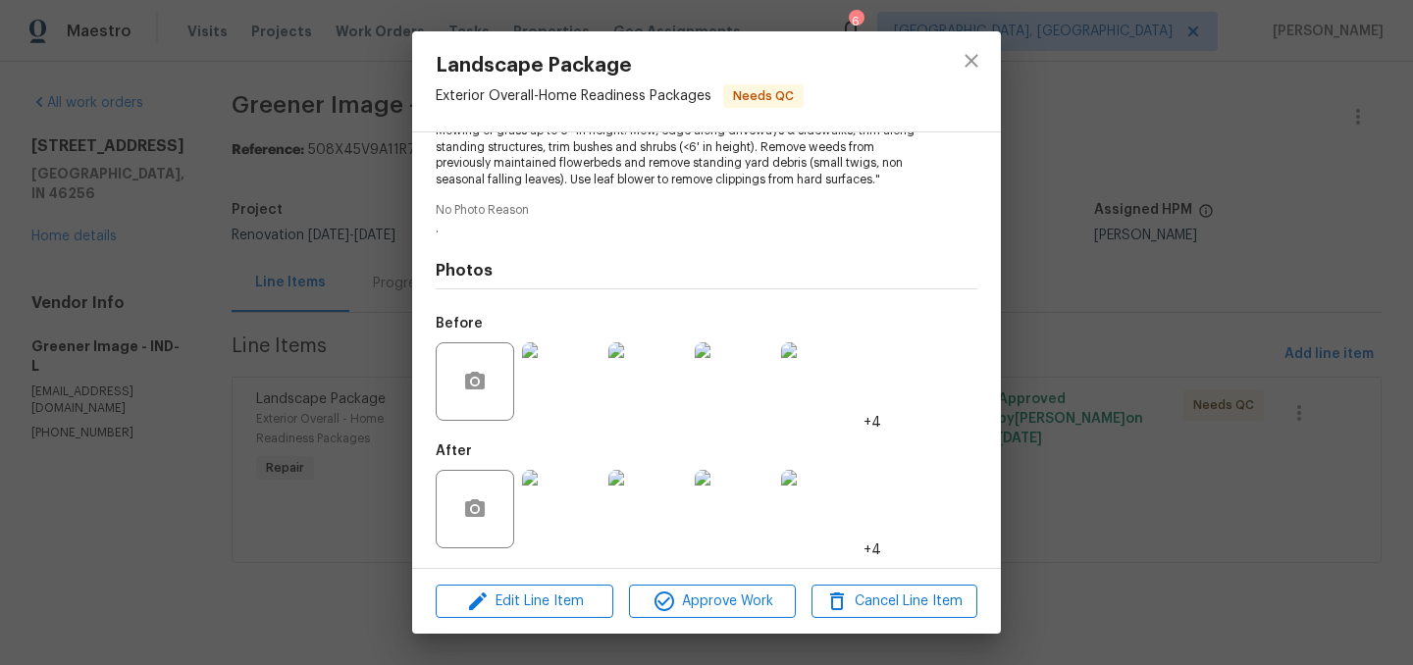
click at [561, 509] on img at bounding box center [561, 509] width 78 height 78
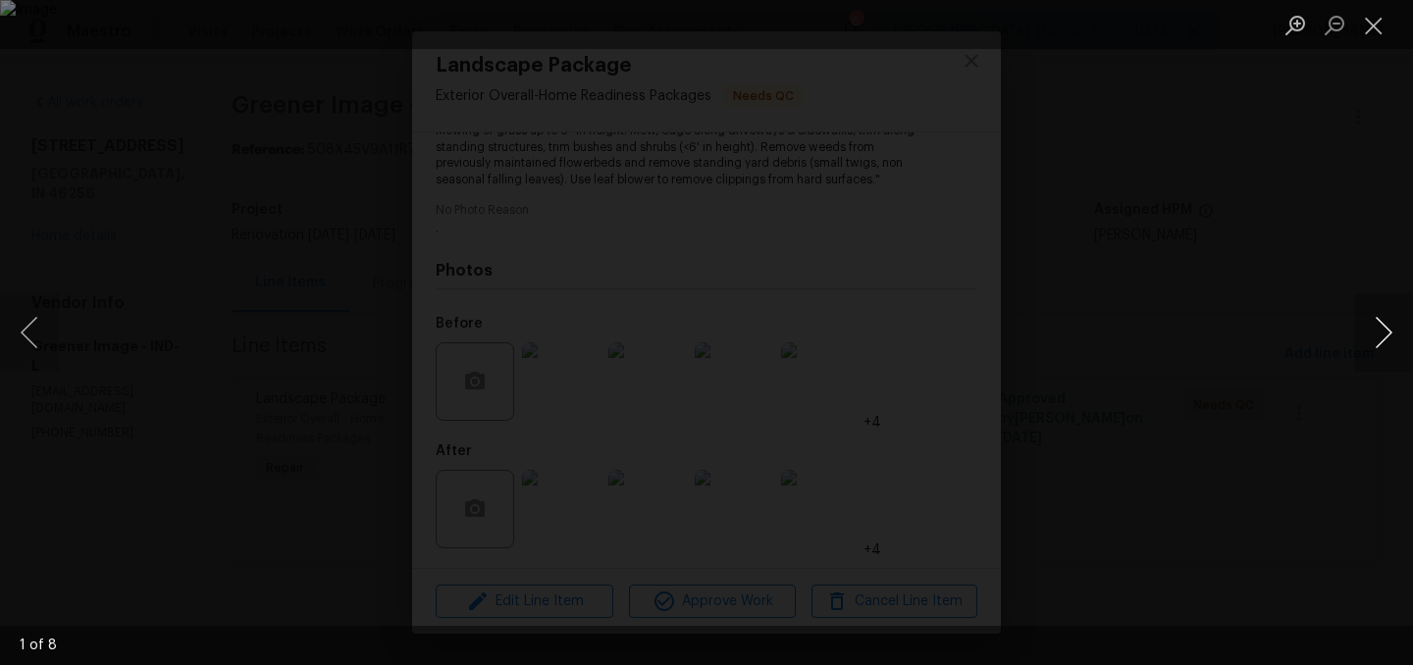
click at [1391, 335] on button "Next image" at bounding box center [1383, 332] width 59 height 78
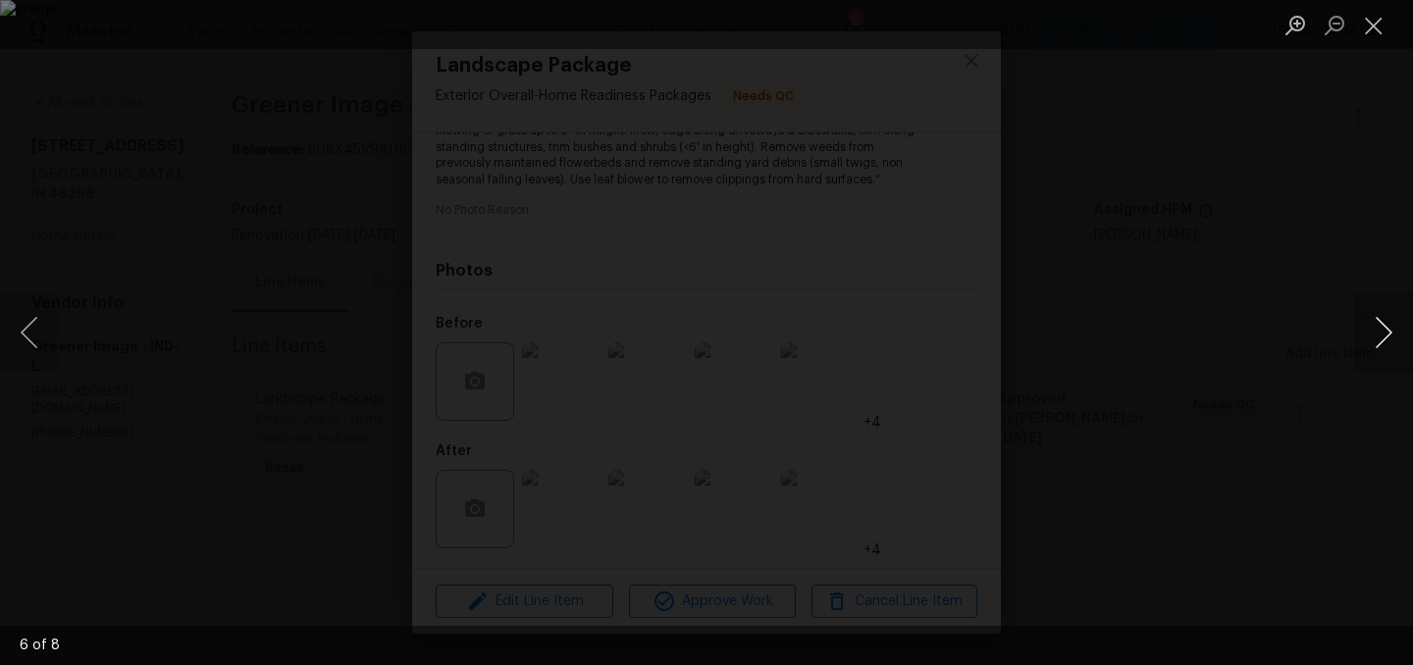
click at [1391, 335] on button "Next image" at bounding box center [1383, 332] width 59 height 78
click at [1376, 23] on button "Close lightbox" at bounding box center [1373, 25] width 39 height 34
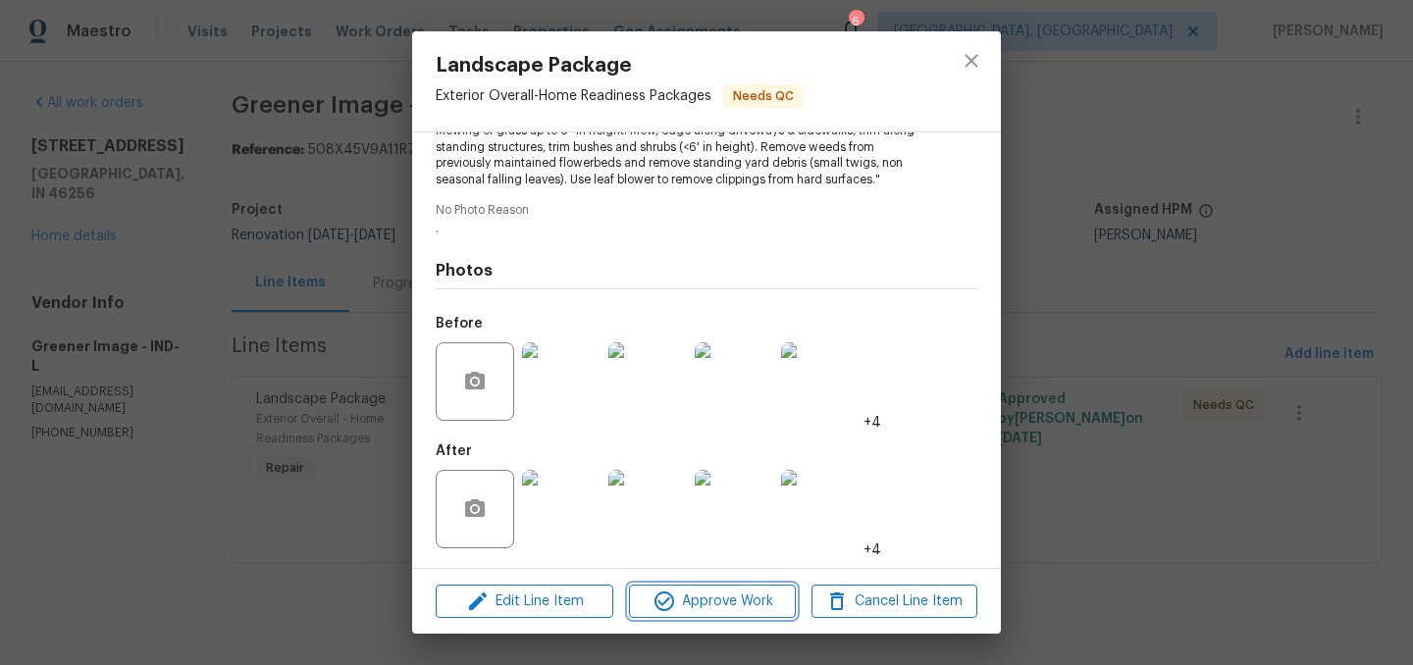
click at [712, 603] on span "Approve Work" at bounding box center [712, 602] width 154 height 25
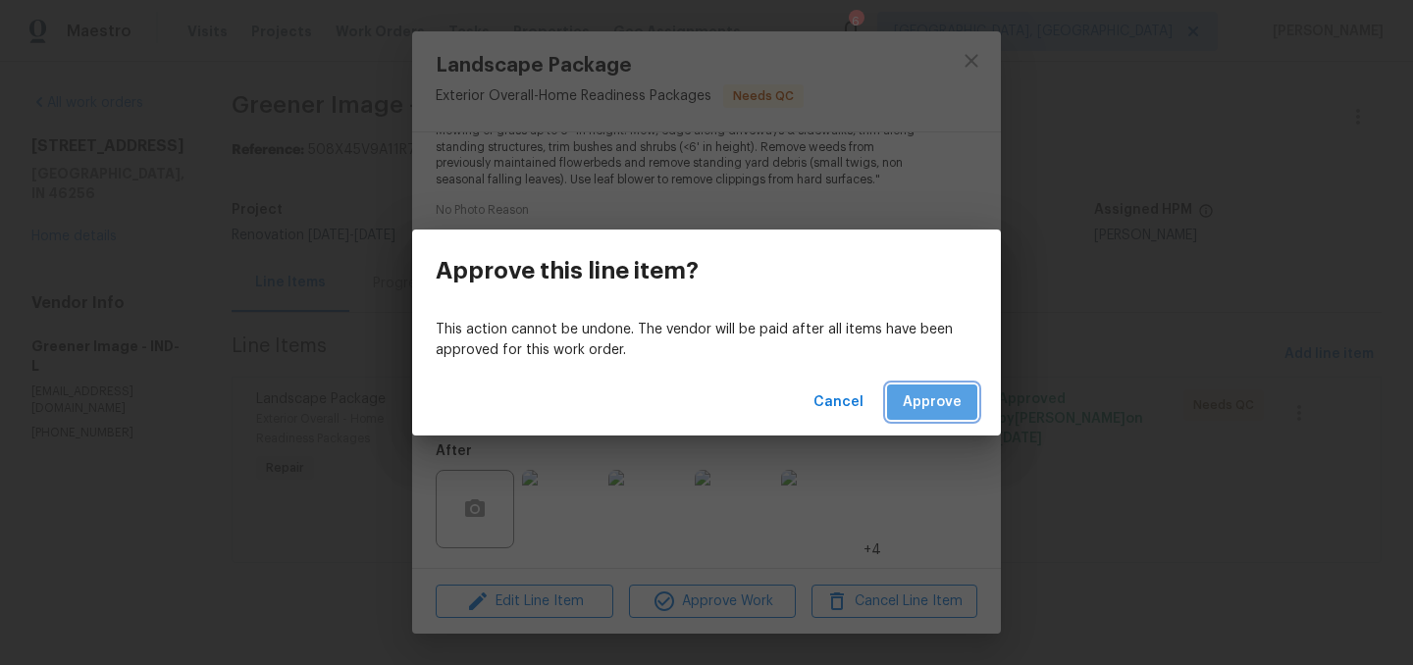
click at [935, 399] on span "Approve" at bounding box center [932, 402] width 59 height 25
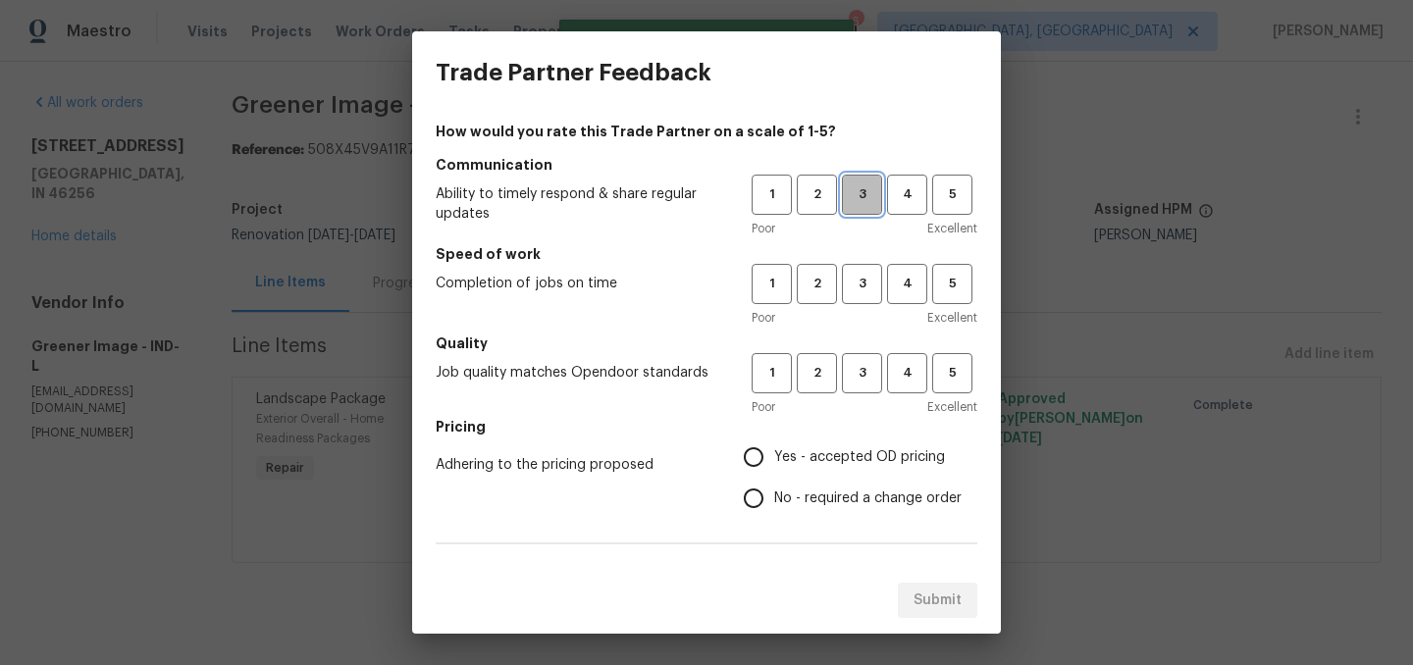
click at [845, 191] on span "3" at bounding box center [862, 194] width 36 height 23
click at [869, 292] on span "3" at bounding box center [862, 284] width 36 height 23
click at [869, 381] on span "3" at bounding box center [862, 373] width 36 height 23
click at [770, 450] on input "Yes - accepted OD pricing" at bounding box center [753, 457] width 41 height 41
radio input "true"
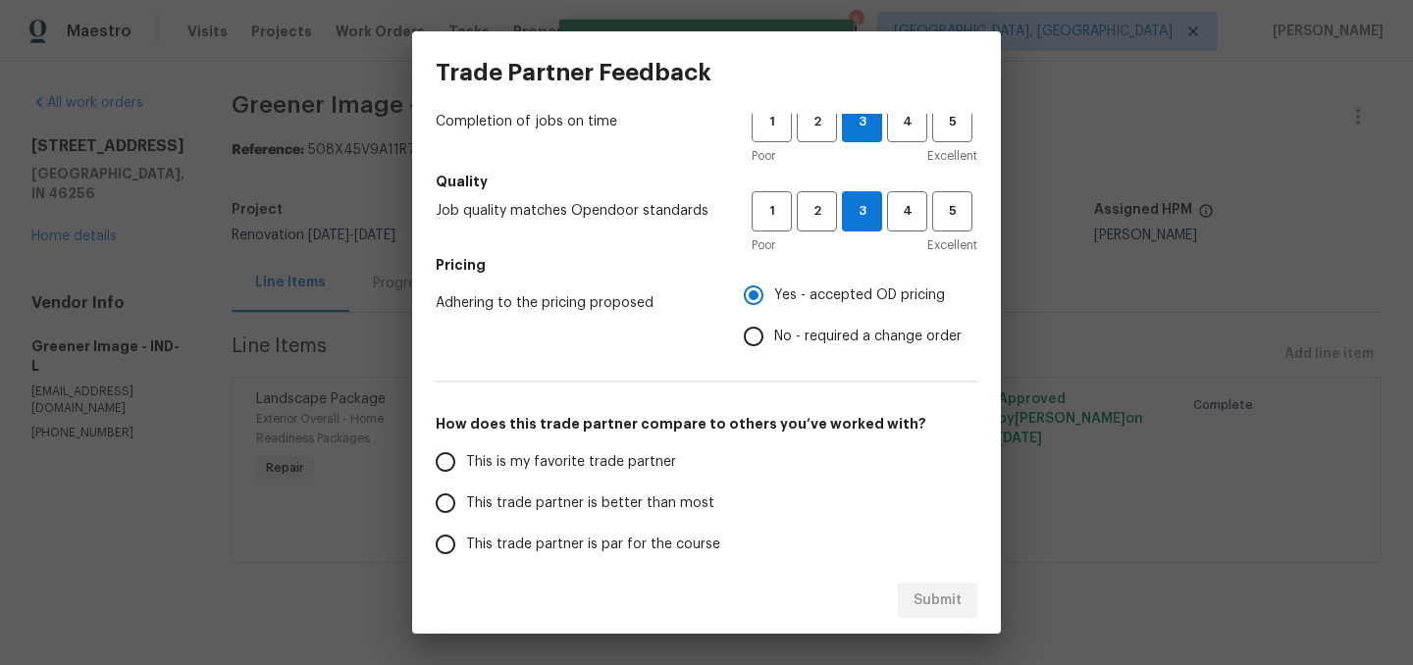
scroll to position [171, 0]
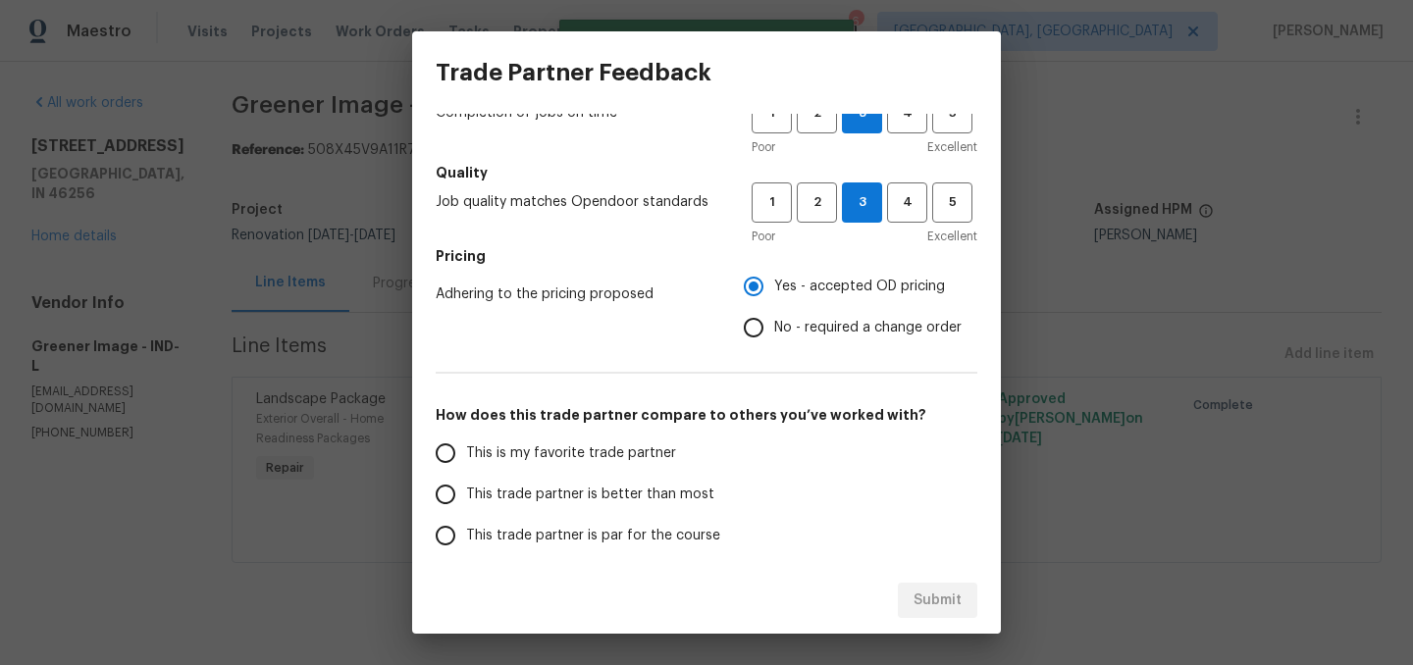
click at [658, 493] on span "This trade partner is better than most" at bounding box center [590, 495] width 248 height 21
click at [466, 493] on input "This trade partner is better than most" at bounding box center [445, 494] width 41 height 41
click at [964, 601] on button "Submit" at bounding box center [937, 601] width 79 height 36
radio input "true"
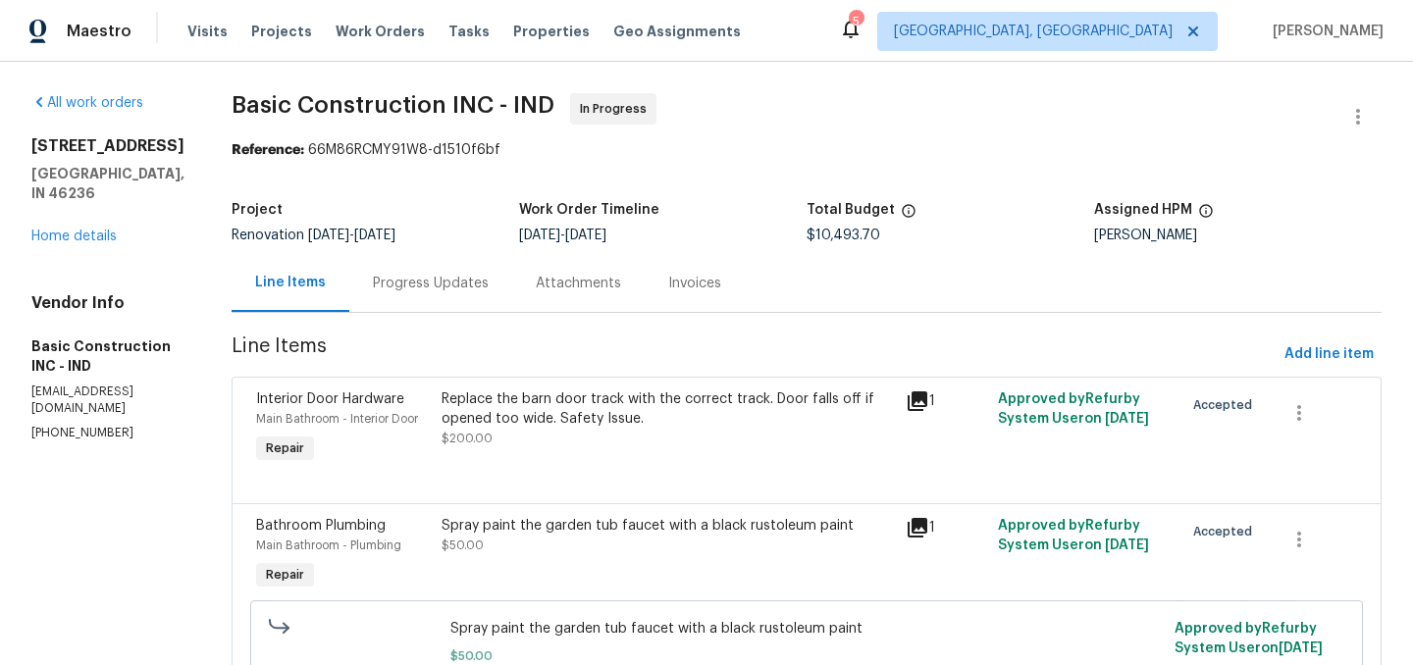
click at [359, 19] on div "Visits Projects Work Orders Tasks Properties Geo Assignments" at bounding box center [475, 31] width 577 height 39
click at [359, 25] on span "Work Orders" at bounding box center [380, 32] width 89 height 20
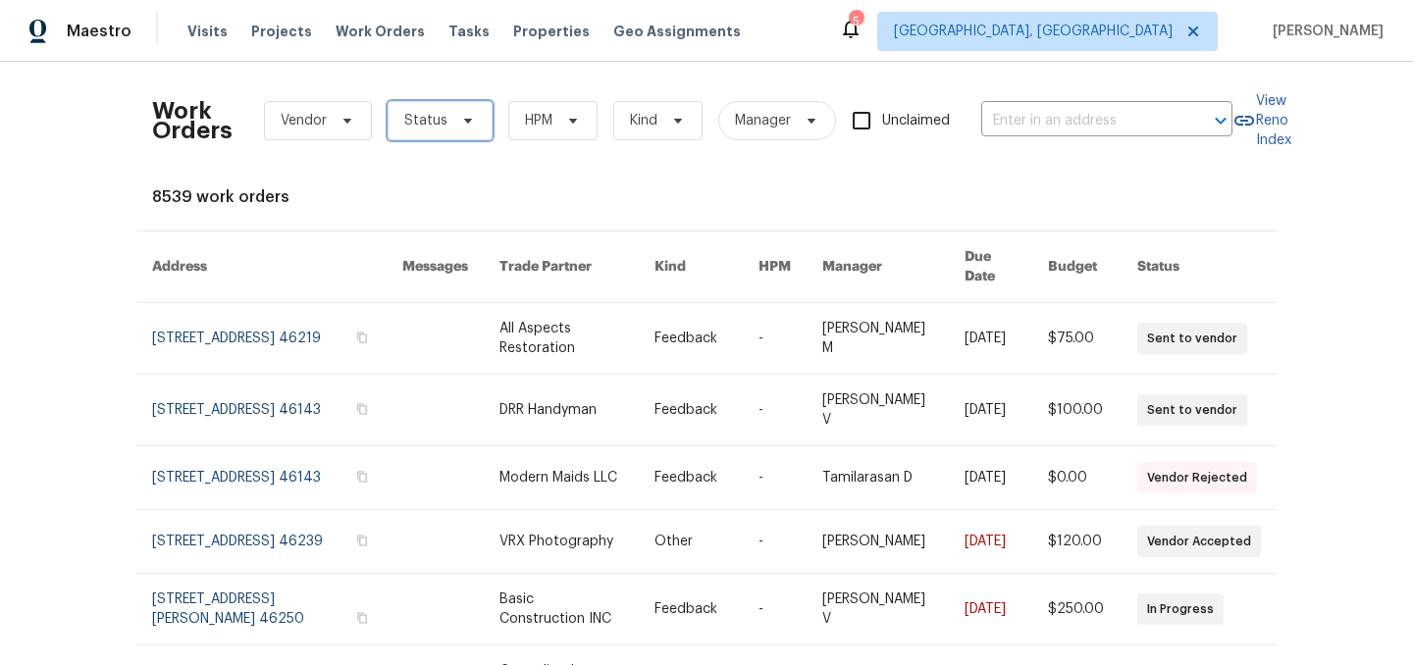
click at [422, 125] on span "Status" at bounding box center [425, 121] width 43 height 20
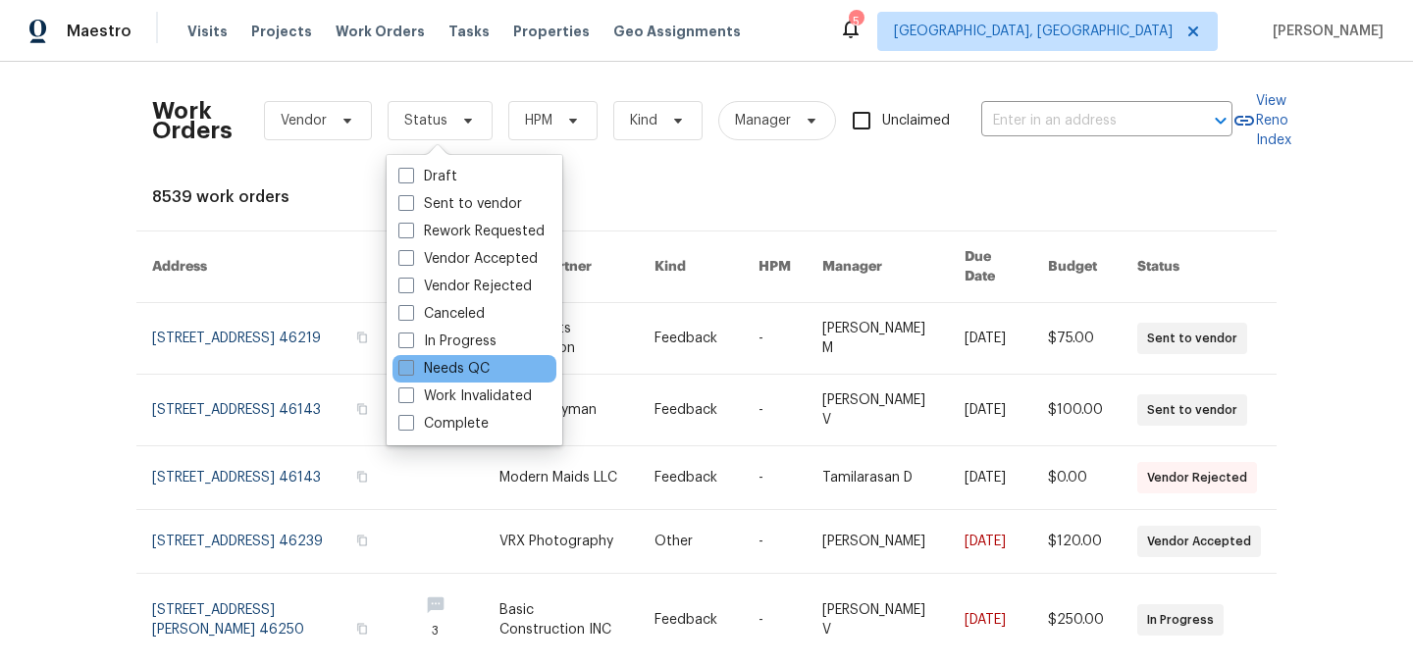
click at [456, 359] on label "Needs QC" at bounding box center [443, 369] width 91 height 20
click at [411, 359] on input "Needs QC" at bounding box center [404, 365] width 13 height 13
checkbox input "true"
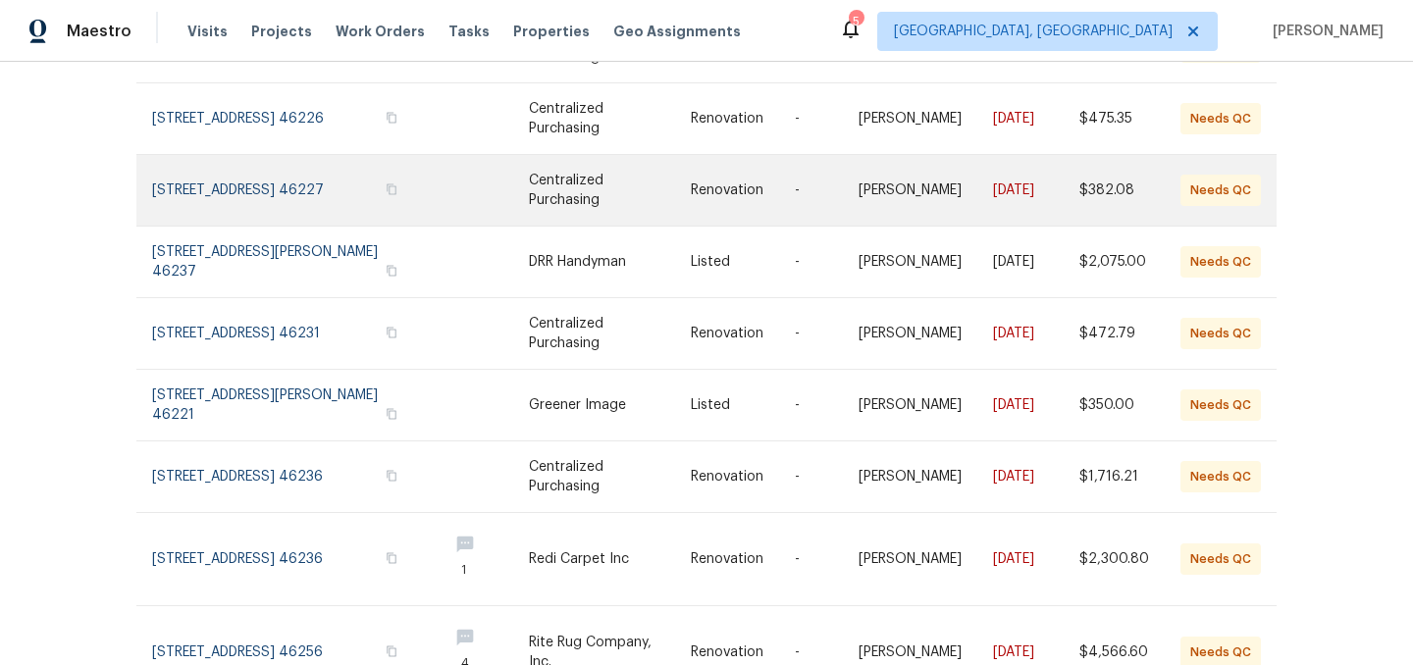
scroll to position [462, 0]
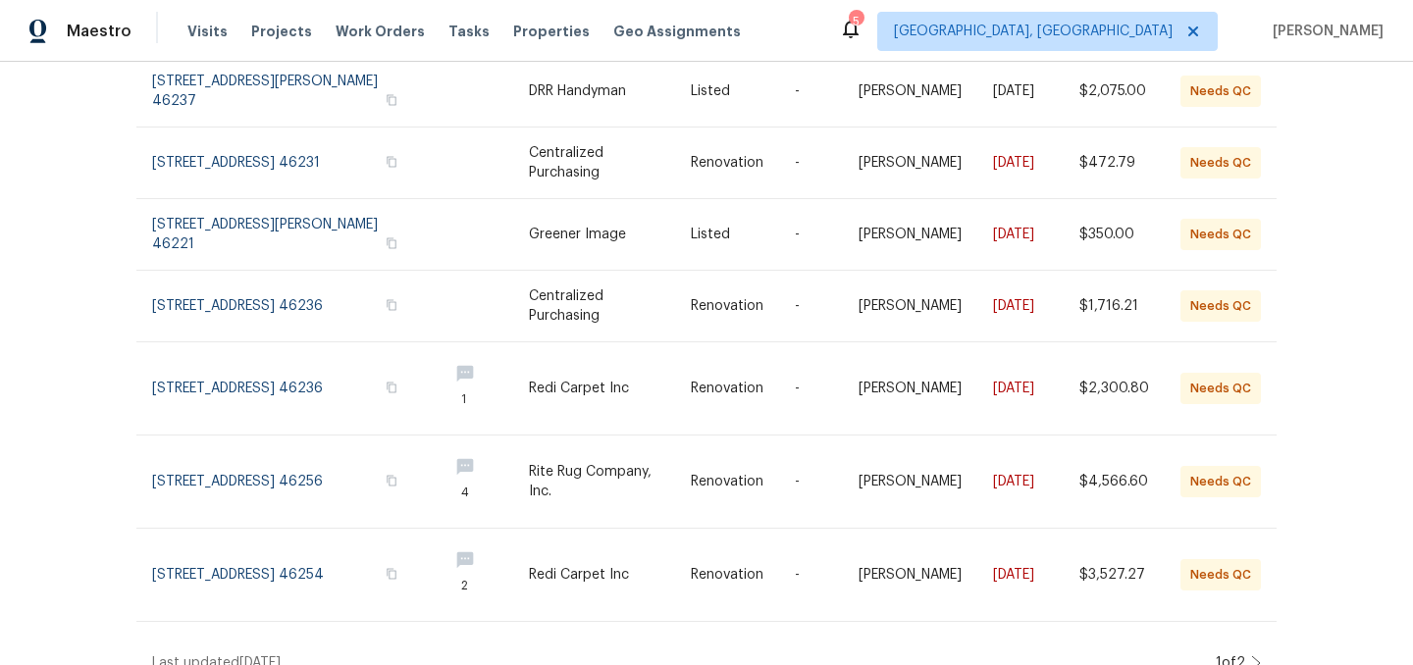
click at [1256, 655] on icon at bounding box center [1256, 663] width 10 height 16
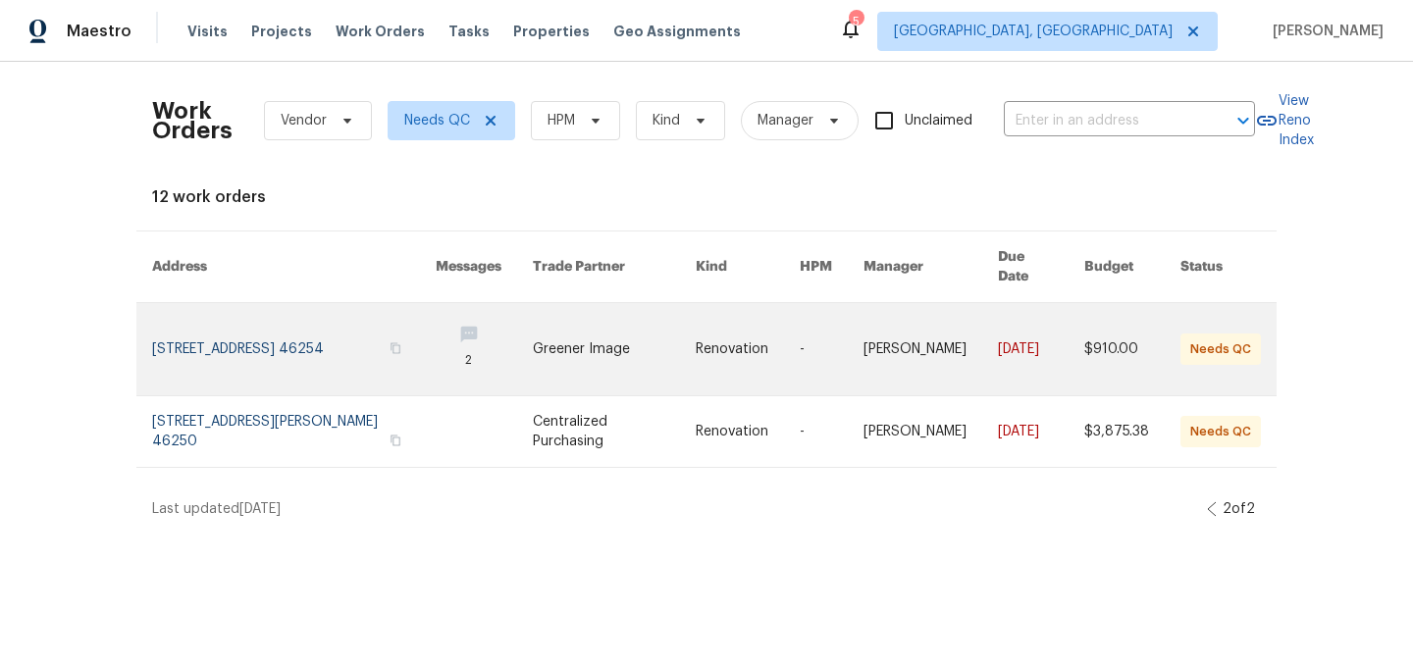
click at [595, 351] on link at bounding box center [614, 349] width 163 height 92
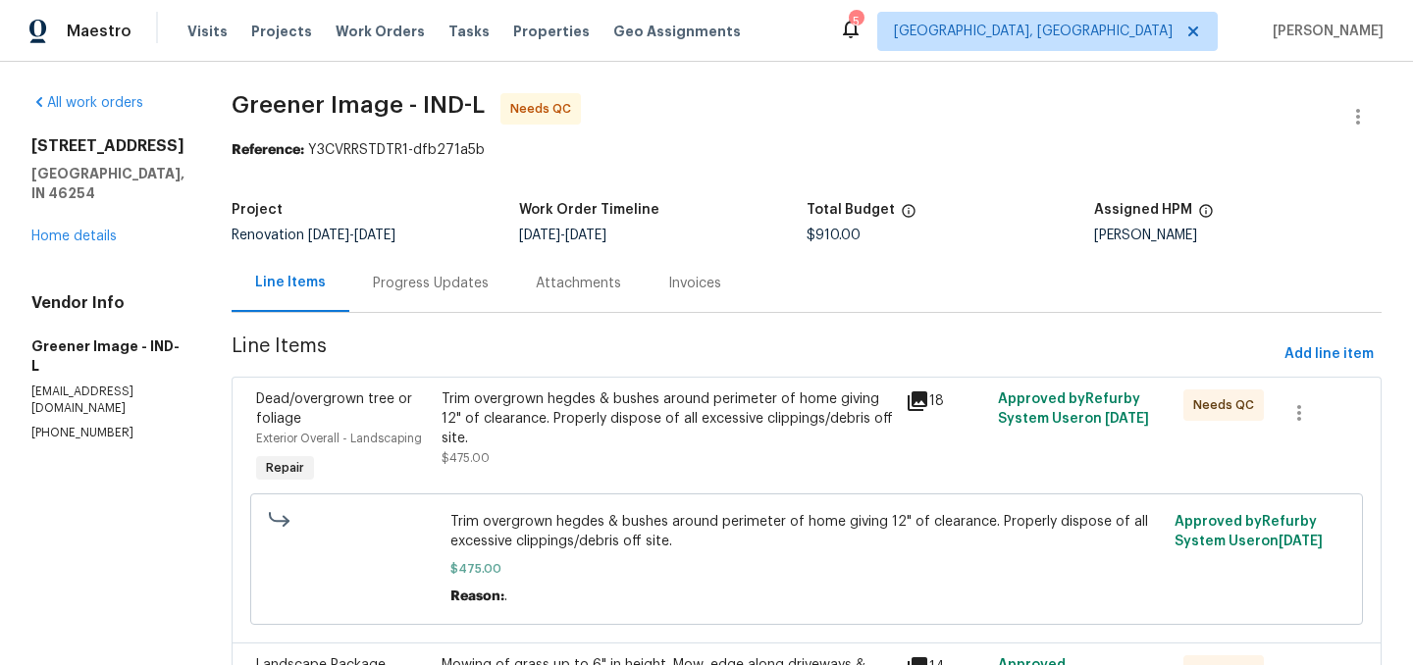
click at [520, 409] on div "Trim overgrown hegdes & bushes around perimeter of home giving 12" of clearance…" at bounding box center [667, 418] width 452 height 59
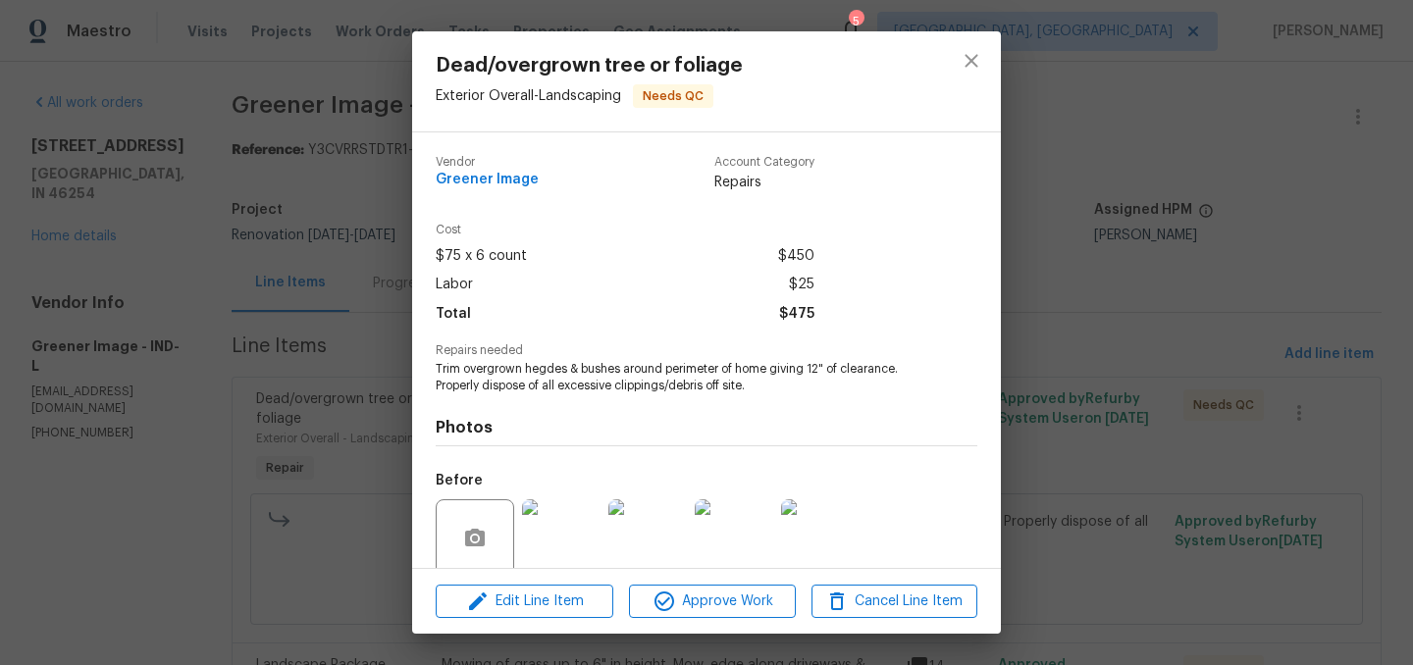
scroll to position [156, 0]
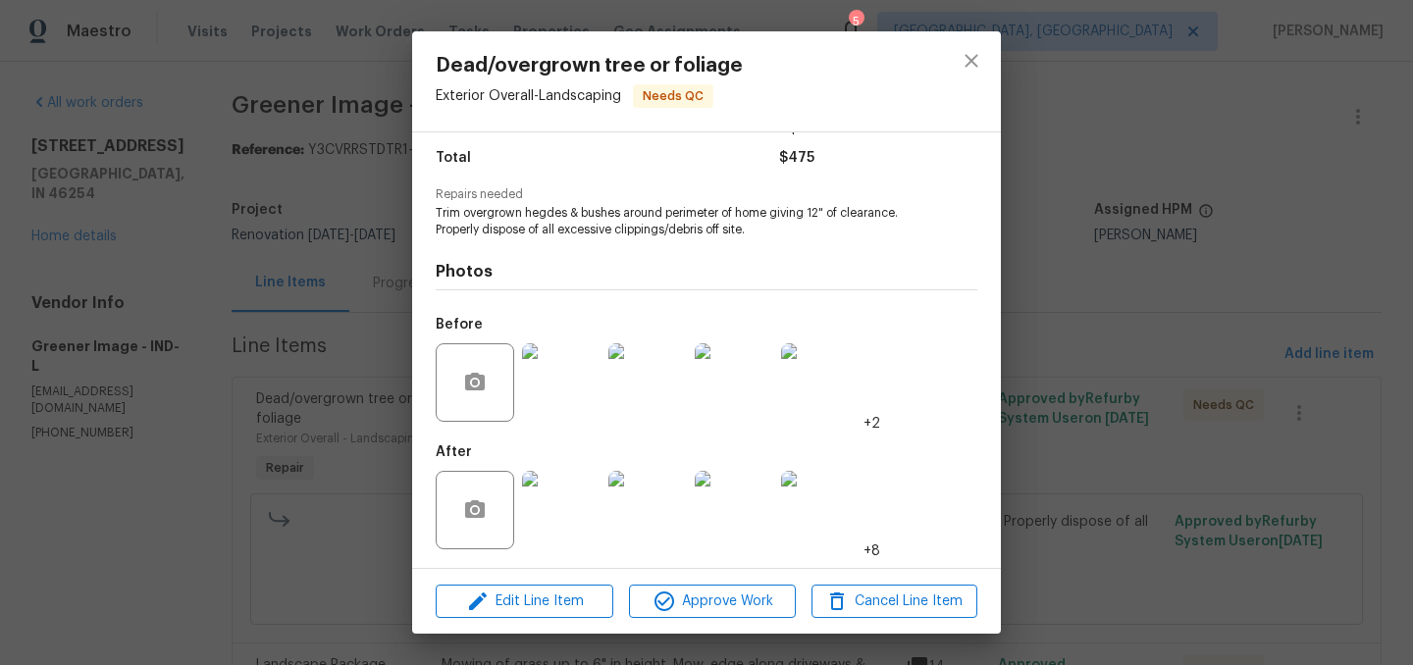
click at [562, 522] on img at bounding box center [561, 510] width 78 height 78
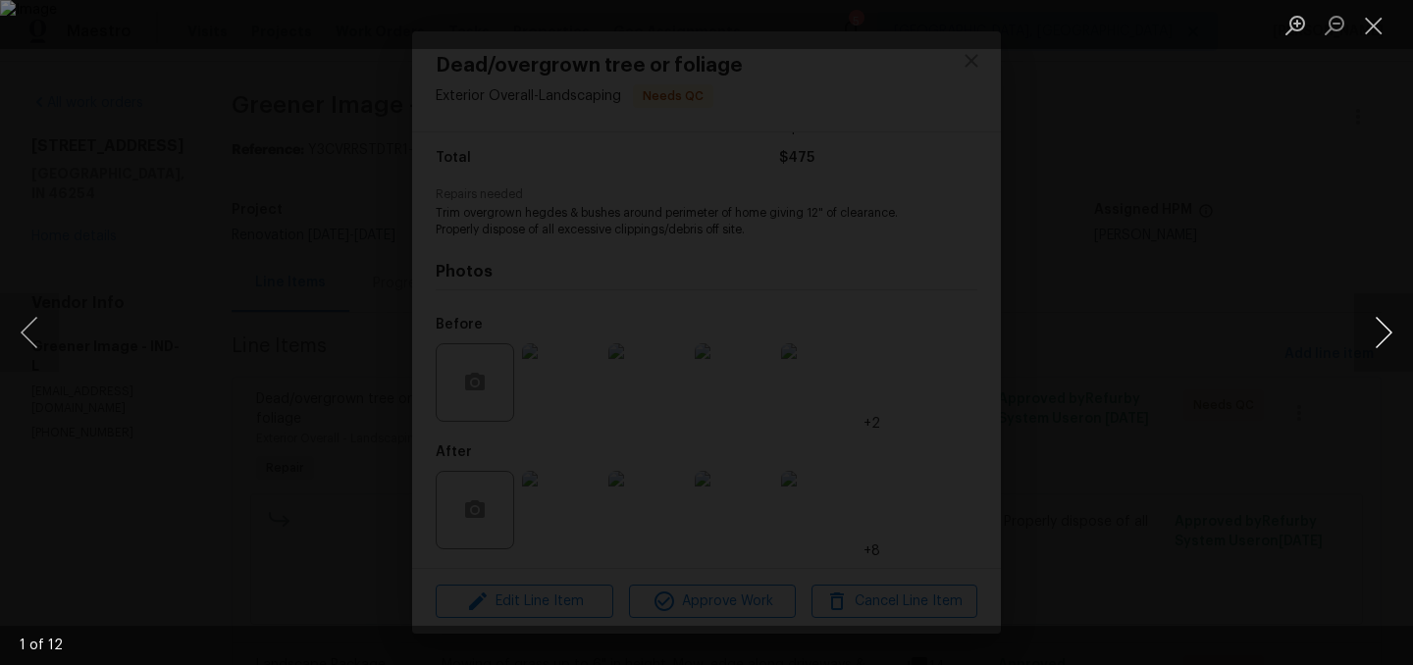
click at [1381, 336] on button "Next image" at bounding box center [1383, 332] width 59 height 78
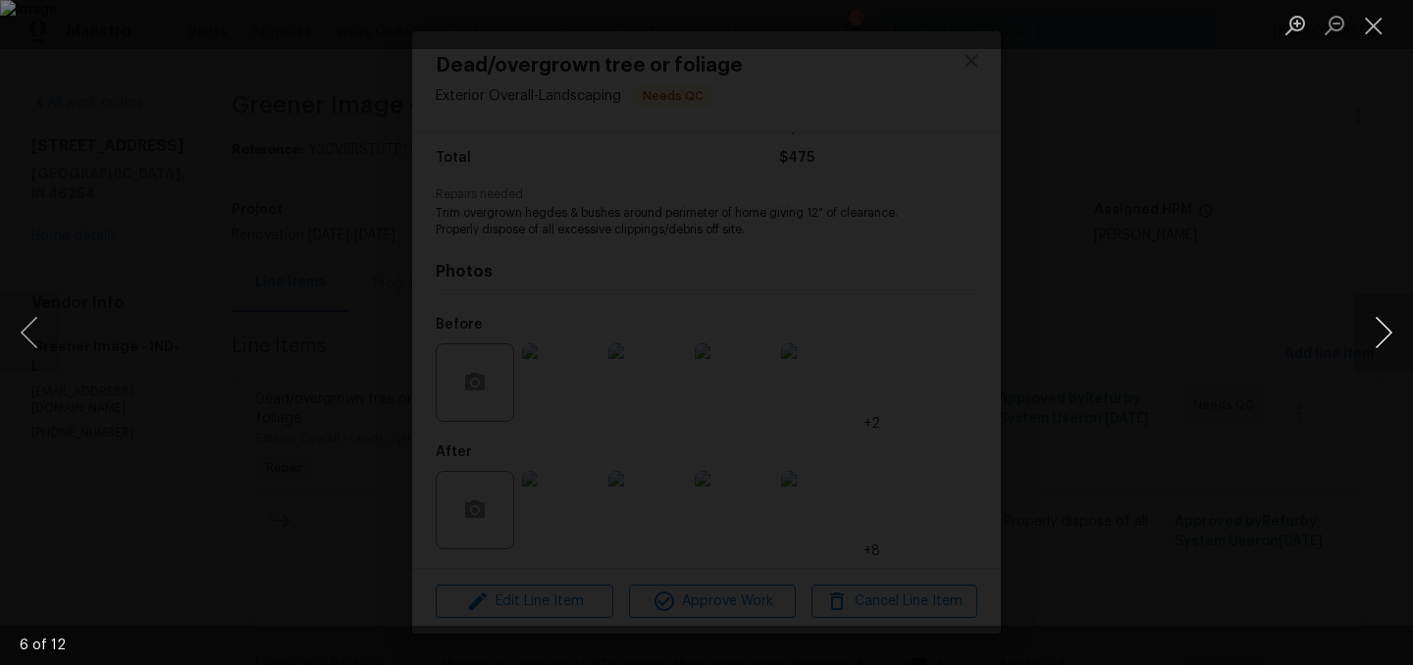
click at [1381, 336] on button "Next image" at bounding box center [1383, 332] width 59 height 78
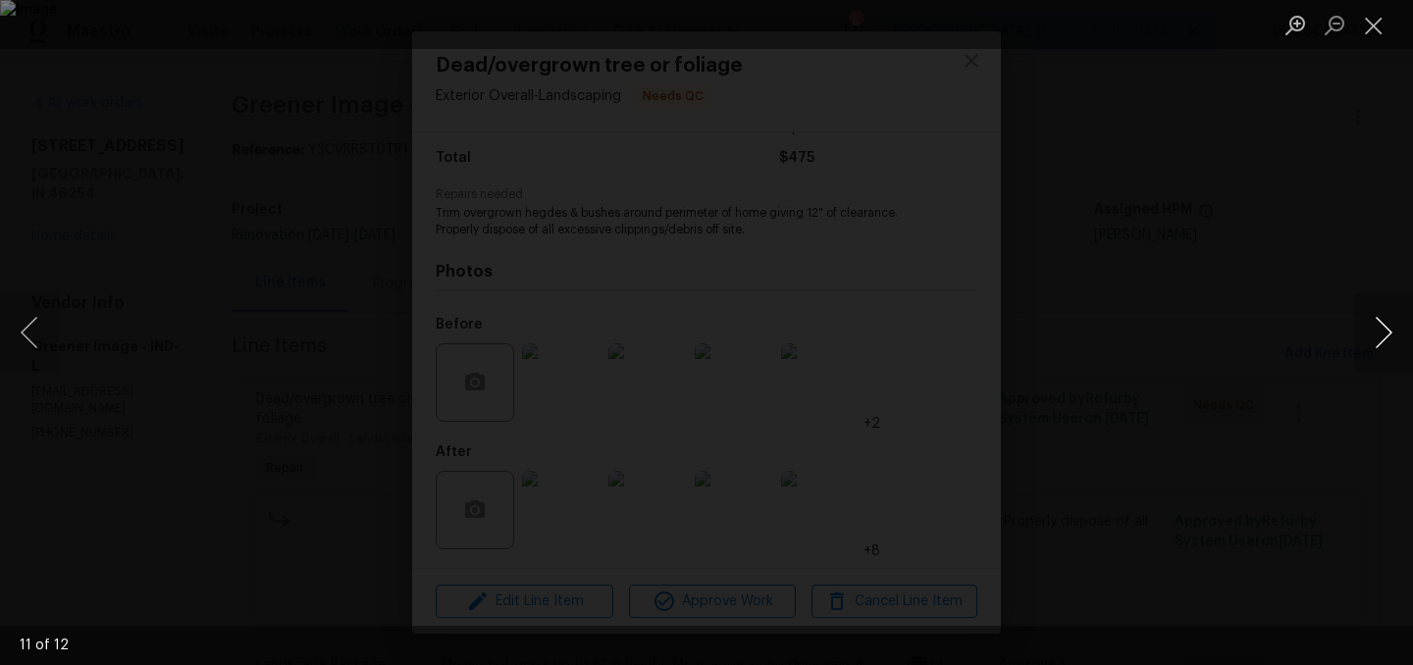
click at [1381, 336] on button "Next image" at bounding box center [1383, 332] width 59 height 78
click at [1377, 32] on button "Close lightbox" at bounding box center [1373, 25] width 39 height 34
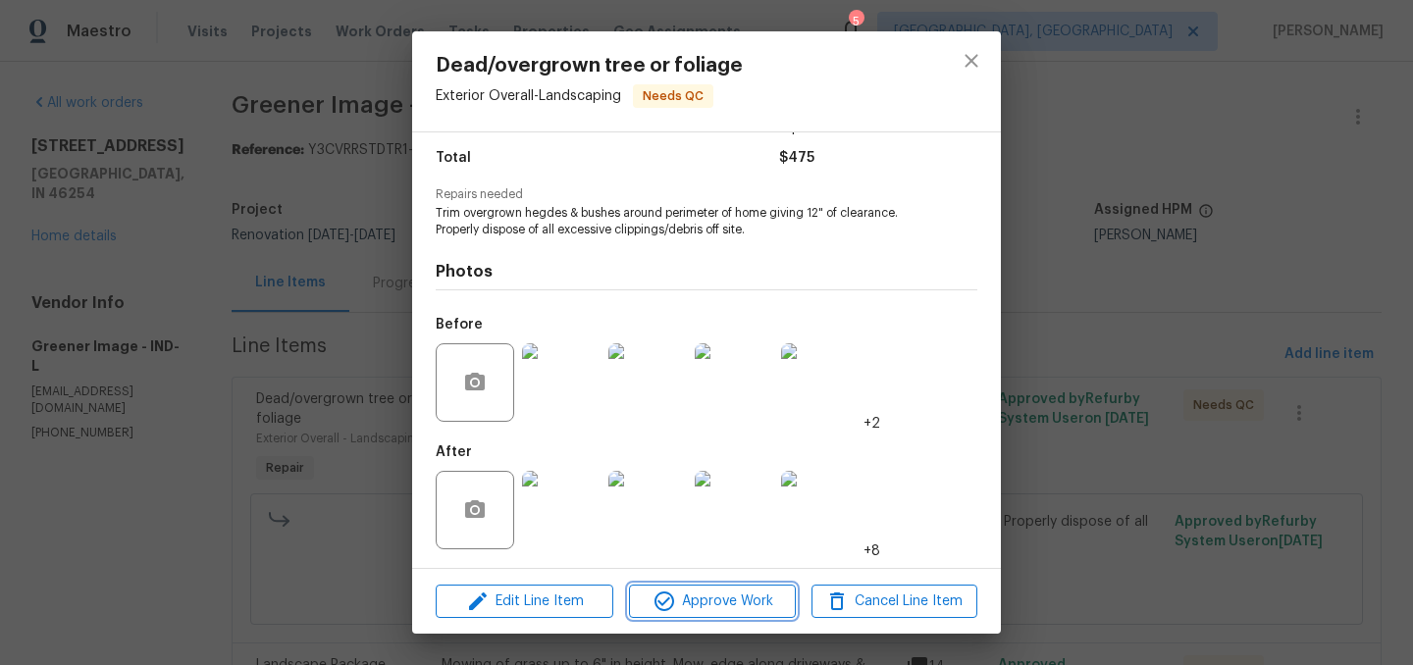
click at [714, 603] on span "Approve Work" at bounding box center [712, 602] width 154 height 25
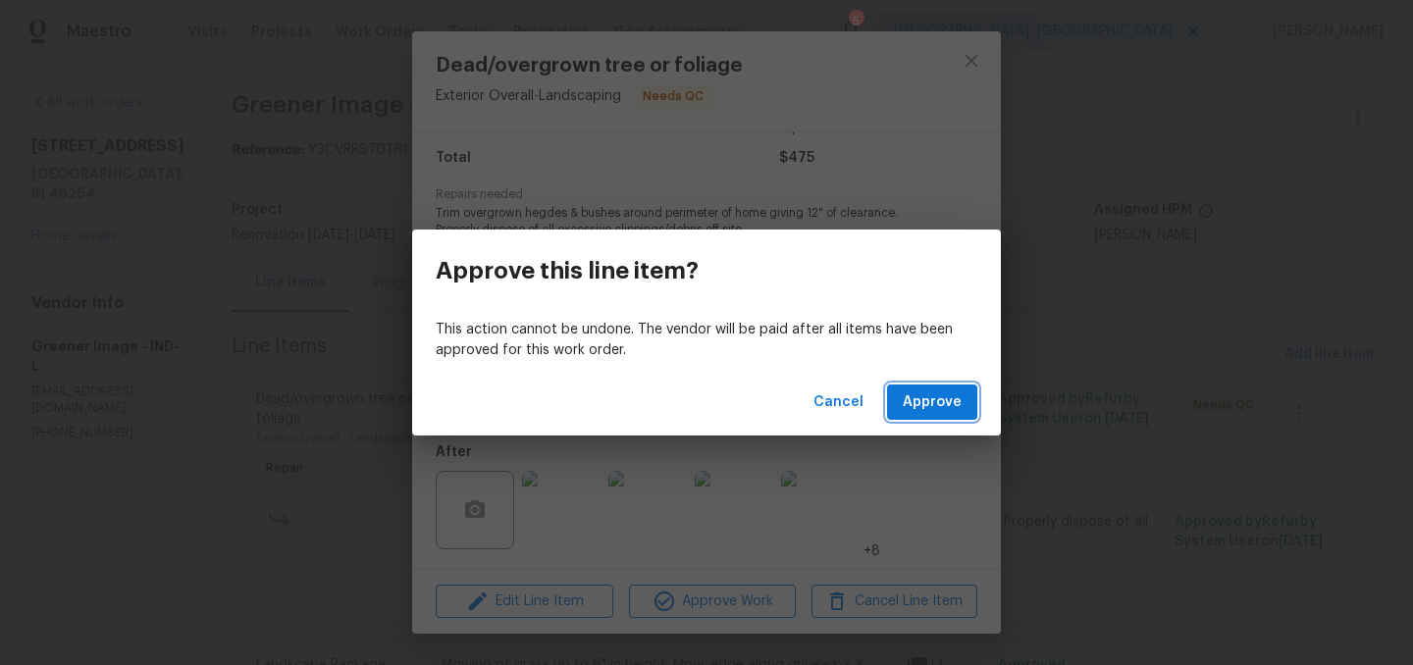
click at [926, 397] on span "Approve" at bounding box center [932, 402] width 59 height 25
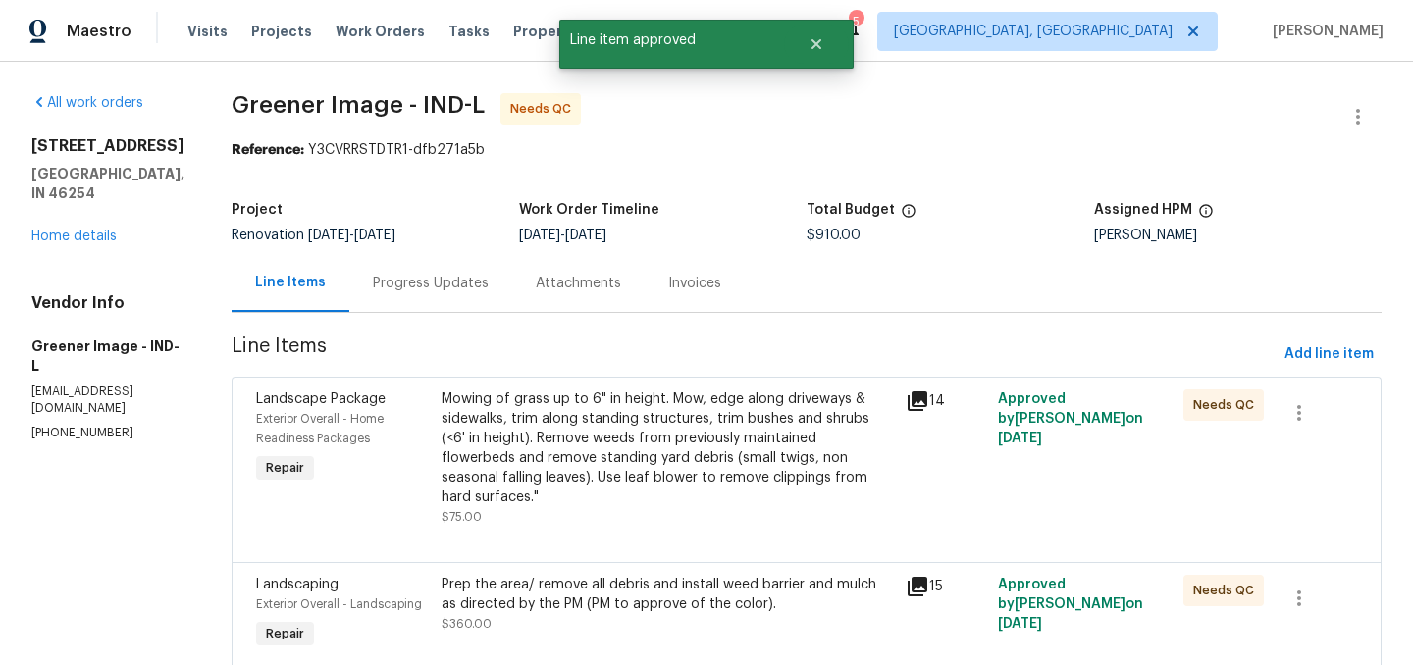
click at [630, 457] on div "Mowing of grass up to 6" in height. Mow, edge along driveways & sidewalks, trim…" at bounding box center [667, 448] width 452 height 118
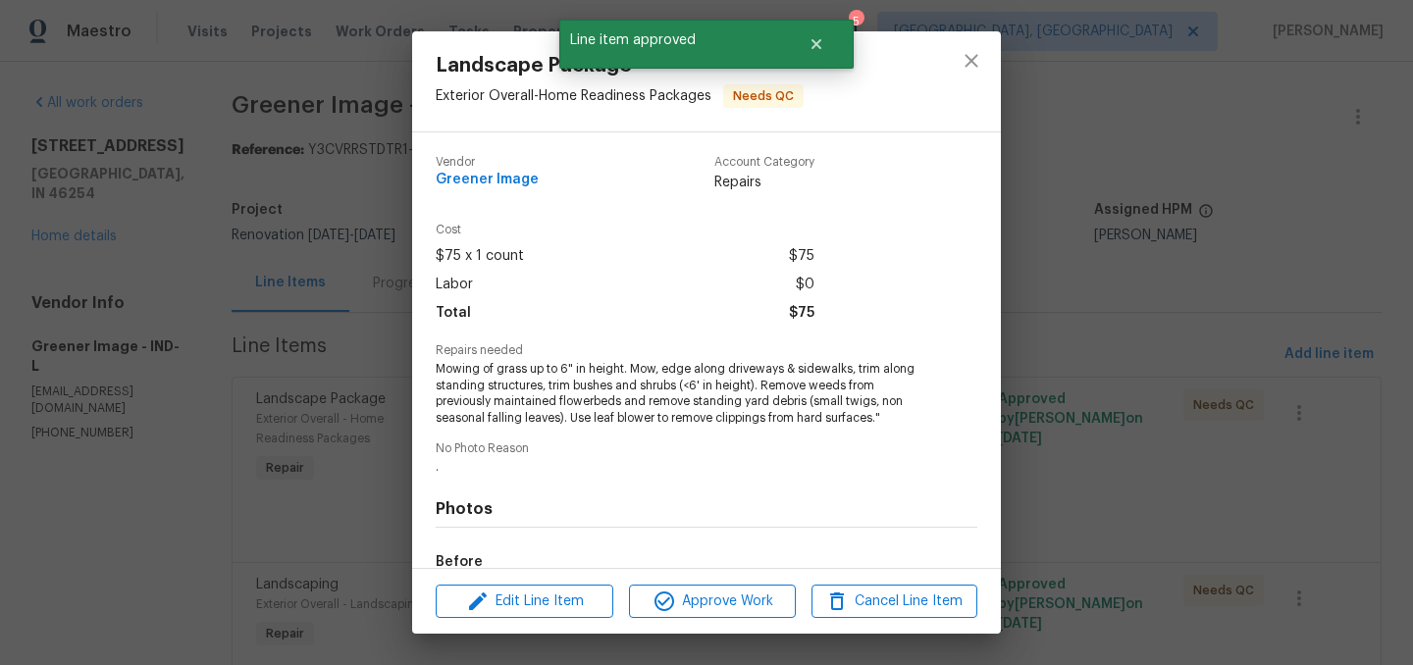
scroll to position [238, 0]
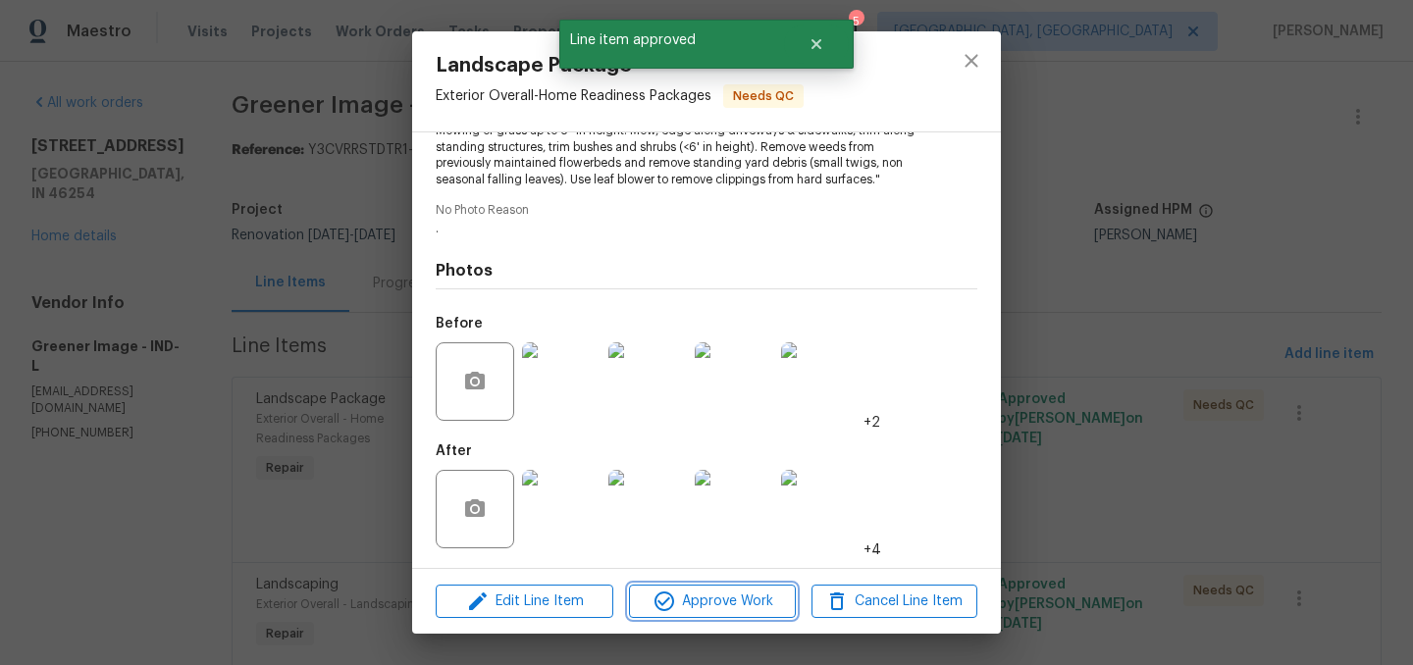
click at [726, 600] on span "Approve Work" at bounding box center [712, 602] width 154 height 25
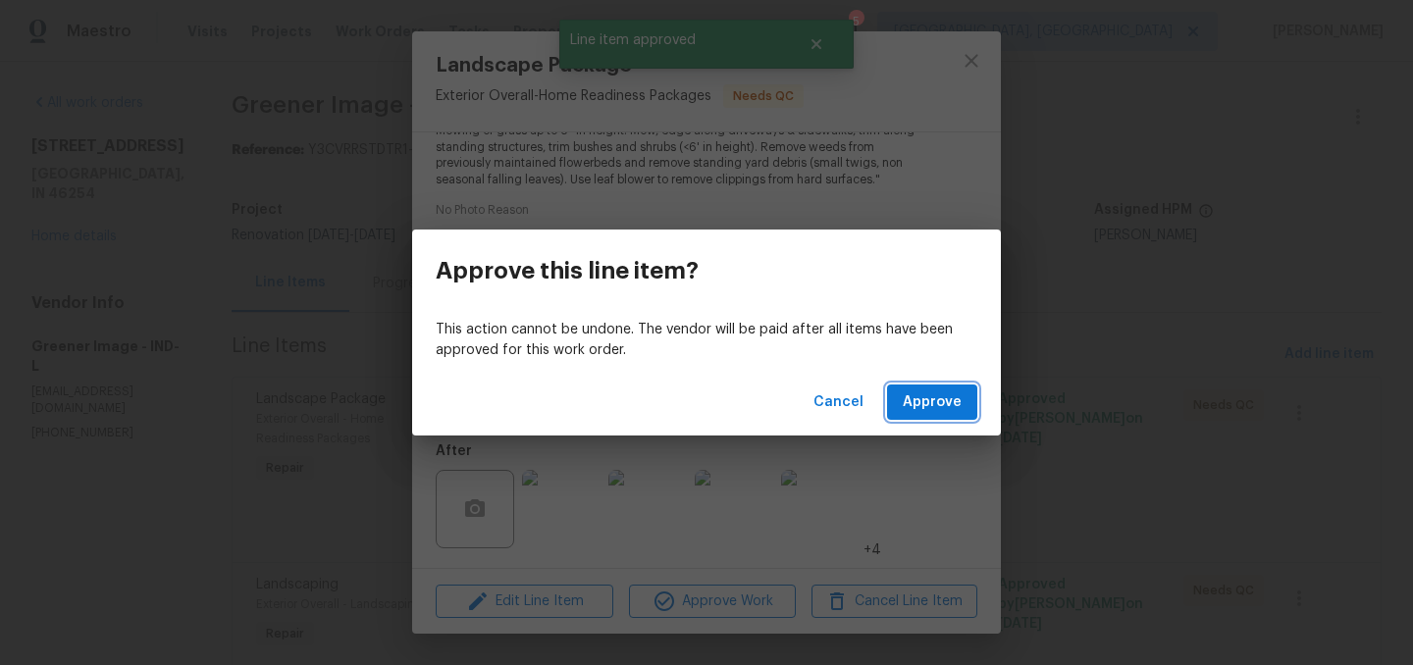
click at [954, 398] on span "Approve" at bounding box center [932, 402] width 59 height 25
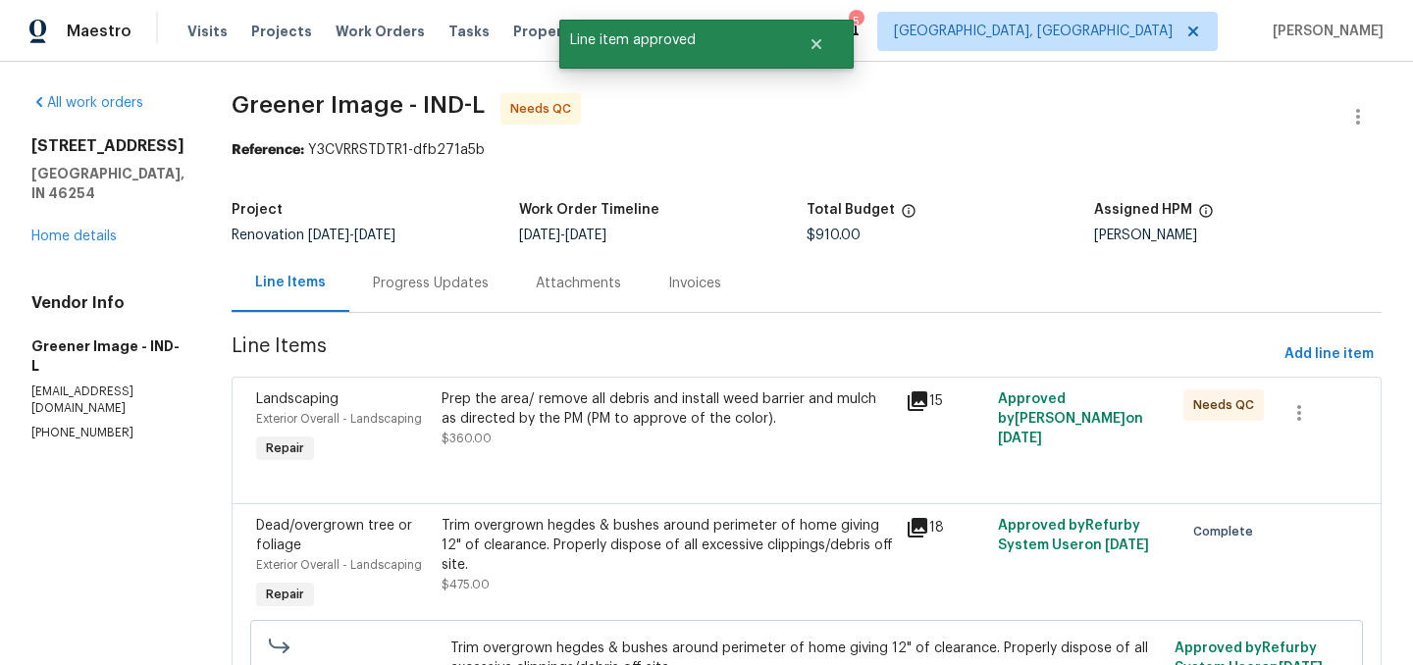
click at [601, 416] on div "Prep the area/ remove all debris and install weed barrier and mulch as directed…" at bounding box center [667, 408] width 452 height 39
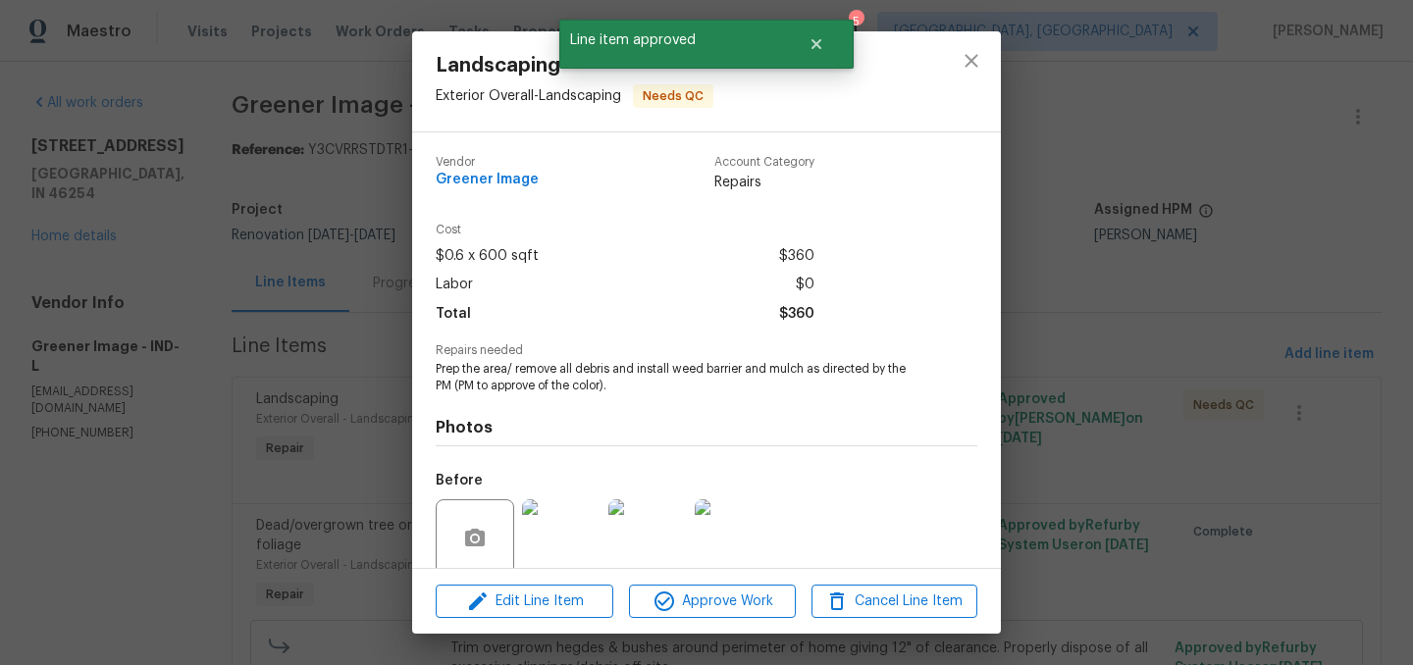
scroll to position [156, 0]
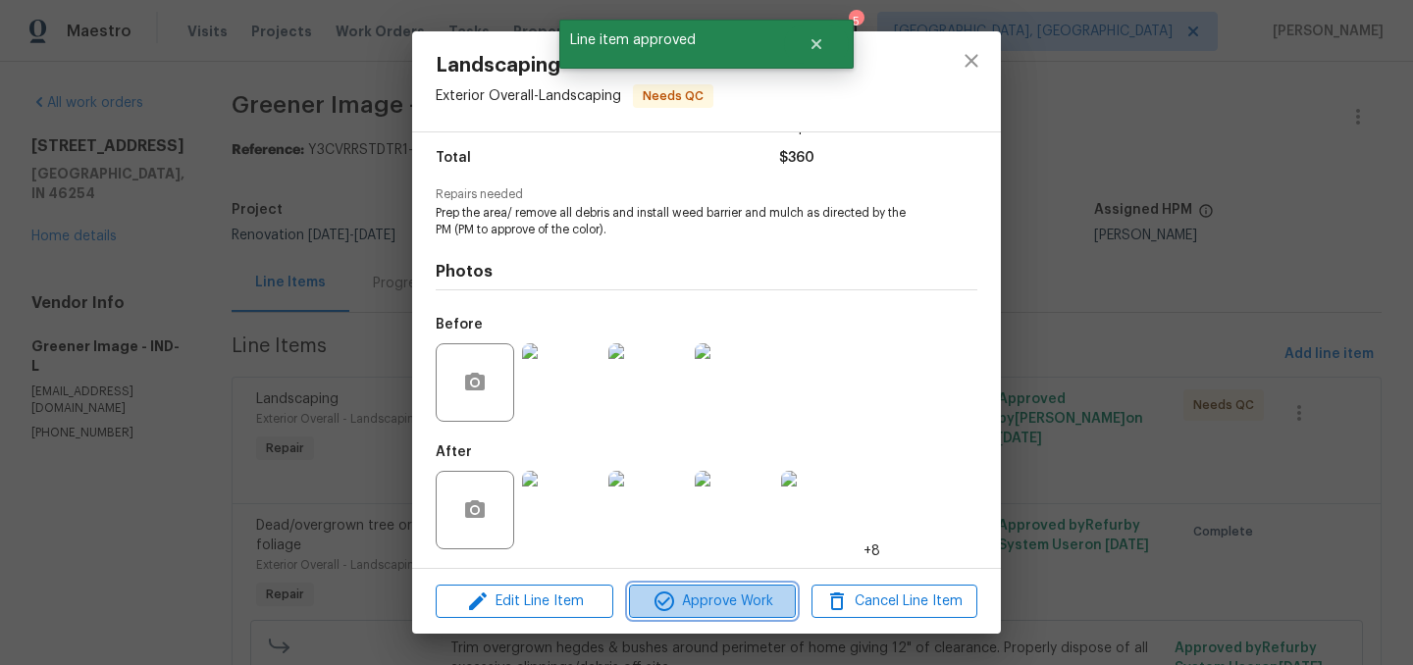
click at [722, 595] on span "Approve Work" at bounding box center [712, 602] width 154 height 25
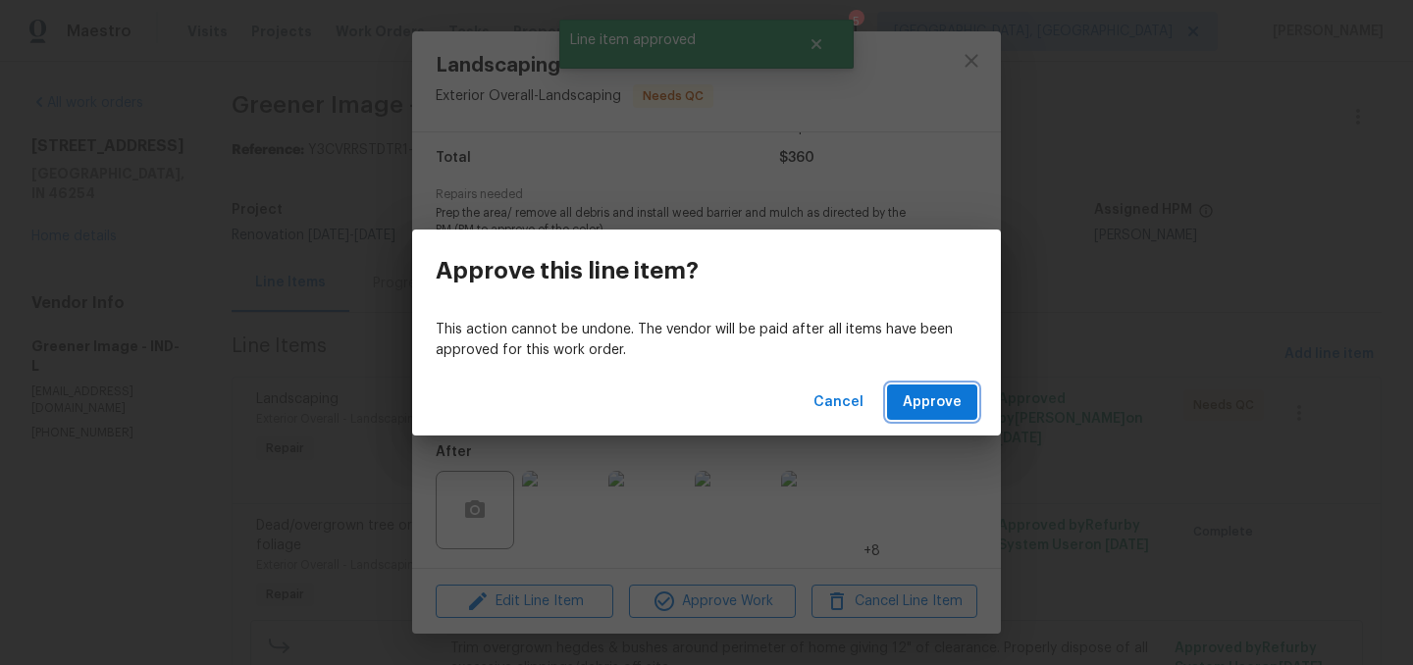
click at [954, 402] on span "Approve" at bounding box center [932, 402] width 59 height 25
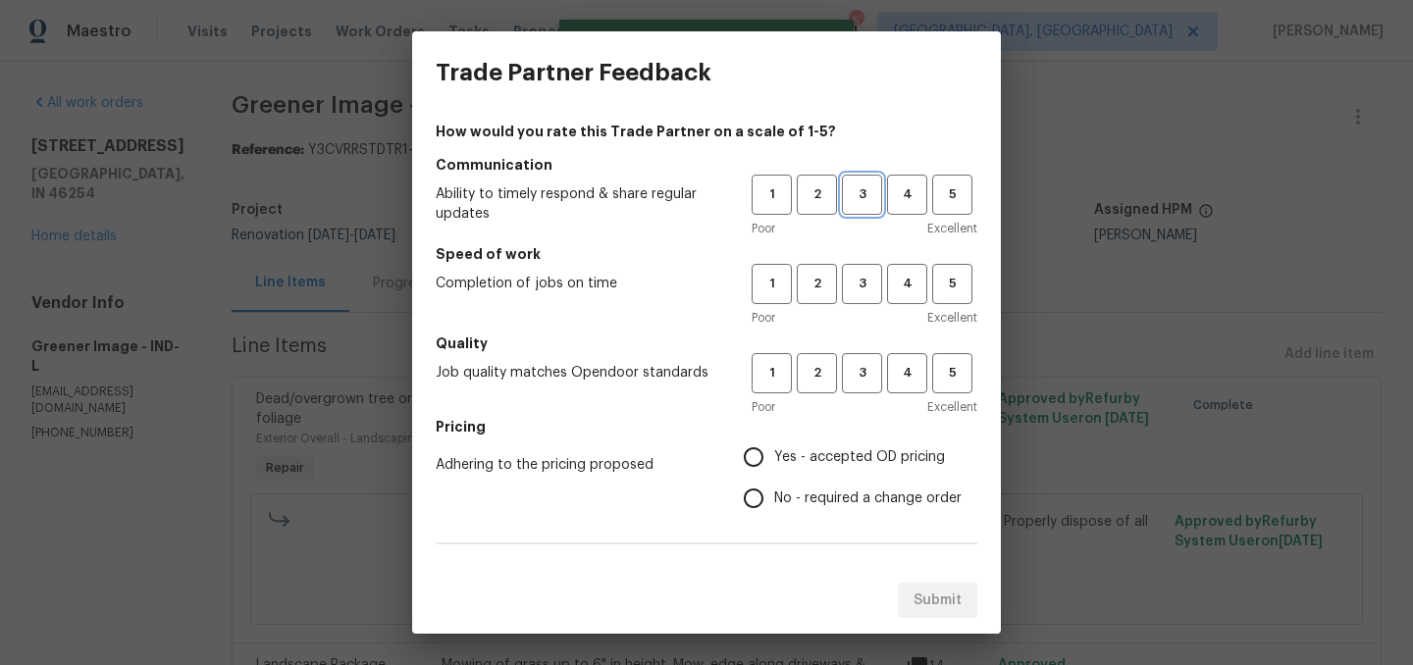
click at [861, 195] on span "3" at bounding box center [862, 194] width 36 height 23
click at [865, 289] on span "3" at bounding box center [862, 284] width 36 height 23
click at [867, 367] on span "3" at bounding box center [862, 373] width 36 height 23
click at [744, 448] on input "Yes - accepted OD pricing" at bounding box center [753, 457] width 41 height 41
radio input "true"
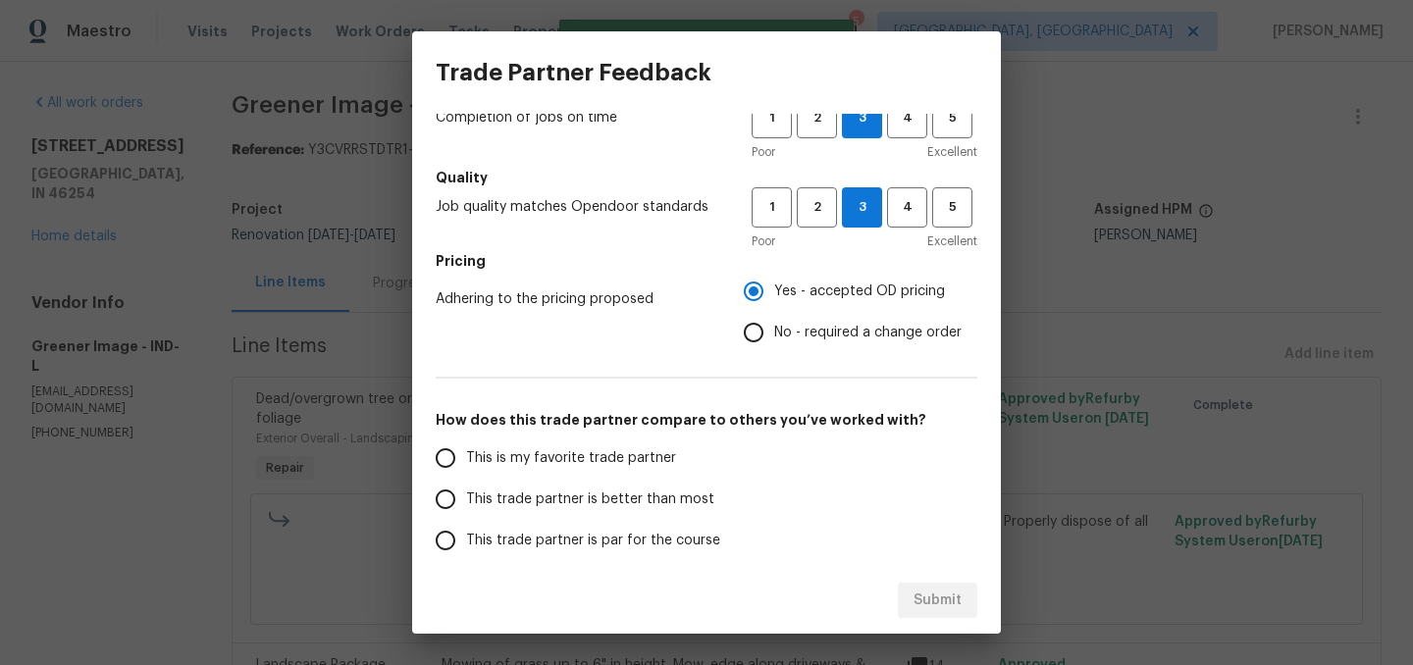
scroll to position [175, 0]
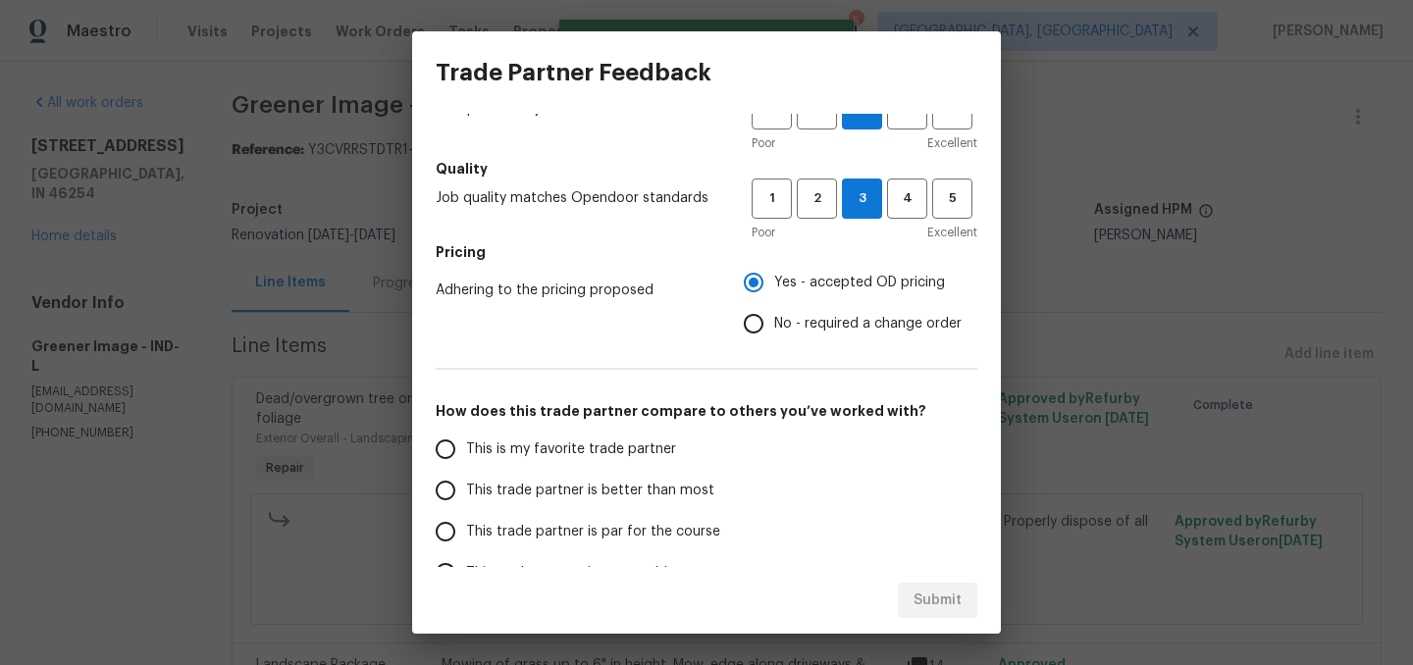
click at [670, 481] on span "This trade partner is better than most" at bounding box center [590, 491] width 248 height 21
click at [466, 480] on input "This trade partner is better than most" at bounding box center [445, 490] width 41 height 41
click at [950, 595] on span "Submit" at bounding box center [937, 601] width 48 height 25
radio input "true"
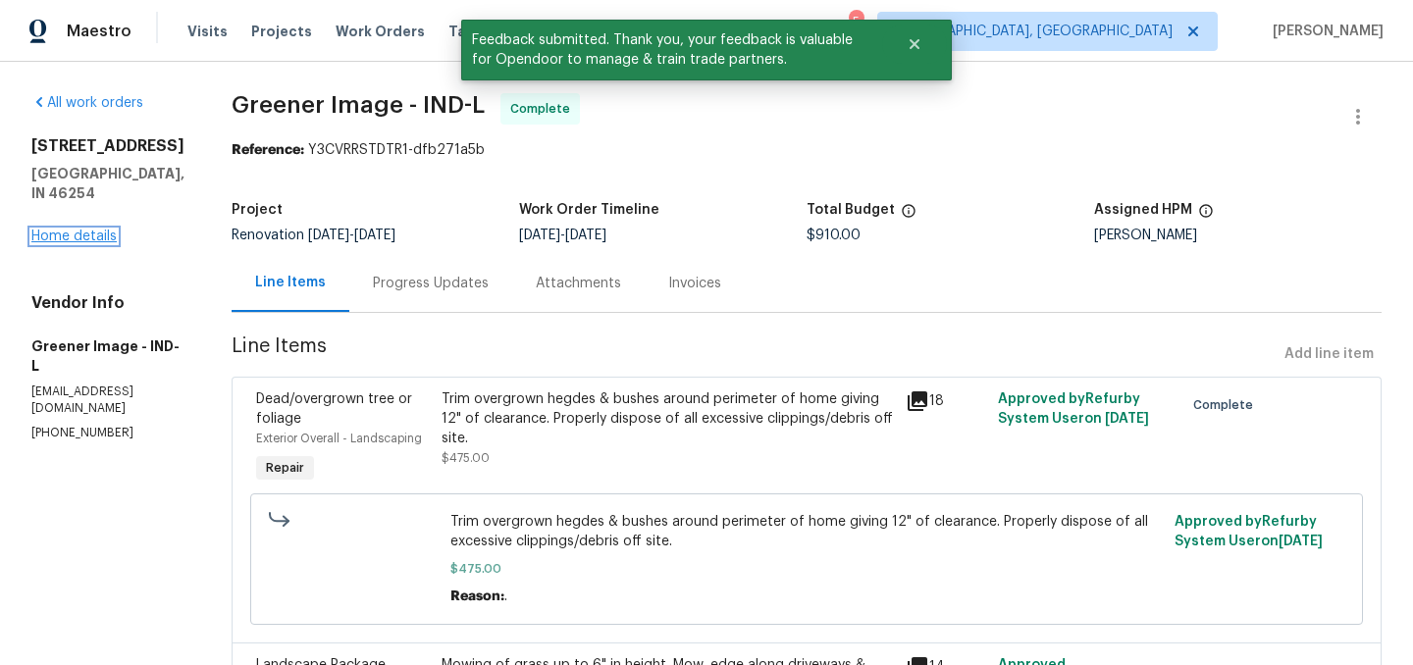
click at [79, 243] on link "Home details" at bounding box center [73, 237] width 85 height 14
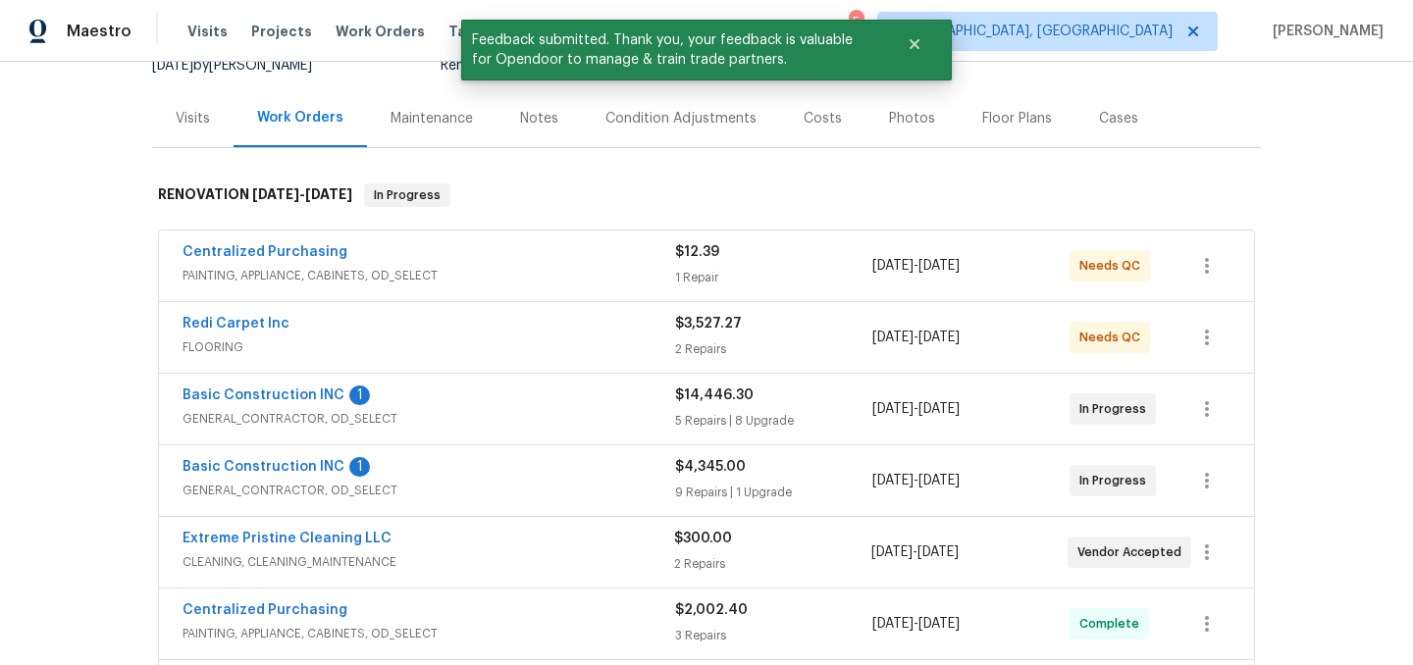
scroll to position [222, 0]
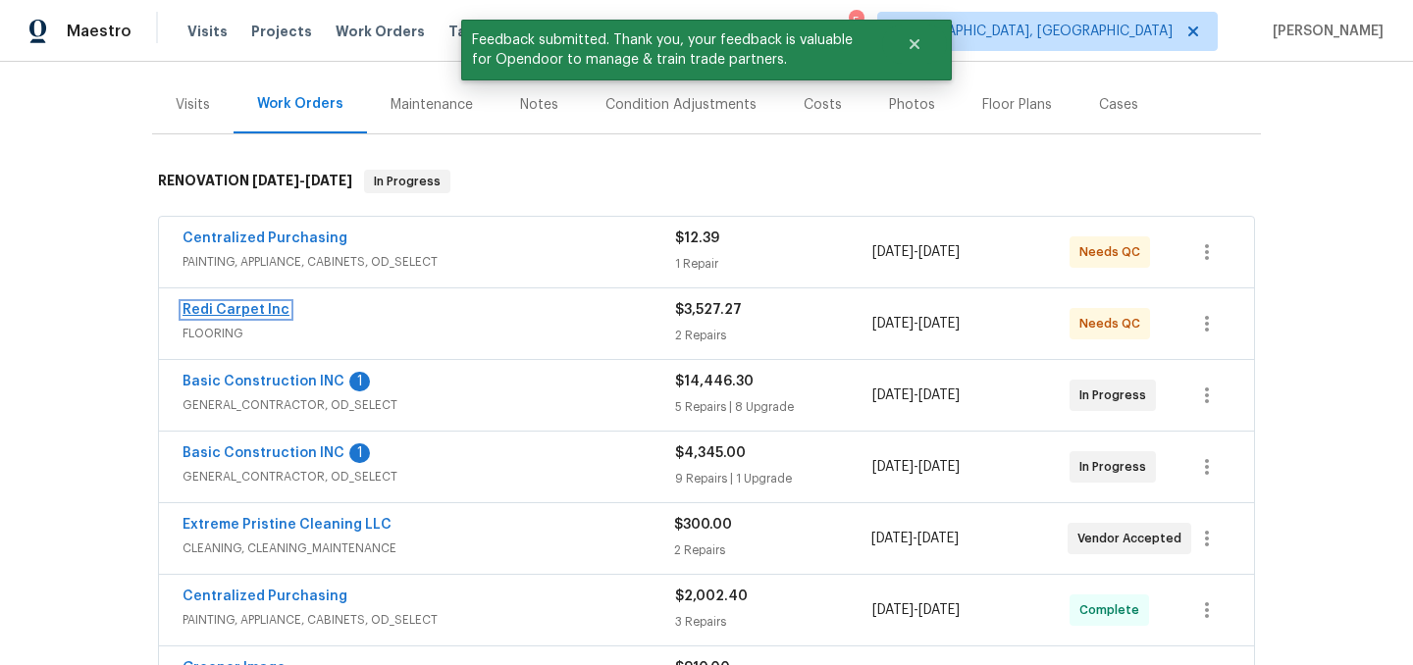
click at [229, 309] on link "Redi Carpet Inc" at bounding box center [235, 310] width 107 height 14
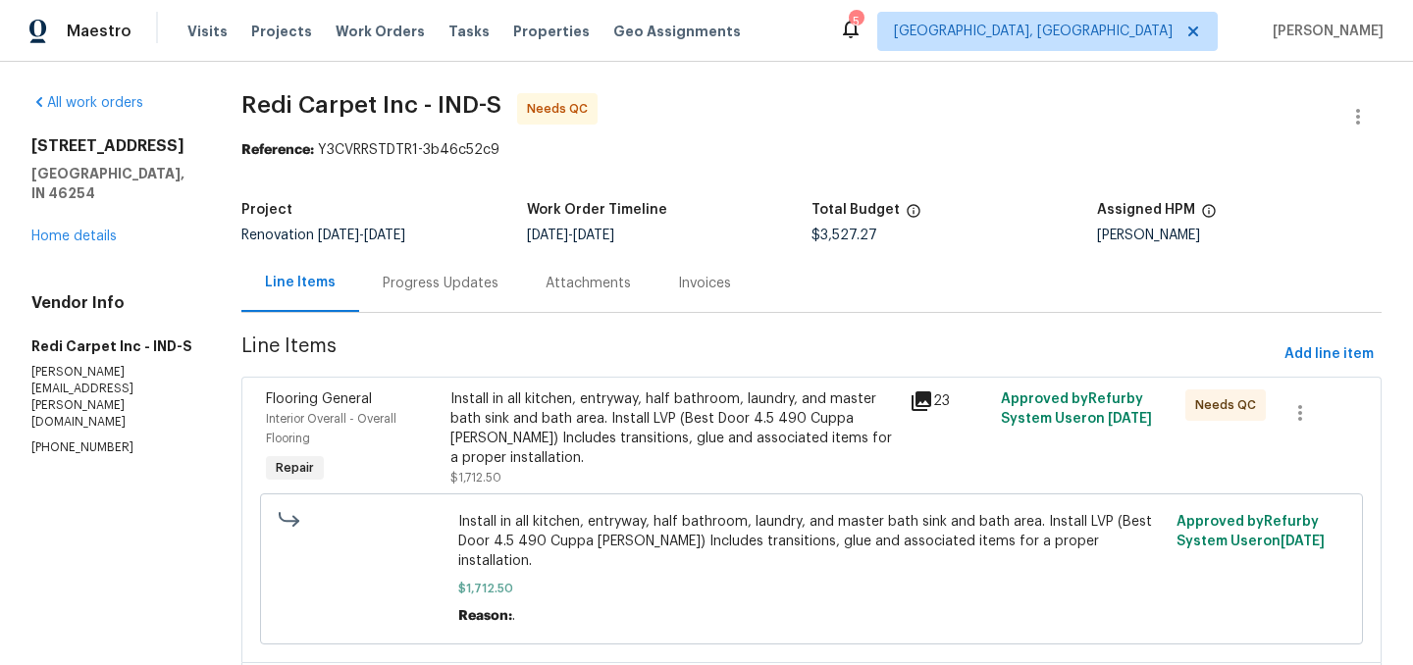
click at [551, 441] on div "Install in all kitchen, entryway, half bathroom, laundry, and master bath sink …" at bounding box center [673, 428] width 447 height 78
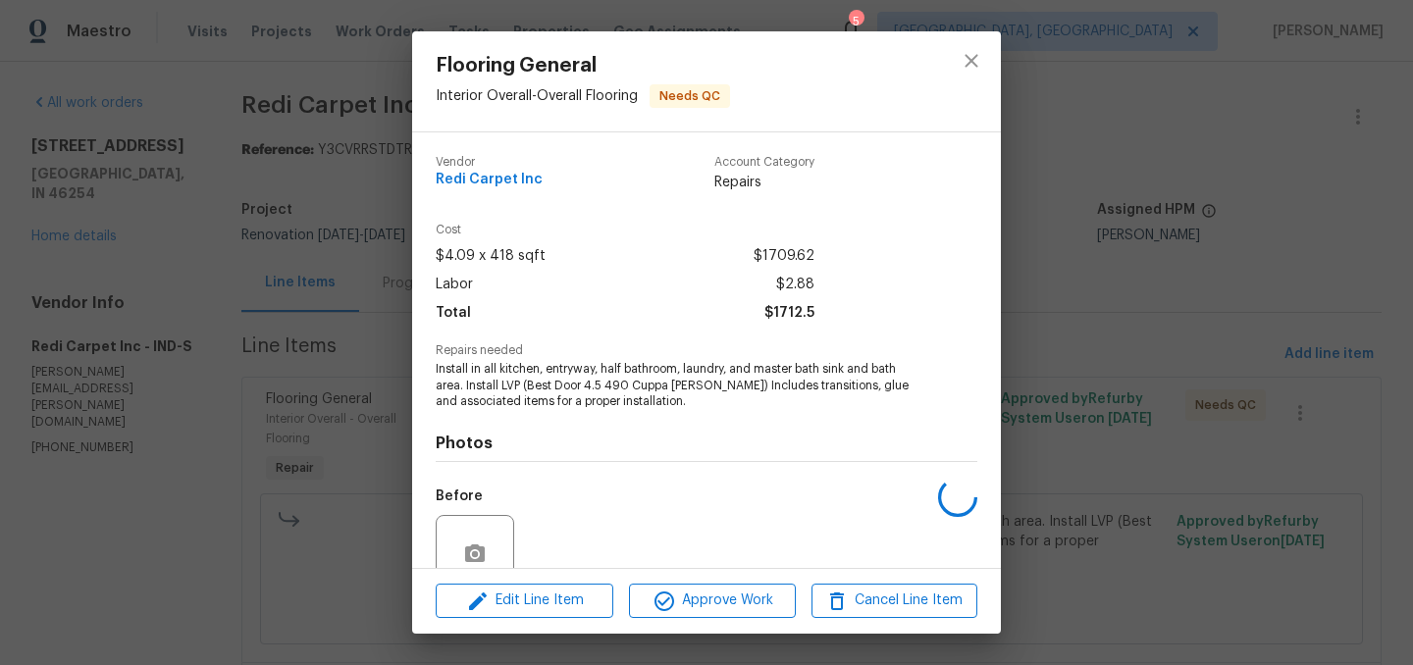
scroll to position [173, 0]
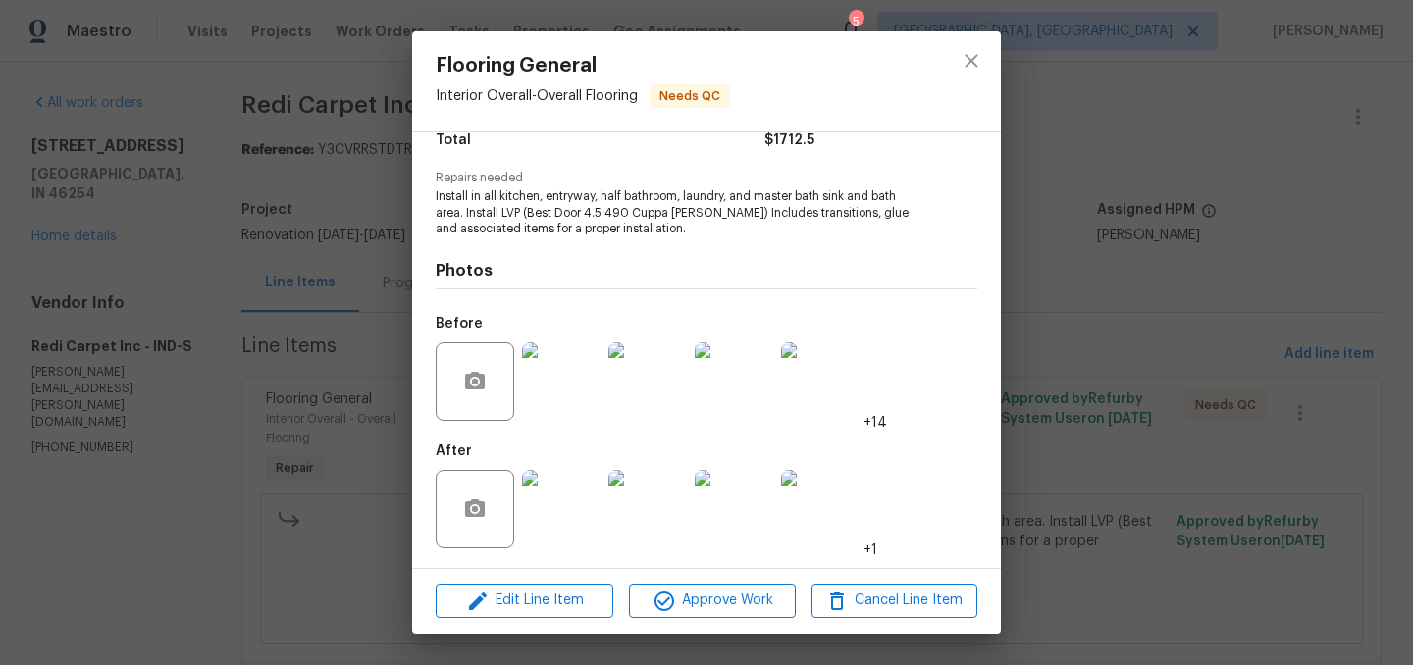
click at [559, 513] on img at bounding box center [561, 509] width 78 height 78
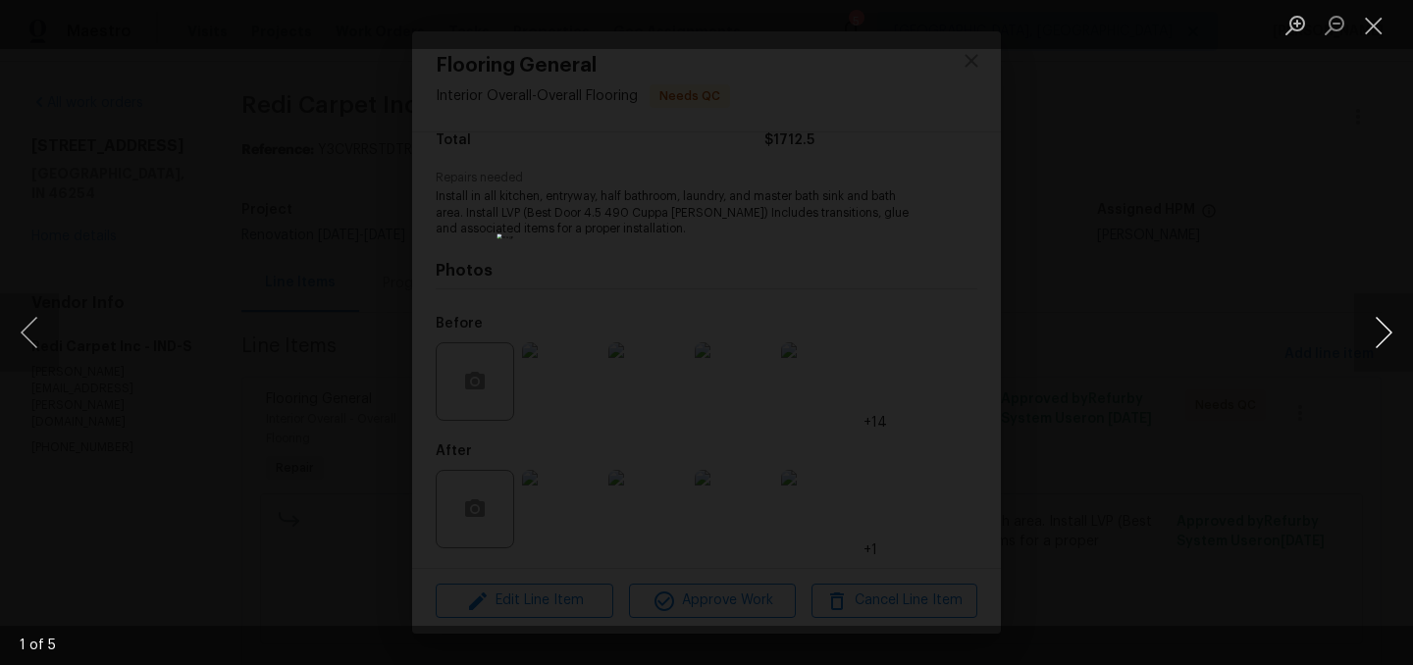
click at [1379, 333] on button "Next image" at bounding box center [1383, 332] width 59 height 78
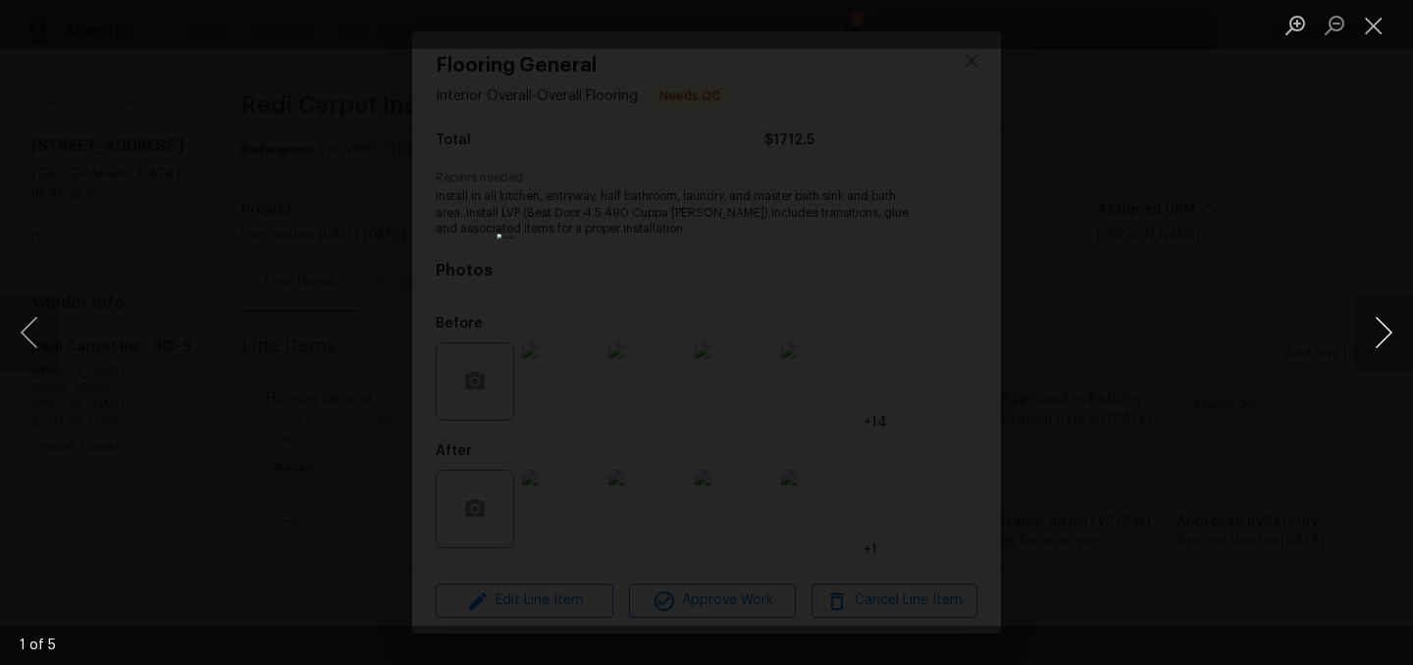
click at [1379, 333] on button "Next image" at bounding box center [1383, 332] width 59 height 78
click at [1377, 28] on button "Close lightbox" at bounding box center [1373, 25] width 39 height 34
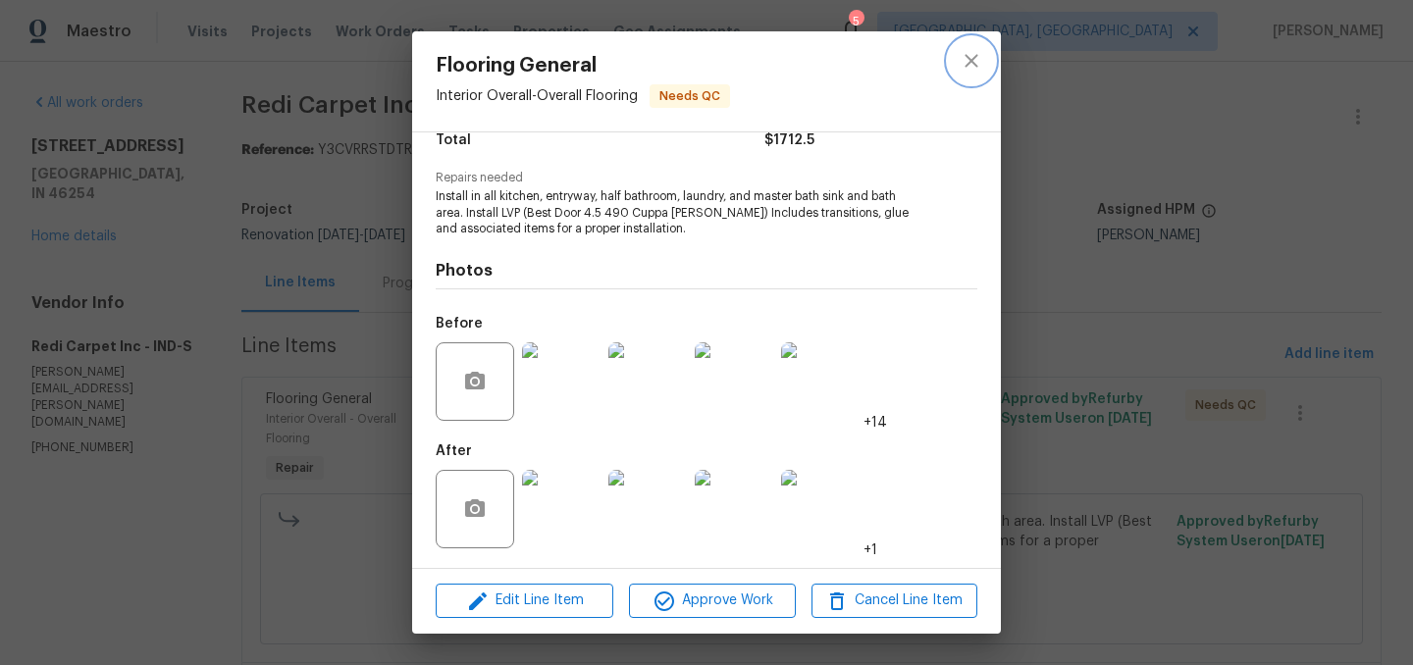
click at [968, 60] on icon "close" at bounding box center [971, 61] width 24 height 24
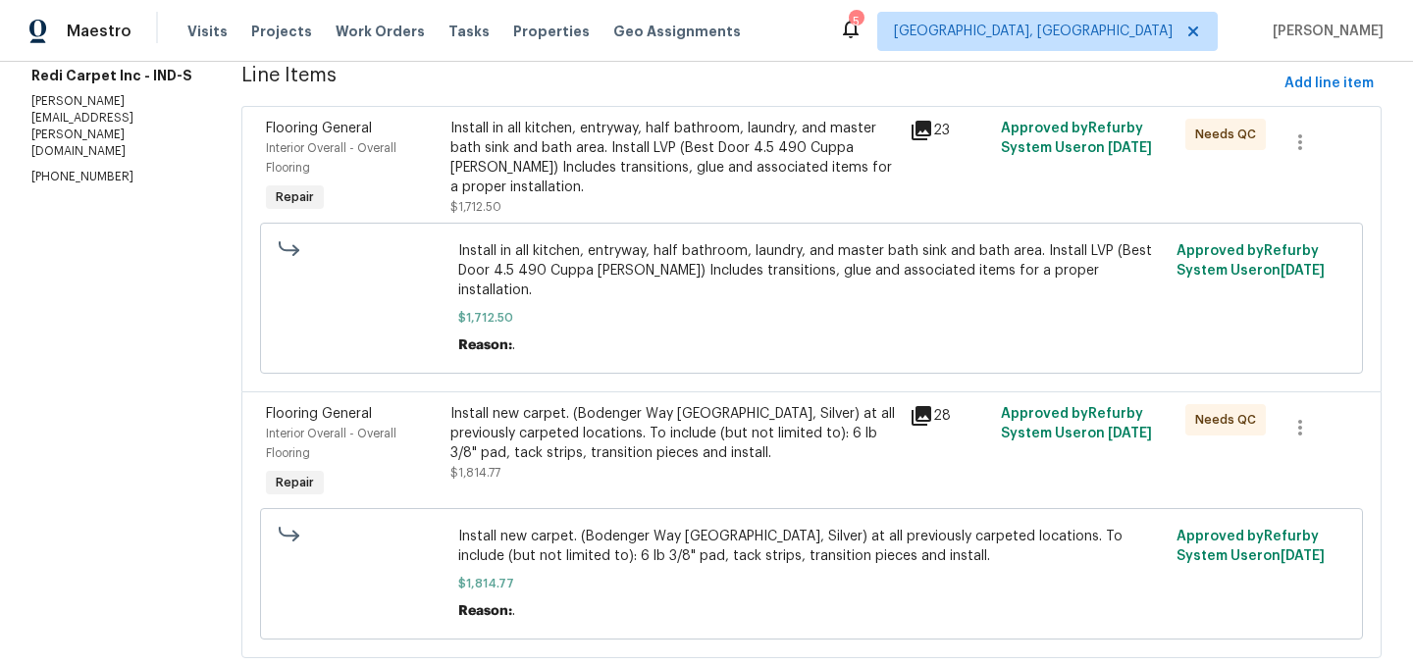
scroll to position [302, 0]
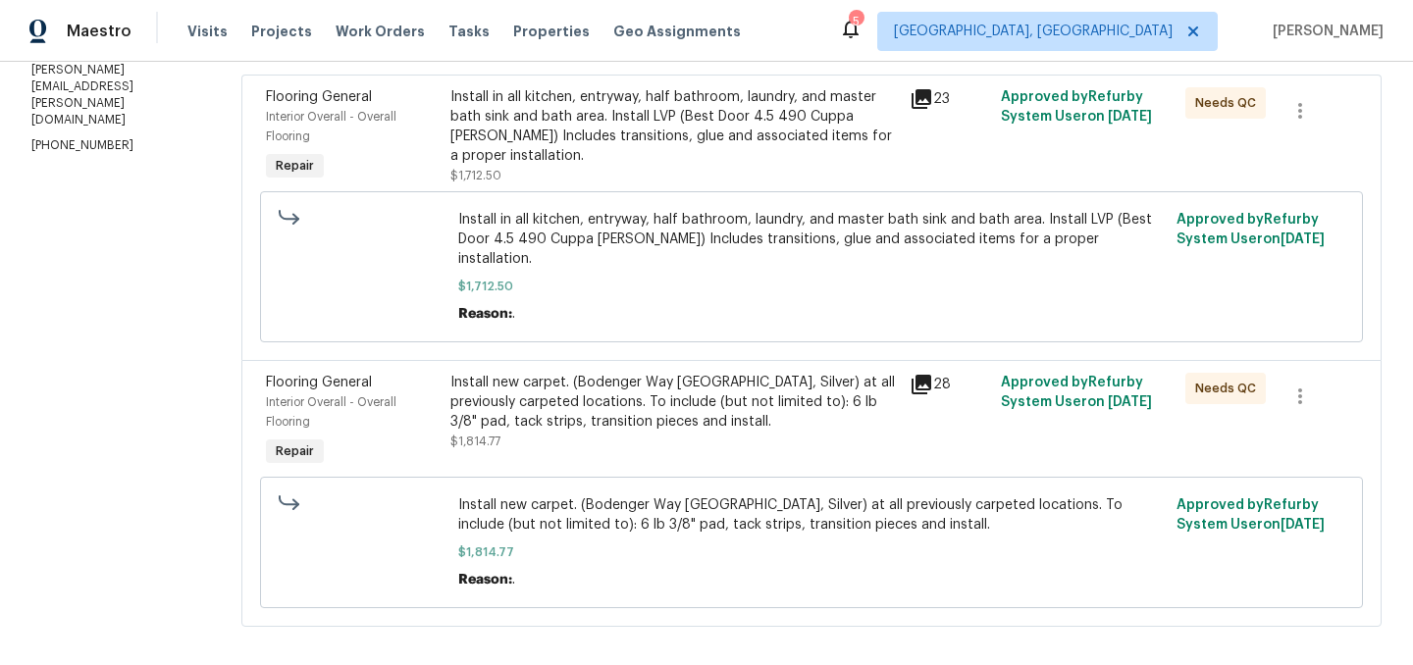
click at [627, 385] on div "Install new carpet. (Bodenger Way 945 Winter Ash, Silver) at all previously car…" at bounding box center [673, 402] width 447 height 59
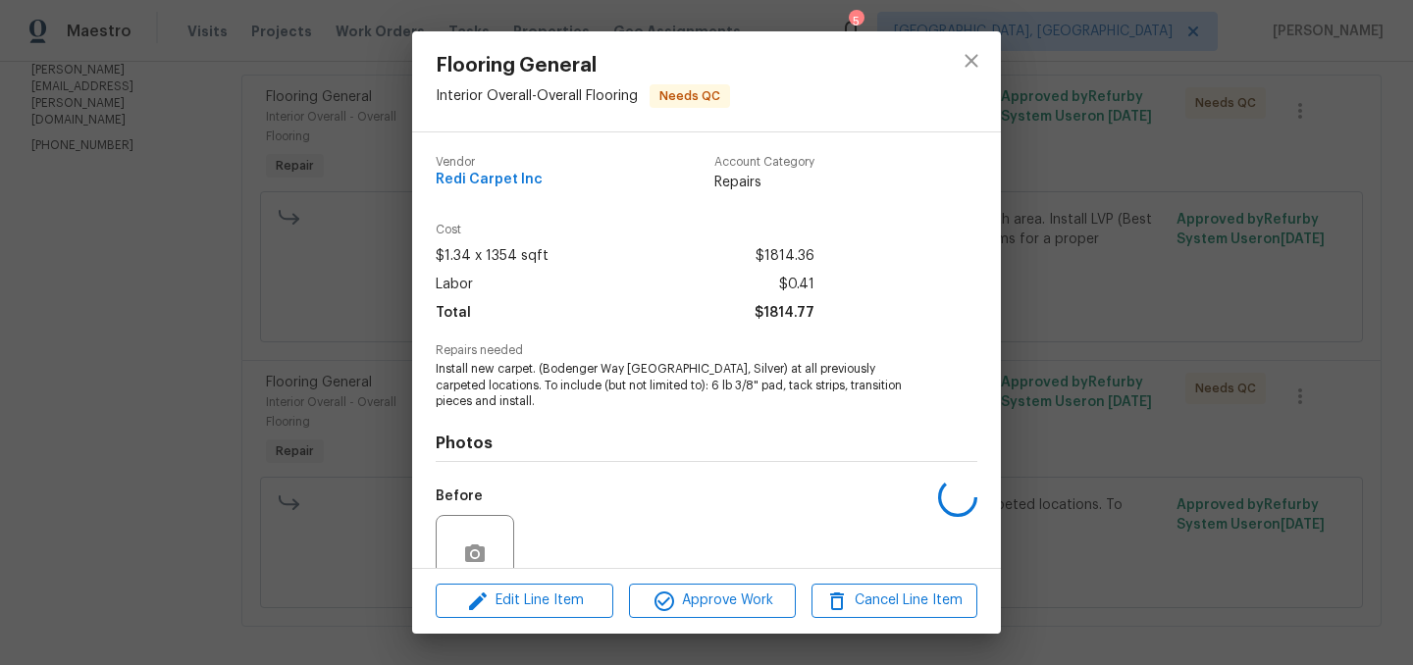
scroll to position [173, 0]
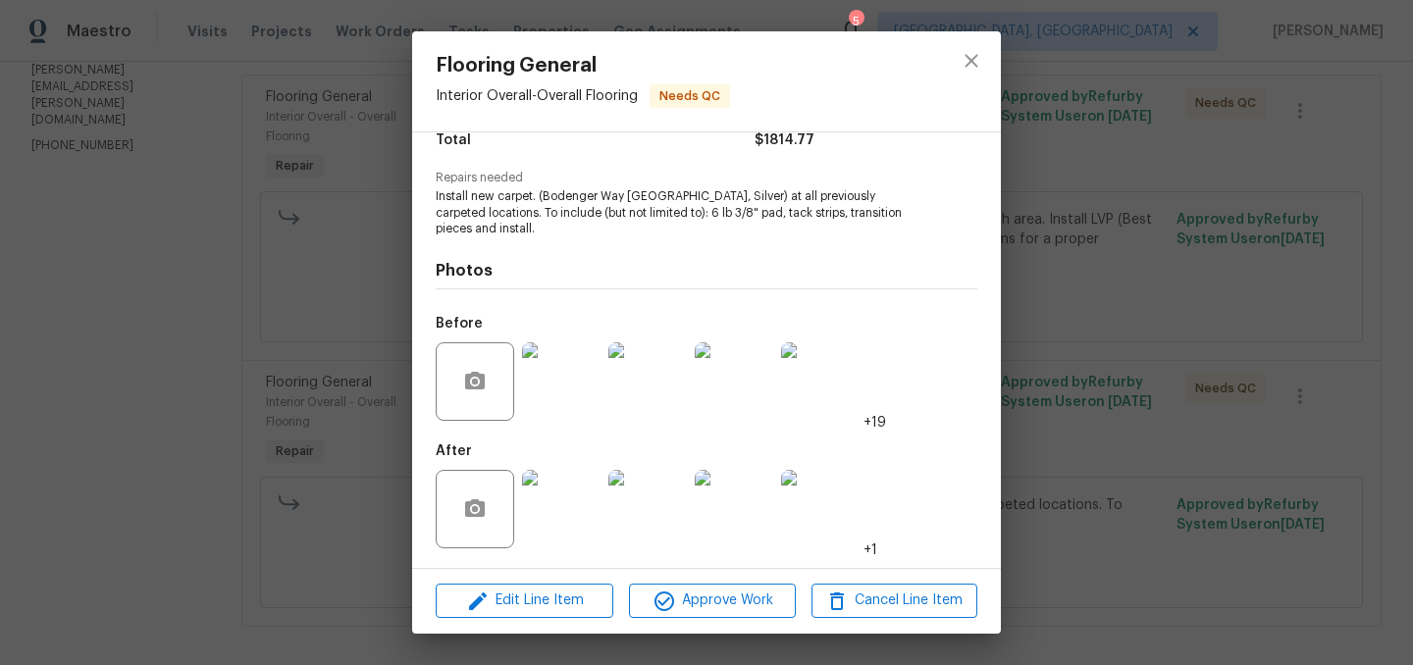
click at [573, 512] on img at bounding box center [561, 509] width 78 height 78
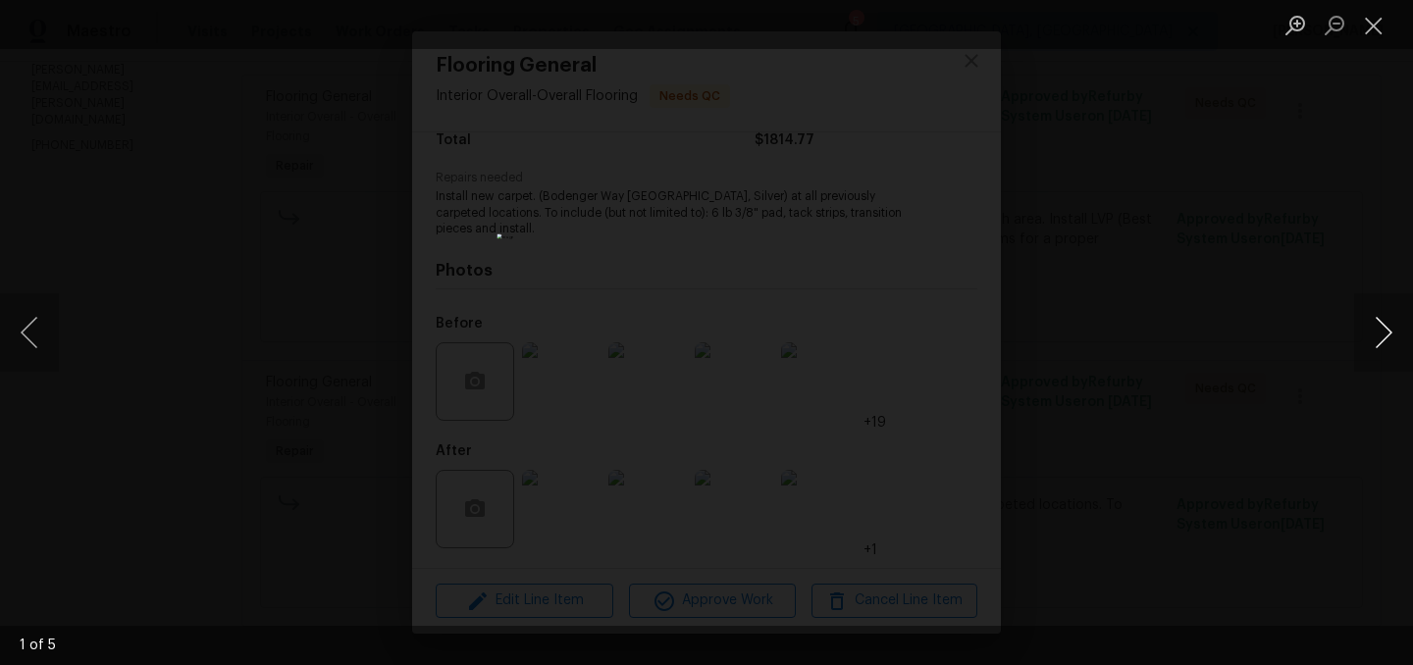
click at [1389, 327] on button "Next image" at bounding box center [1383, 332] width 59 height 78
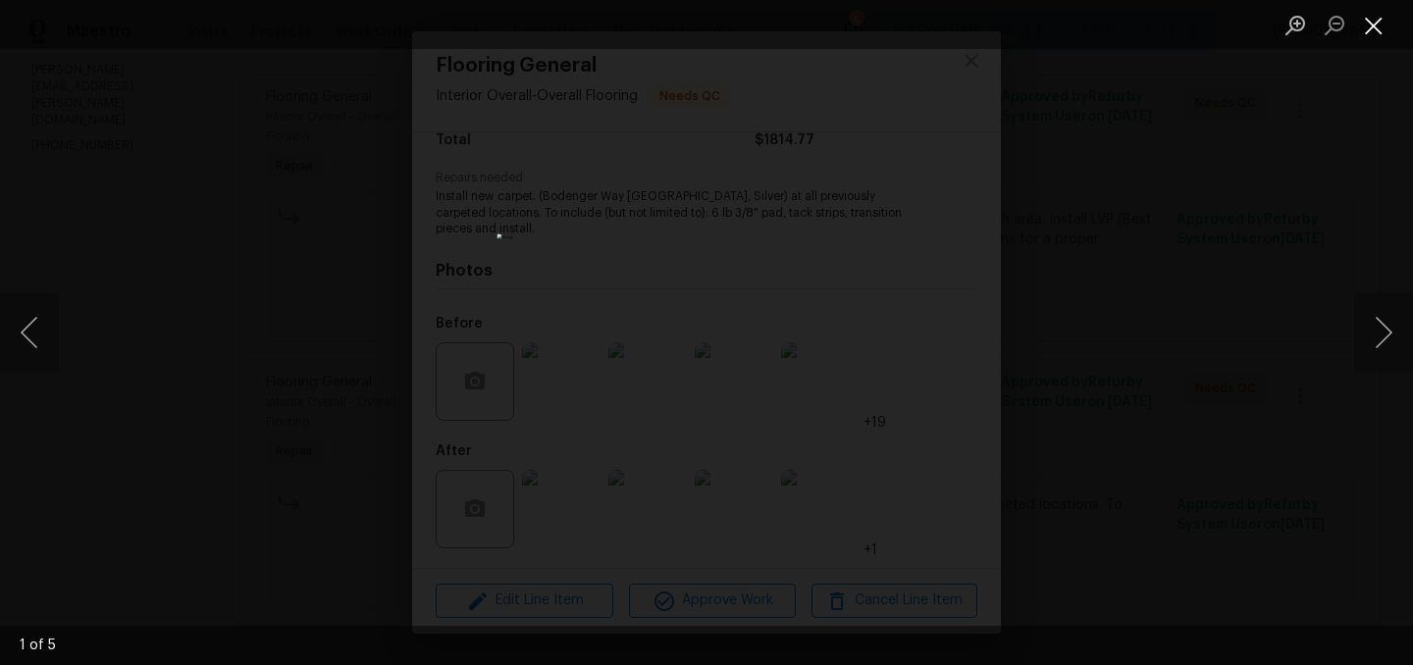
click at [1376, 29] on button "Close lightbox" at bounding box center [1373, 25] width 39 height 34
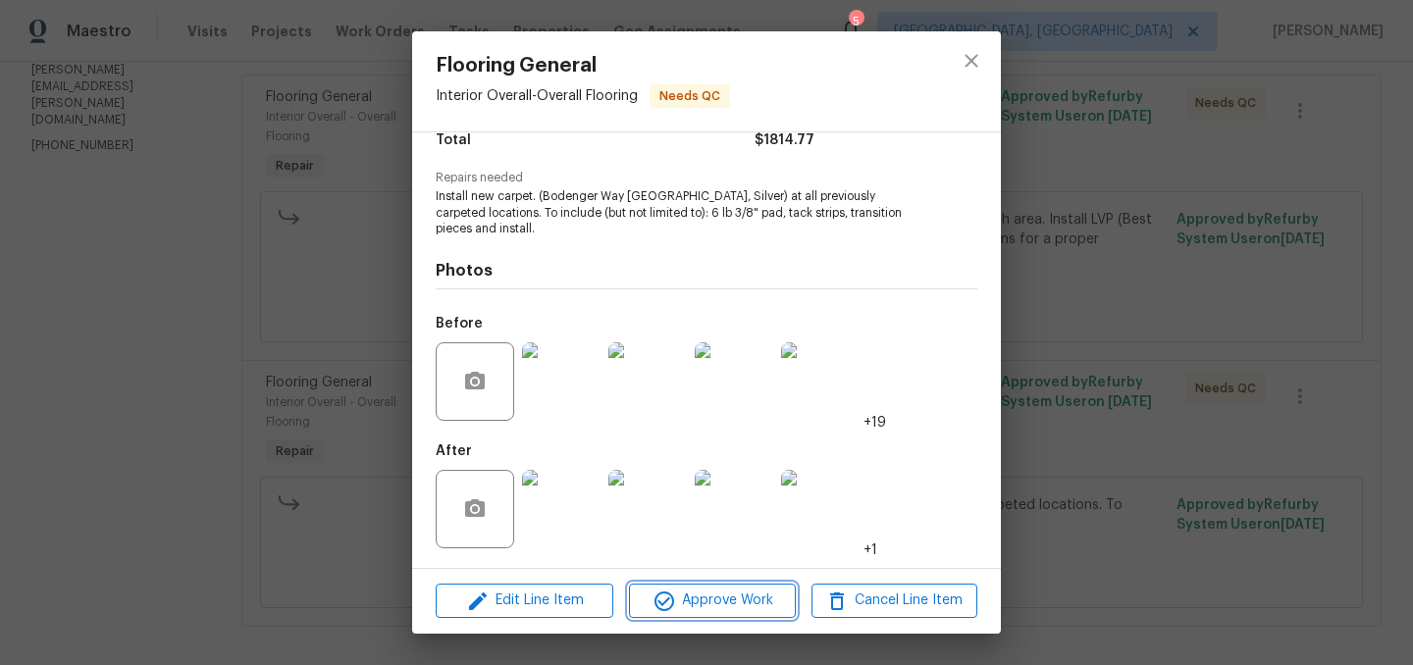
click at [711, 599] on span "Approve Work" at bounding box center [712, 601] width 154 height 25
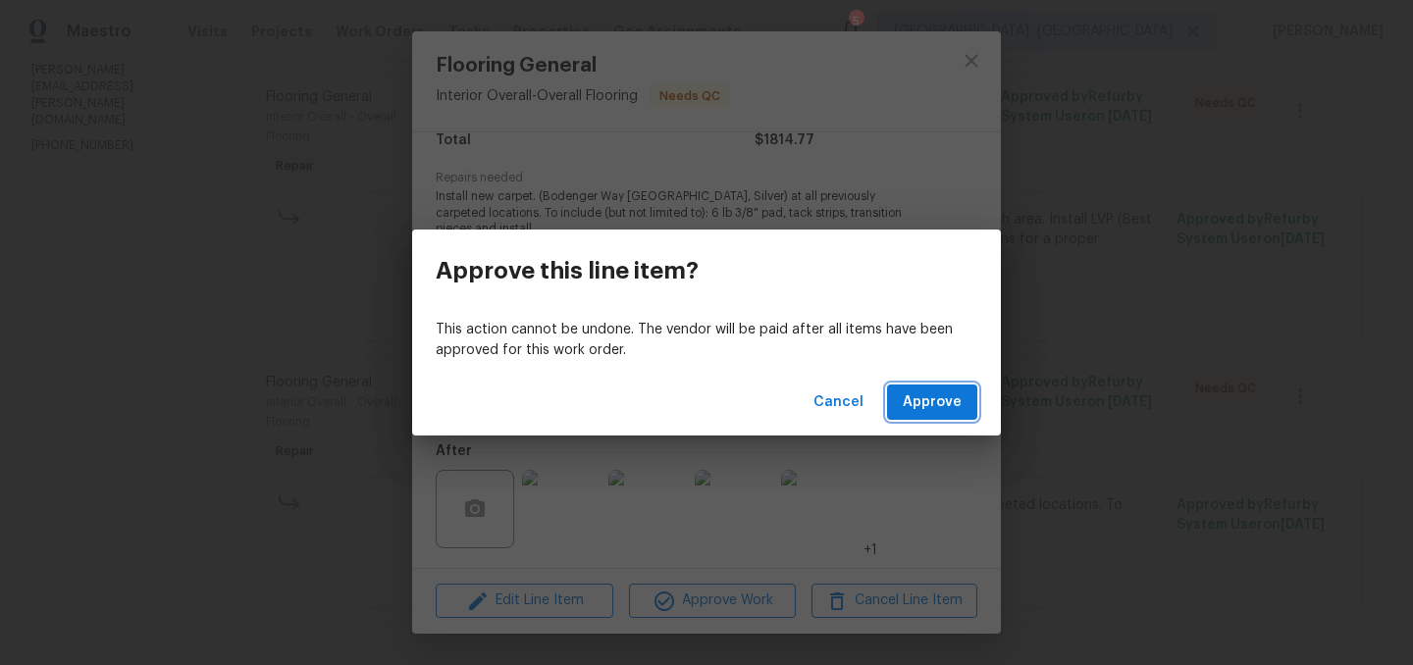
click at [932, 398] on span "Approve" at bounding box center [932, 402] width 59 height 25
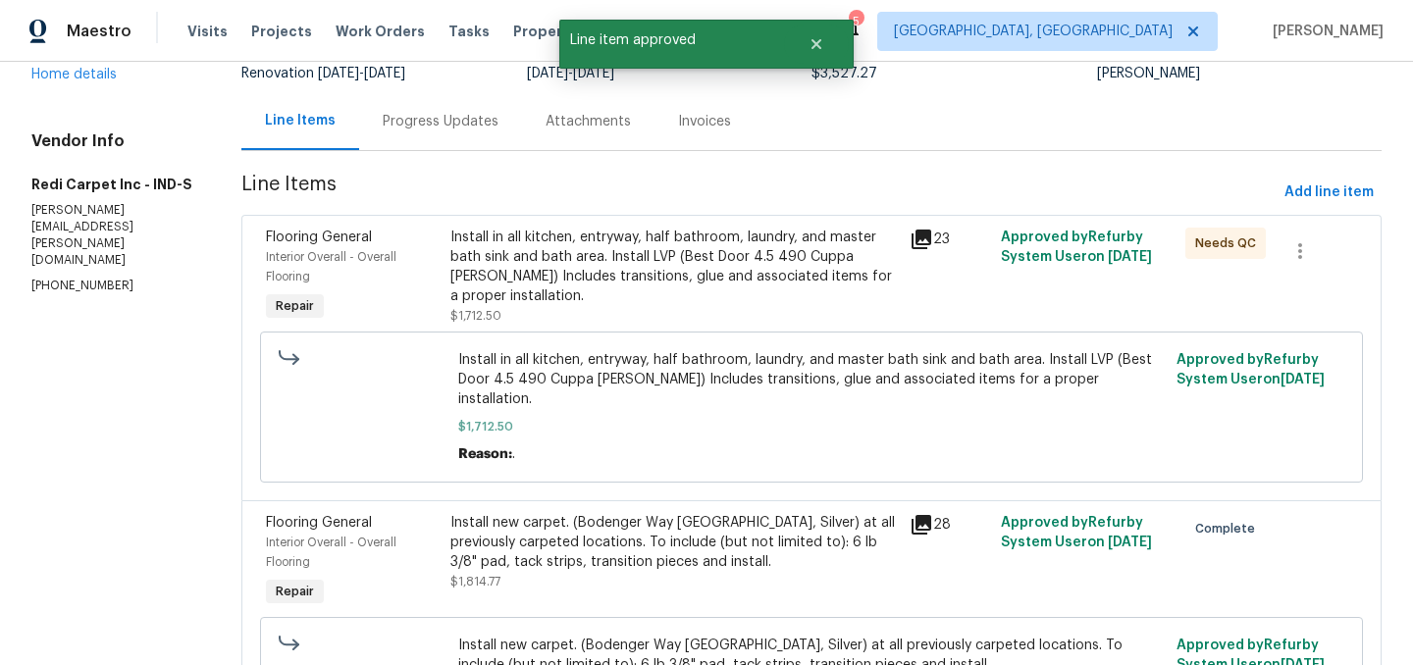
scroll to position [154, 0]
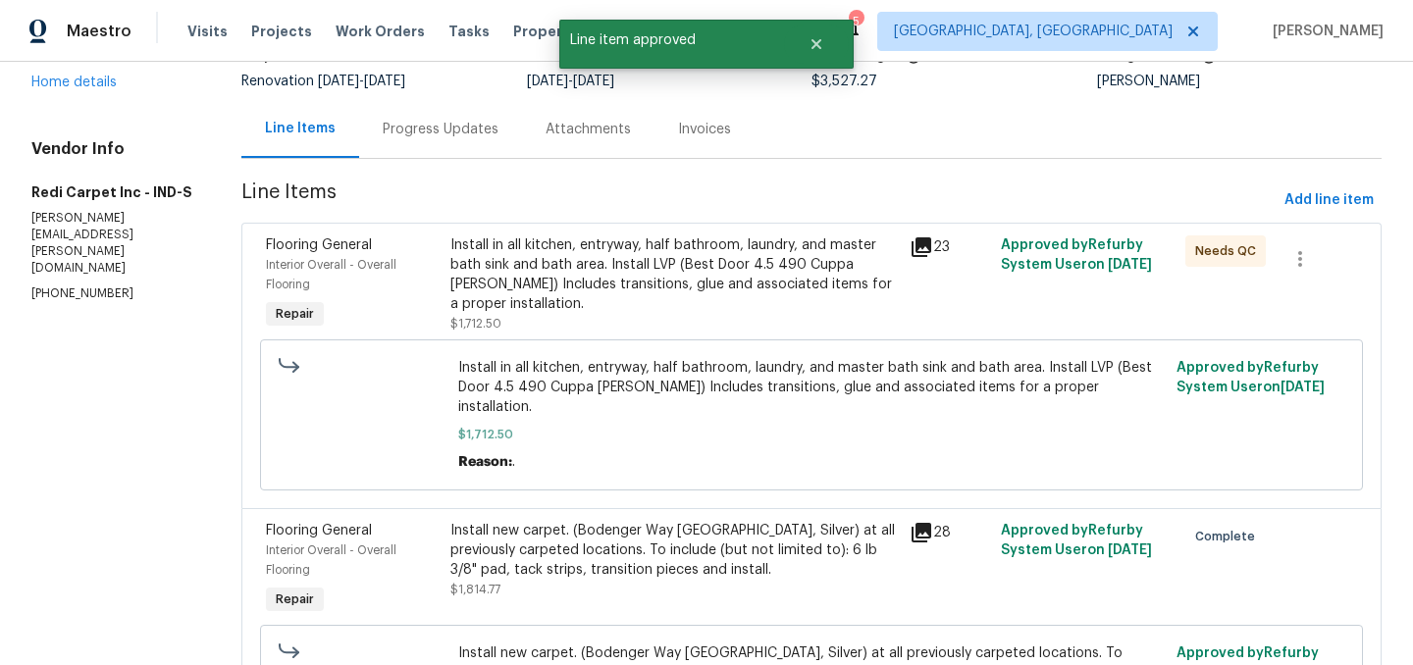
click at [715, 279] on div "Install in all kitchen, entryway, half bathroom, laundry, and master bath sink …" at bounding box center [673, 274] width 447 height 78
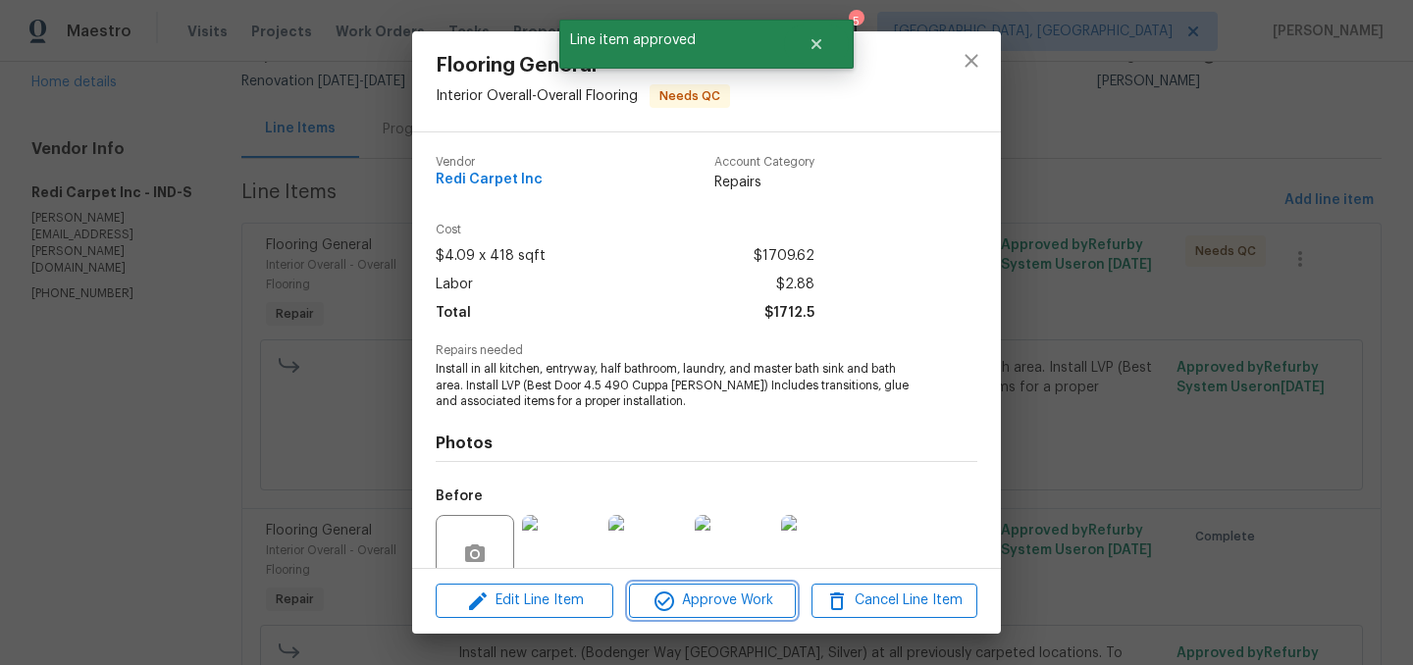
click at [701, 592] on span "Approve Work" at bounding box center [712, 601] width 154 height 25
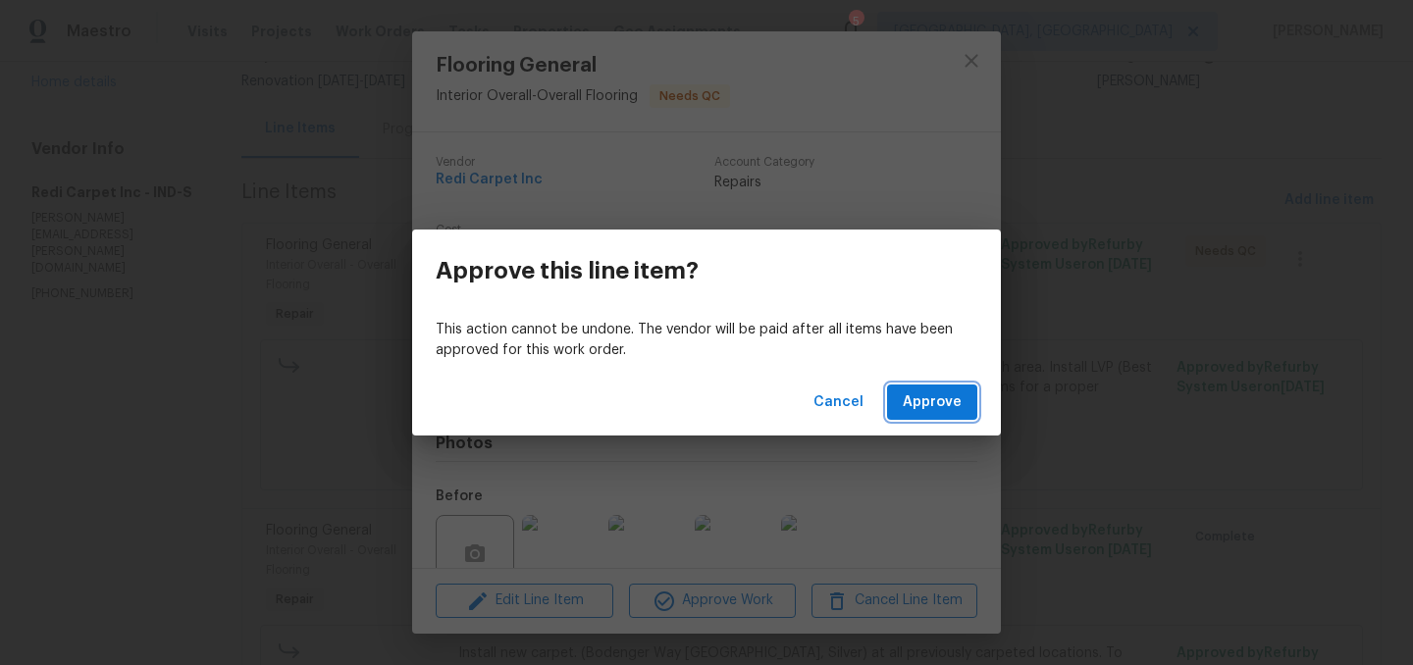
click at [934, 396] on span "Approve" at bounding box center [932, 402] width 59 height 25
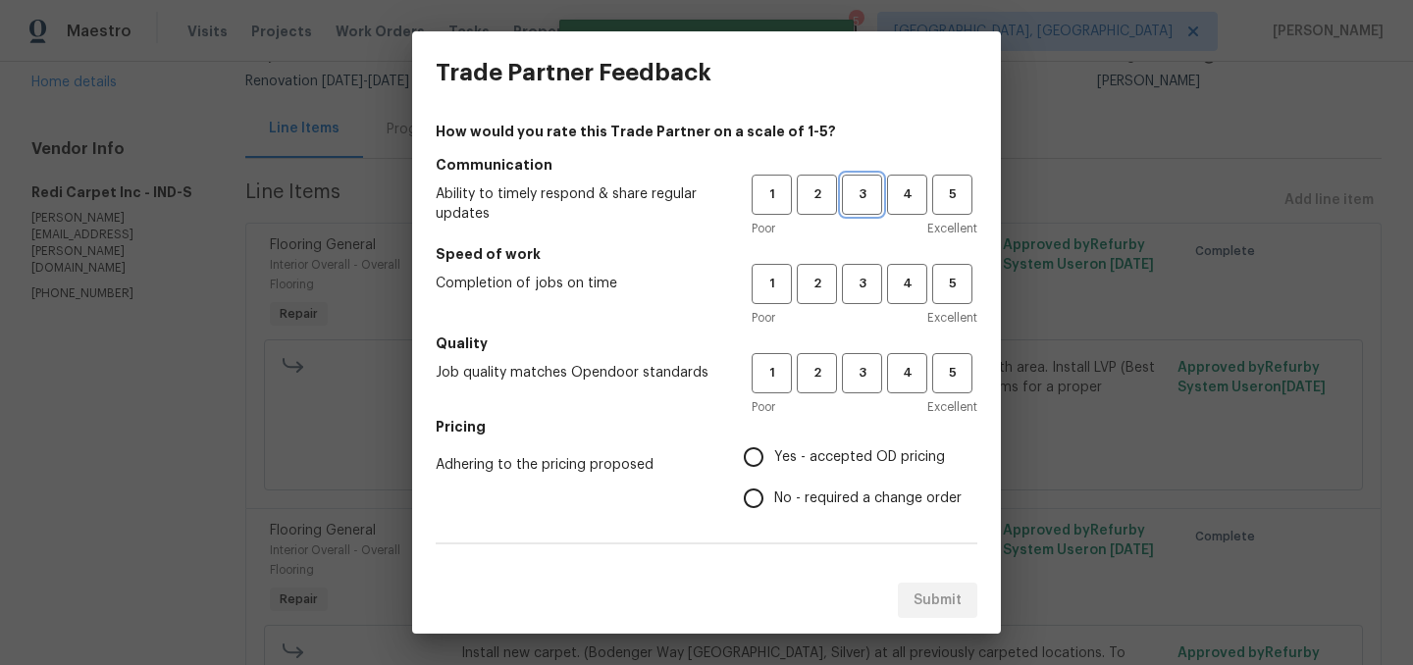
click at [876, 187] on span "3" at bounding box center [862, 194] width 36 height 23
click at [869, 291] on span "3" at bounding box center [862, 284] width 36 height 23
click at [869, 375] on span "3" at bounding box center [862, 373] width 36 height 23
click at [759, 447] on input "Yes - accepted OD pricing" at bounding box center [753, 457] width 41 height 41
radio input "true"
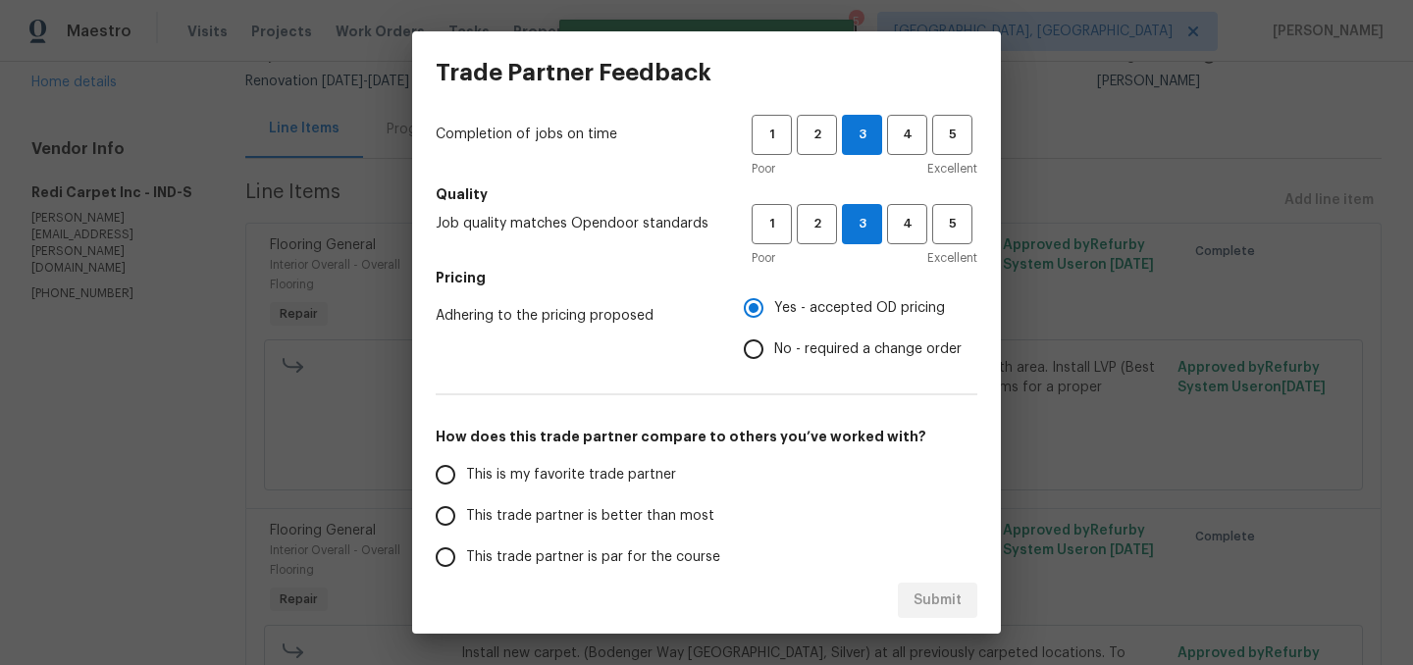
scroll to position [152, 0]
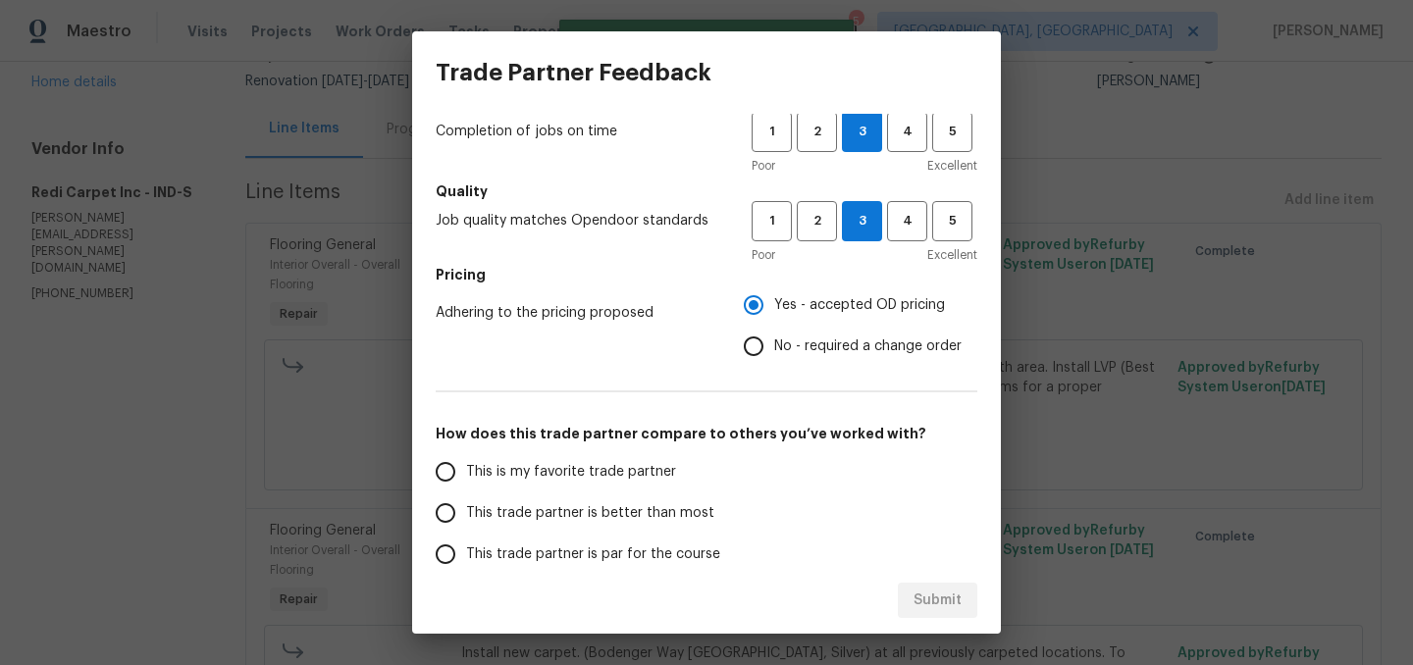
click at [613, 514] on span "This trade partner is better than most" at bounding box center [590, 513] width 248 height 21
click at [466, 514] on input "This trade partner is better than most" at bounding box center [445, 512] width 41 height 41
click at [919, 617] on button "Submit" at bounding box center [937, 601] width 79 height 36
radio input "true"
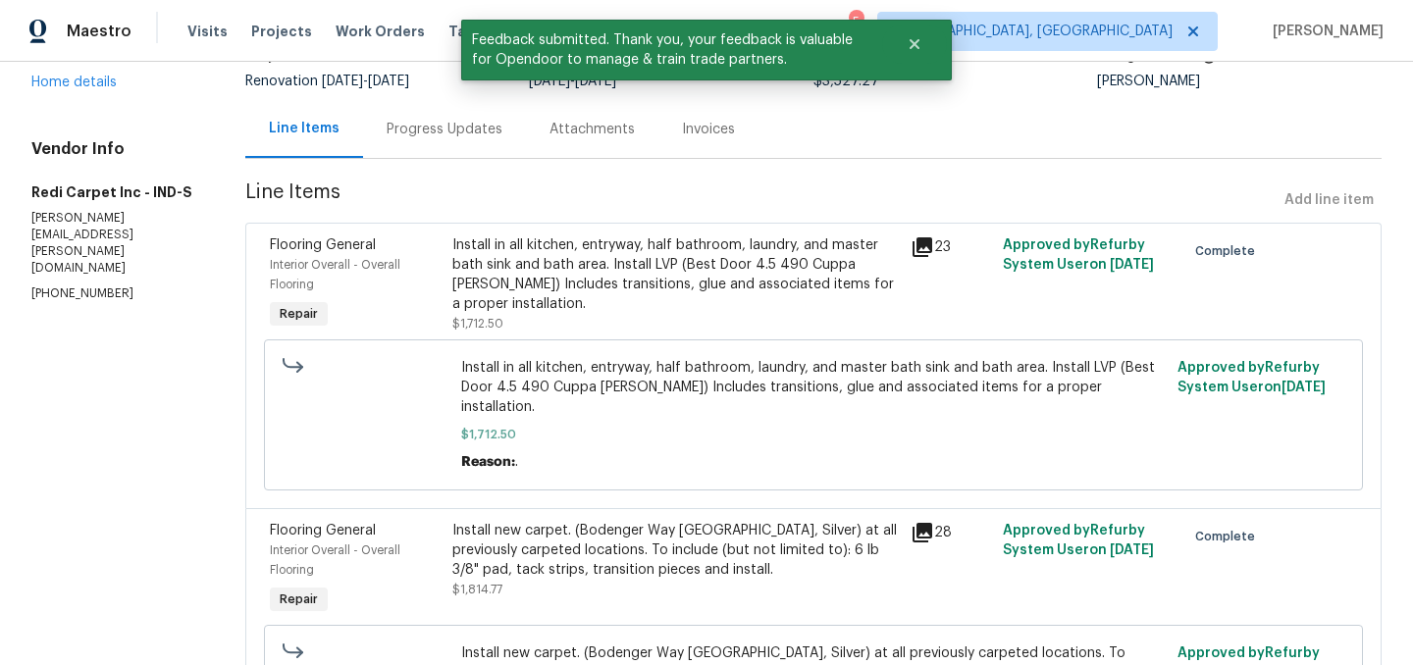
scroll to position [0, 0]
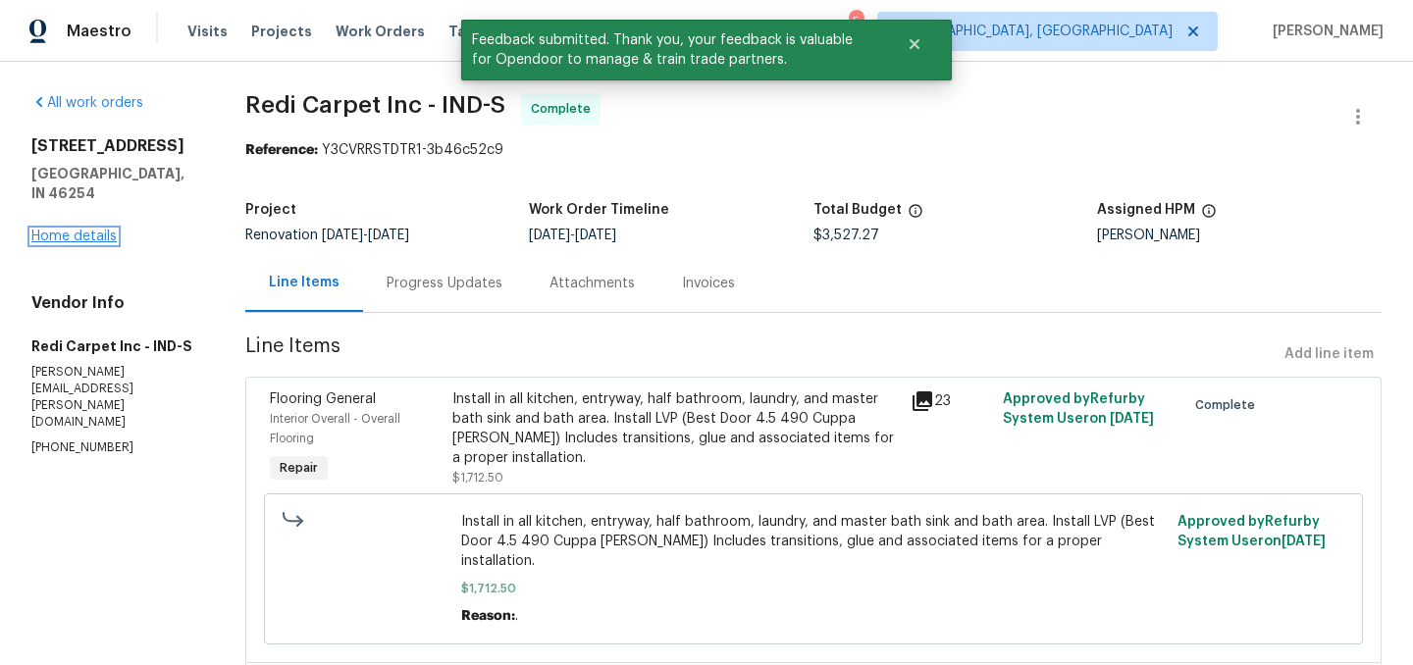
click at [74, 239] on link "Home details" at bounding box center [73, 237] width 85 height 14
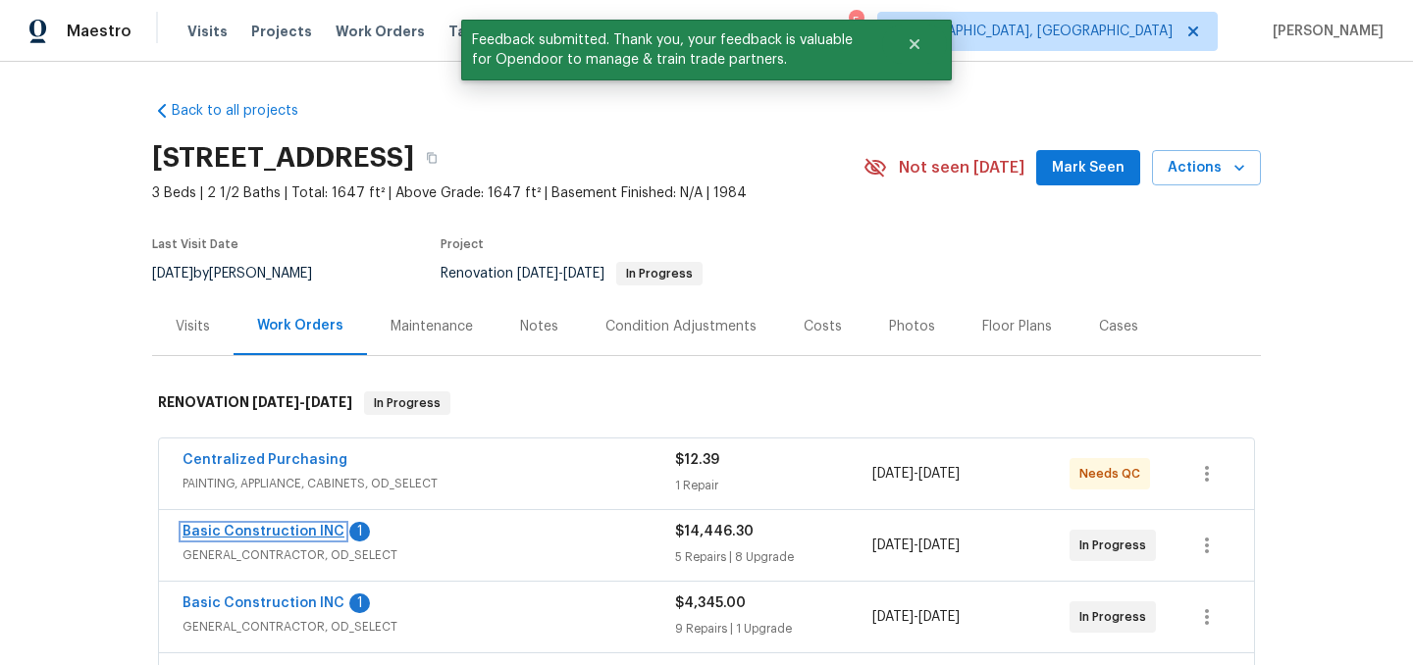
click at [261, 535] on link "Basic Construction INC" at bounding box center [263, 532] width 162 height 14
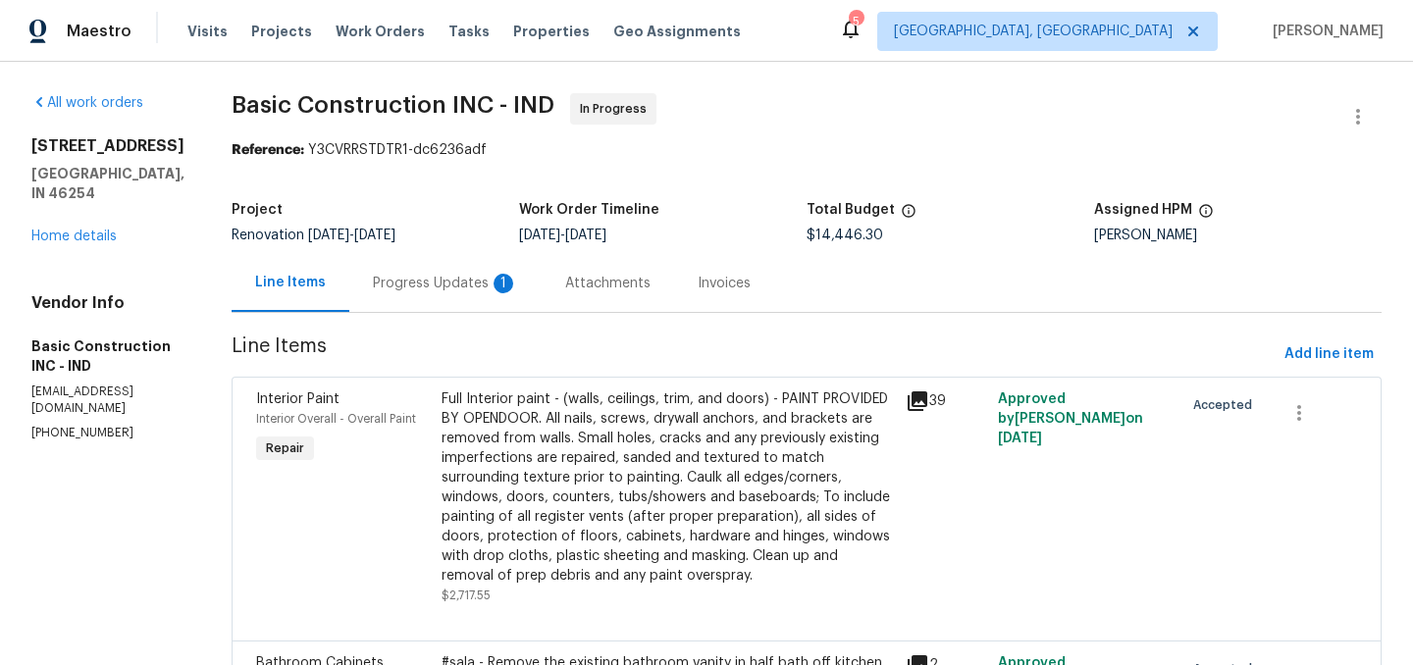
click at [376, 298] on div "Progress Updates 1" at bounding box center [445, 283] width 192 height 58
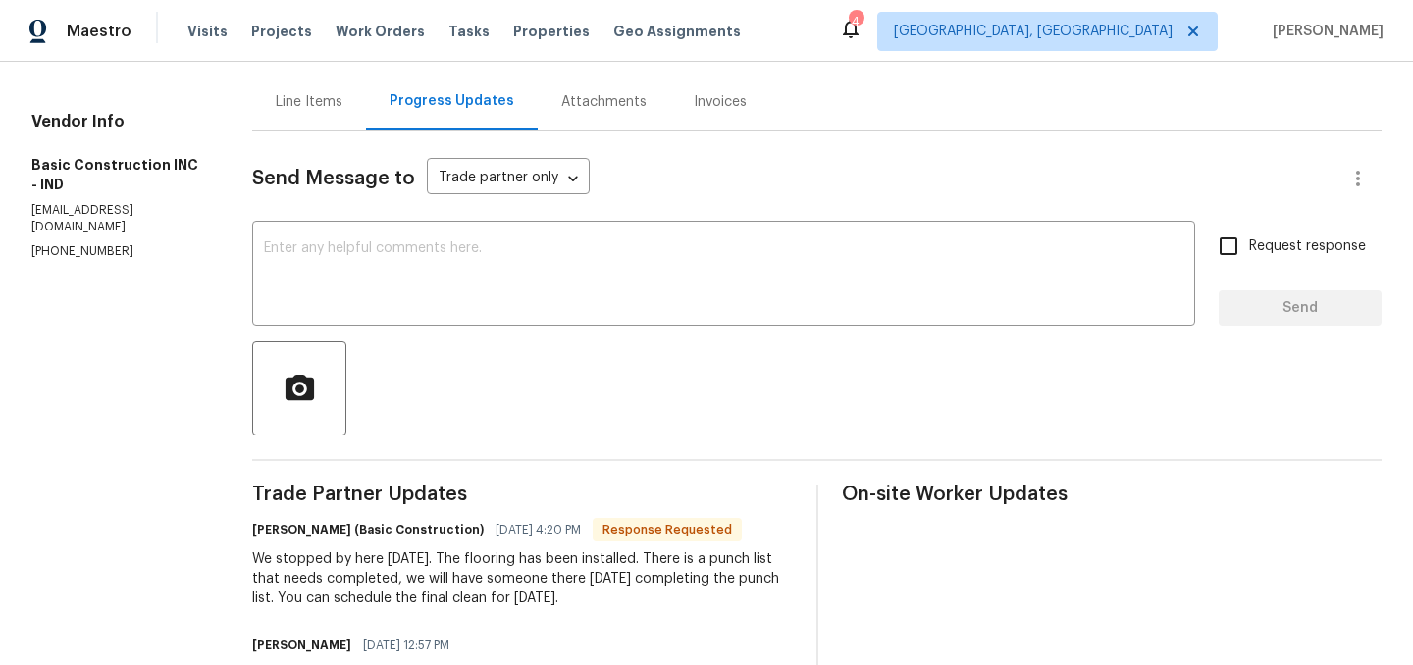
scroll to position [181, 0]
click at [308, 108] on div "Line Items" at bounding box center [309, 103] width 67 height 20
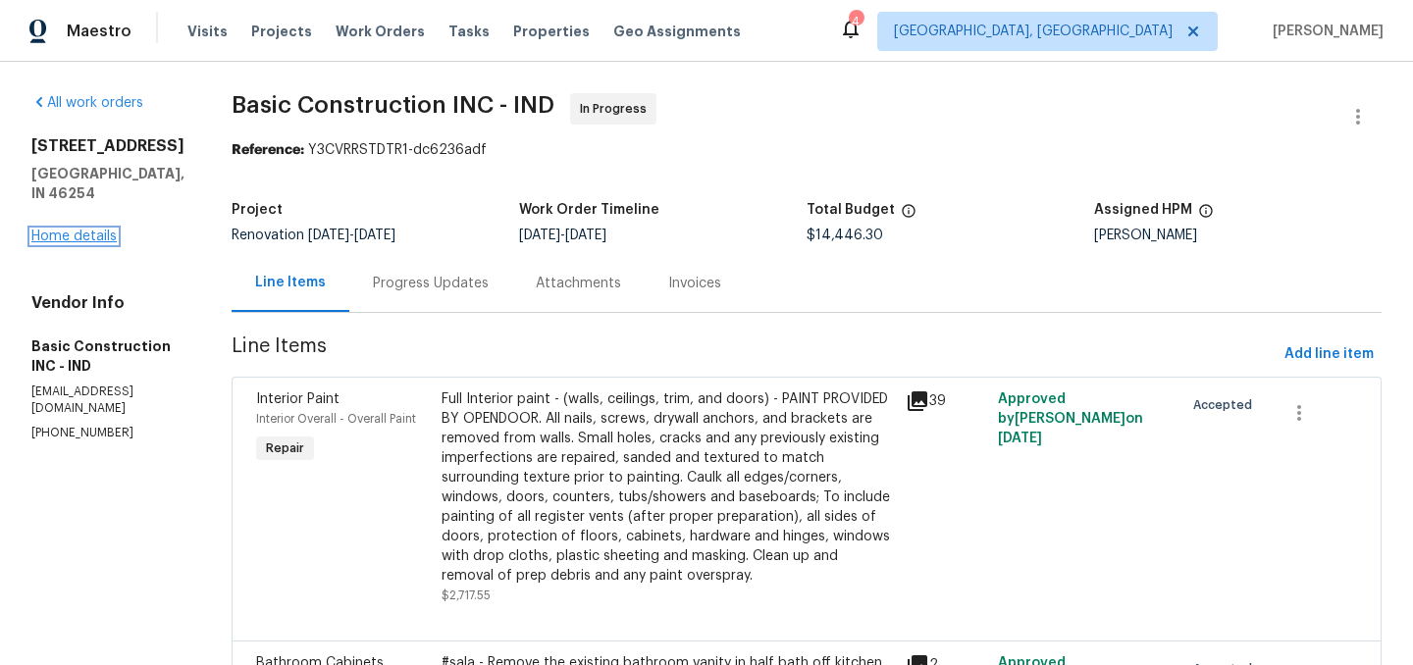
click at [65, 243] on link "Home details" at bounding box center [73, 237] width 85 height 14
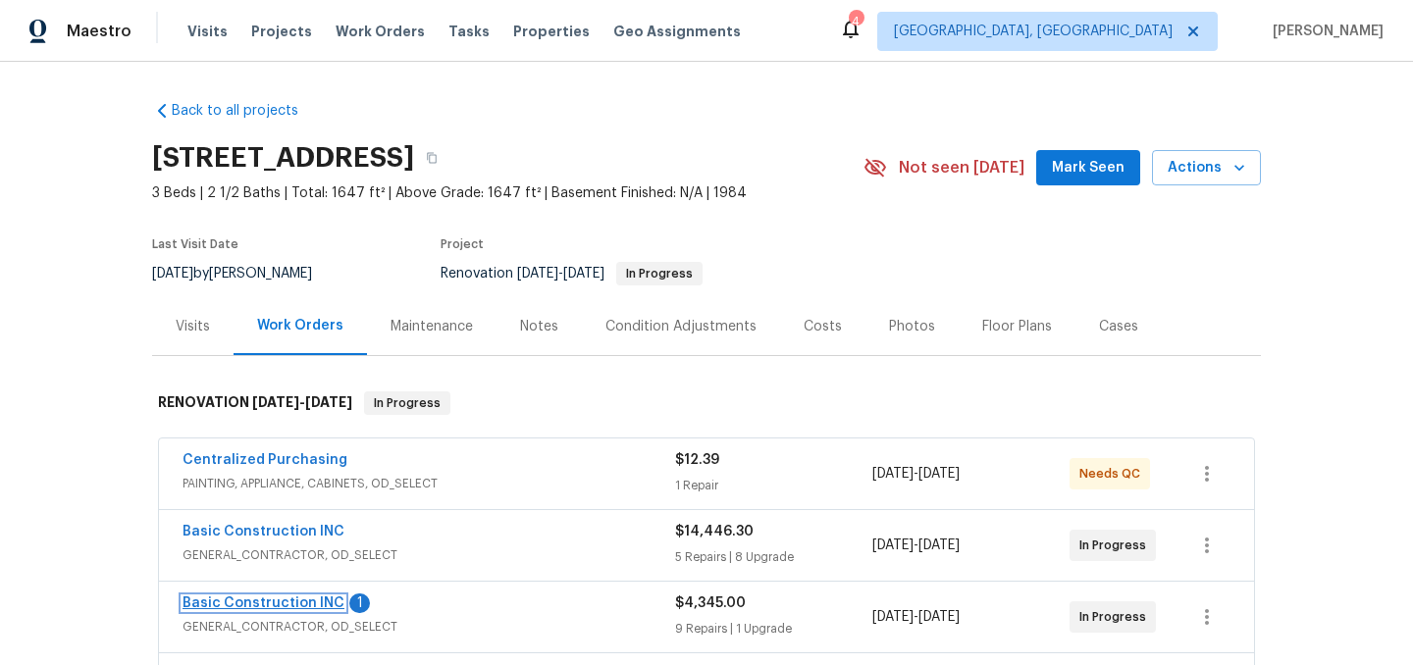
click at [286, 604] on link "Basic Construction INC" at bounding box center [263, 603] width 162 height 14
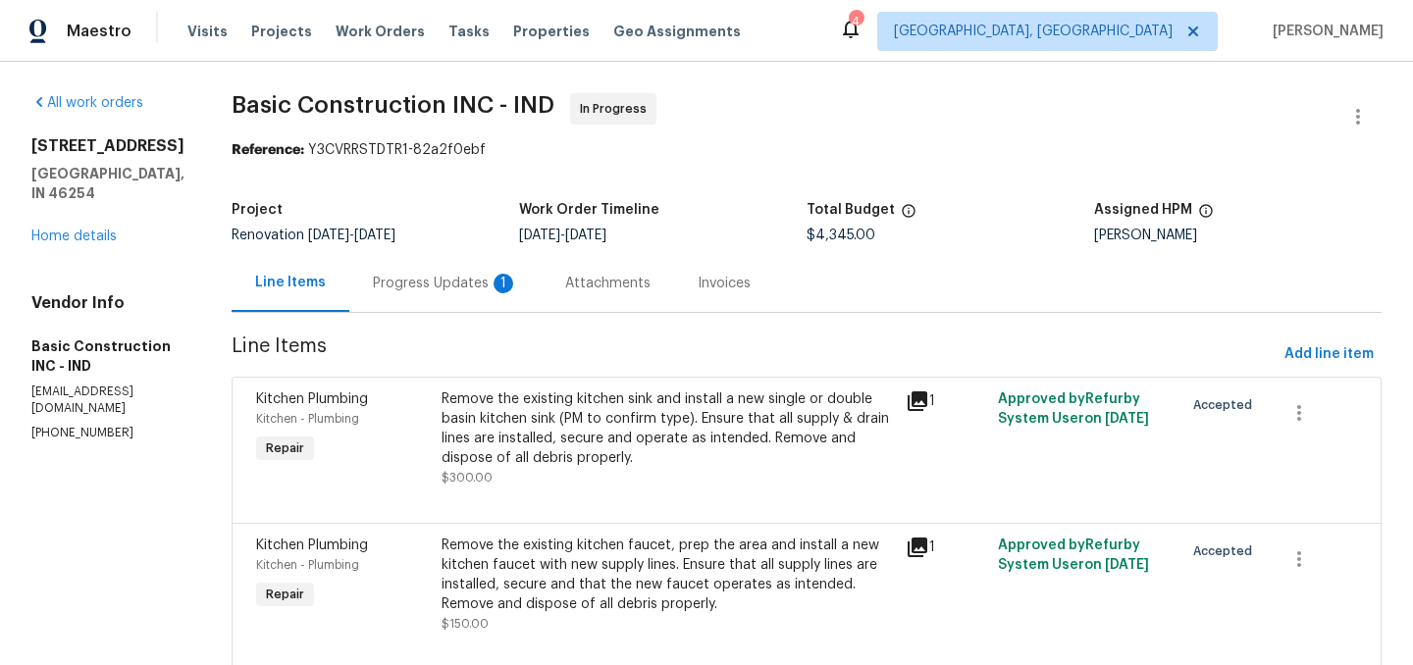
click at [393, 289] on div "Progress Updates 1" at bounding box center [445, 284] width 145 height 20
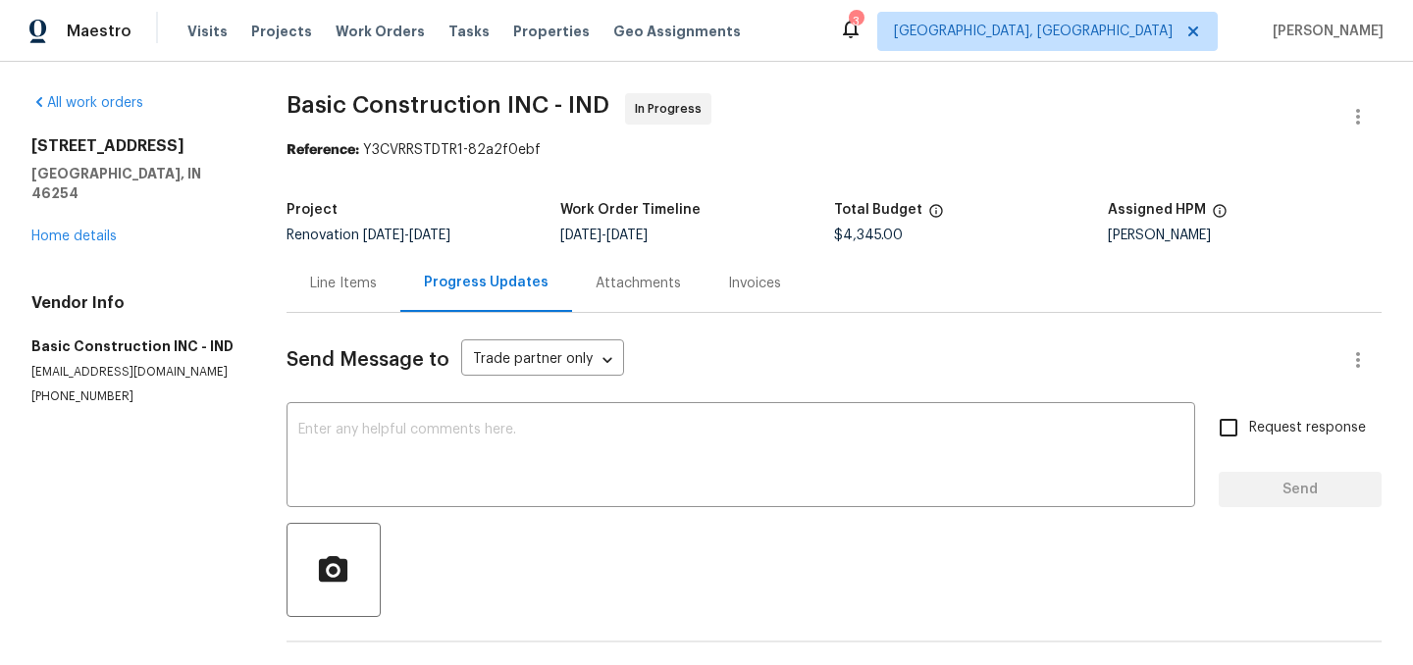
click at [332, 282] on div "Line Items" at bounding box center [343, 284] width 67 height 20
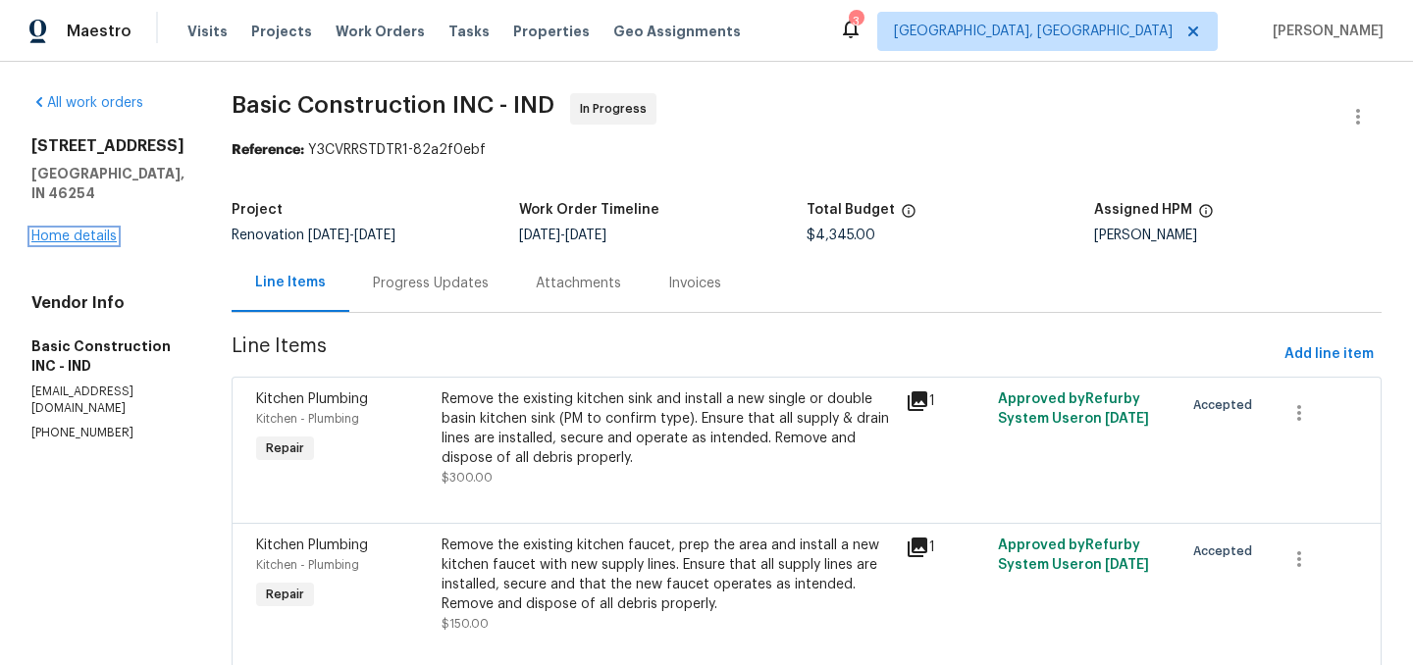
click at [55, 243] on link "Home details" at bounding box center [73, 237] width 85 height 14
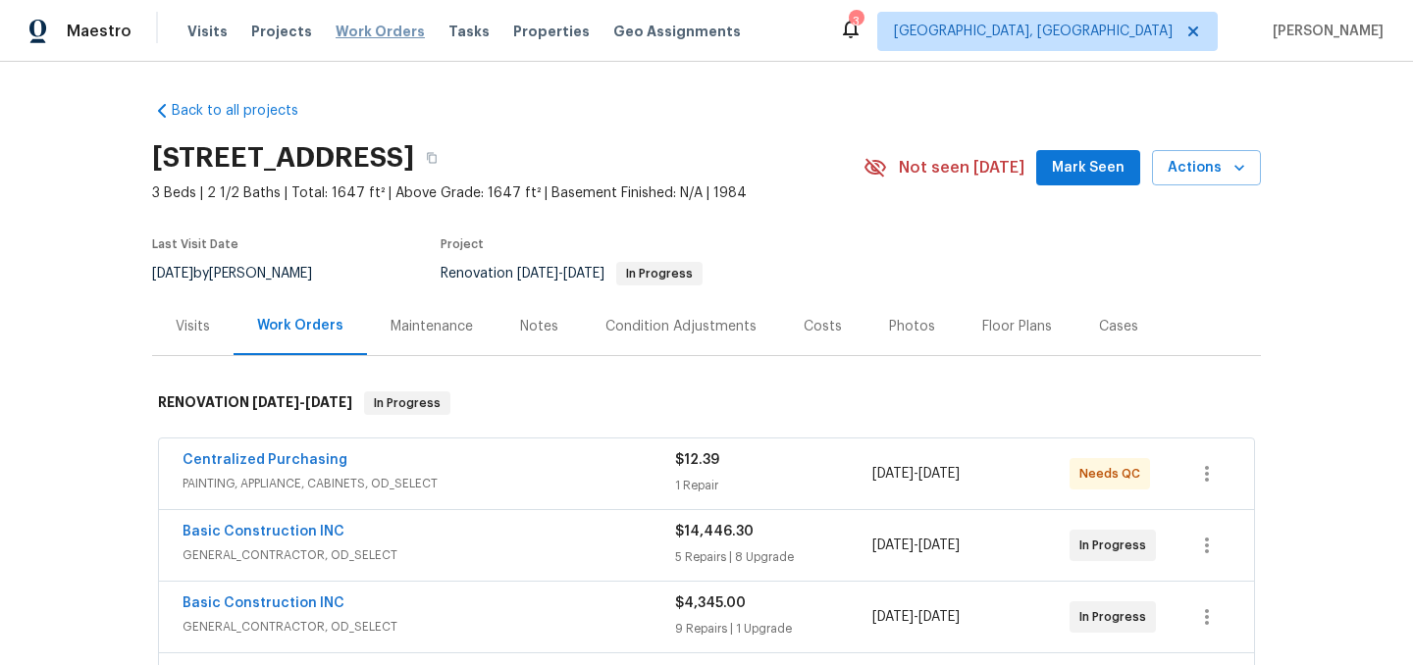
click at [352, 32] on span "Work Orders" at bounding box center [380, 32] width 89 height 20
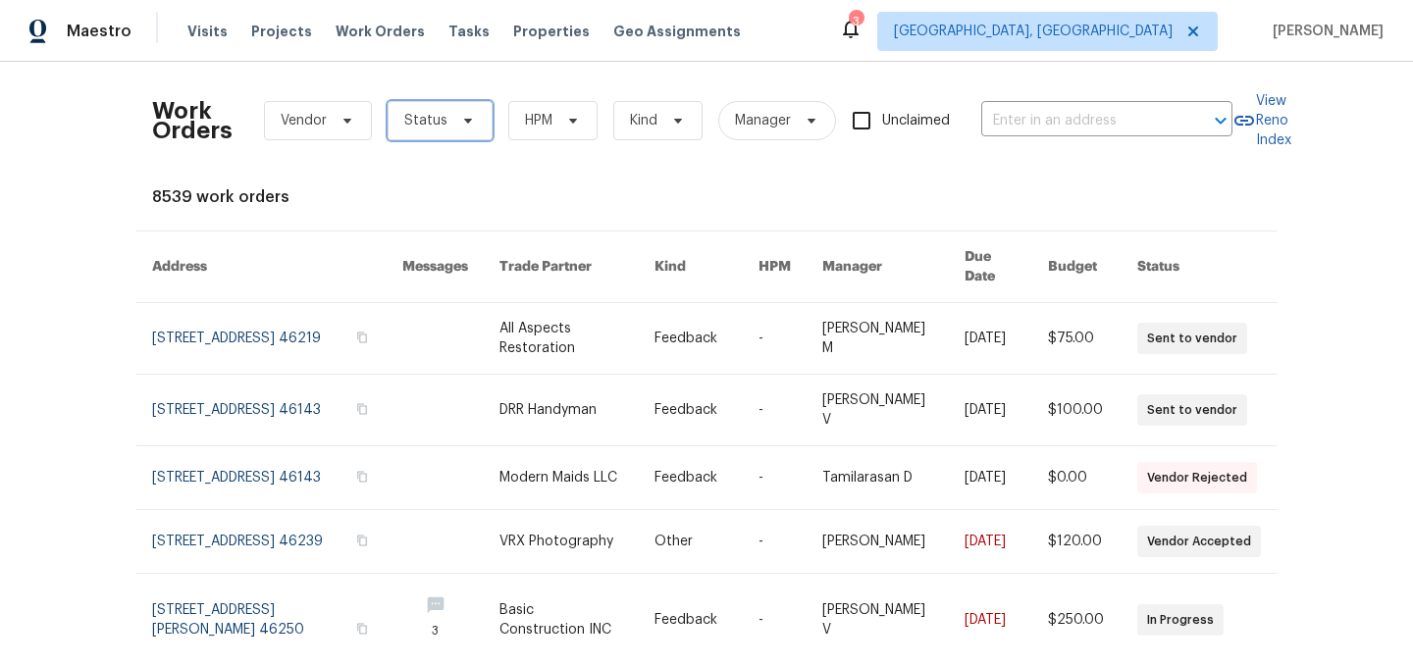
click at [430, 119] on span "Status" at bounding box center [425, 121] width 43 height 20
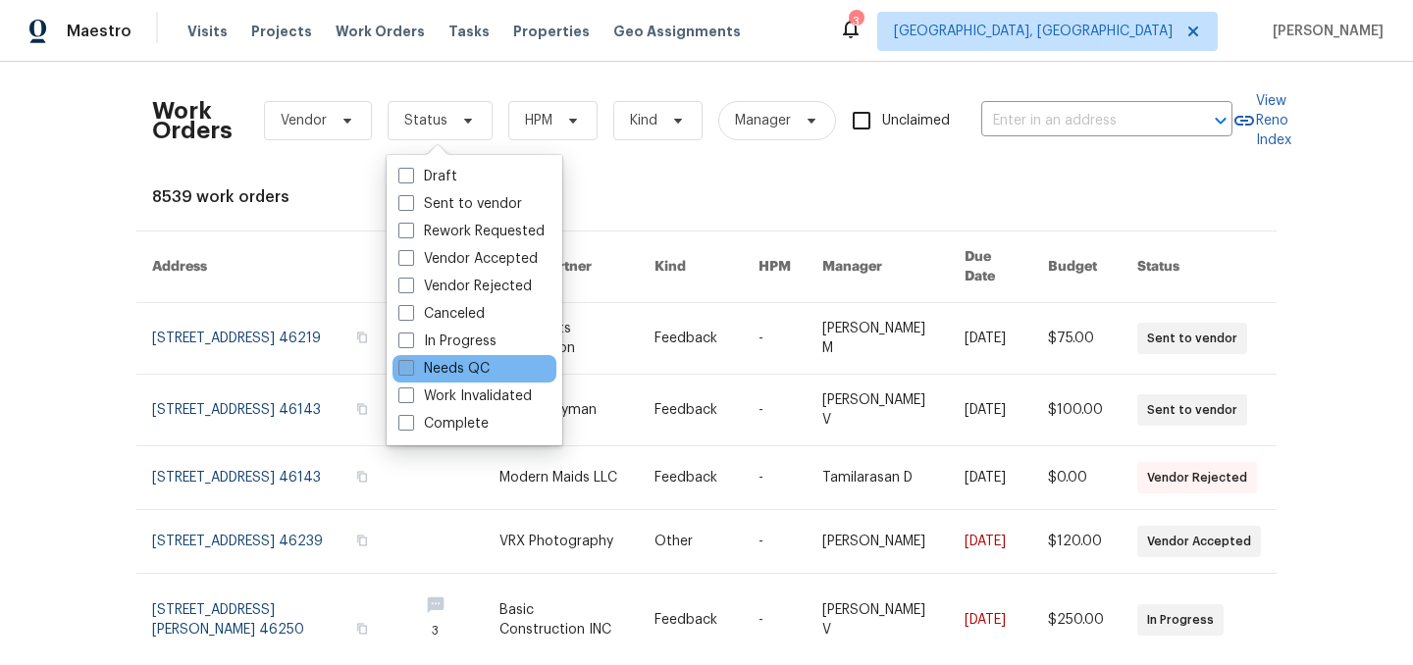
click at [455, 376] on label "Needs QC" at bounding box center [443, 369] width 91 height 20
click at [411, 372] on input "Needs QC" at bounding box center [404, 365] width 13 height 13
checkbox input "true"
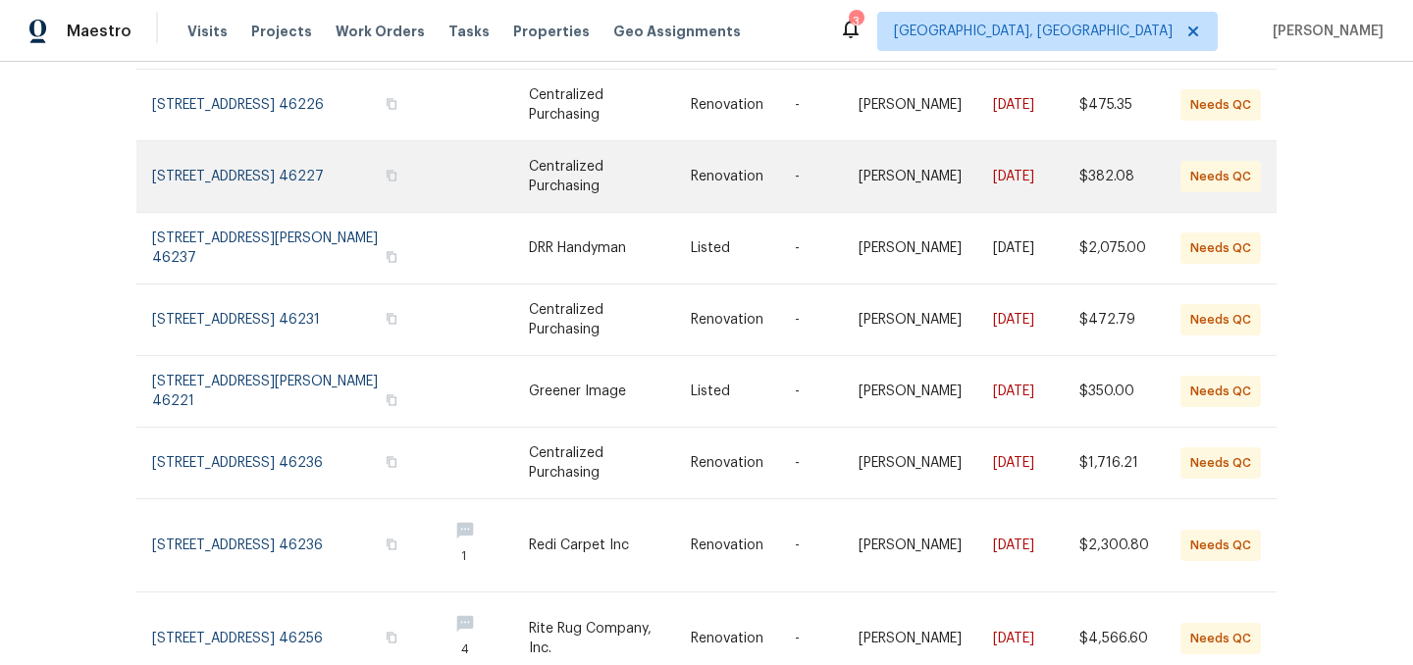
scroll to position [462, 0]
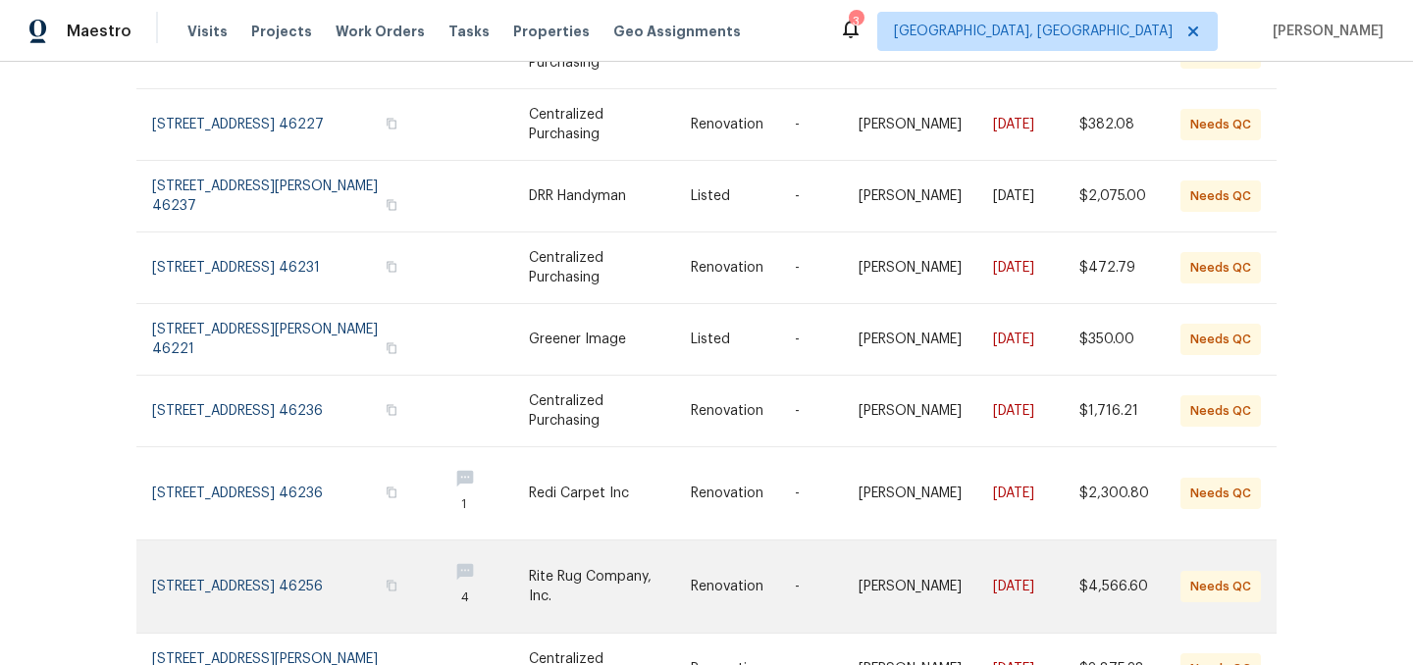
scroll to position [349, 0]
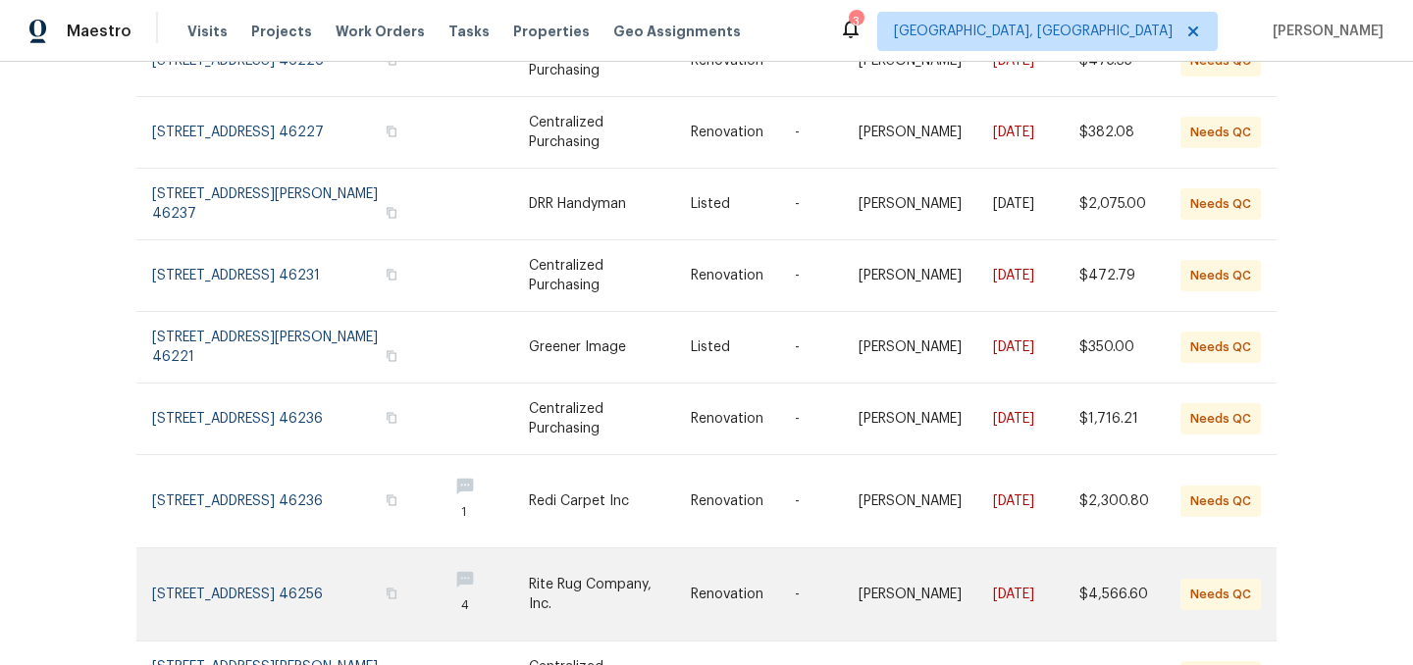
click at [618, 482] on link at bounding box center [609, 501] width 161 height 92
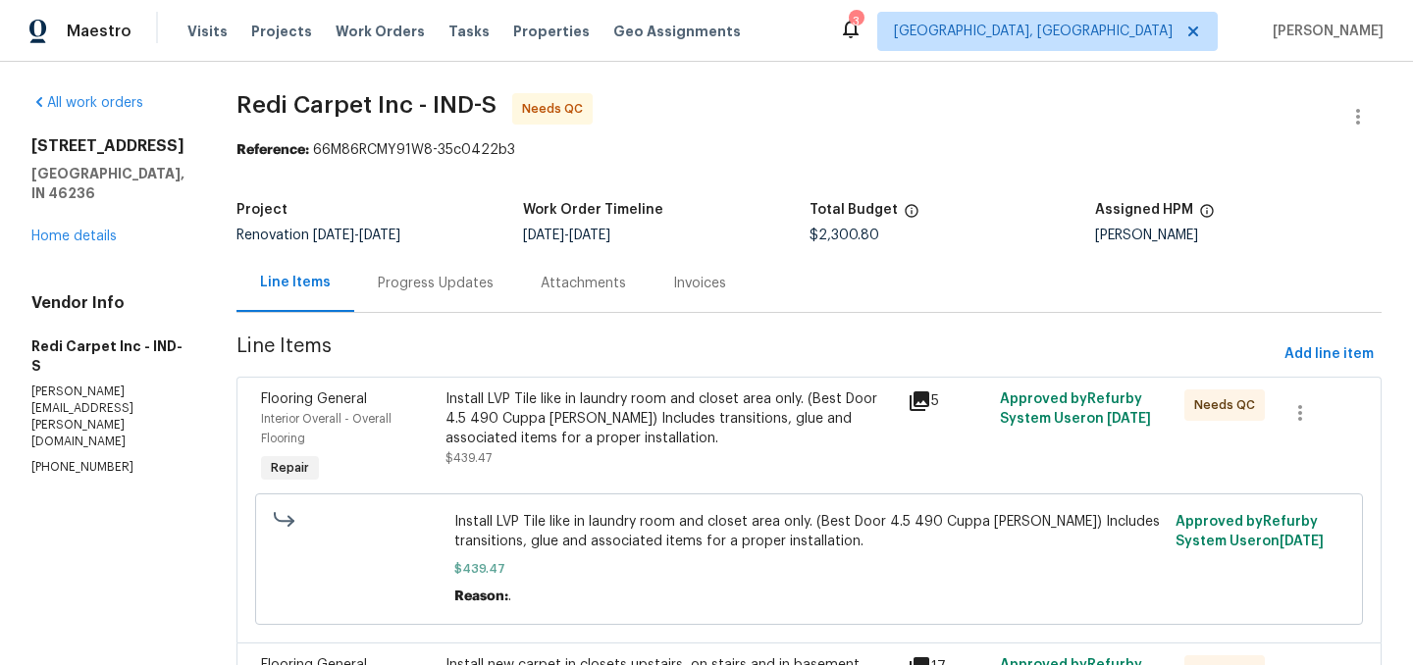
click at [582, 396] on div "Install LVP Tile like in laundry room and closet area only. (Best Door 4.5 490 …" at bounding box center [669, 418] width 449 height 59
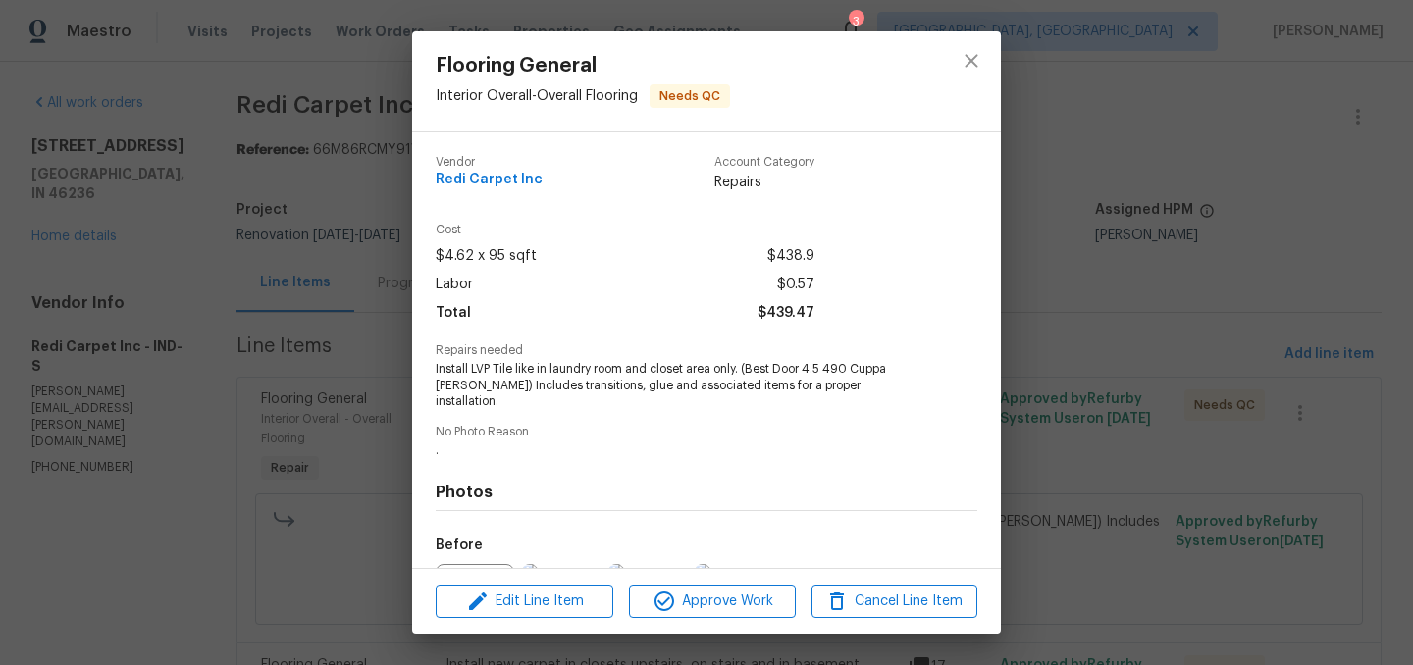
scroll to position [205, 0]
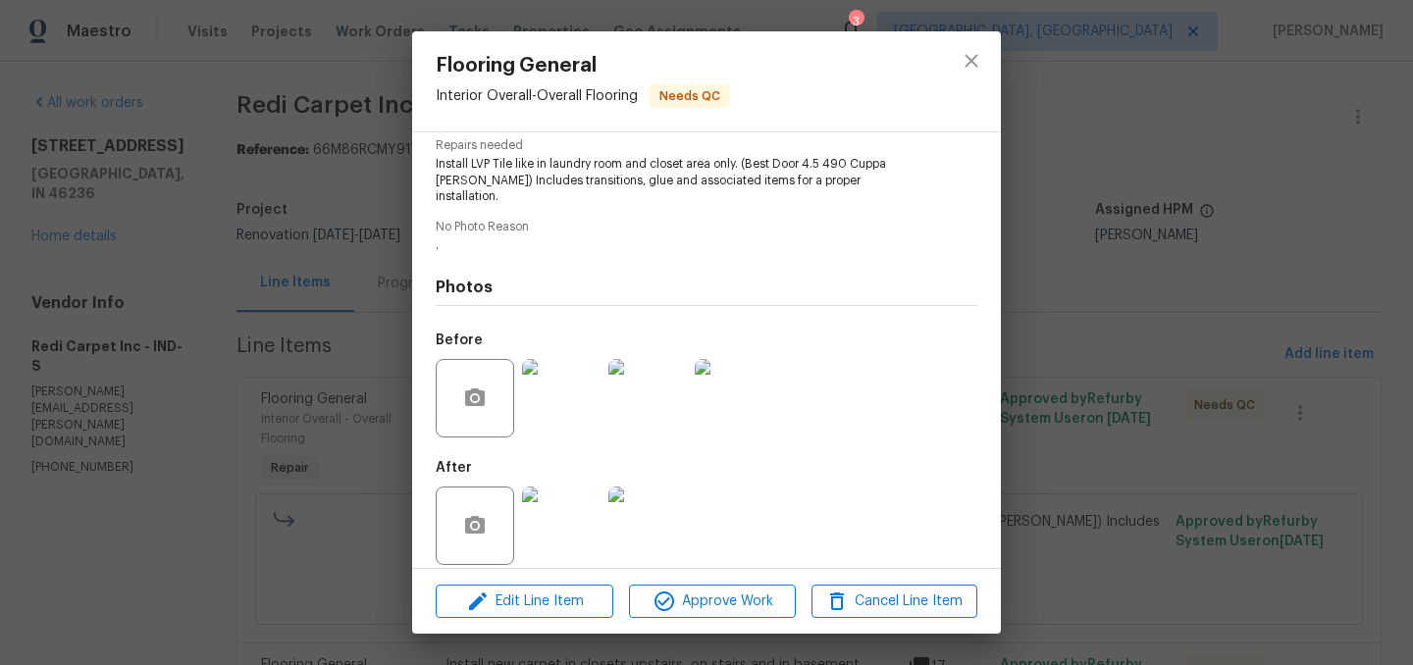
click at [562, 506] on img at bounding box center [561, 526] width 78 height 78
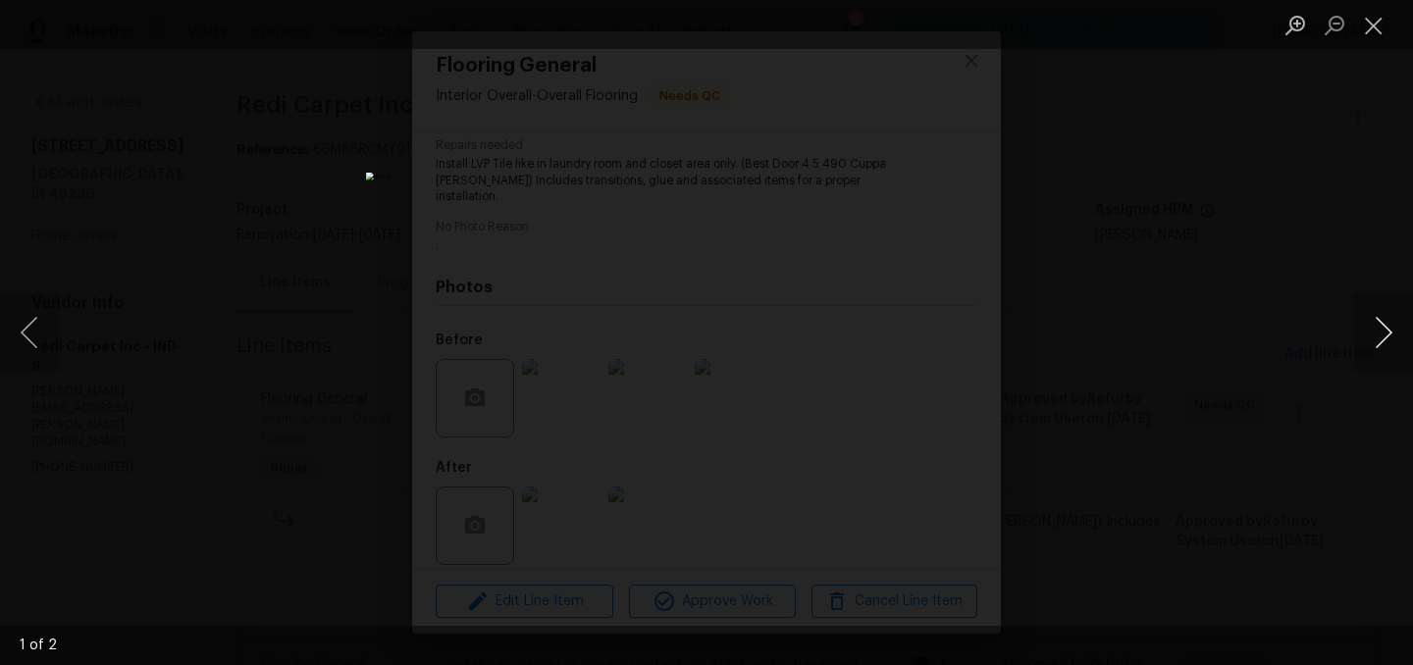
click at [1388, 342] on button "Next image" at bounding box center [1383, 332] width 59 height 78
click at [1369, 28] on button "Close lightbox" at bounding box center [1373, 25] width 39 height 34
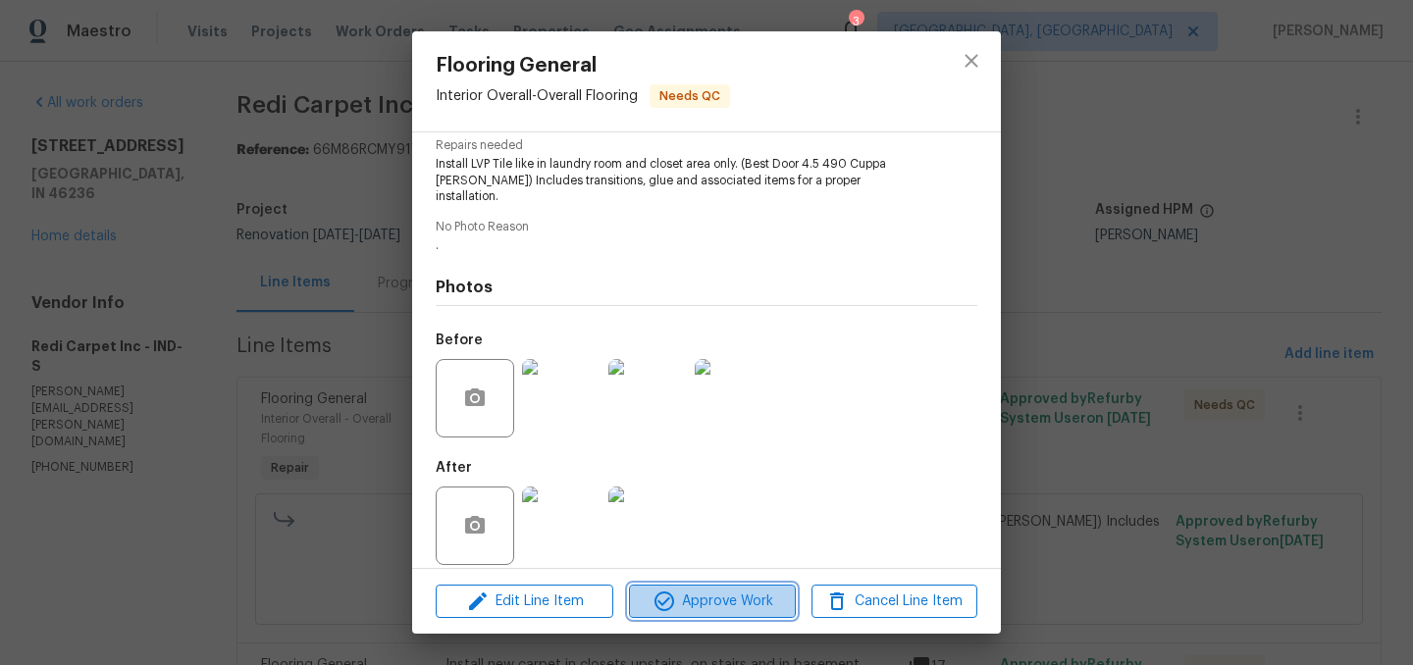
click at [732, 605] on span "Approve Work" at bounding box center [712, 602] width 154 height 25
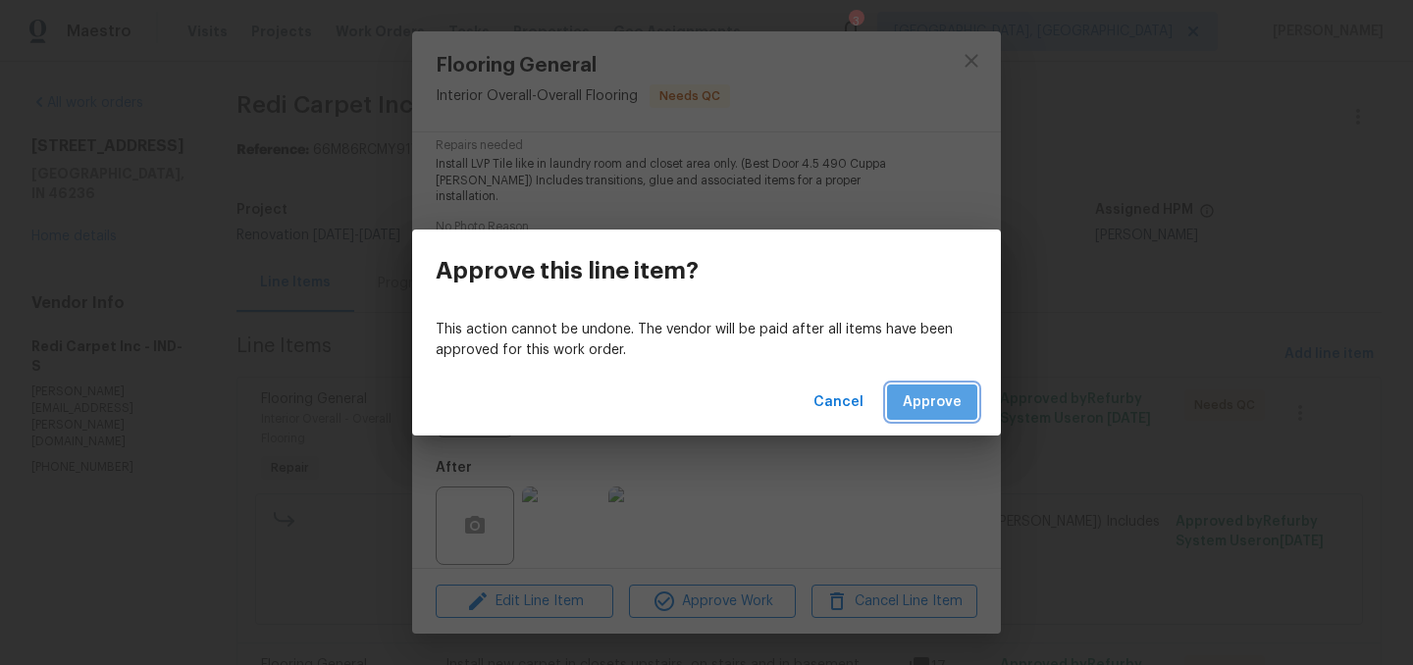
click at [925, 393] on span "Approve" at bounding box center [932, 402] width 59 height 25
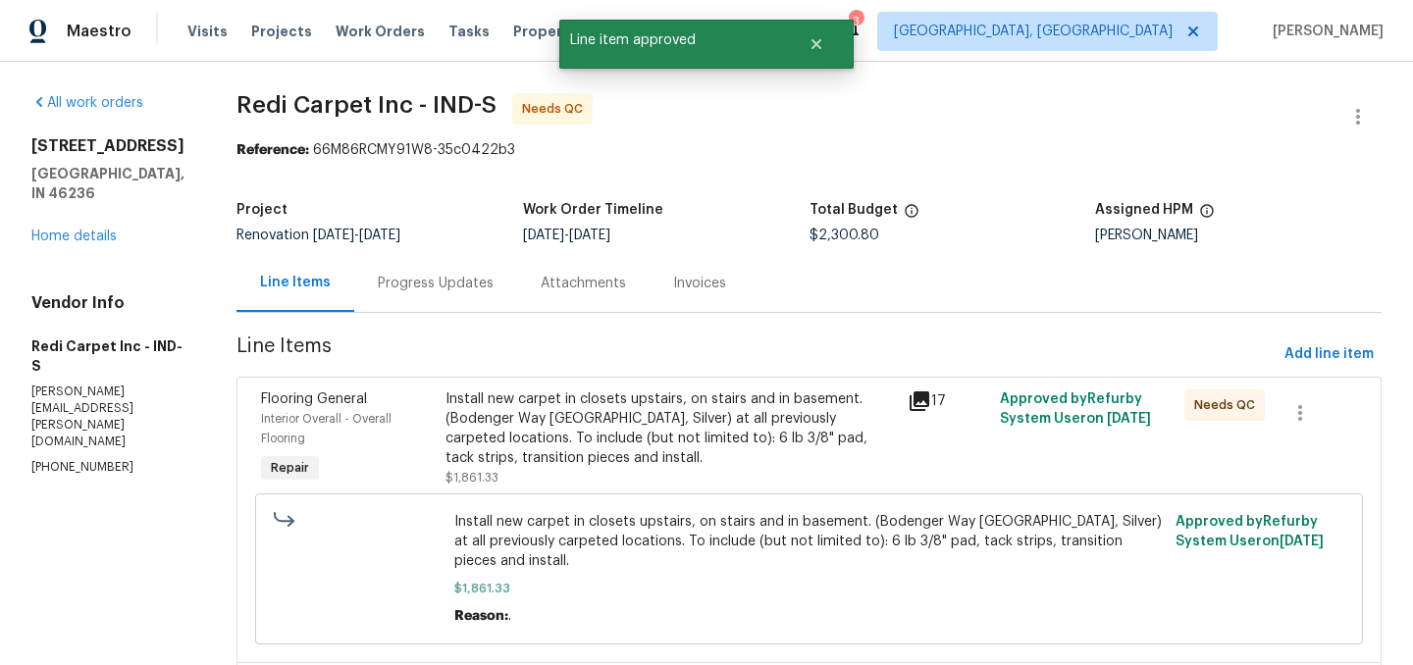
click at [629, 425] on div "Install new carpet in closets upstairs, on stairs and in basement. (Bodenger Wa…" at bounding box center [669, 428] width 449 height 78
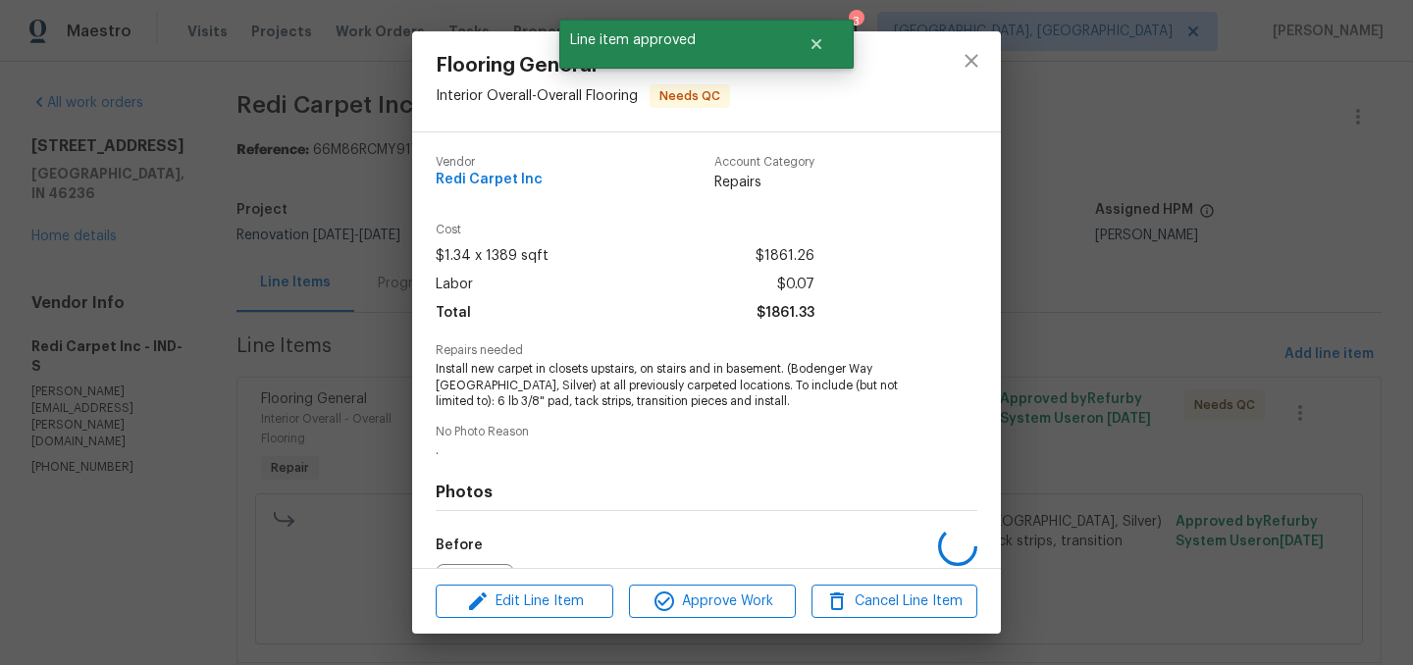
scroll to position [222, 0]
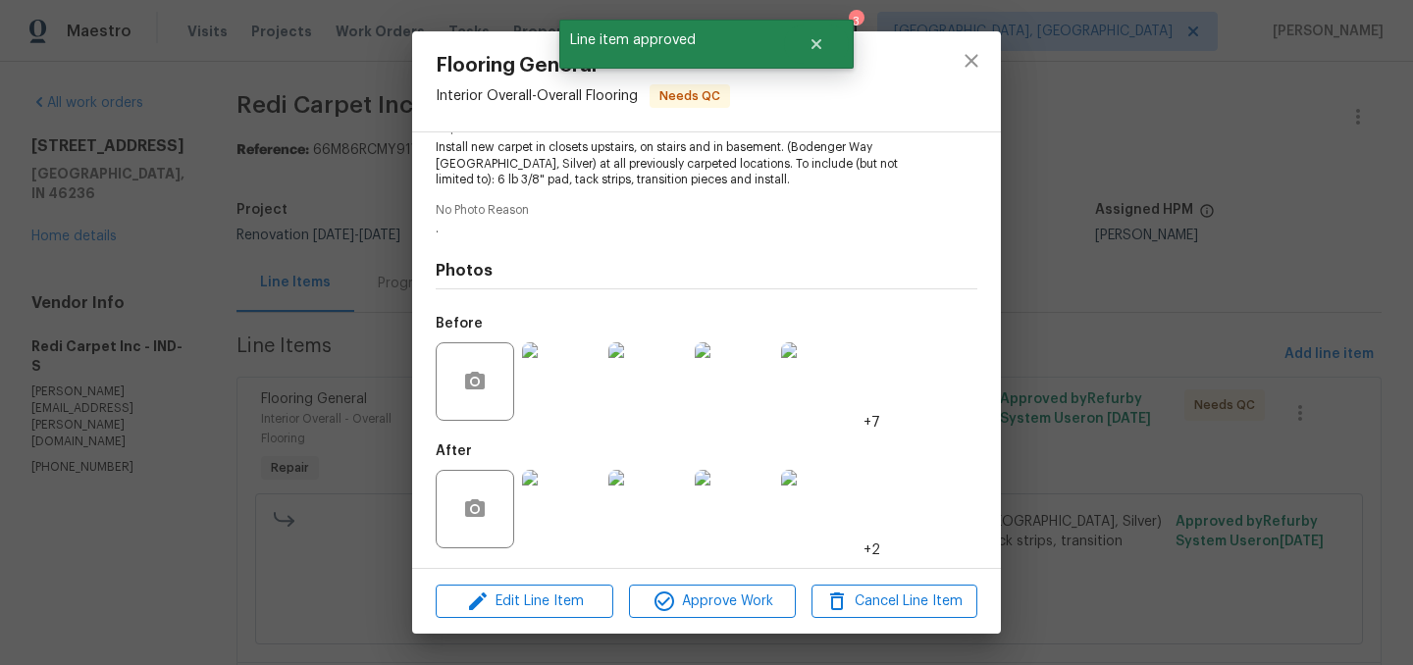
click at [563, 504] on img at bounding box center [561, 509] width 78 height 78
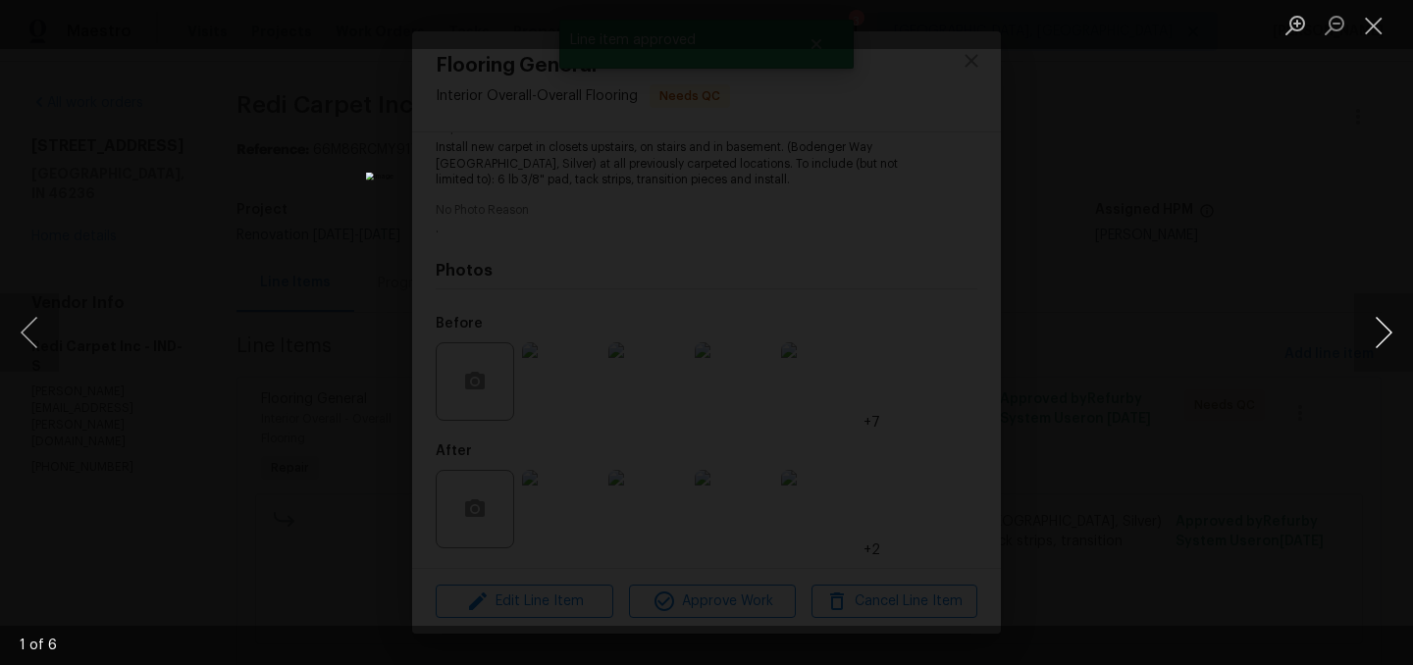
click at [1390, 323] on button "Next image" at bounding box center [1383, 332] width 59 height 78
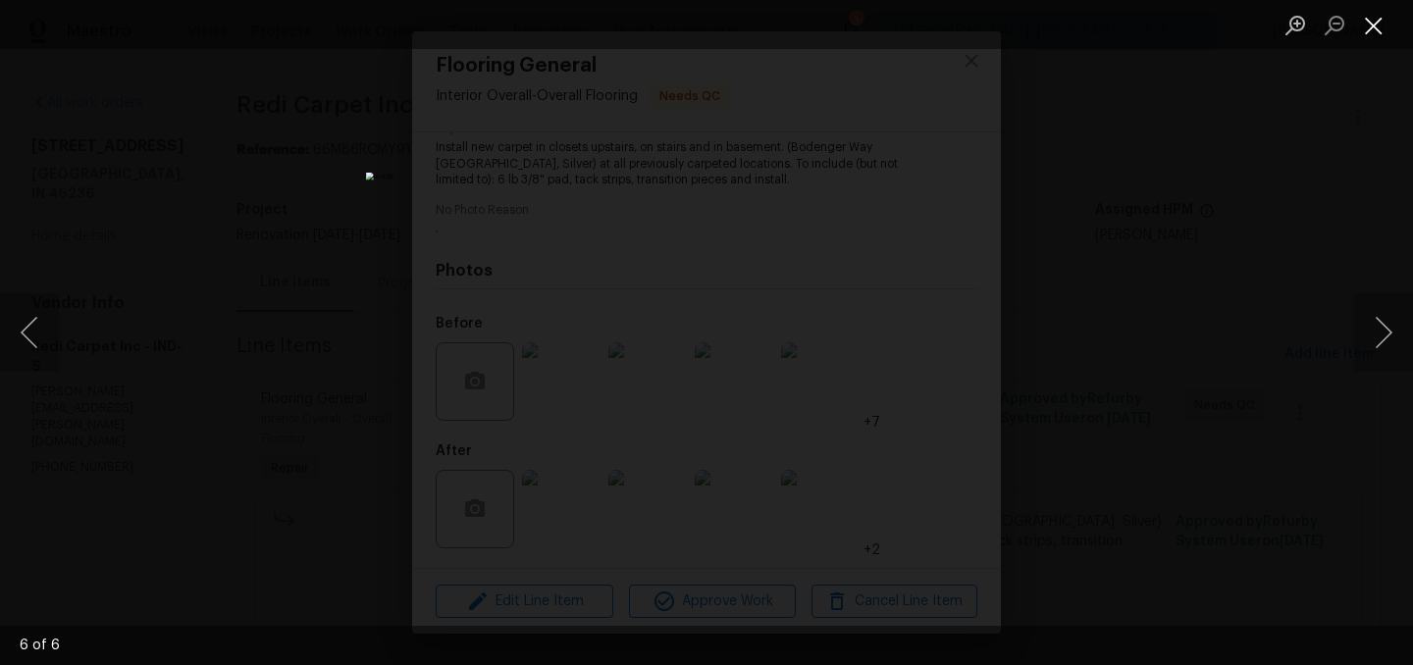
click at [1370, 22] on button "Close lightbox" at bounding box center [1373, 25] width 39 height 34
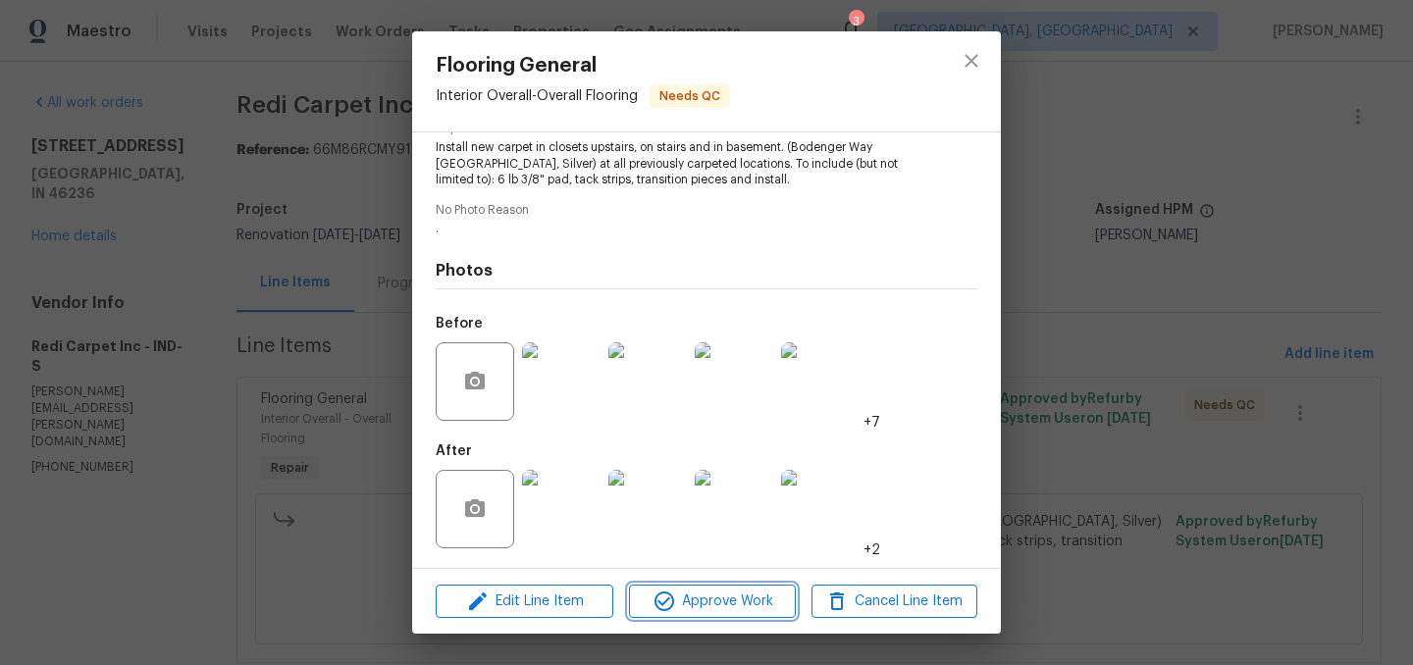
click at [717, 599] on span "Approve Work" at bounding box center [712, 602] width 154 height 25
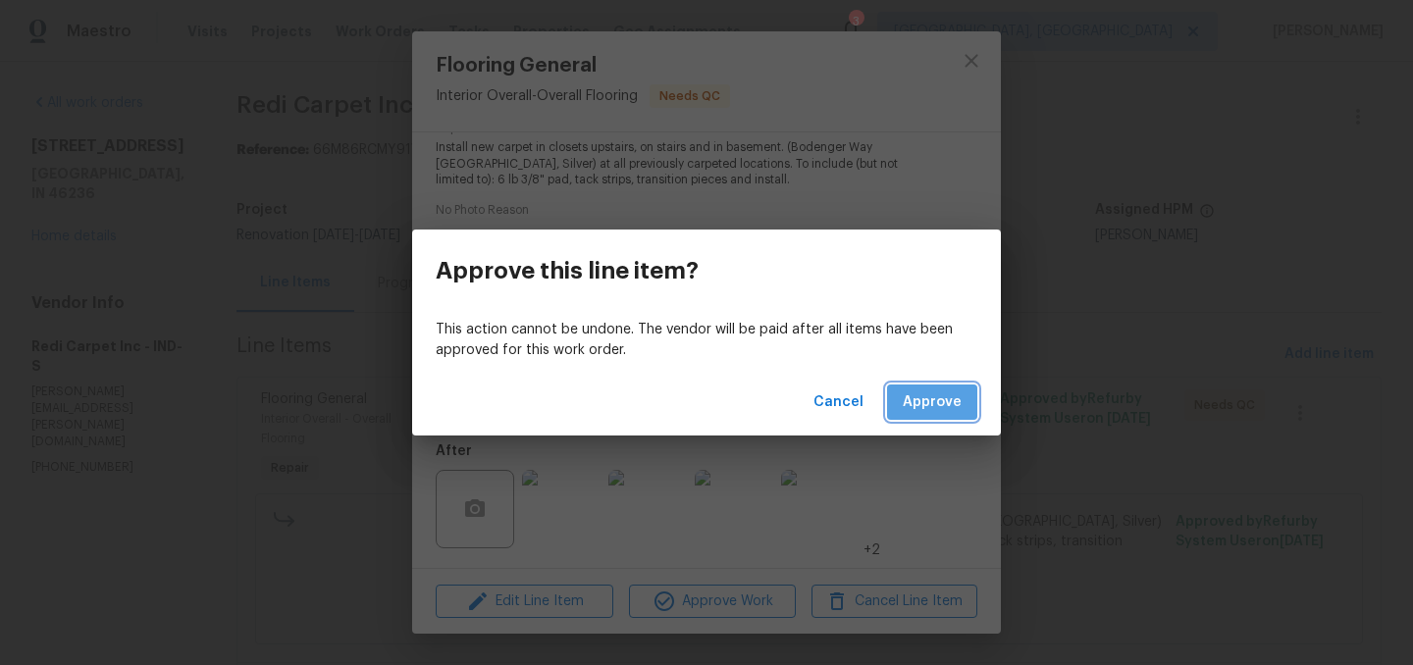
click at [933, 395] on span "Approve" at bounding box center [932, 402] width 59 height 25
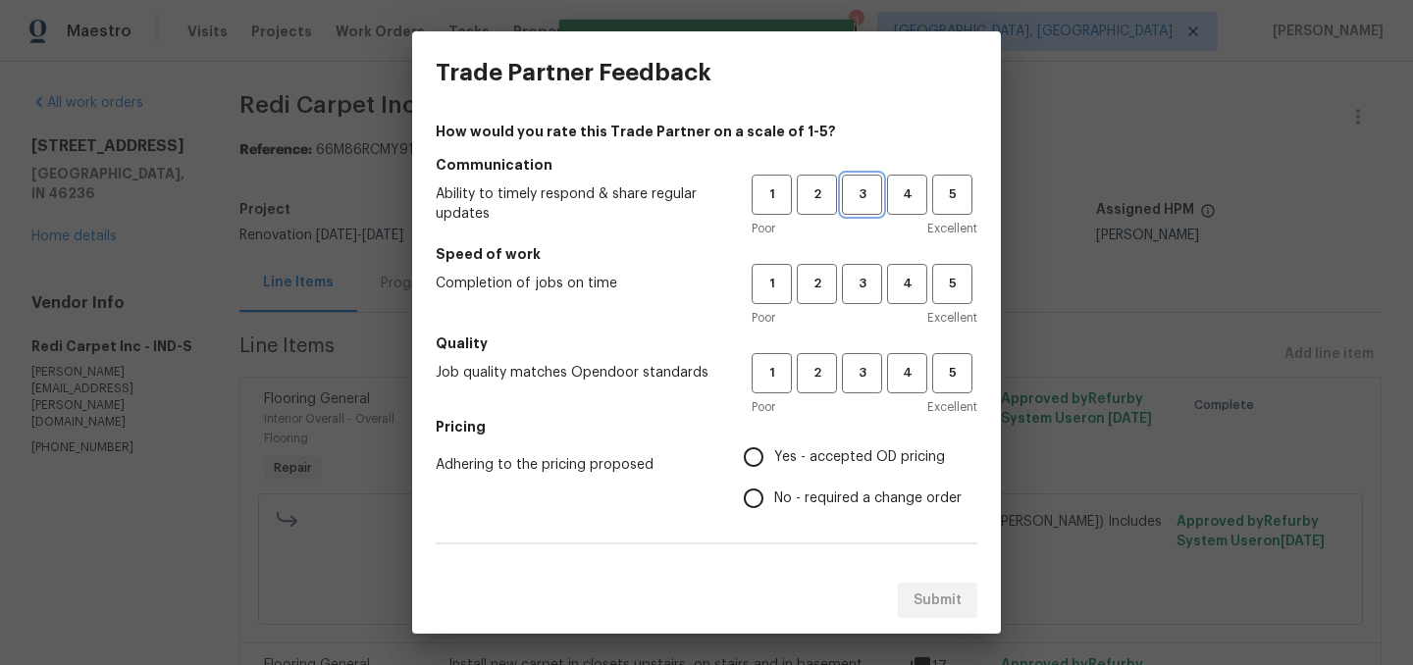
click at [866, 189] on span "3" at bounding box center [862, 194] width 36 height 23
click at [866, 270] on div "Speed of work Completion of jobs on time 1 2 3 4 5 Poor Excellent" at bounding box center [707, 285] width 542 height 83
click at [866, 279] on span "3" at bounding box center [862, 284] width 36 height 23
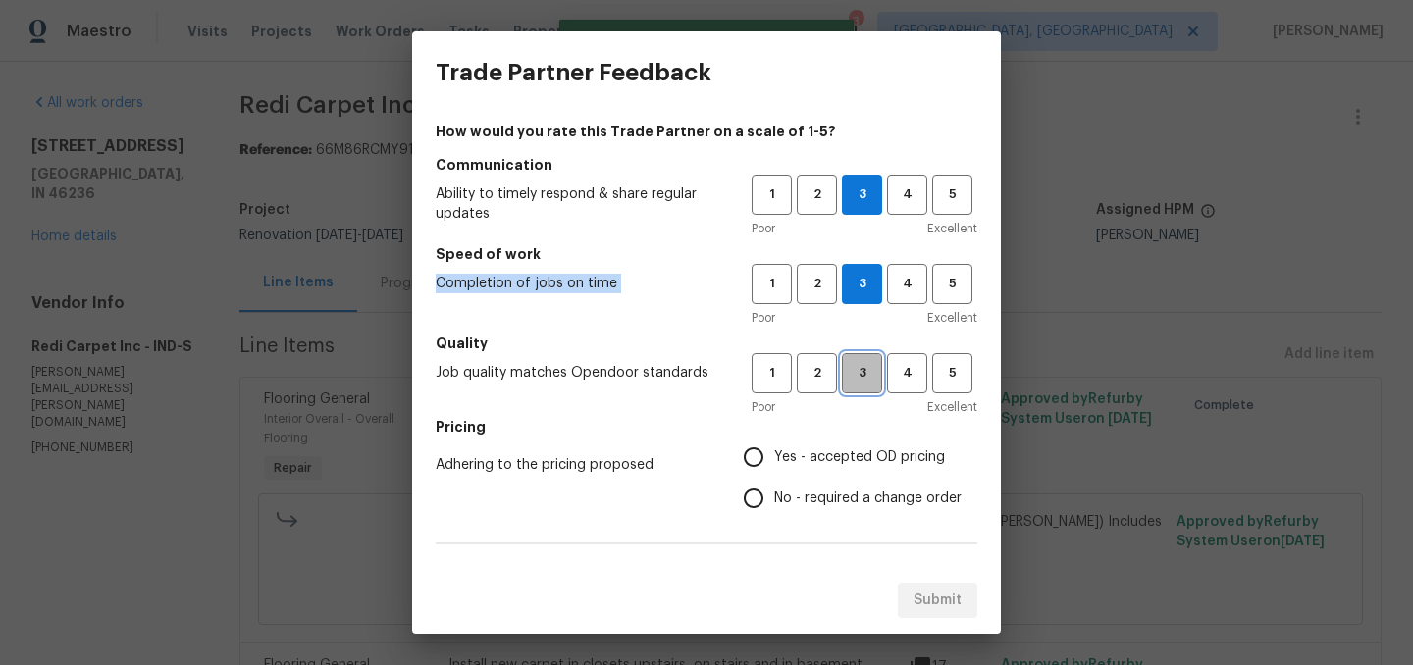
click at [871, 379] on span "3" at bounding box center [862, 373] width 36 height 23
drag, startPoint x: 729, startPoint y: 502, endPoint x: 744, endPoint y: 472, distance: 33.8
click at [737, 490] on div "Adhering to the pricing proposed Yes - accepted OD pricing No - required a chan…" at bounding box center [707, 478] width 542 height 82
click at [753, 459] on input "Yes - accepted OD pricing" at bounding box center [753, 457] width 41 height 41
radio input "true"
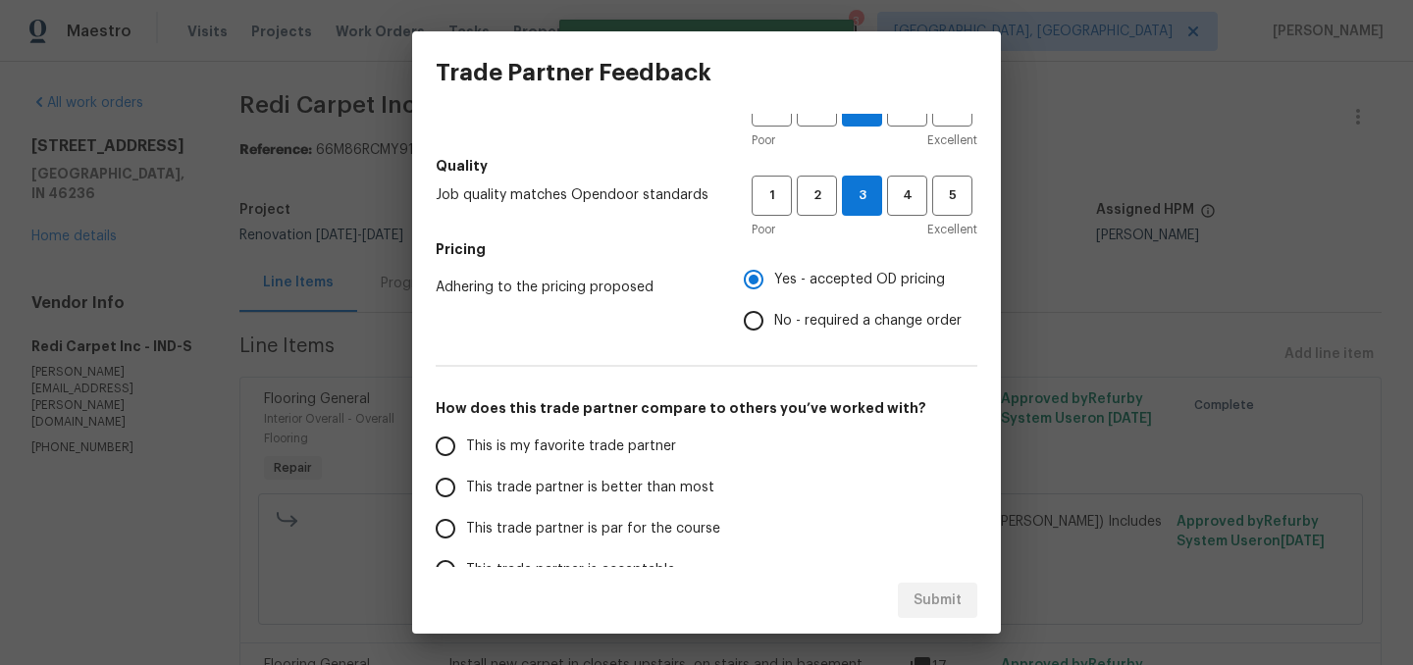
scroll to position [184, 0]
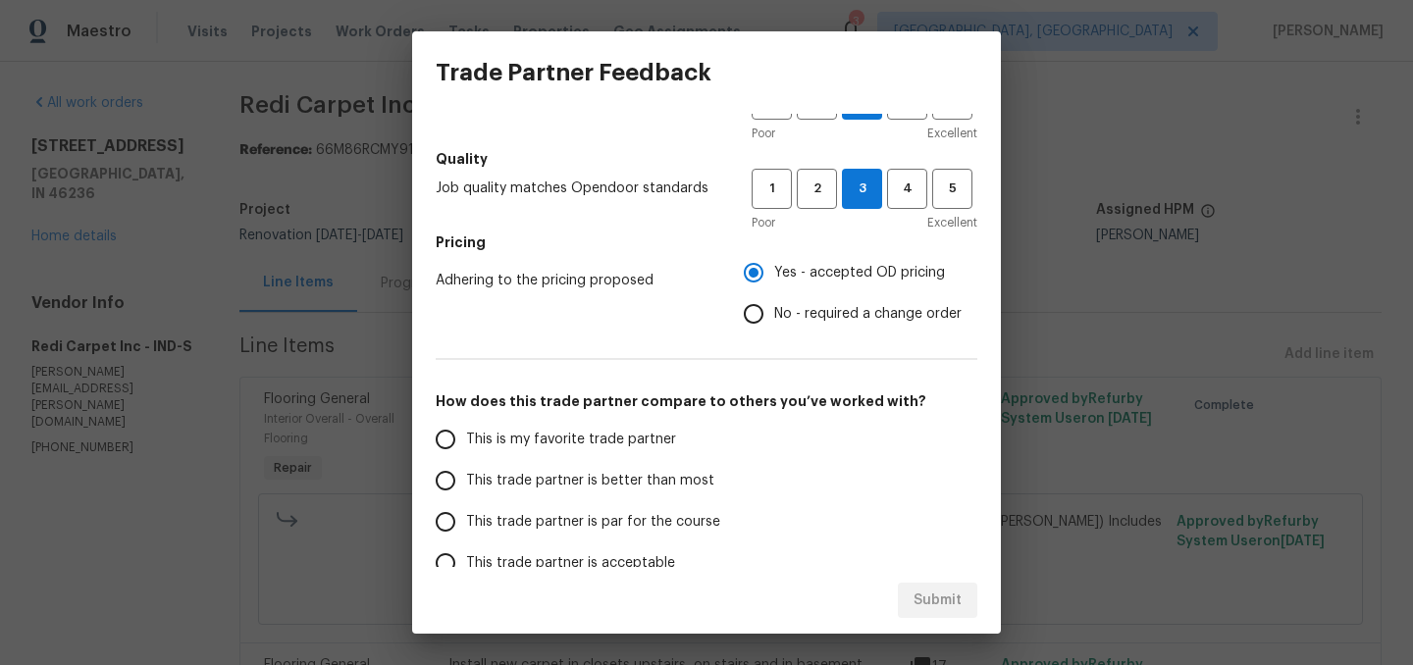
click at [605, 484] on span "This trade partner is better than most" at bounding box center [590, 481] width 248 height 21
click at [466, 484] on input "This trade partner is better than most" at bounding box center [445, 480] width 41 height 41
click at [933, 596] on span "Submit" at bounding box center [937, 601] width 48 height 25
radio input "true"
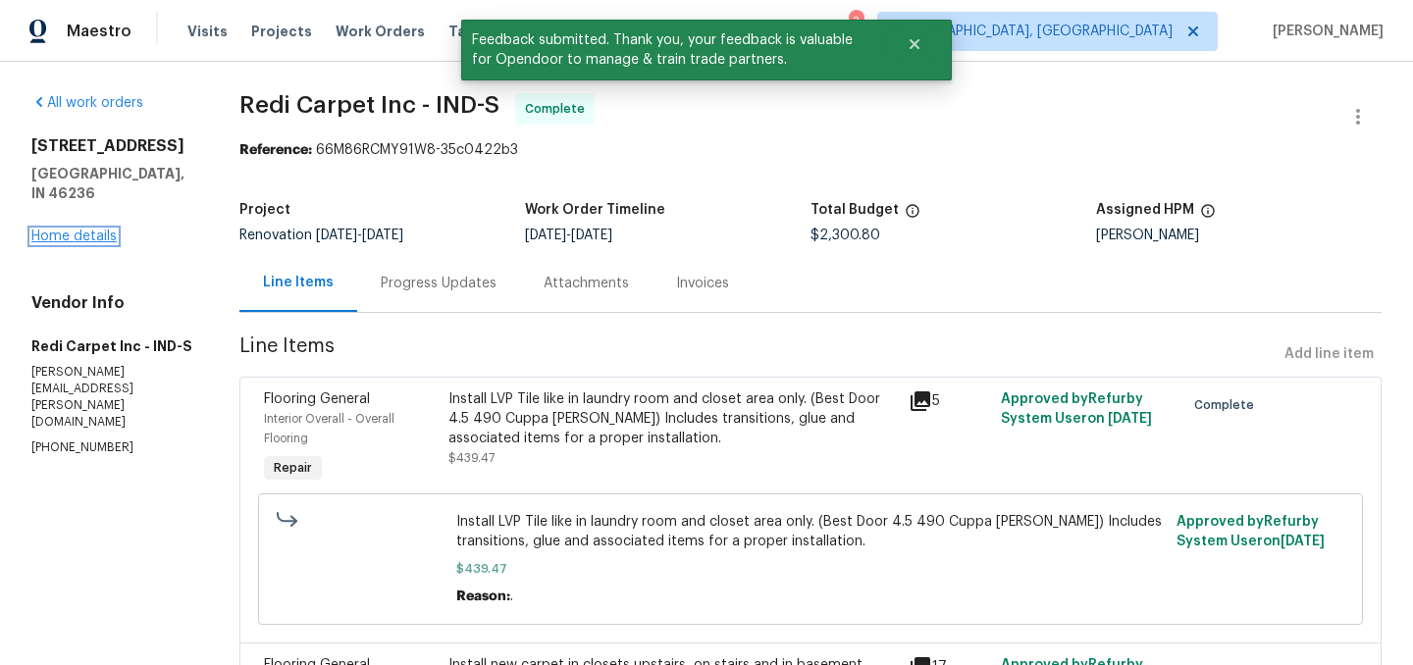
click at [71, 230] on link "Home details" at bounding box center [73, 237] width 85 height 14
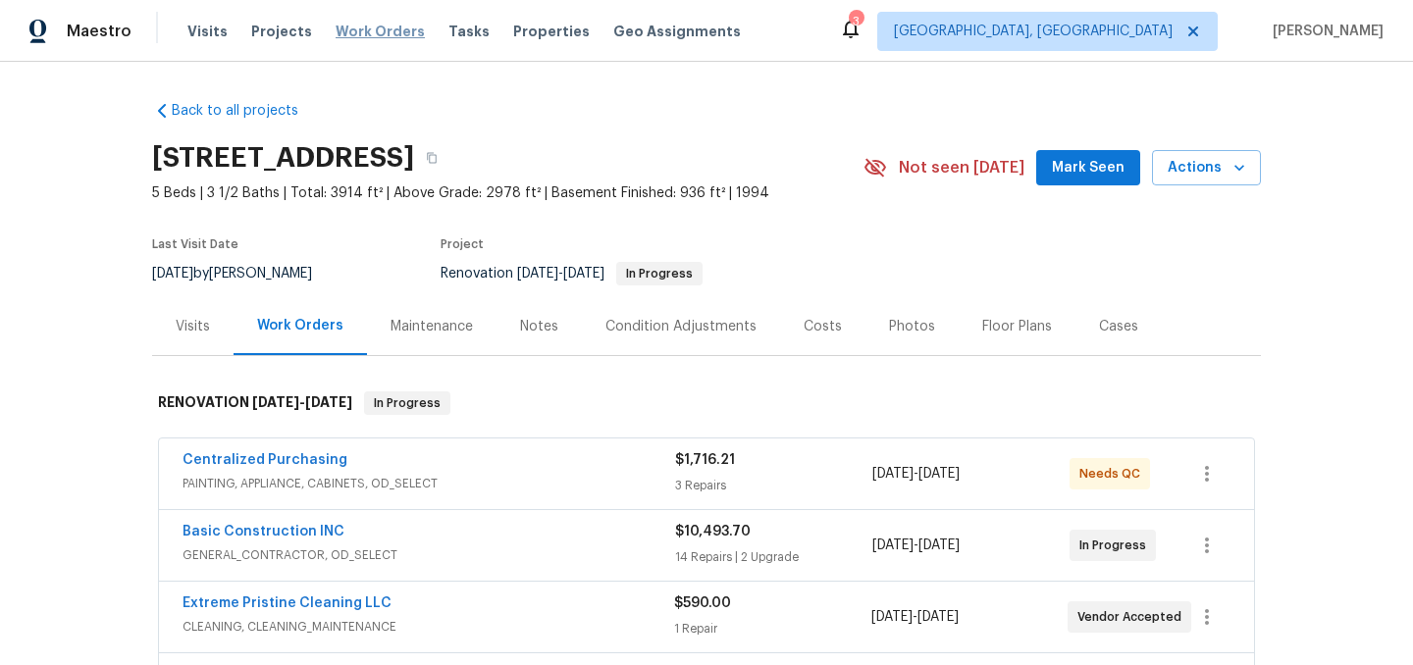
click at [362, 32] on span "Work Orders" at bounding box center [380, 32] width 89 height 20
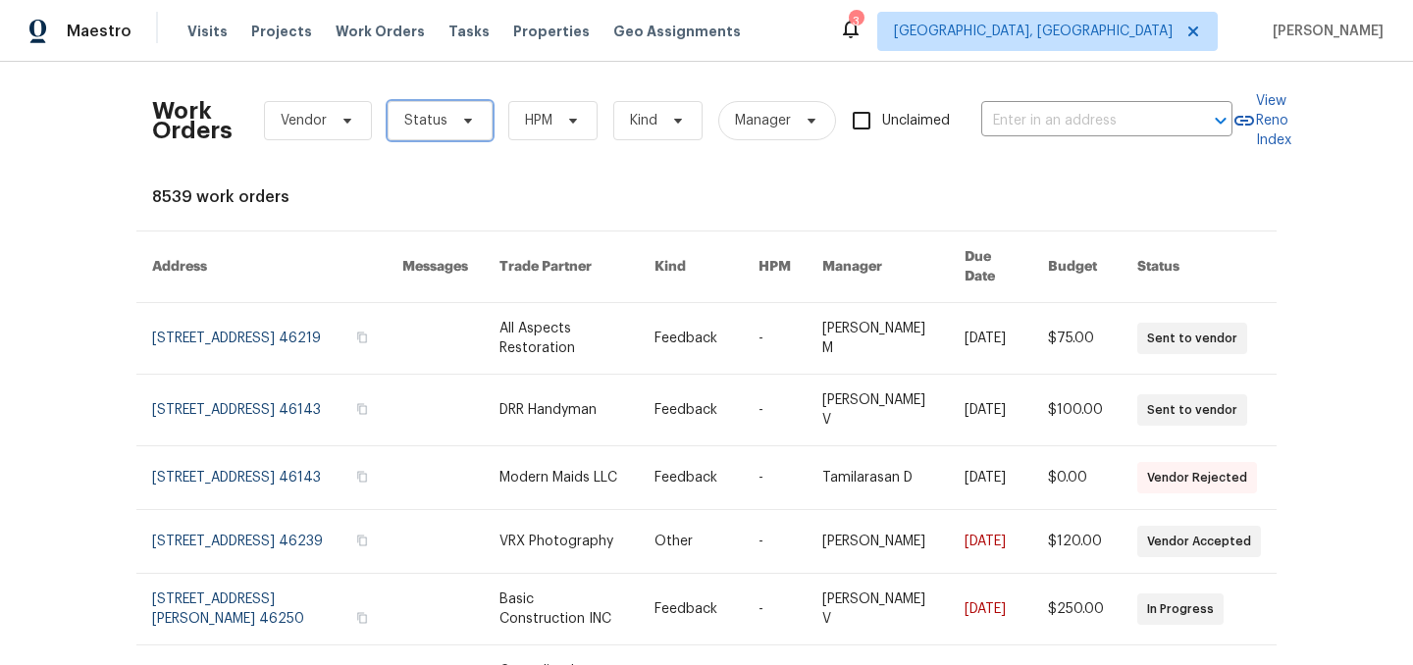
click at [443, 120] on span "Status" at bounding box center [440, 120] width 105 height 39
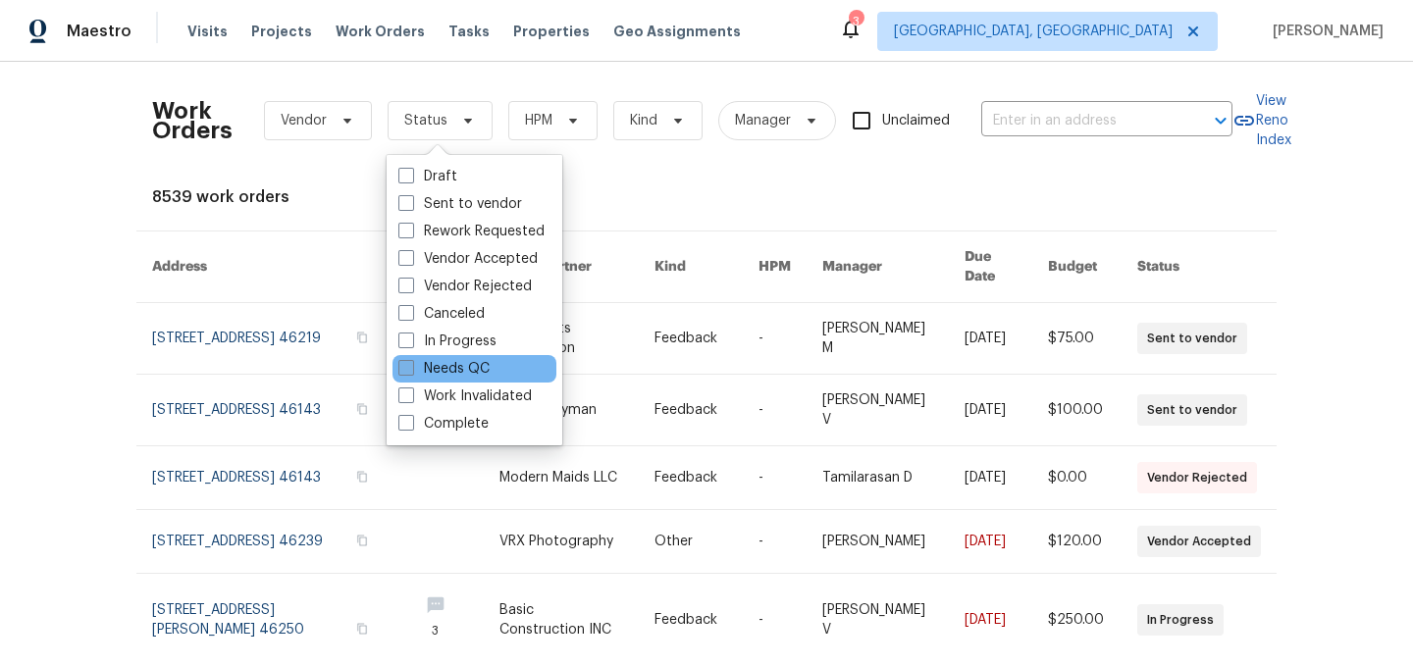
click at [467, 362] on label "Needs QC" at bounding box center [443, 369] width 91 height 20
click at [411, 362] on input "Needs QC" at bounding box center [404, 365] width 13 height 13
checkbox input "true"
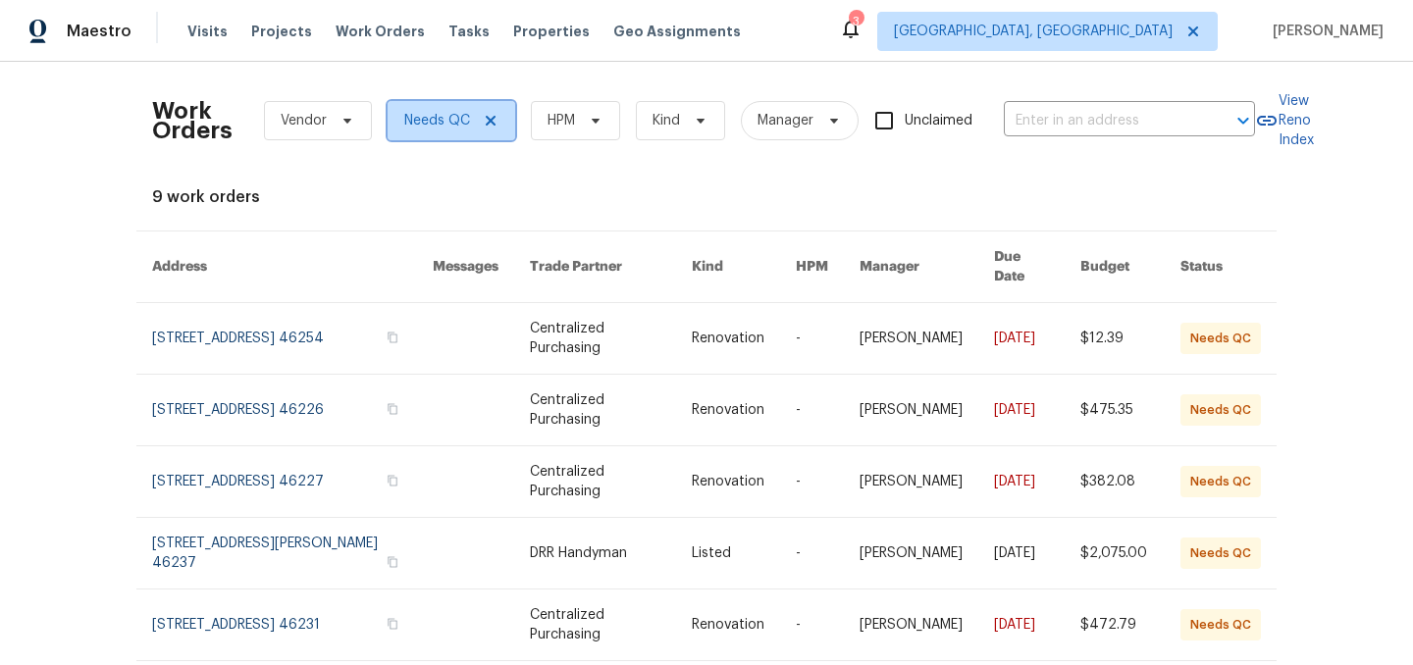
click at [489, 125] on icon at bounding box center [491, 121] width 16 height 16
